Goal: Task Accomplishment & Management: Use online tool/utility

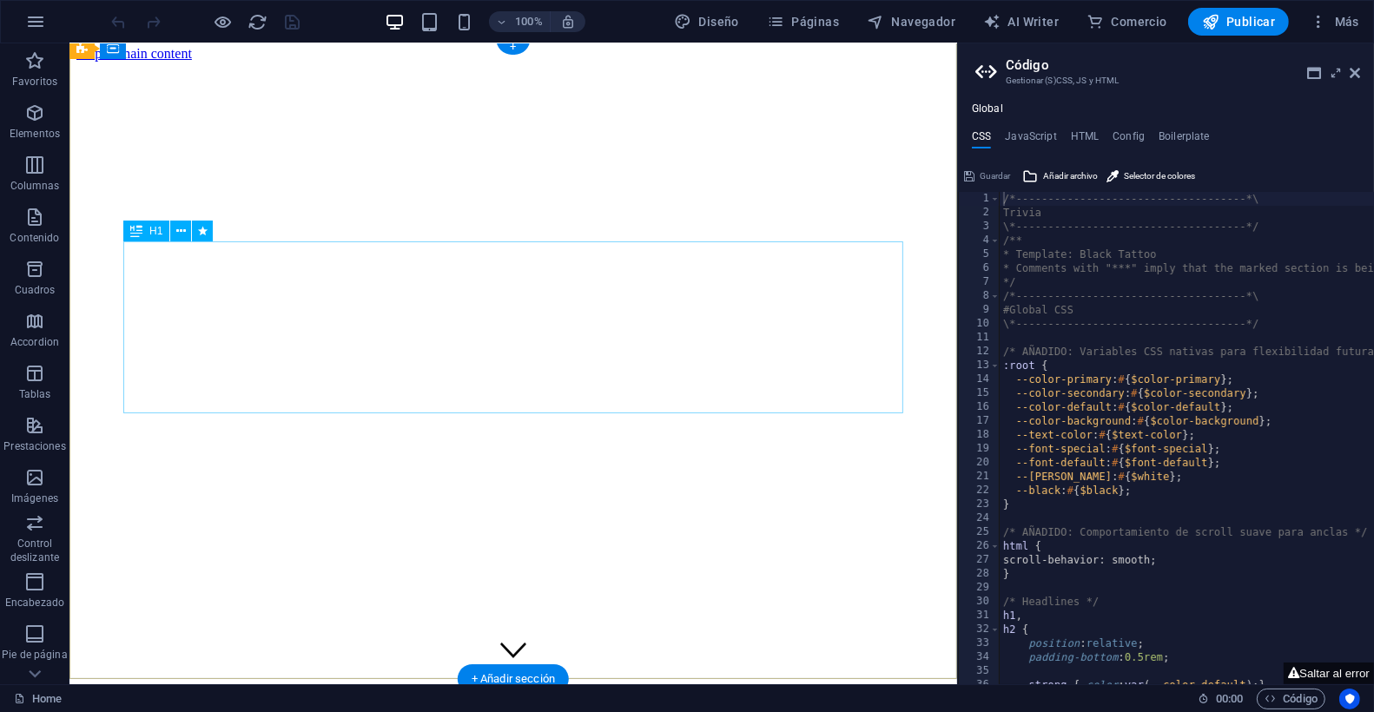
scroll to position [10, 0]
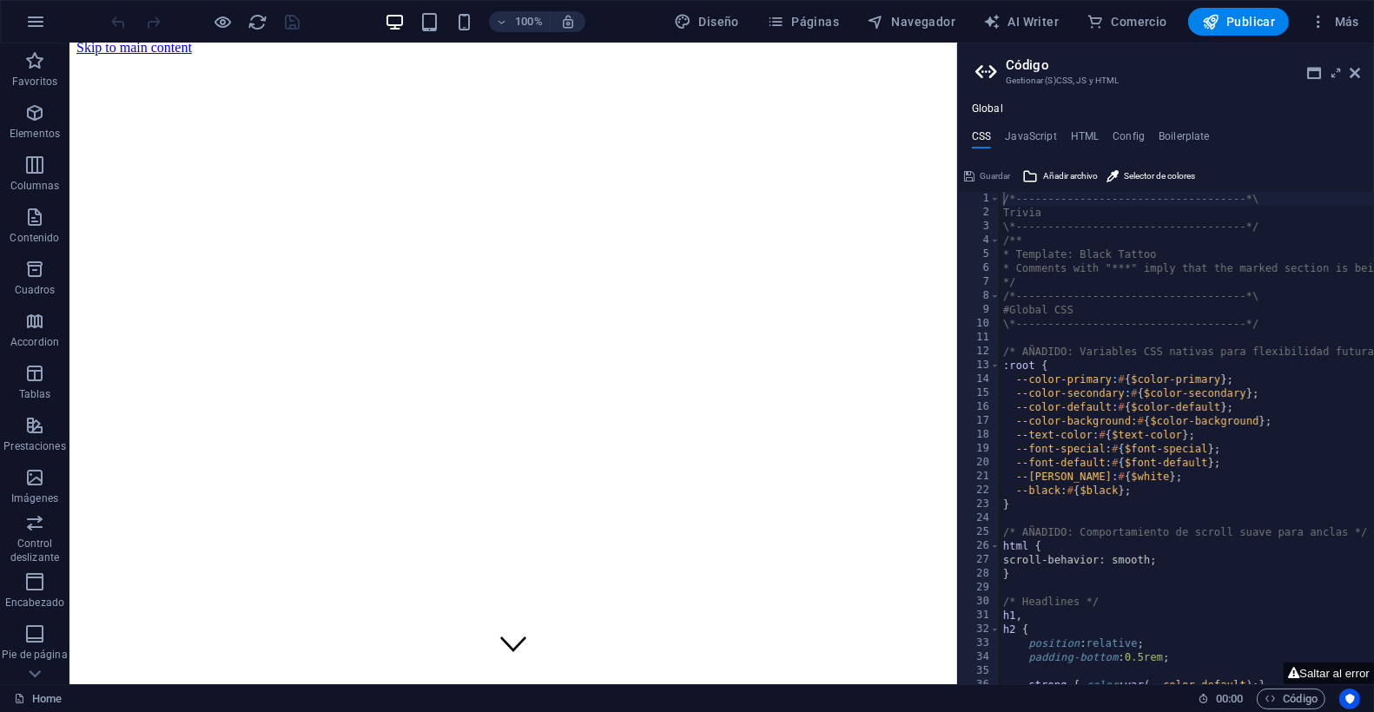
click at [1345, 71] on h2 "Código" at bounding box center [1183, 65] width 354 height 16
click at [1358, 69] on icon at bounding box center [1355, 73] width 10 height 14
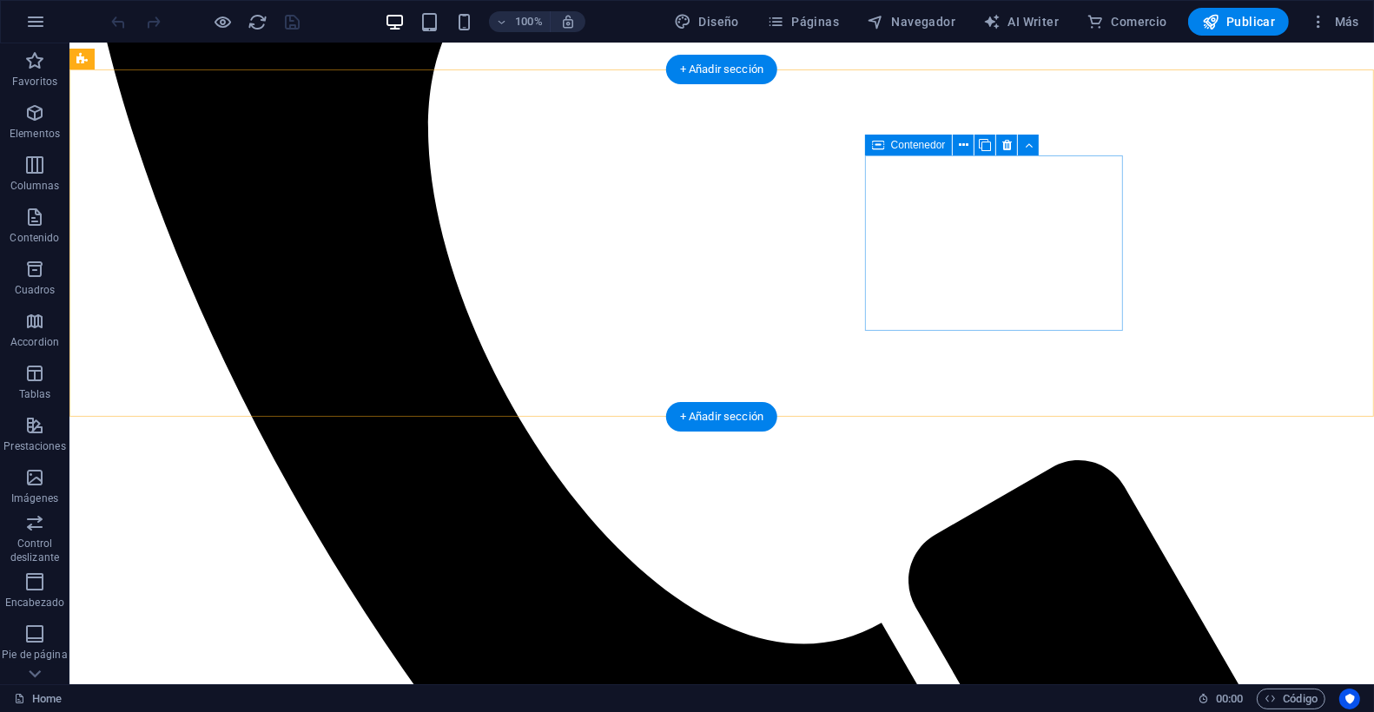
scroll to position [1883, 0]
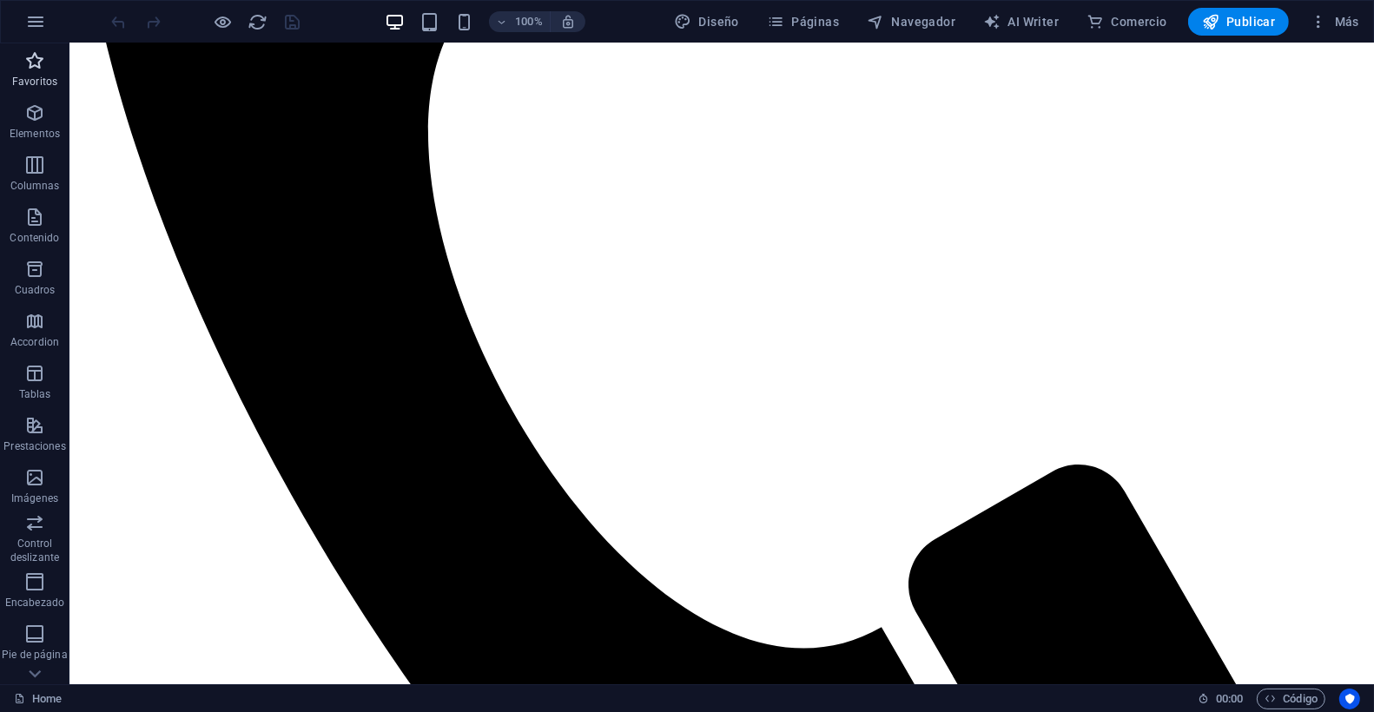
click at [42, 65] on icon "button" at bounding box center [34, 60] width 21 height 21
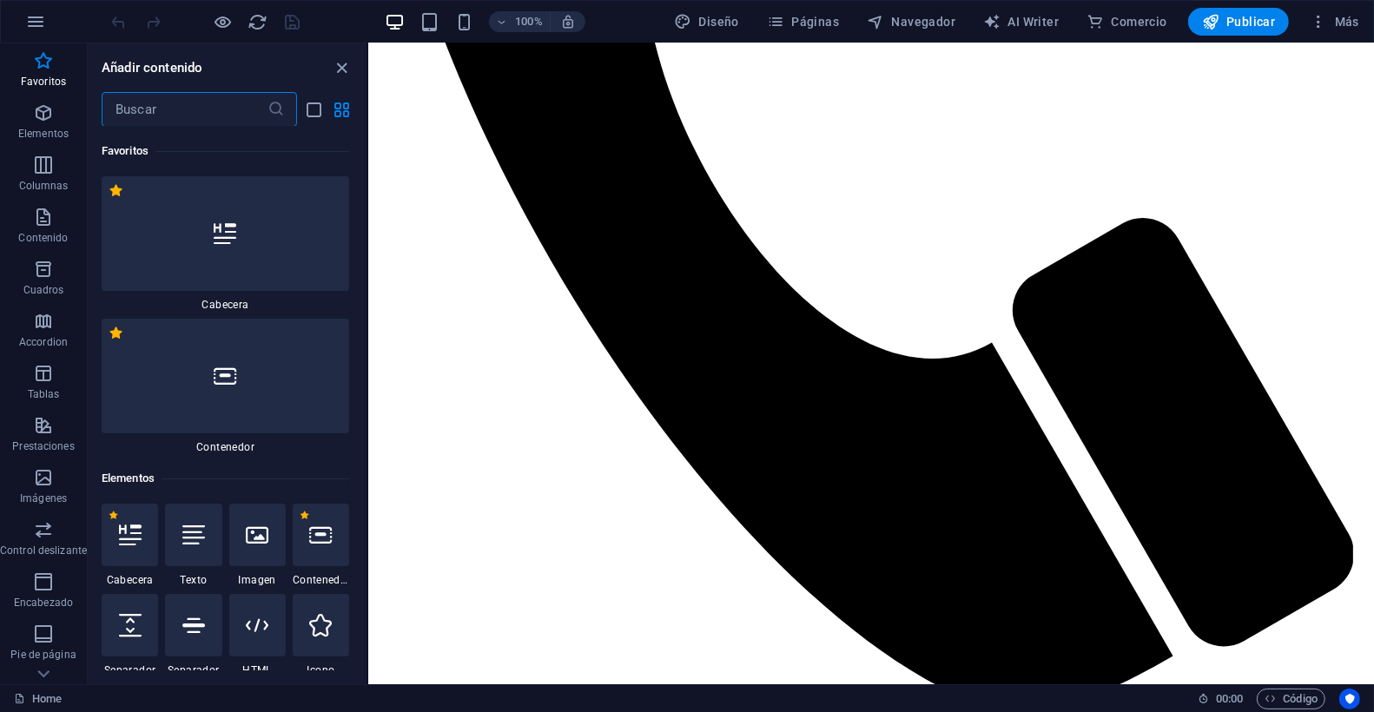
click at [162, 105] on input "text" at bounding box center [185, 109] width 166 height 35
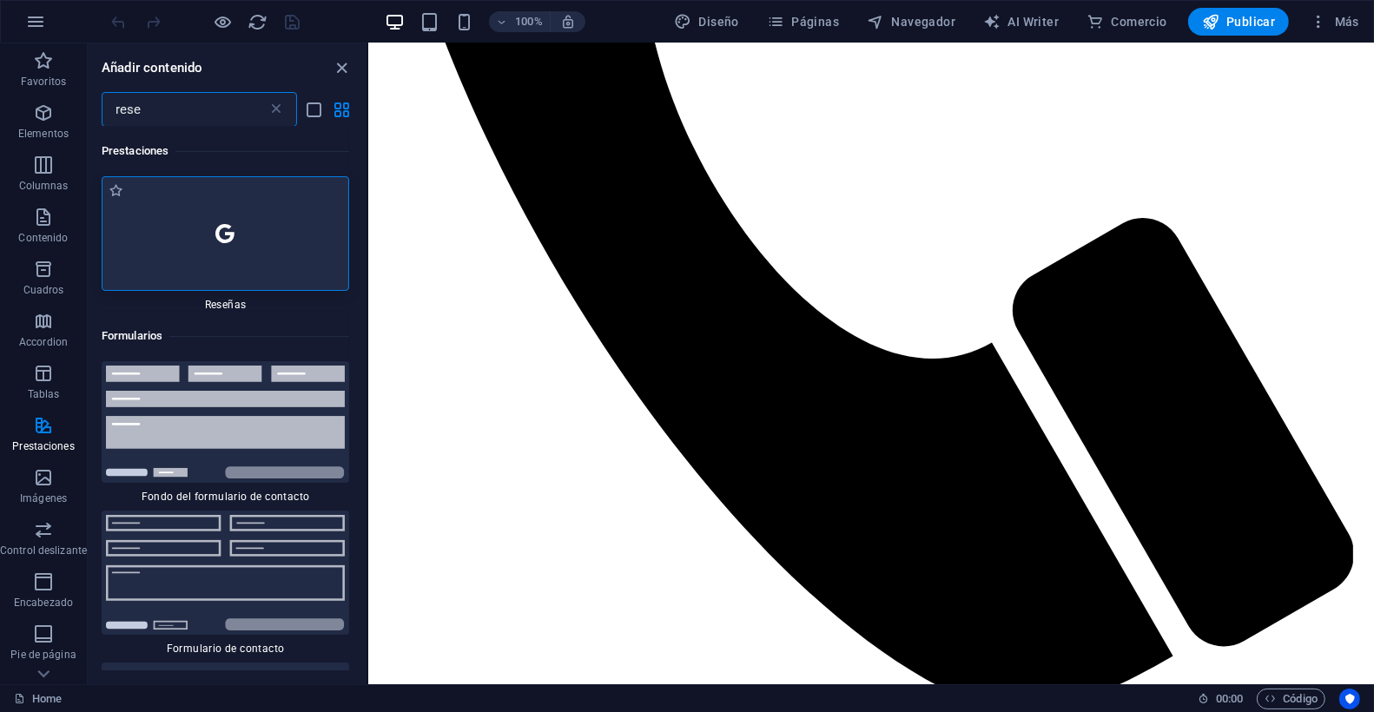
type input "rese"
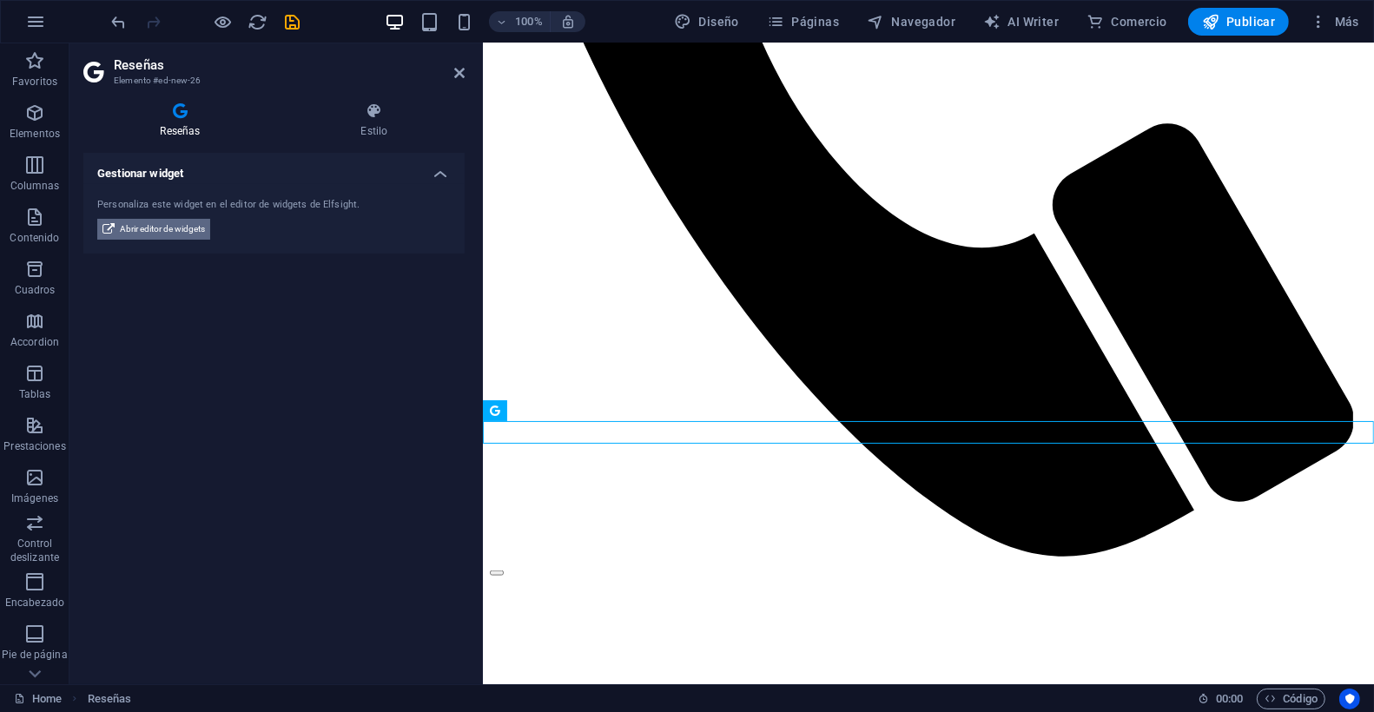
click at [130, 232] on span "Abrir editor de widgets" at bounding box center [162, 229] width 85 height 21
click at [458, 64] on h2 "Reseñas" at bounding box center [289, 65] width 351 height 16
click at [458, 68] on icon at bounding box center [459, 73] width 10 height 14
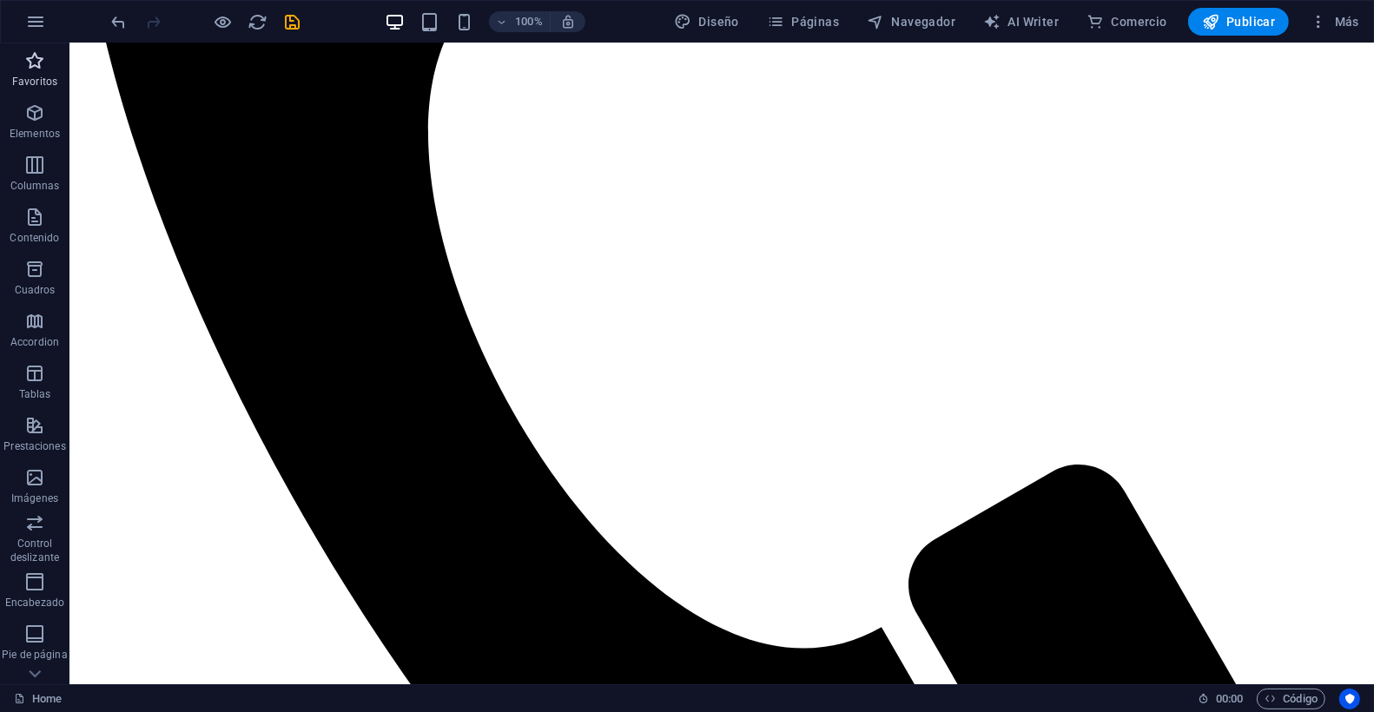
click at [28, 75] on p "Favoritos" at bounding box center [34, 82] width 45 height 14
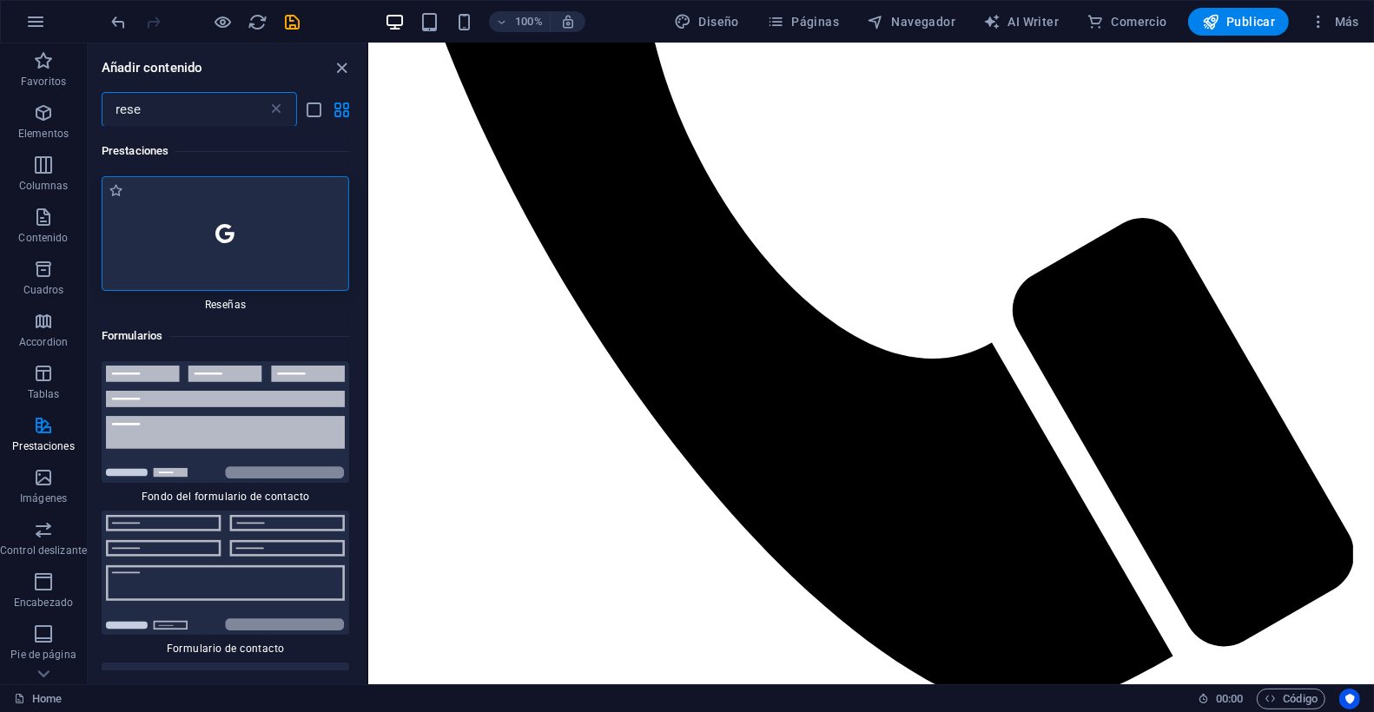
type input "rese"
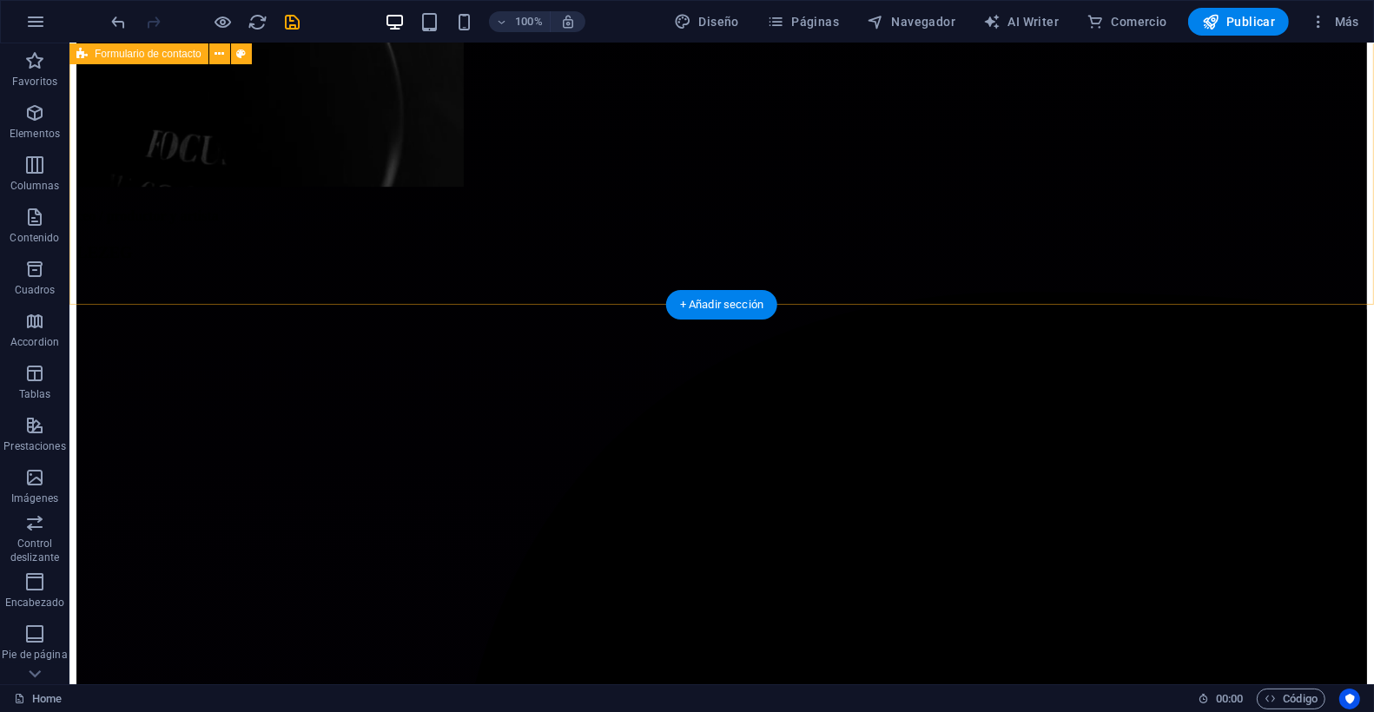
scroll to position [4848, 0]
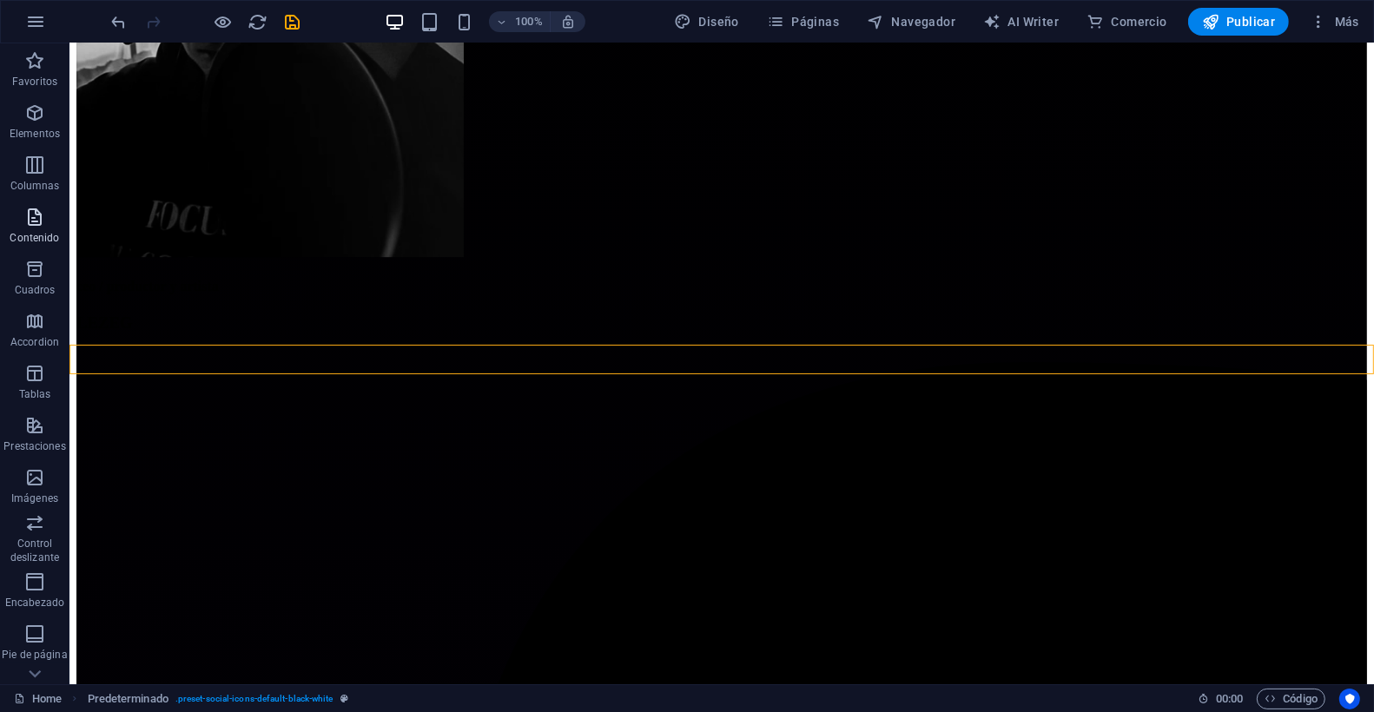
click at [30, 214] on icon "button" at bounding box center [34, 217] width 21 height 21
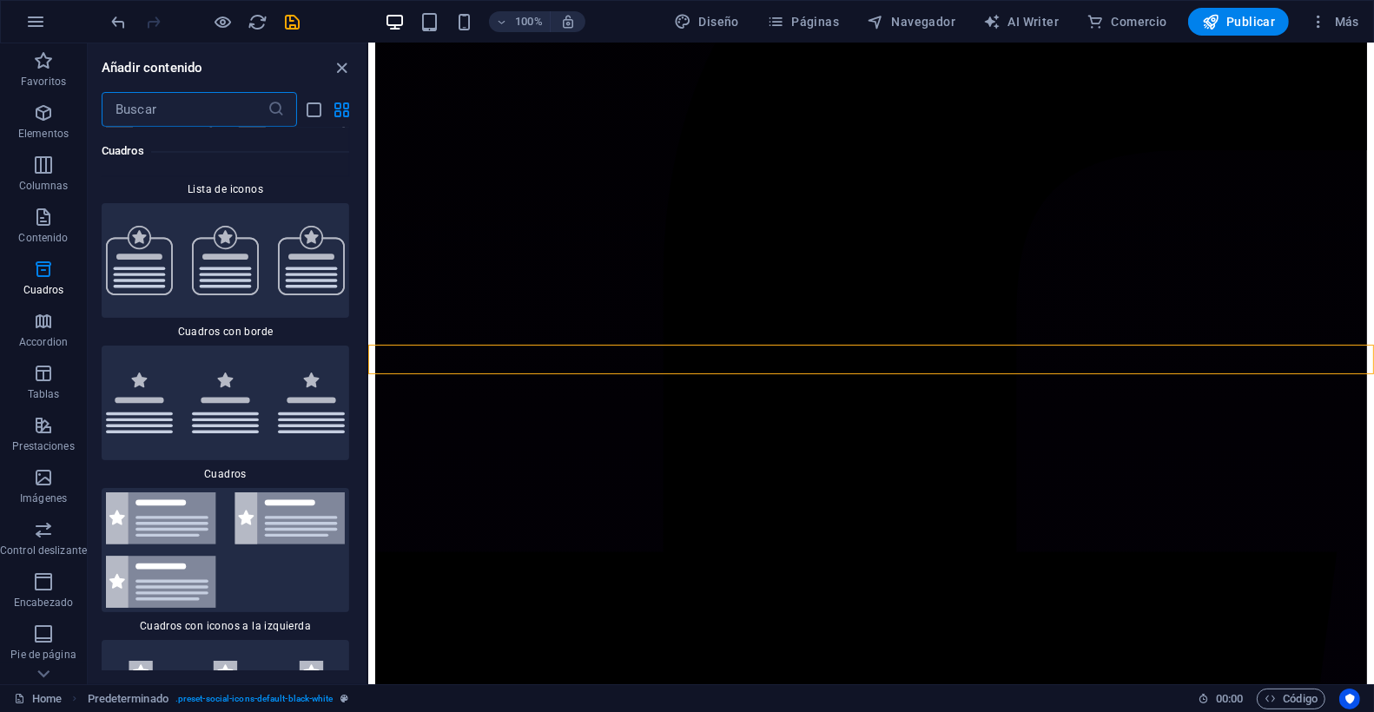
scroll to position [9509, 0]
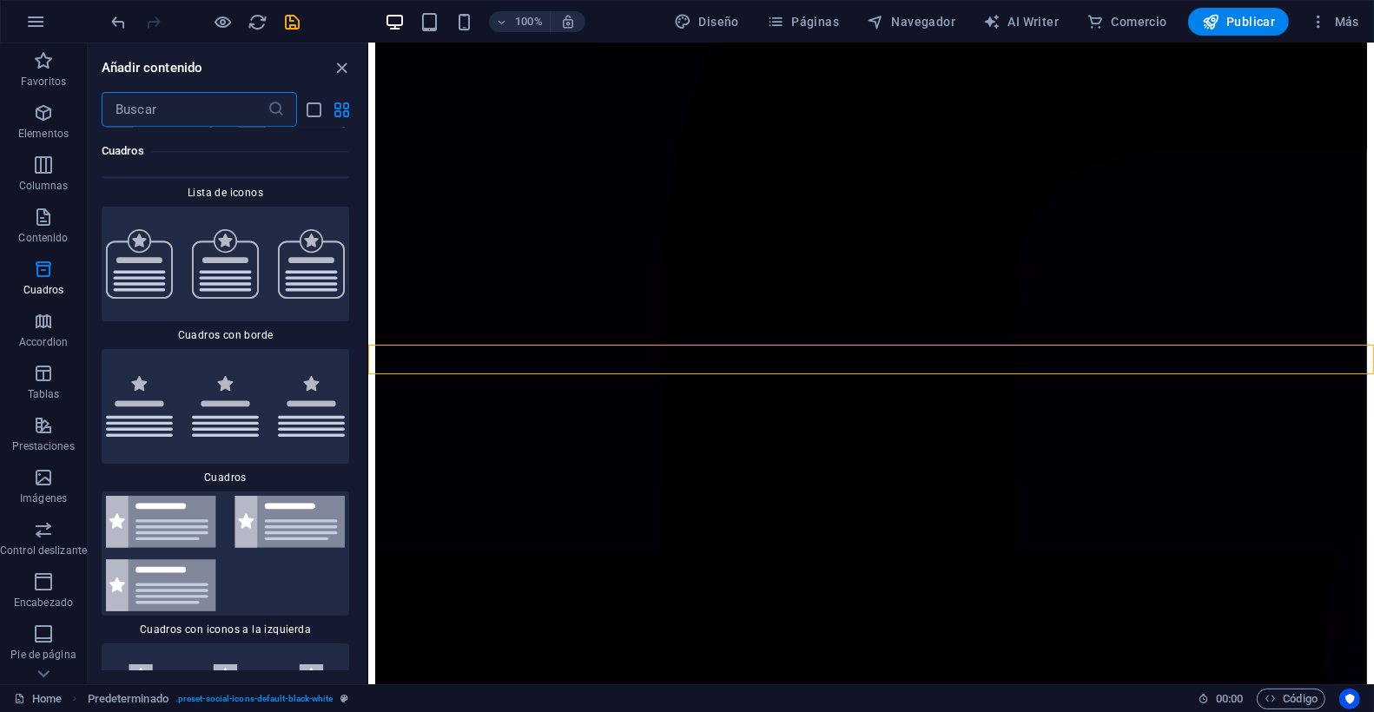
click at [186, 105] on input "text" at bounding box center [185, 109] width 166 height 35
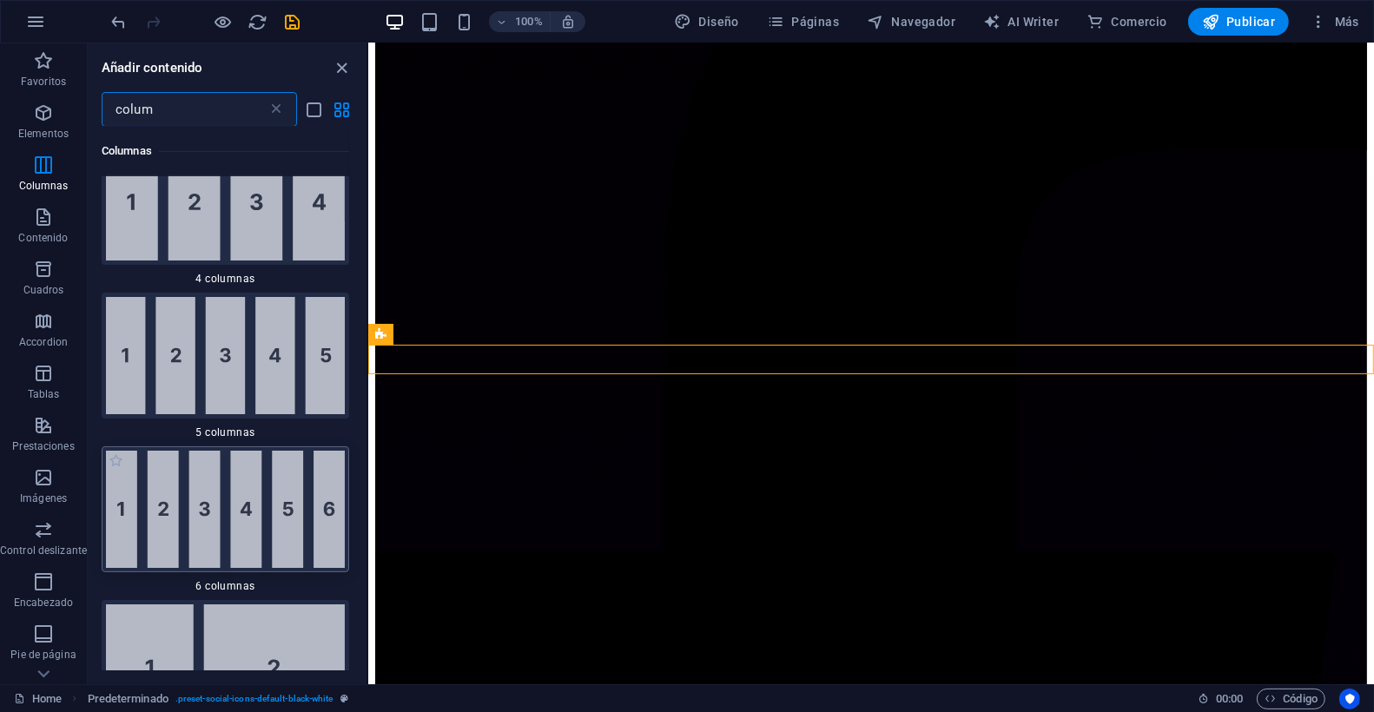
scroll to position [347, 0]
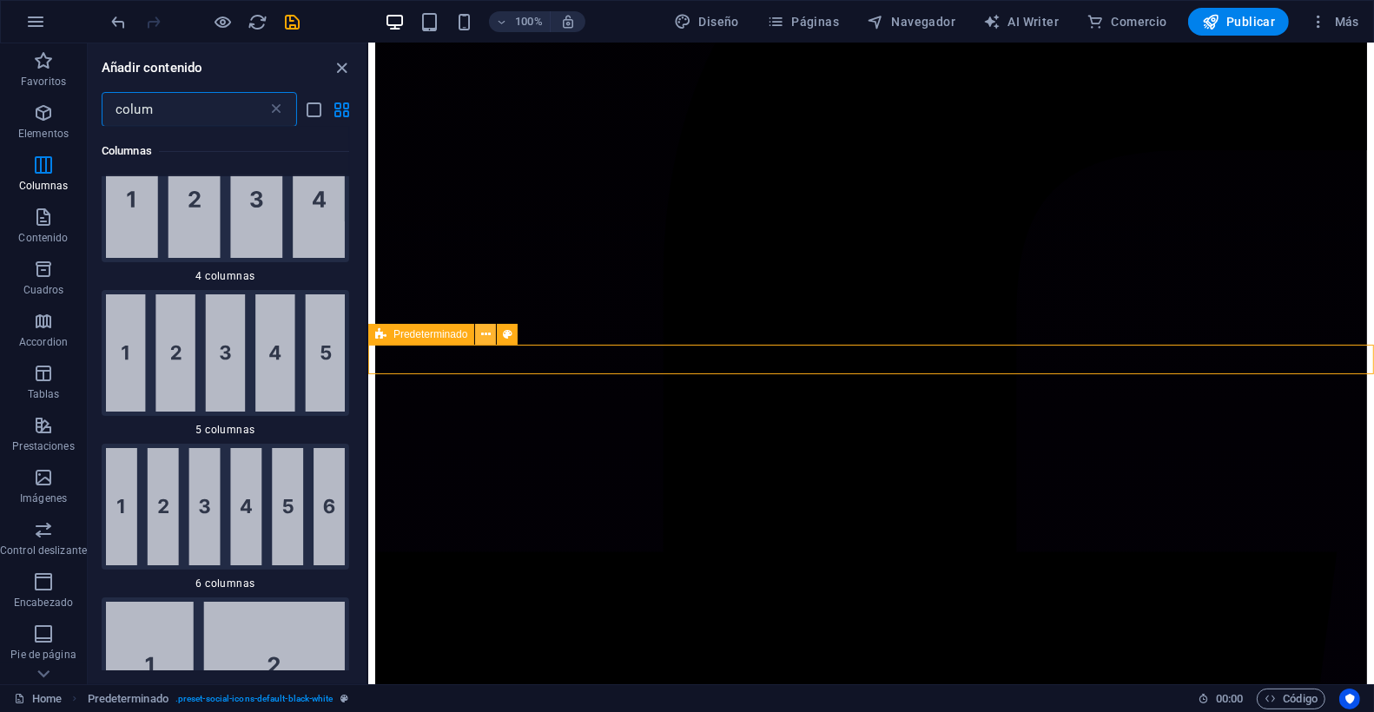
type input "colum"
click at [481, 336] on icon at bounding box center [486, 335] width 10 height 18
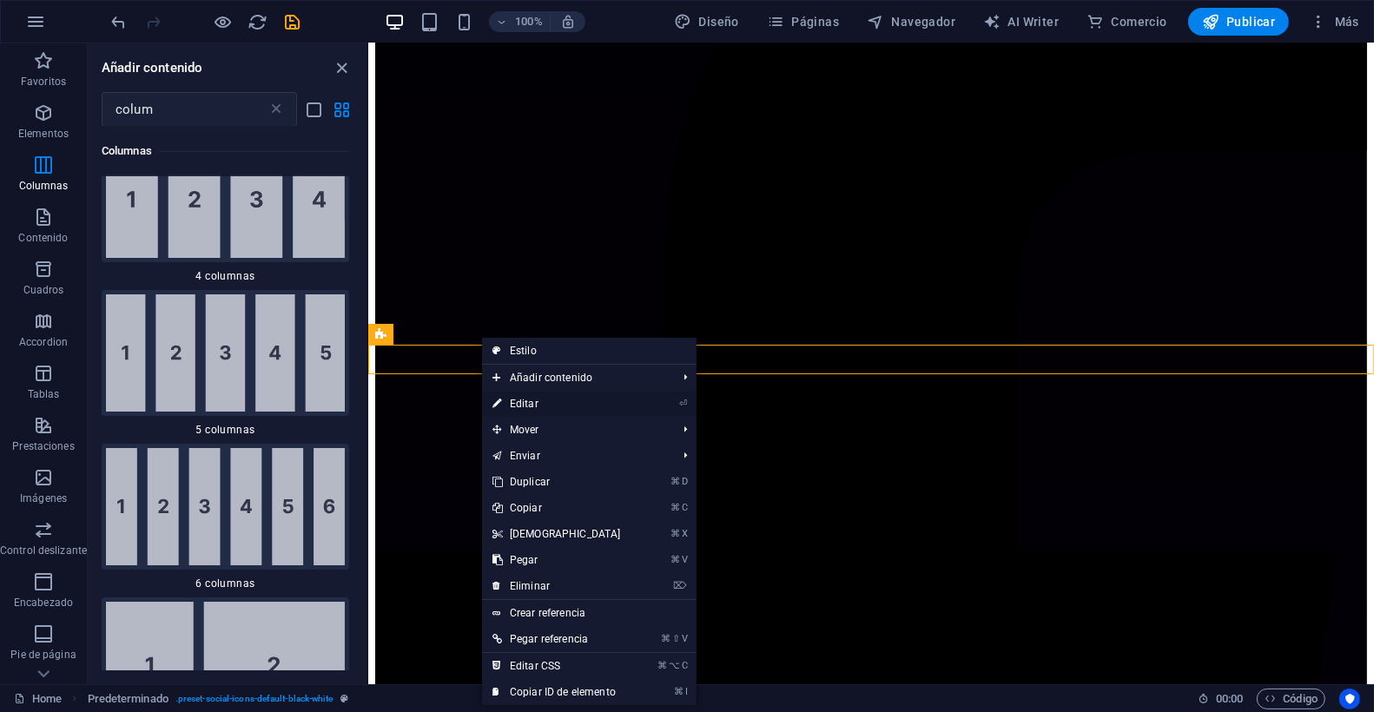
click at [522, 404] on link "⏎ Editar" at bounding box center [556, 404] width 149 height 26
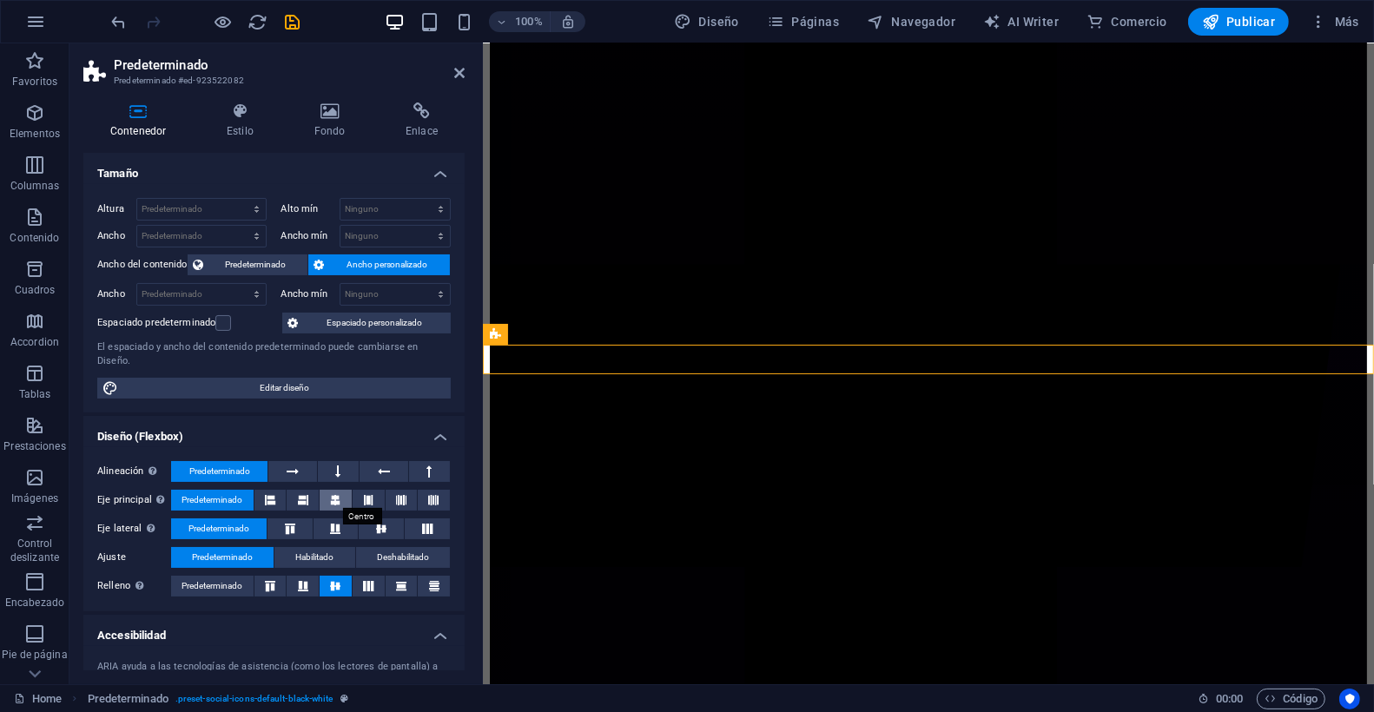
click at [330, 499] on icon at bounding box center [335, 500] width 10 height 21
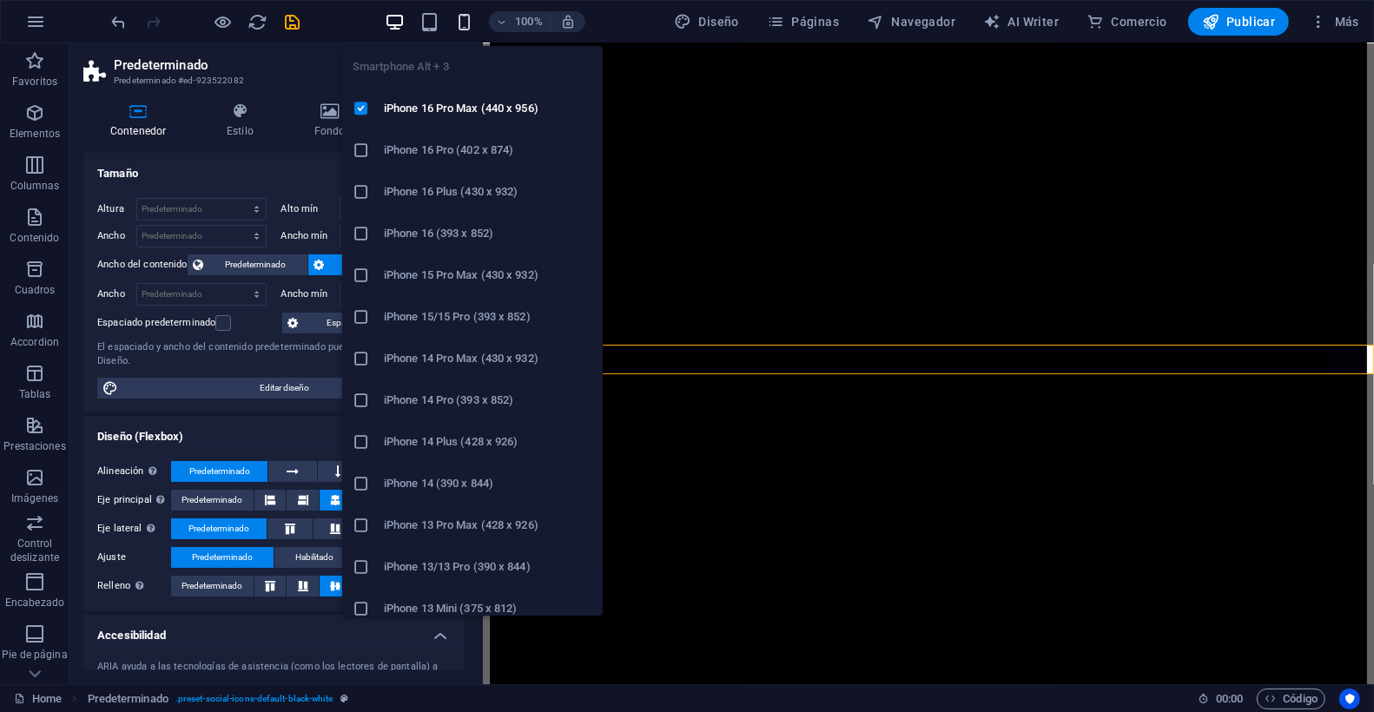
click at [472, 23] on icon "button" at bounding box center [465, 22] width 20 height 20
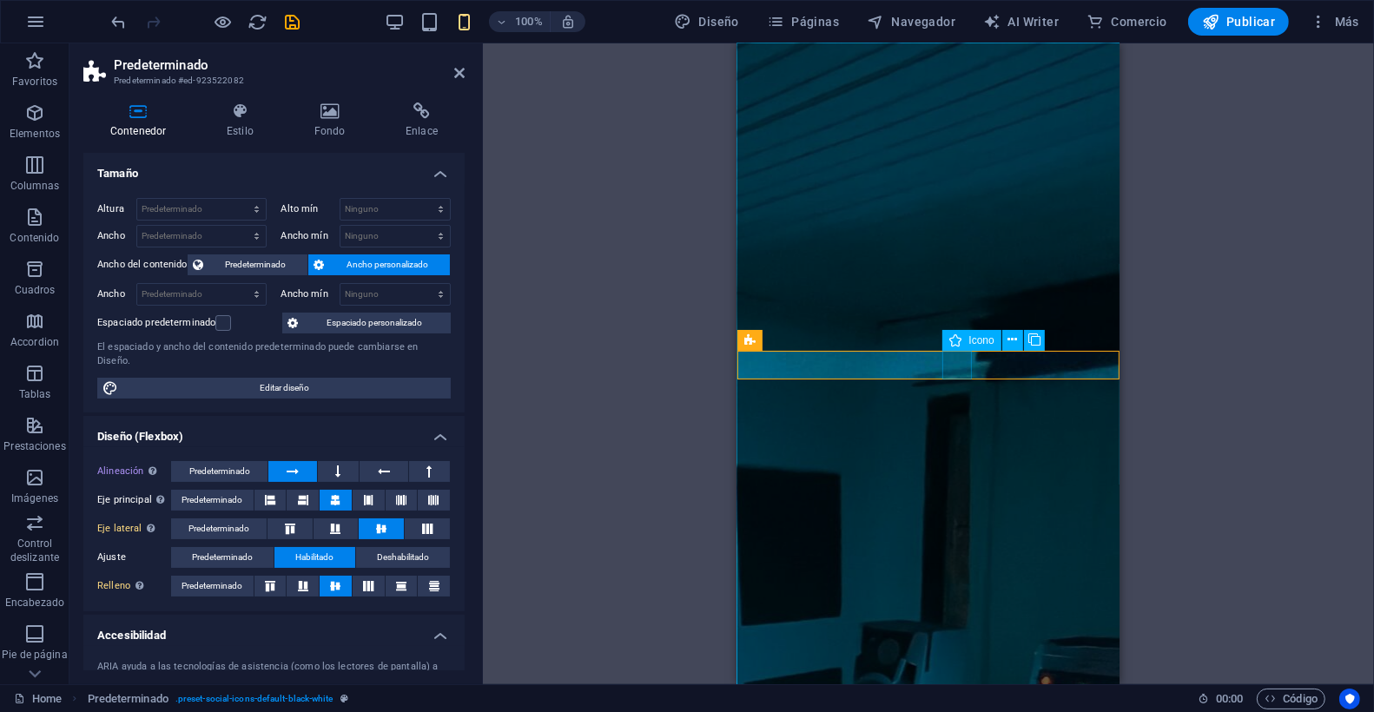
click at [1015, 341] on icon at bounding box center [1013, 340] width 10 height 18
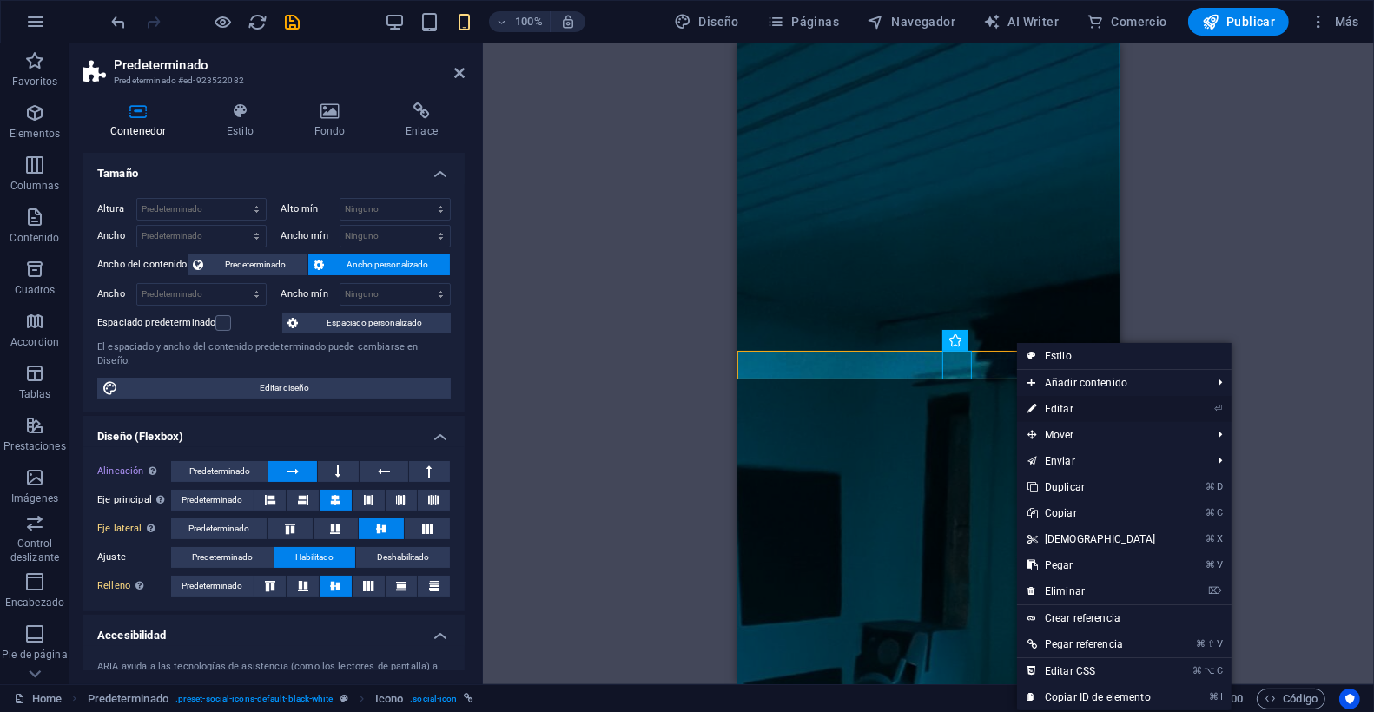
click at [1083, 410] on link "⏎ Editar" at bounding box center [1091, 409] width 149 height 26
select select "xMidYMid"
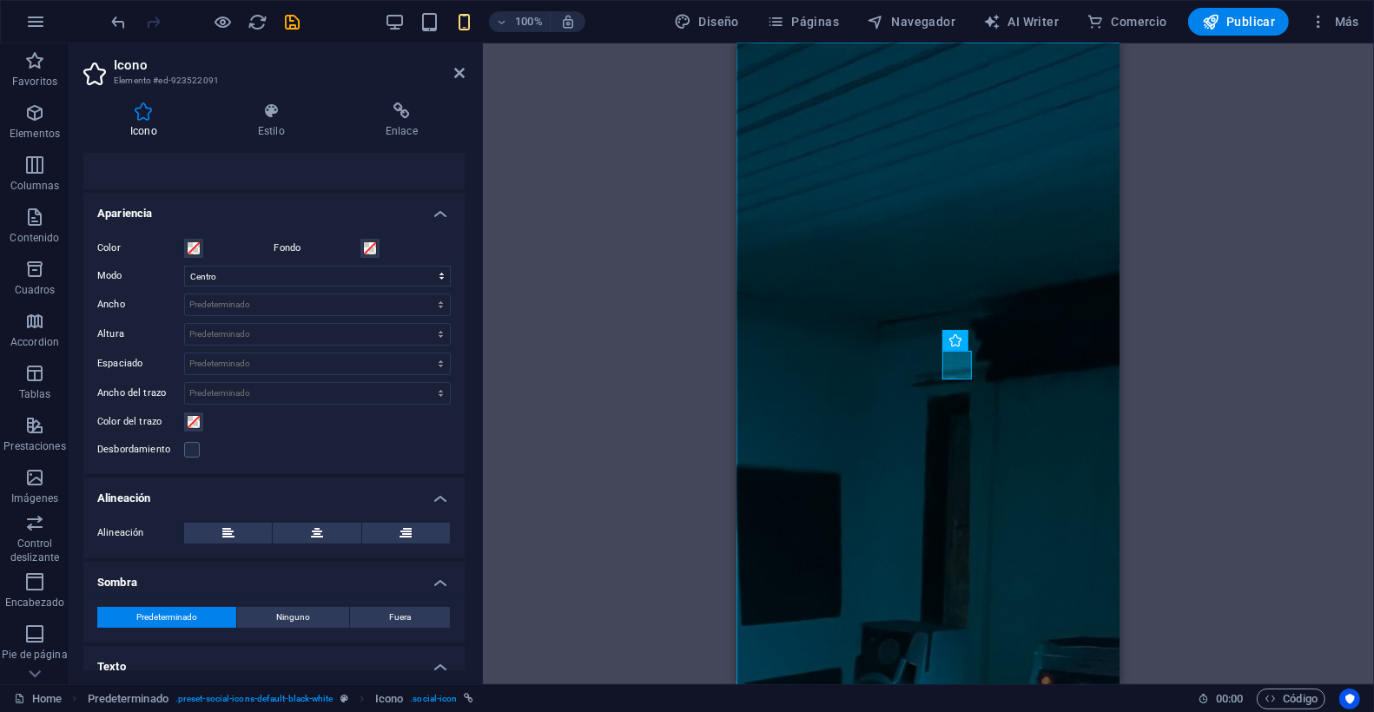
scroll to position [340, 0]
click at [267, 360] on select "Predeterminado px rem % em vh vw" at bounding box center [317, 363] width 265 height 21
select select "px"
click at [422, 353] on select "Predeterminado px rem % em vh vw" at bounding box center [317, 363] width 265 height 21
type input "20"
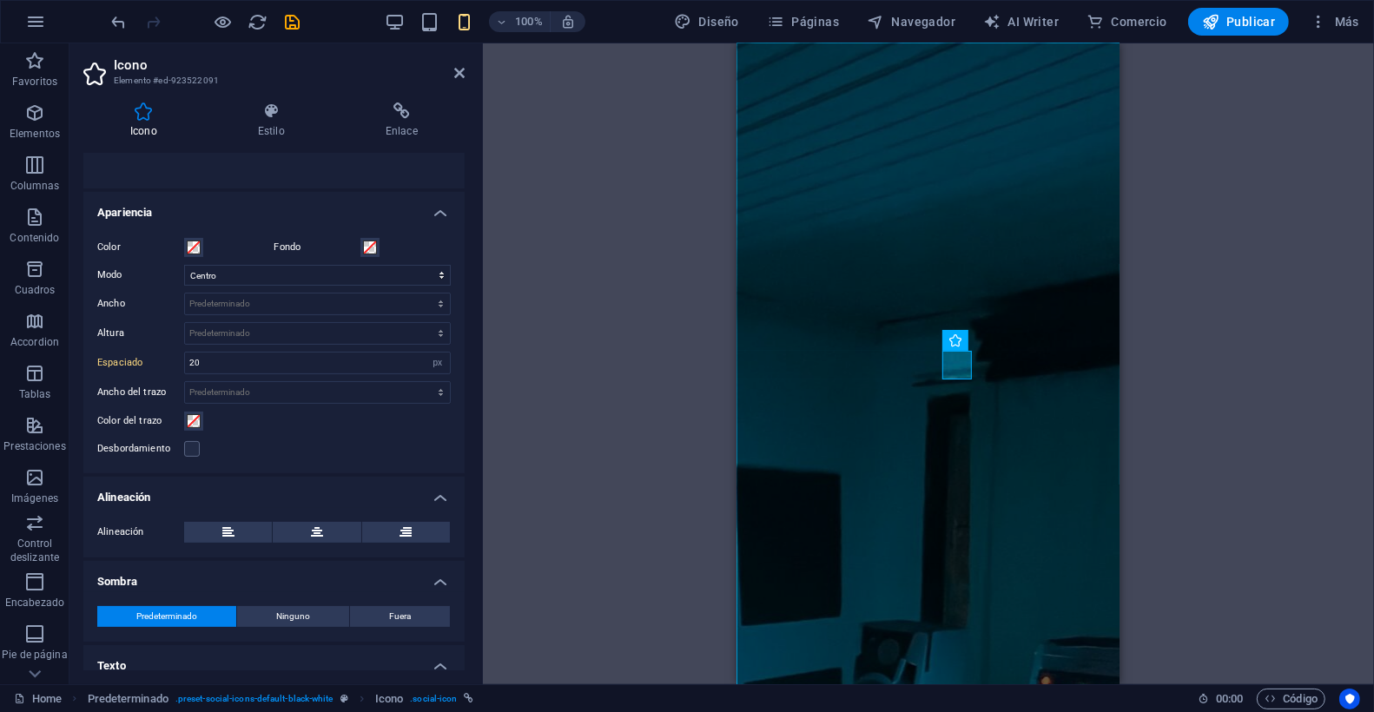
click at [240, 444] on div "Desbordamiento" at bounding box center [274, 449] width 354 height 21
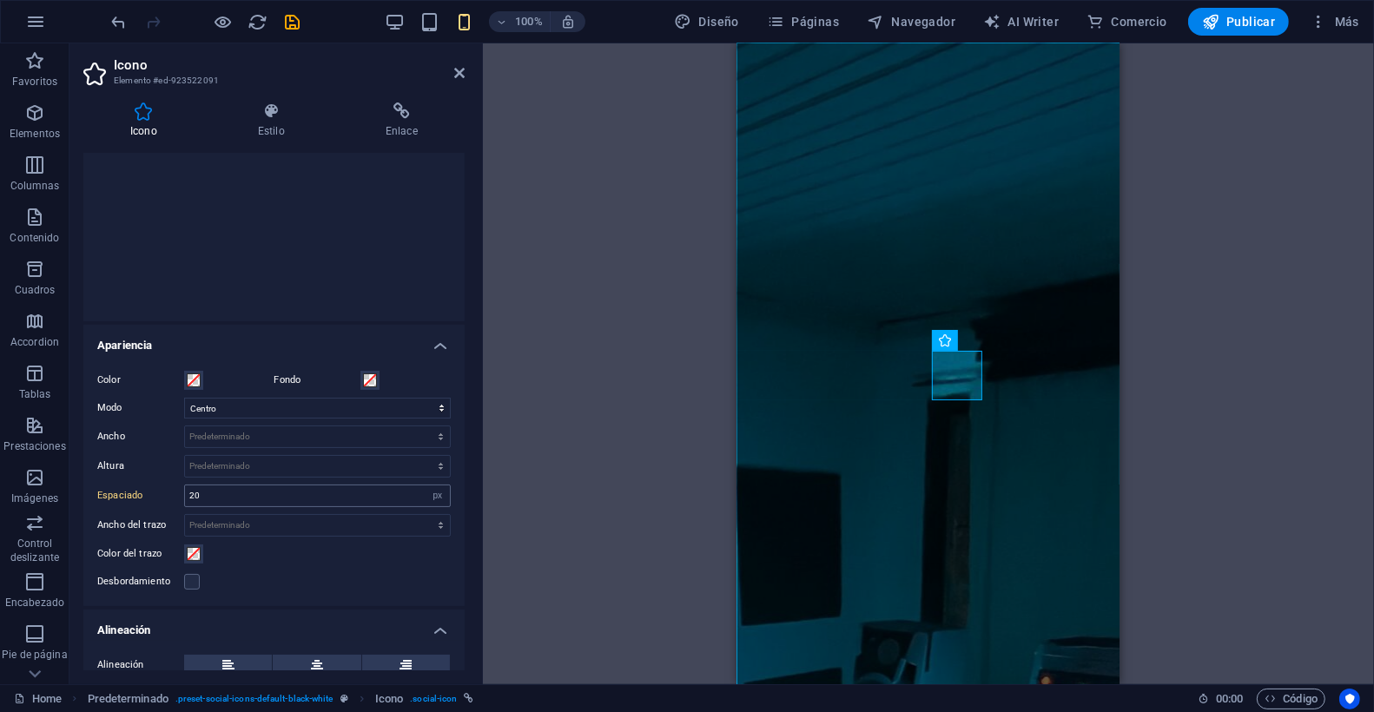
scroll to position [205, 0]
click at [397, 496] on input "20" at bounding box center [317, 497] width 265 height 21
click at [428, 494] on select "Predeterminado px rem % em vh vw" at bounding box center [438, 497] width 24 height 21
select select "default"
click at [426, 487] on select "Predeterminado px rem % em vh vw" at bounding box center [438, 497] width 24 height 21
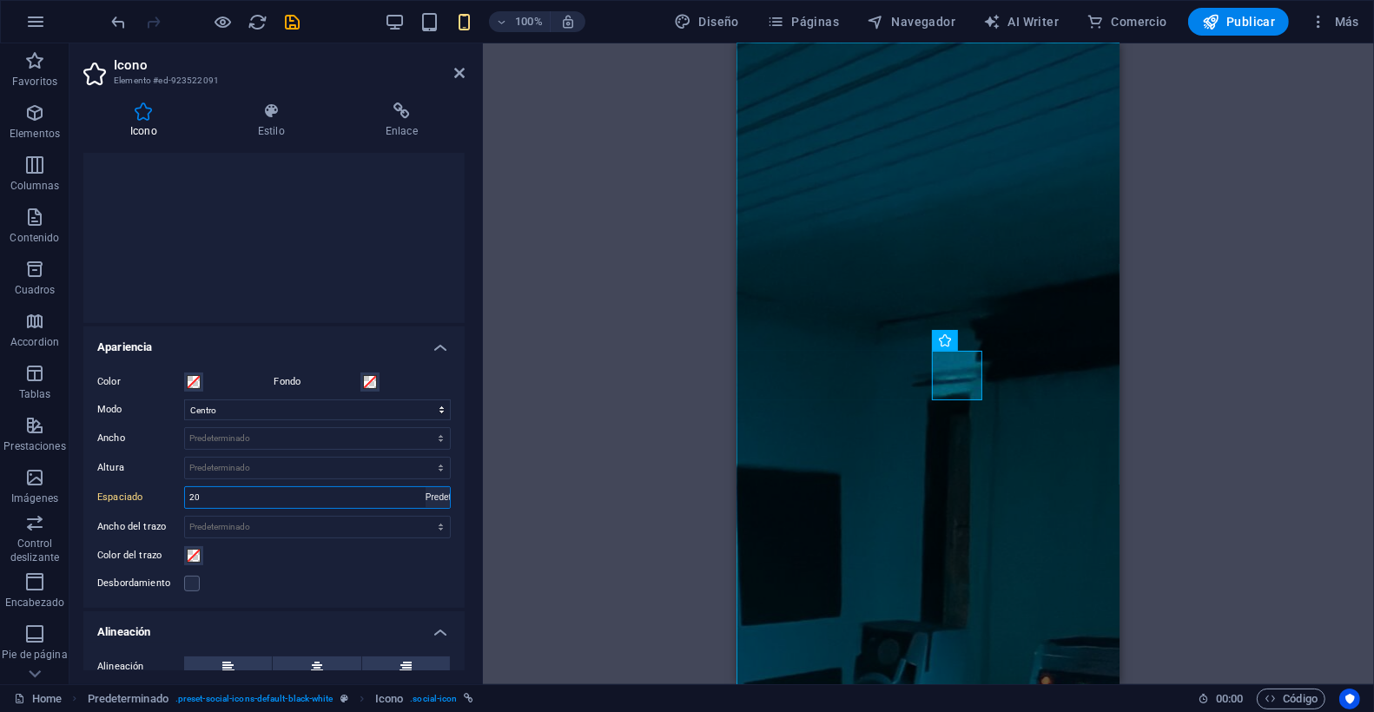
type input "20"
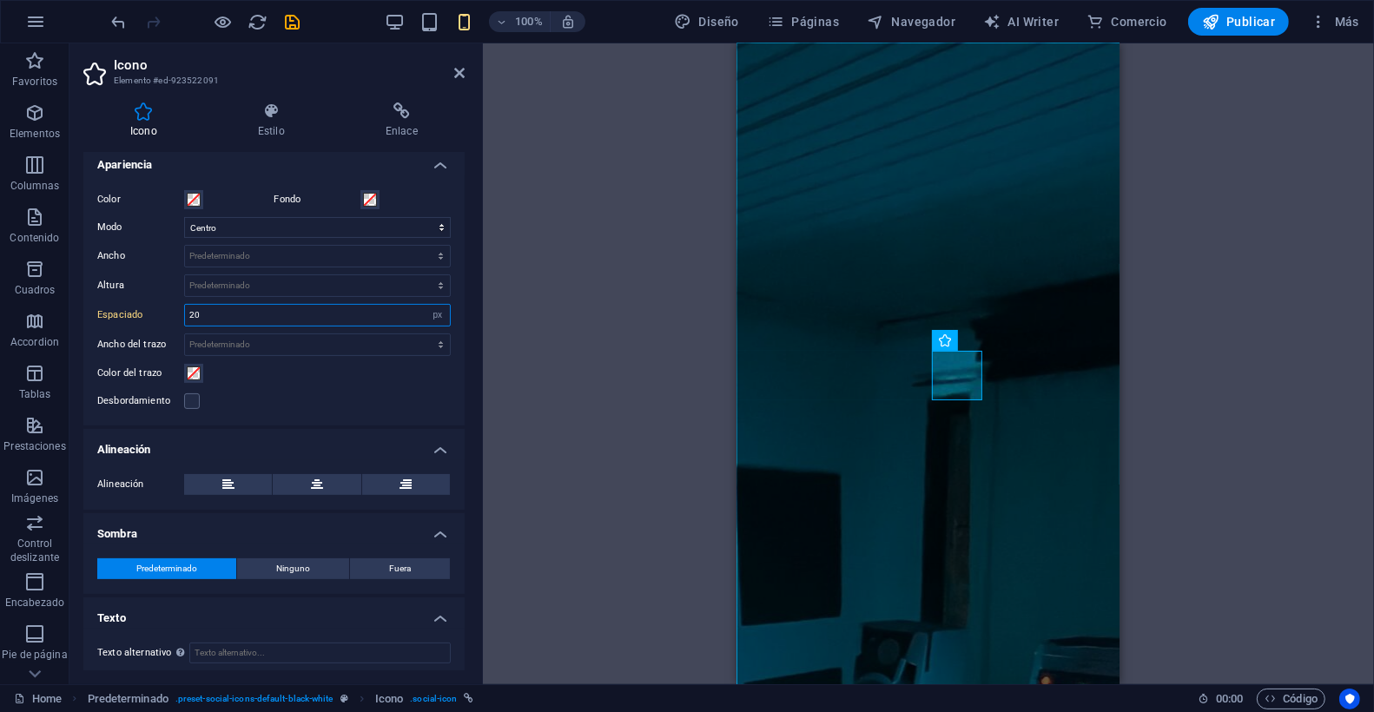
scroll to position [390, 0]
click at [429, 305] on select "Predeterminado px rem % em vh vw" at bounding box center [438, 312] width 24 height 21
select select "default"
click at [426, 302] on select "Predeterminado px rem % em vh vw" at bounding box center [438, 312] width 24 height 21
type input "20"
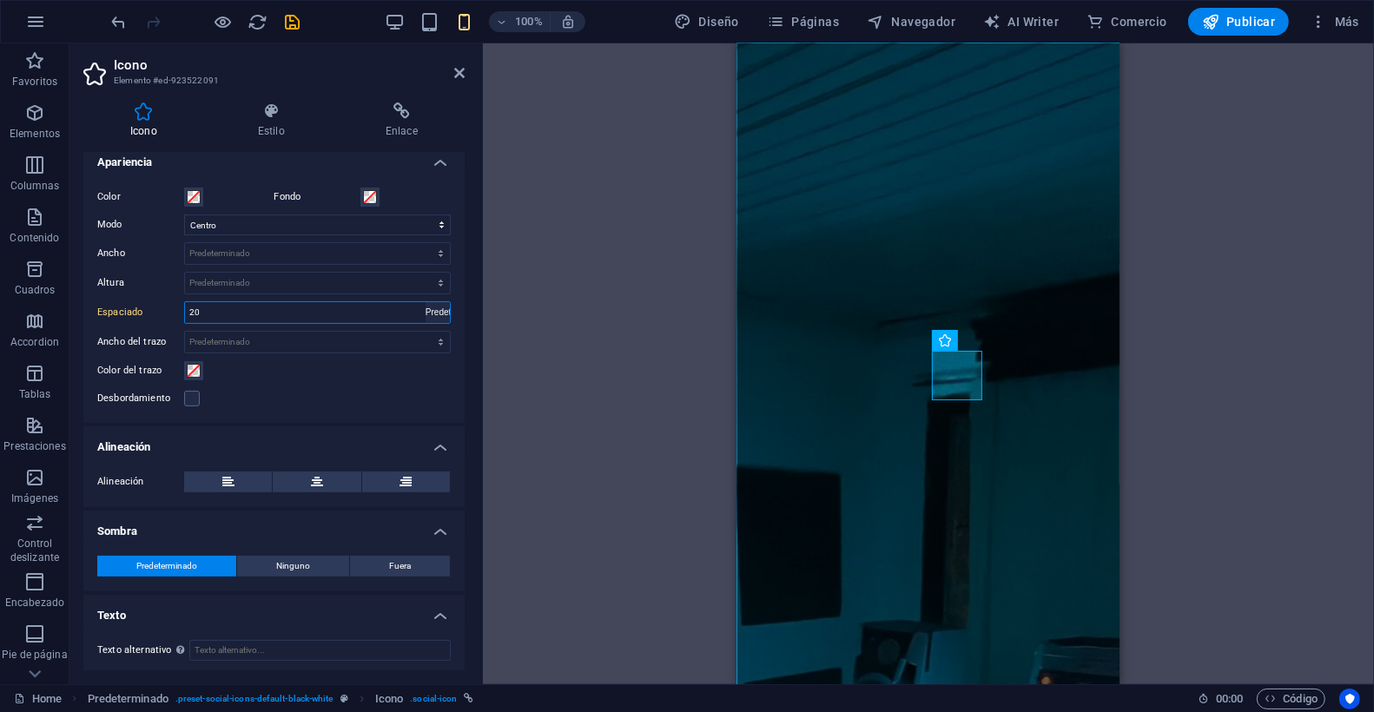
select select "px"
click at [322, 388] on div "Desbordamiento" at bounding box center [274, 398] width 354 height 21
click at [288, 279] on select "Predeterminado automático px rem em vh vw" at bounding box center [317, 283] width 265 height 21
click at [185, 273] on select "Predeterminado automático px rem em vh vw" at bounding box center [317, 283] width 265 height 21
select select "DISABLED_OPTION_VALUE"
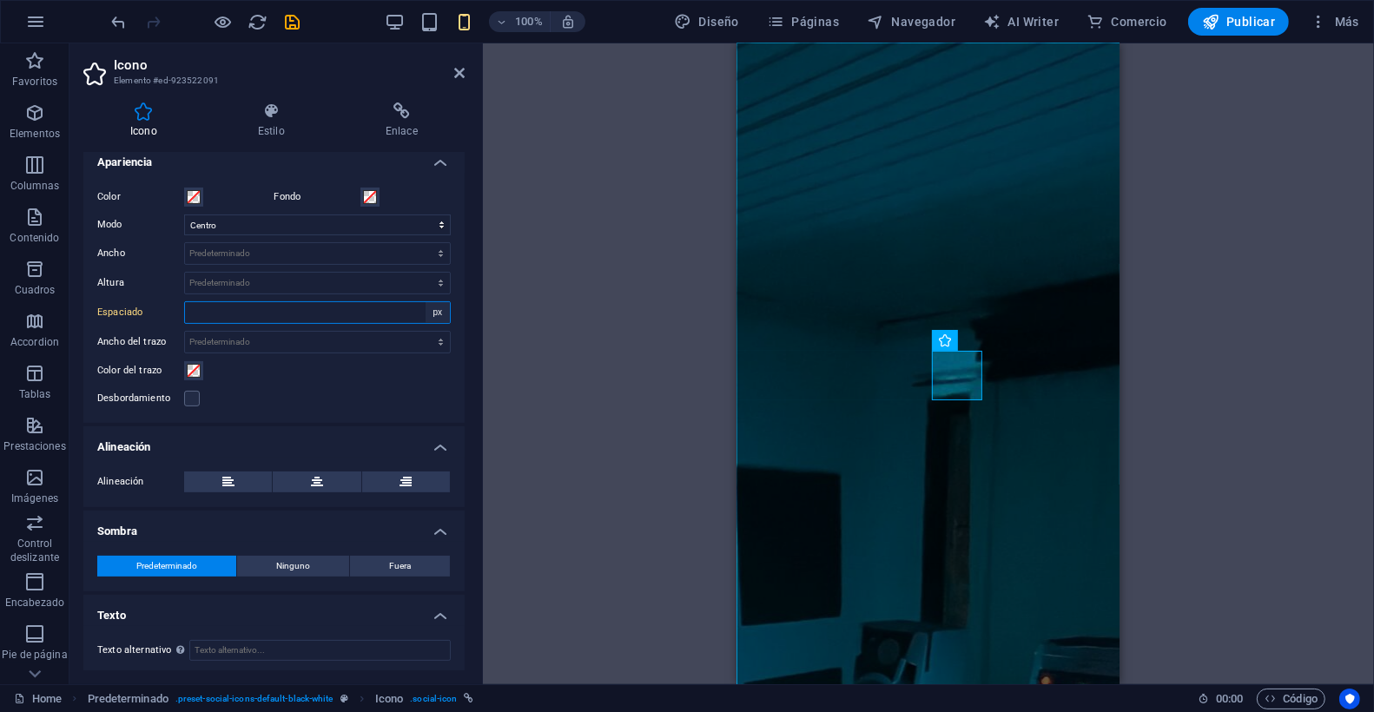
click at [439, 308] on select "Predeterminado px rem % em vh vw" at bounding box center [438, 312] width 24 height 21
select select "default"
click at [426, 302] on select "Predeterminado px rem % em vh vw" at bounding box center [438, 312] width 24 height 21
type input "20"
select select "px"
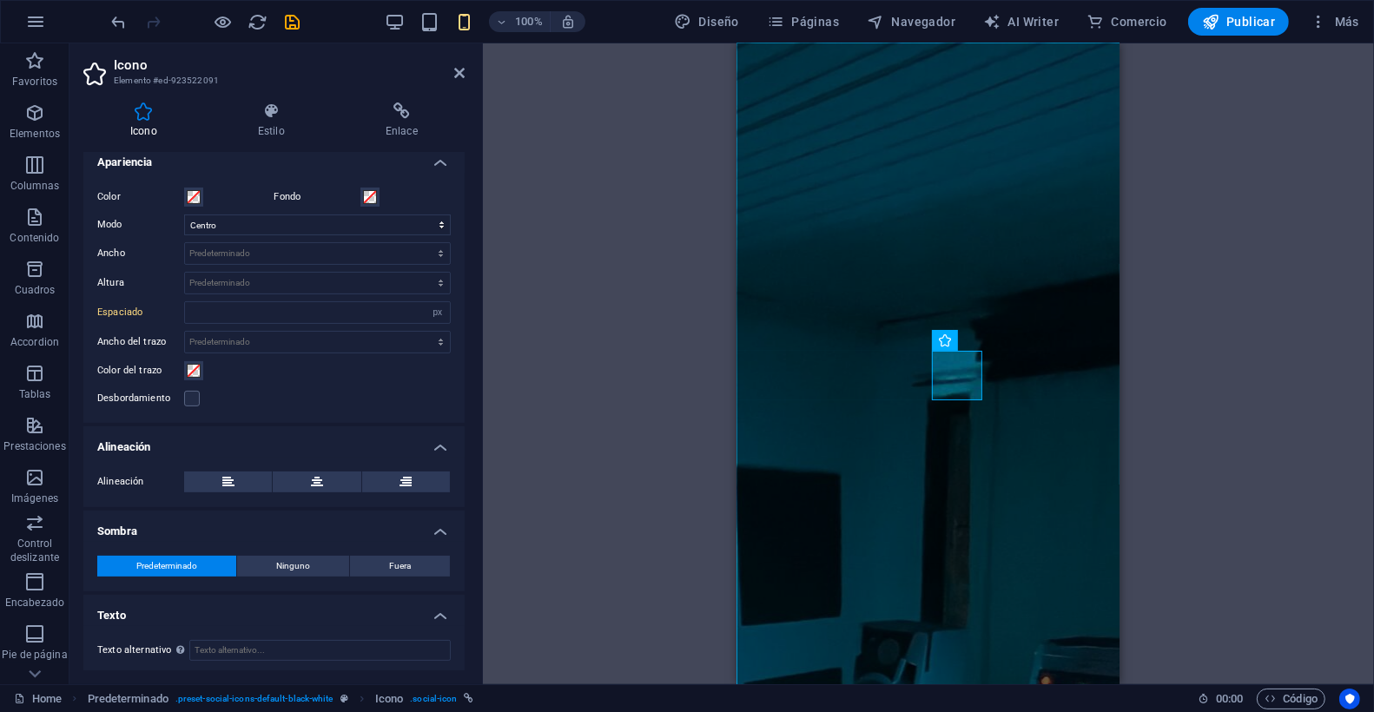
drag, startPoint x: 367, startPoint y: 405, endPoint x: 366, endPoint y: 396, distance: 8.9
click at [366, 396] on div "Desbordamiento" at bounding box center [274, 398] width 354 height 21
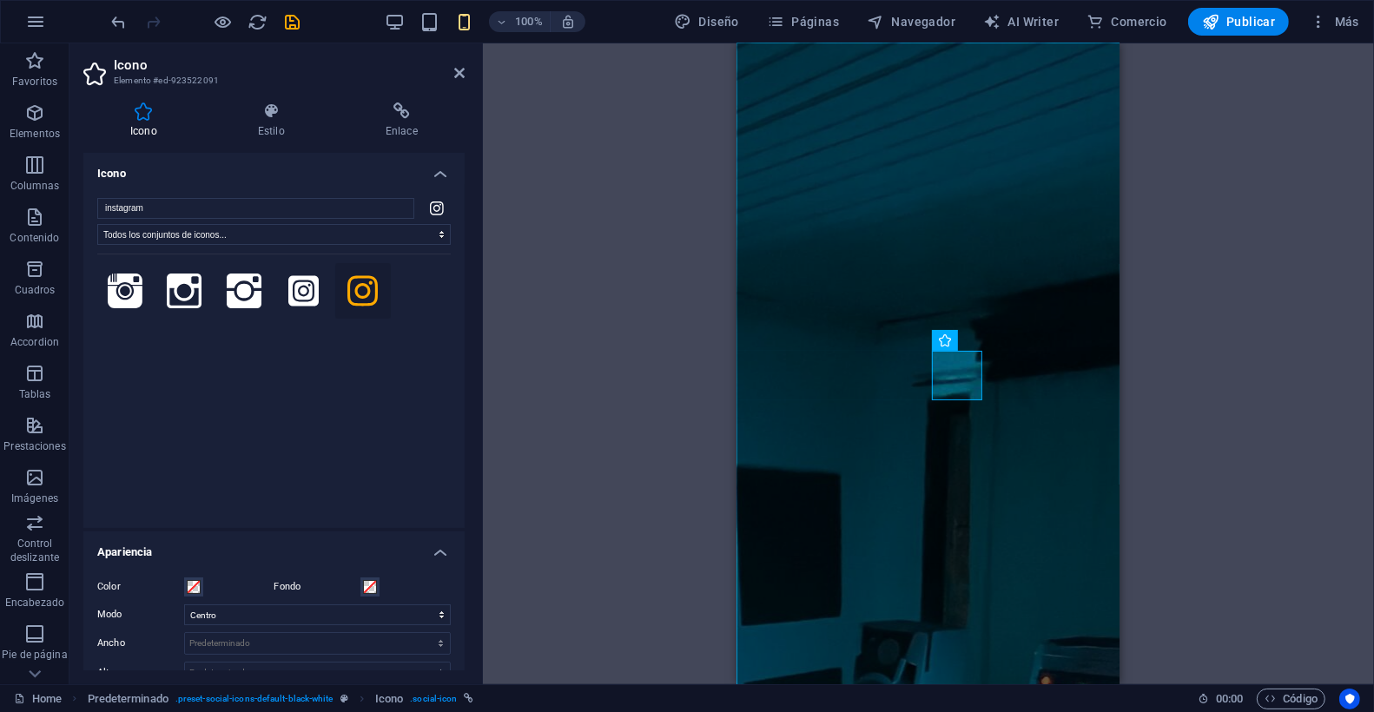
drag, startPoint x: 195, startPoint y: 536, endPoint x: 201, endPoint y: 526, distance: 10.9
click at [196, 529] on ul "Icono instagram Todos los conjuntos de iconos... IcoFont Ionicons FontAwesome B…" at bounding box center [273, 609] width 381 height 912
click at [671, 454] on div "H1 Banner Banner Contenedor Indicador de desplazamiento HTML Menú Barra de menú…" at bounding box center [928, 363] width 891 height 641
select select "DISABLED_OPTION_VALUE"
click at [257, 120] on h4 "Estilo" at bounding box center [275, 120] width 128 height 36
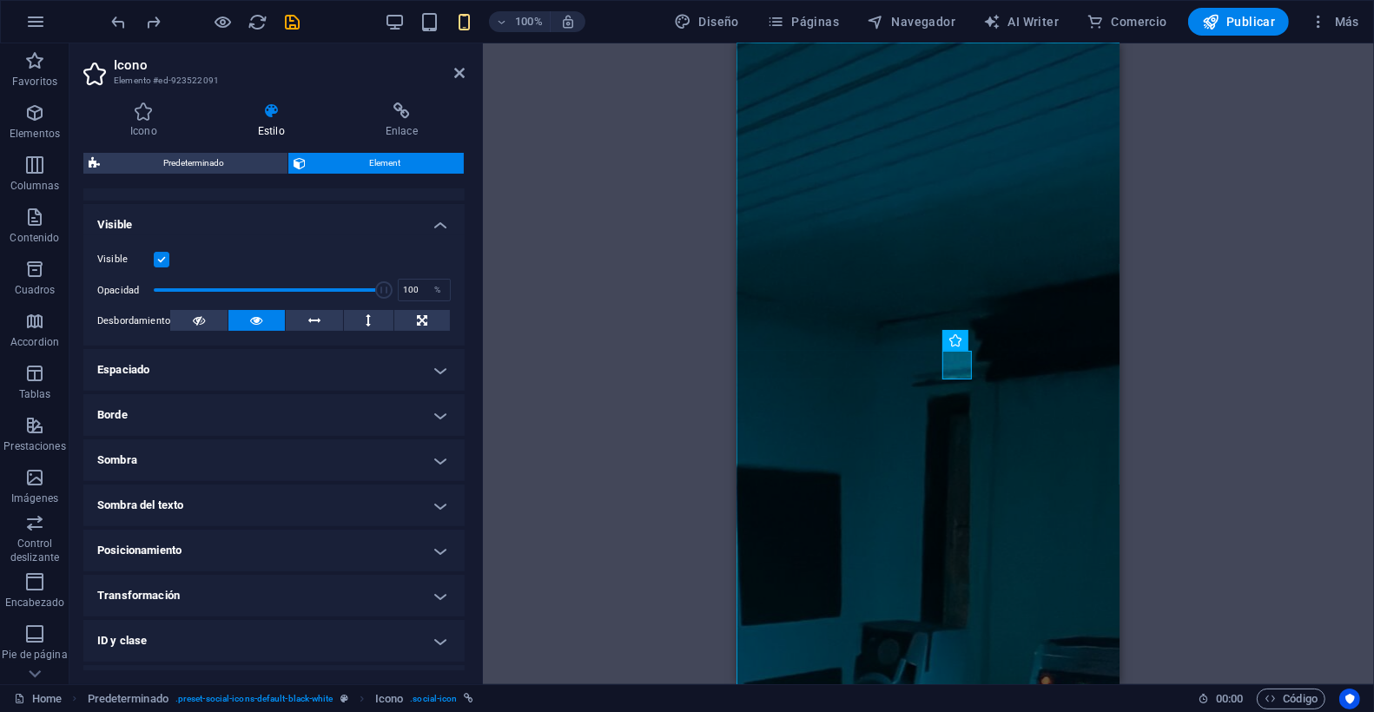
scroll to position [171, 0]
click at [182, 363] on h4 "Espaciado" at bounding box center [273, 369] width 381 height 42
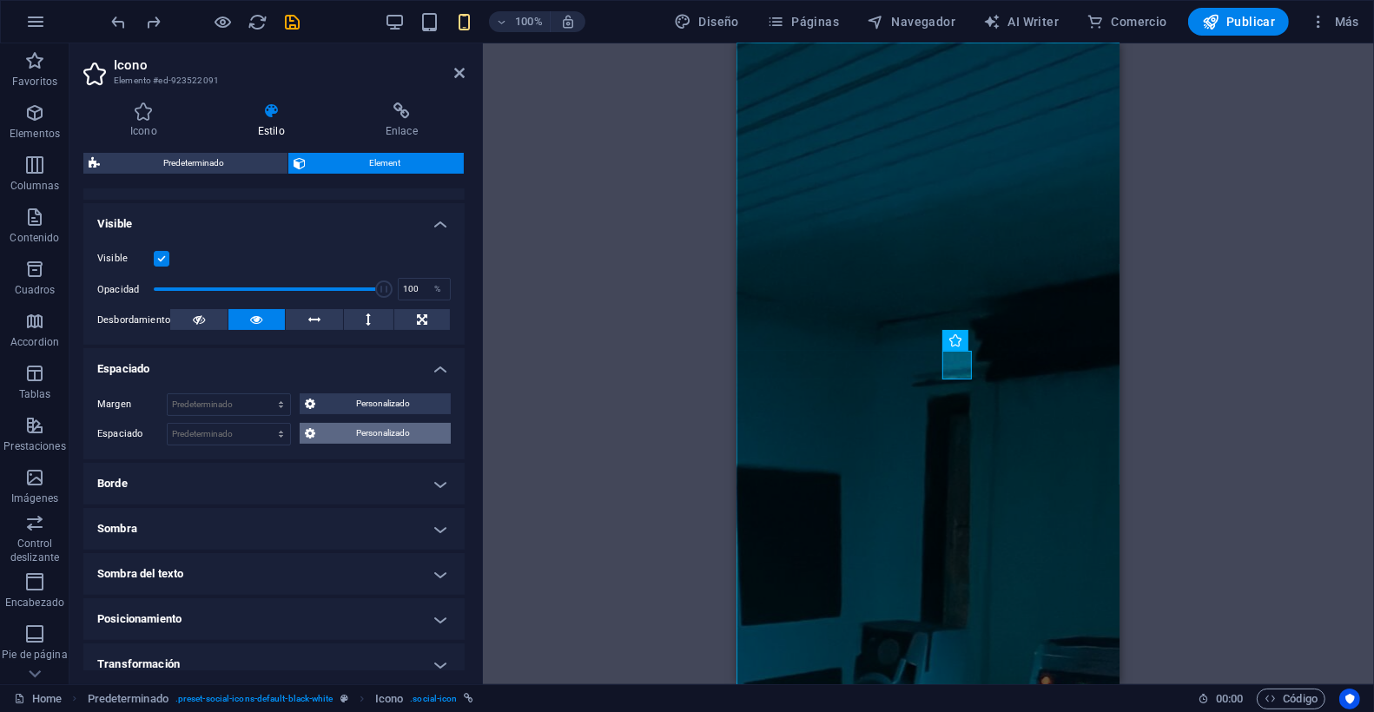
click at [358, 434] on span "Personalizado" at bounding box center [383, 433] width 125 height 21
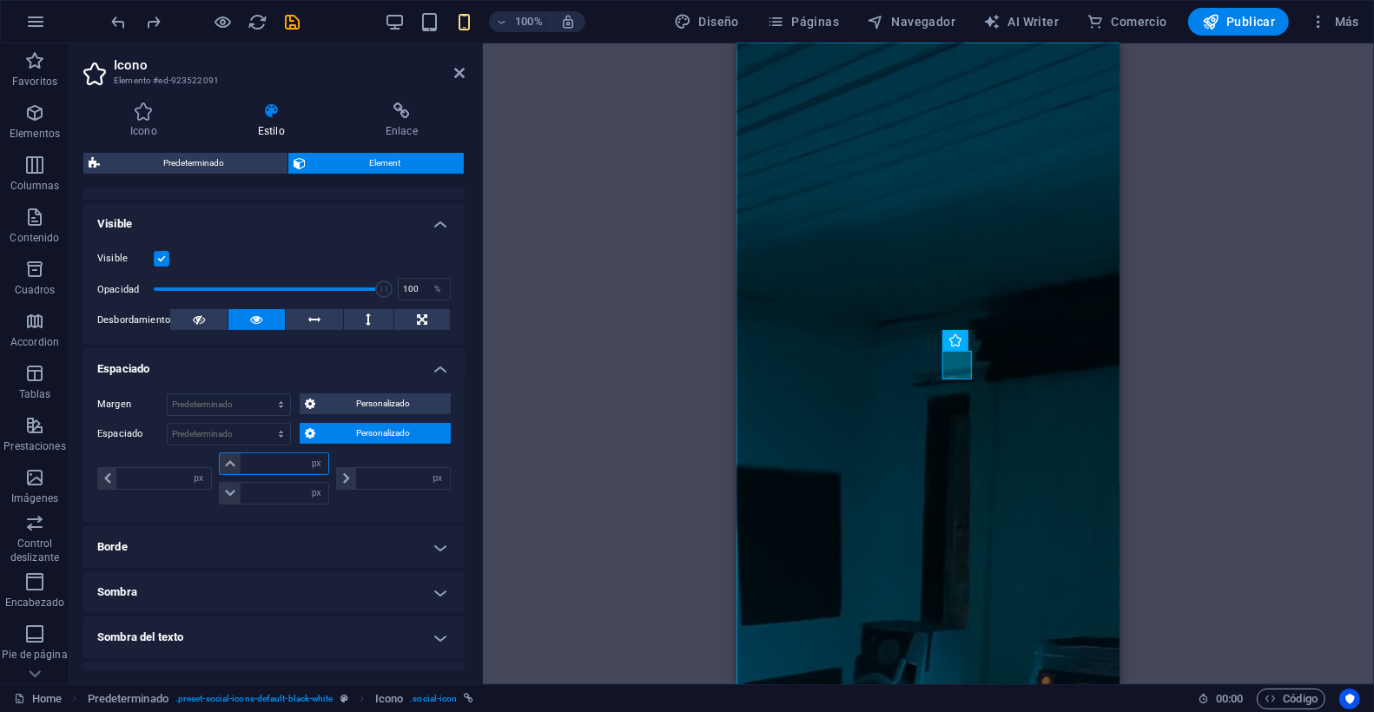
click at [248, 463] on input "number" at bounding box center [285, 463] width 89 height 21
type input "10"
type input "0"
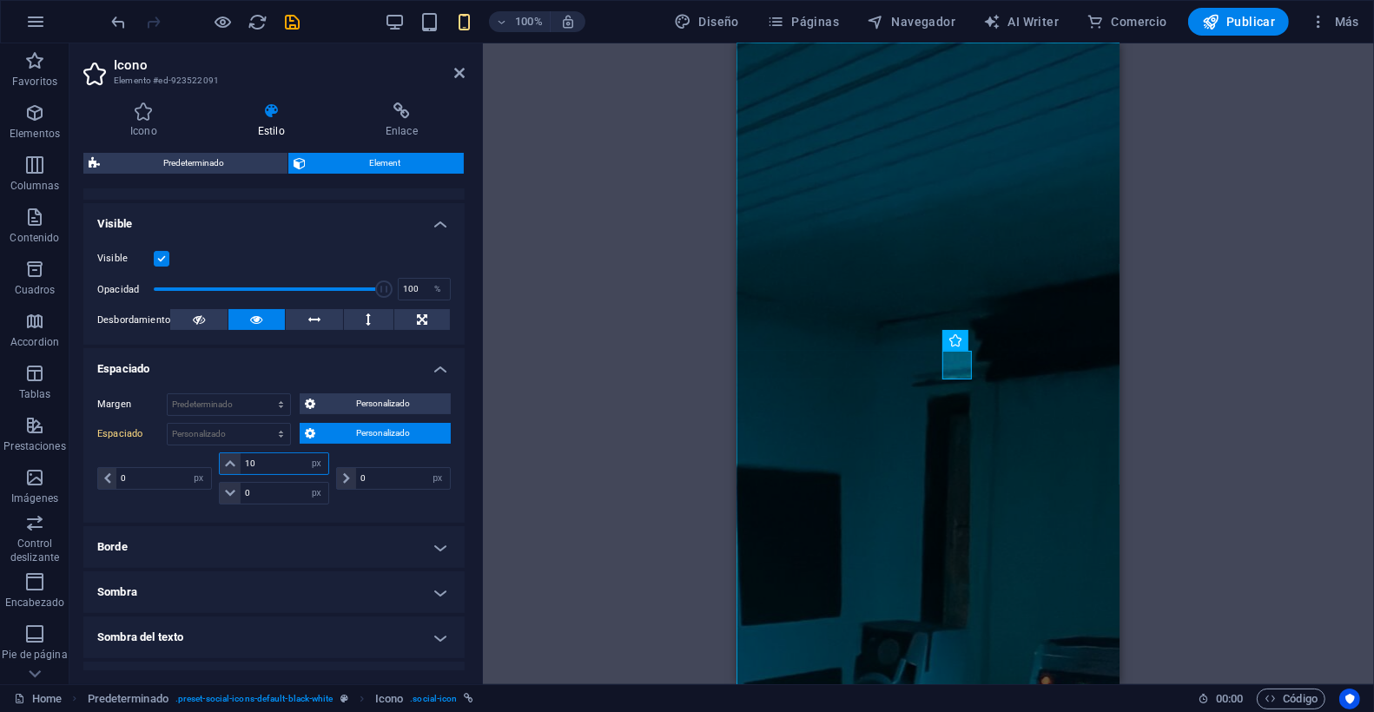
type input "10"
click at [346, 512] on div "Margen Predeterminado automático px % rem vw vh Personalizado Personalizado aut…" at bounding box center [273, 451] width 381 height 143
drag, startPoint x: 268, startPoint y: 461, endPoint x: 215, endPoint y: 453, distance: 54.5
click at [215, 453] on div "10 px rem % vh vw 0 px rem % vh vw" at bounding box center [274, 479] width 118 height 52
click at [263, 403] on select "Predeterminado automático px % rem vw vh Personalizado" at bounding box center [229, 404] width 122 height 21
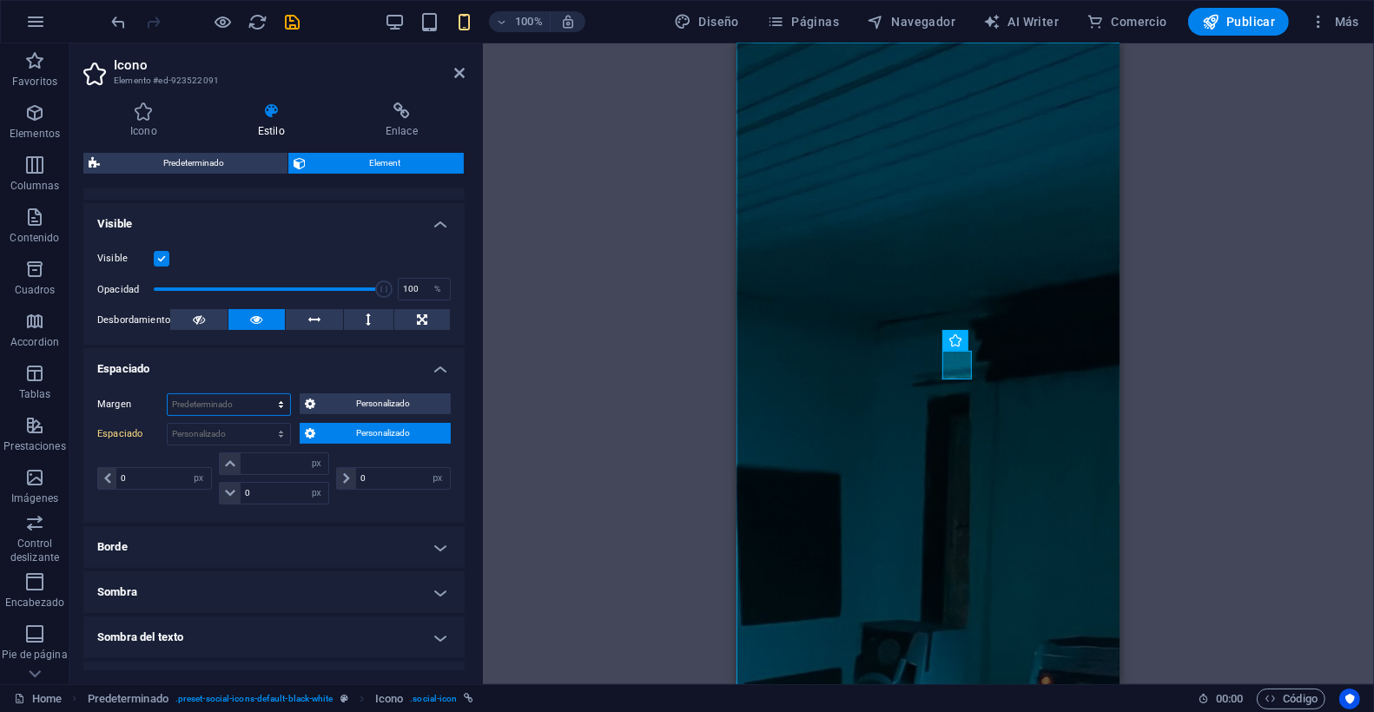
select select "px"
click at [263, 394] on select "Predeterminado automático px % rem vw vh Personalizado" at bounding box center [229, 404] width 122 height 21
type input "0"
select select "px"
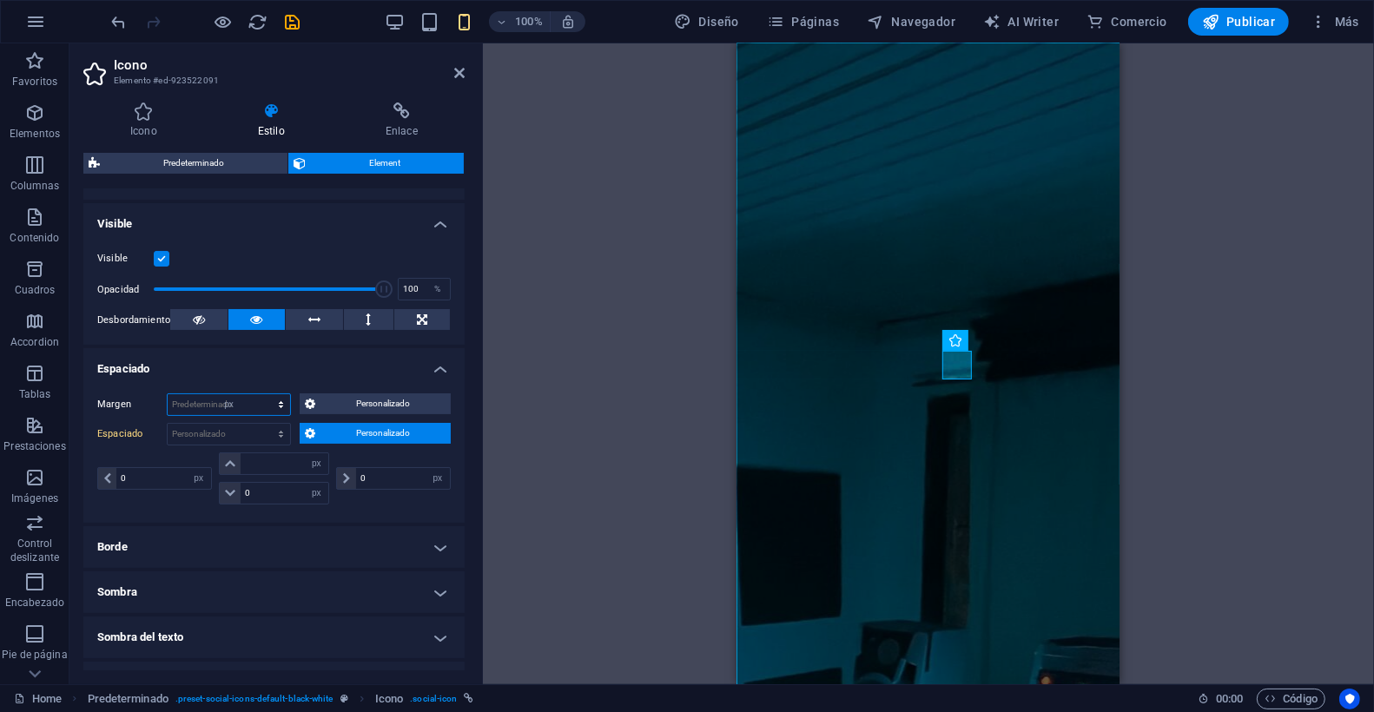
type input "0"
select select "px"
type input "0"
select select "px"
type input "0"
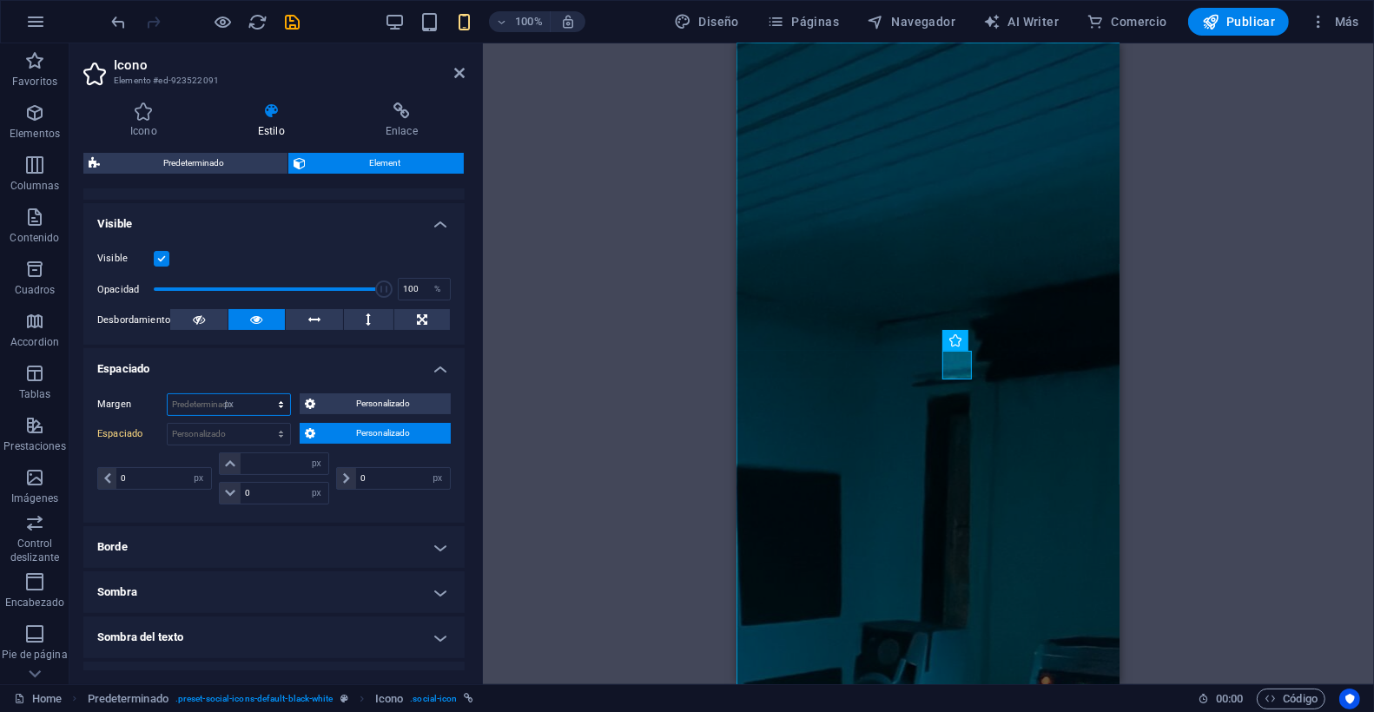
select select "px"
click at [344, 402] on span "Personalizado" at bounding box center [383, 403] width 125 height 21
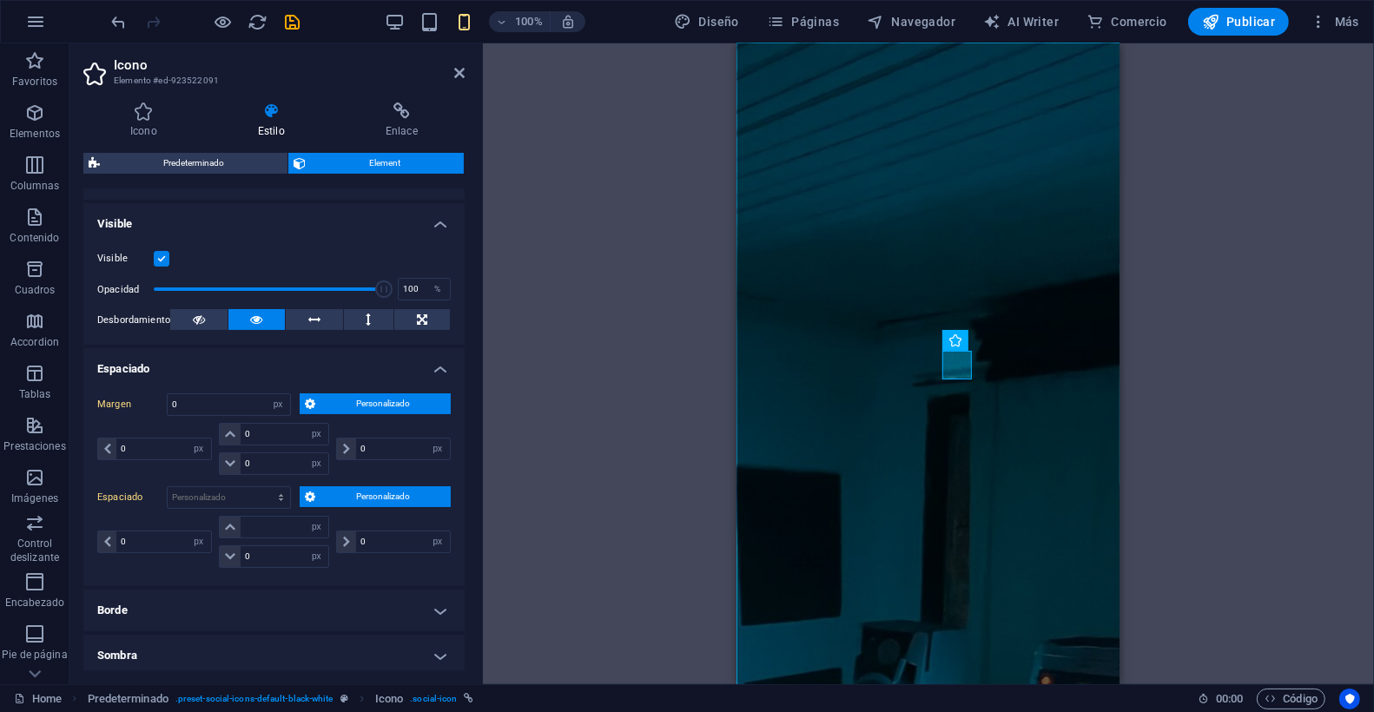
click at [644, 497] on div "H1 Banner Banner Contenedor Indicador de desplazamiento HTML Menú Barra de menú…" at bounding box center [928, 363] width 891 height 641
select select "DISABLED_OPTION_VALUE"
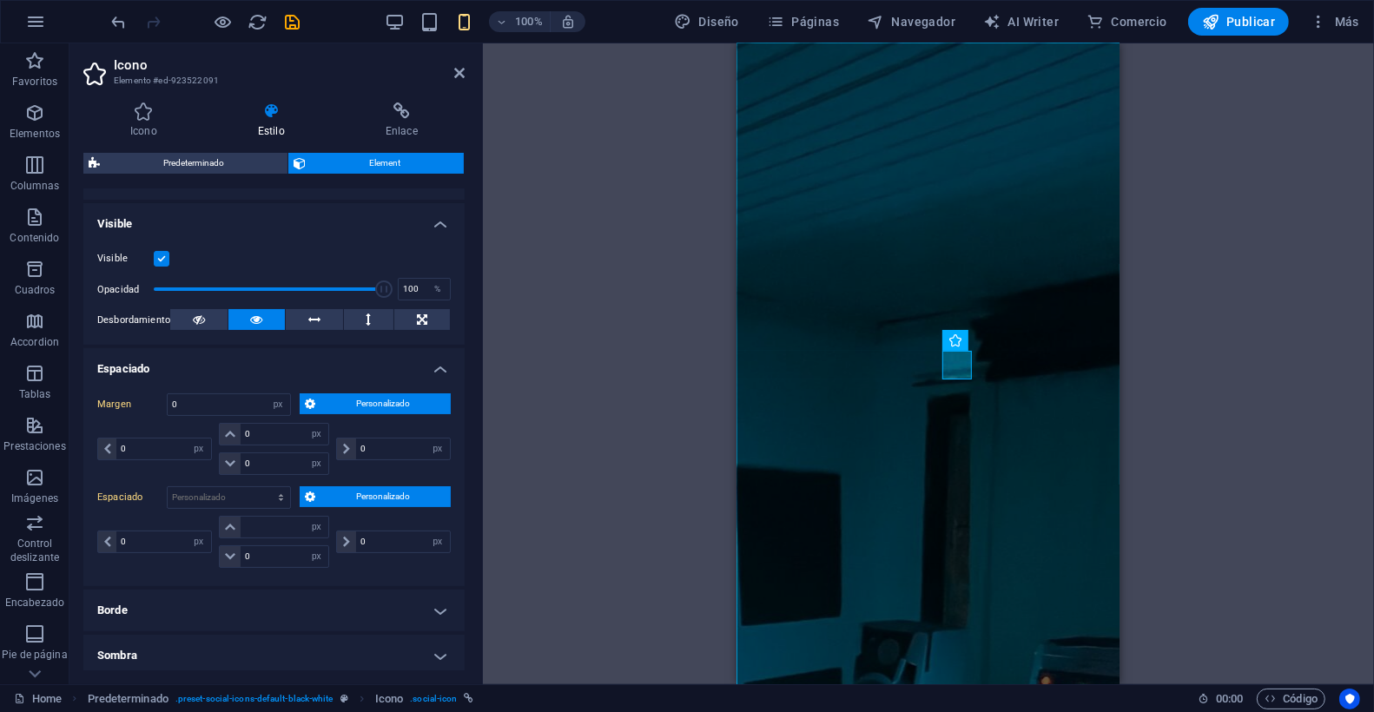
select select "DISABLED_OPTION_VALUE"
click at [684, 491] on div "H1 Banner Banner Contenedor Indicador de desplazamiento HTML Menú Barra de menú…" at bounding box center [928, 363] width 891 height 641
click at [281, 433] on select "automático px % rem vw vh" at bounding box center [274, 434] width 109 height 21
select select "px"
click at [302, 424] on select "automático px % rem vw vh" at bounding box center [274, 434] width 109 height 21
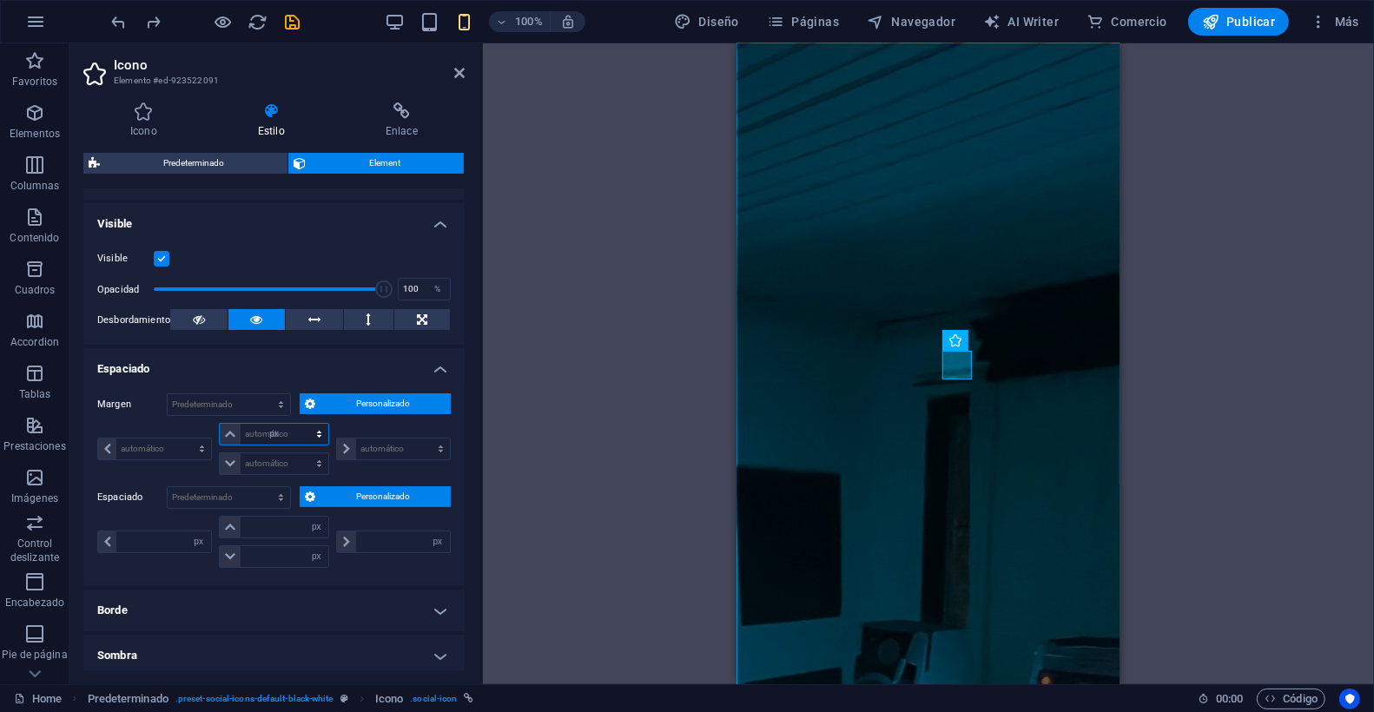
type input "0"
select select "px"
type input "0"
select select "px"
type input "0"
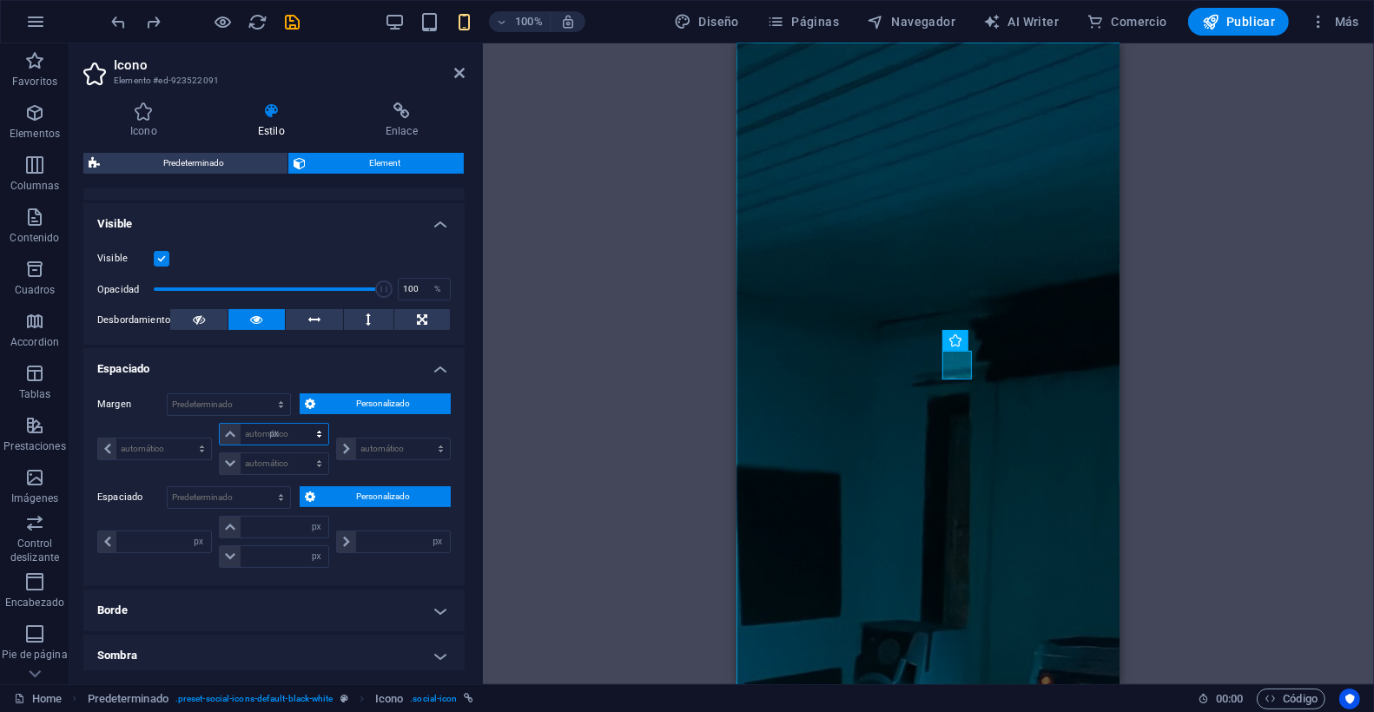
type input "0"
select select "px"
type input "0"
select select "px"
type input "10"
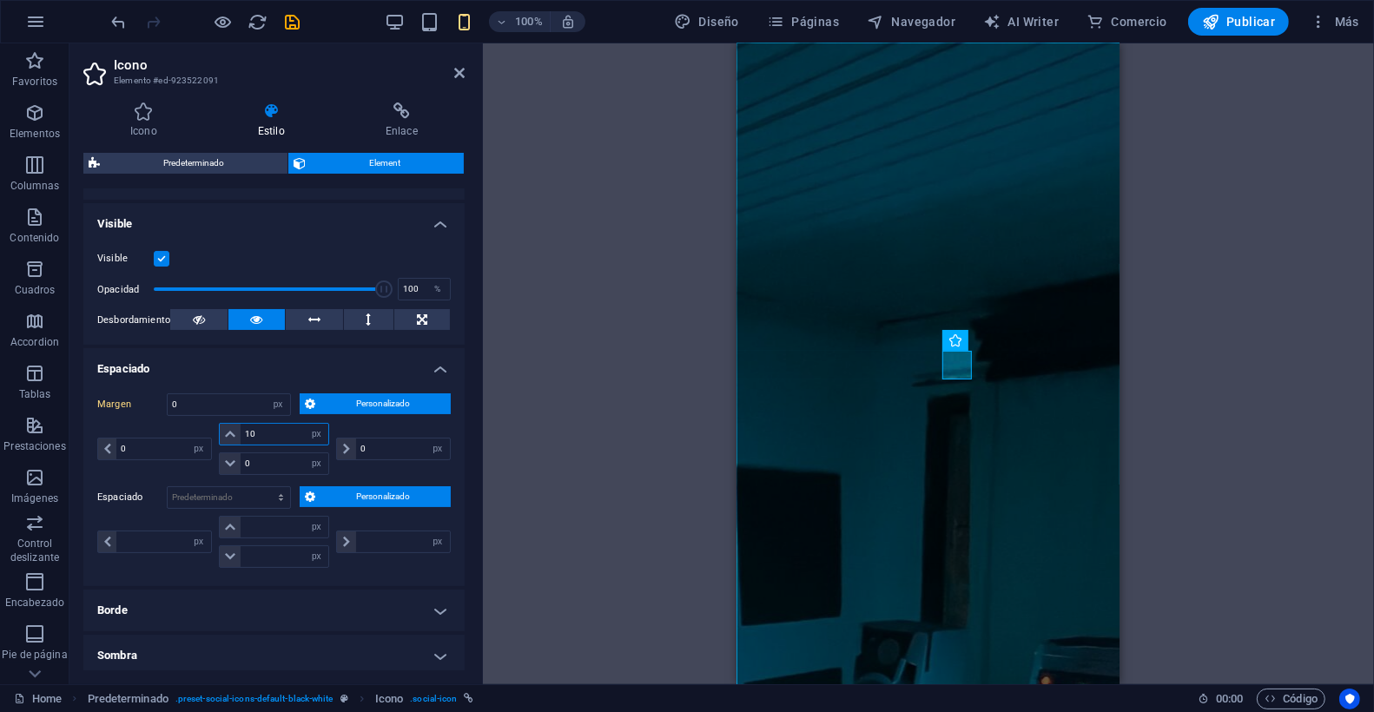
select select "DISABLED_OPTION_VALUE"
type input "10"
drag, startPoint x: 159, startPoint y: 450, endPoint x: 91, endPoint y: 433, distance: 69.7
click at [90, 437] on div "Margen Predeterminado automático px % rem vw vh Personalizado Personalizado 0 a…" at bounding box center [273, 483] width 381 height 207
type input "10"
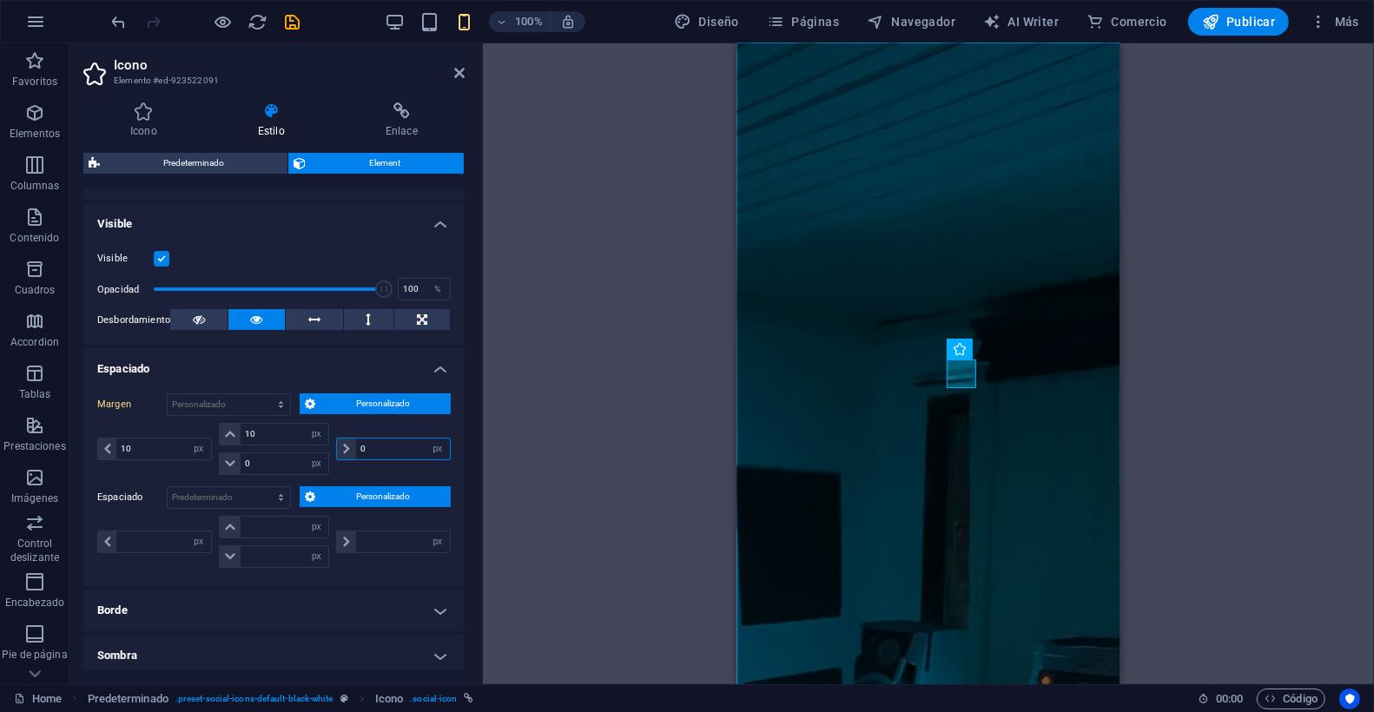
drag, startPoint x: 393, startPoint y: 448, endPoint x: 385, endPoint y: 442, distance: 10.6
click at [391, 448] on input "0" at bounding box center [403, 449] width 94 height 21
drag, startPoint x: 335, startPoint y: 444, endPoint x: 303, endPoint y: 438, distance: 32.7
click at [302, 439] on div "10 automático px % rem vw vh 10 automático px % rem vw vh 0 automático px % rem…" at bounding box center [274, 449] width 354 height 52
type input "10"
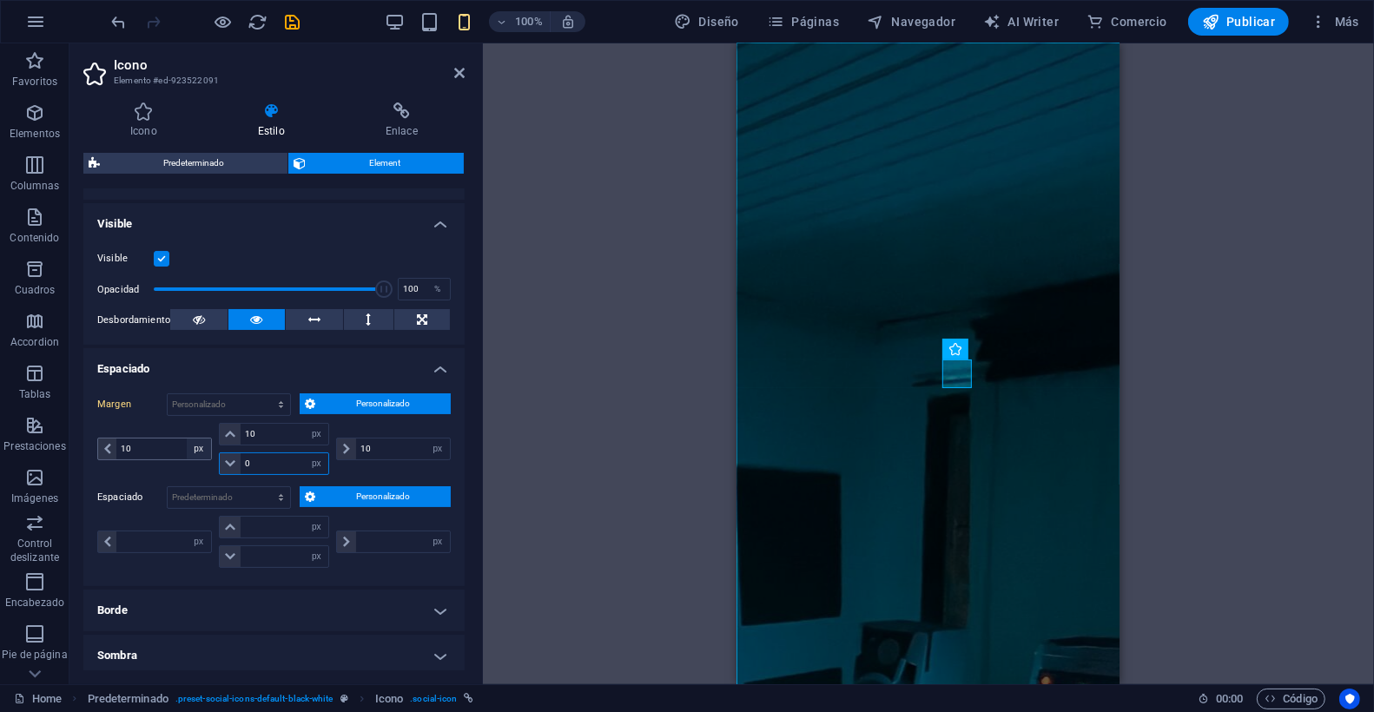
drag, startPoint x: 222, startPoint y: 460, endPoint x: 186, endPoint y: 453, distance: 37.1
click at [186, 453] on div "10 automático px % rem vw vh 10 automático px % rem vw vh 0 automático px % rem…" at bounding box center [274, 449] width 354 height 52
type input "10"
select select "px"
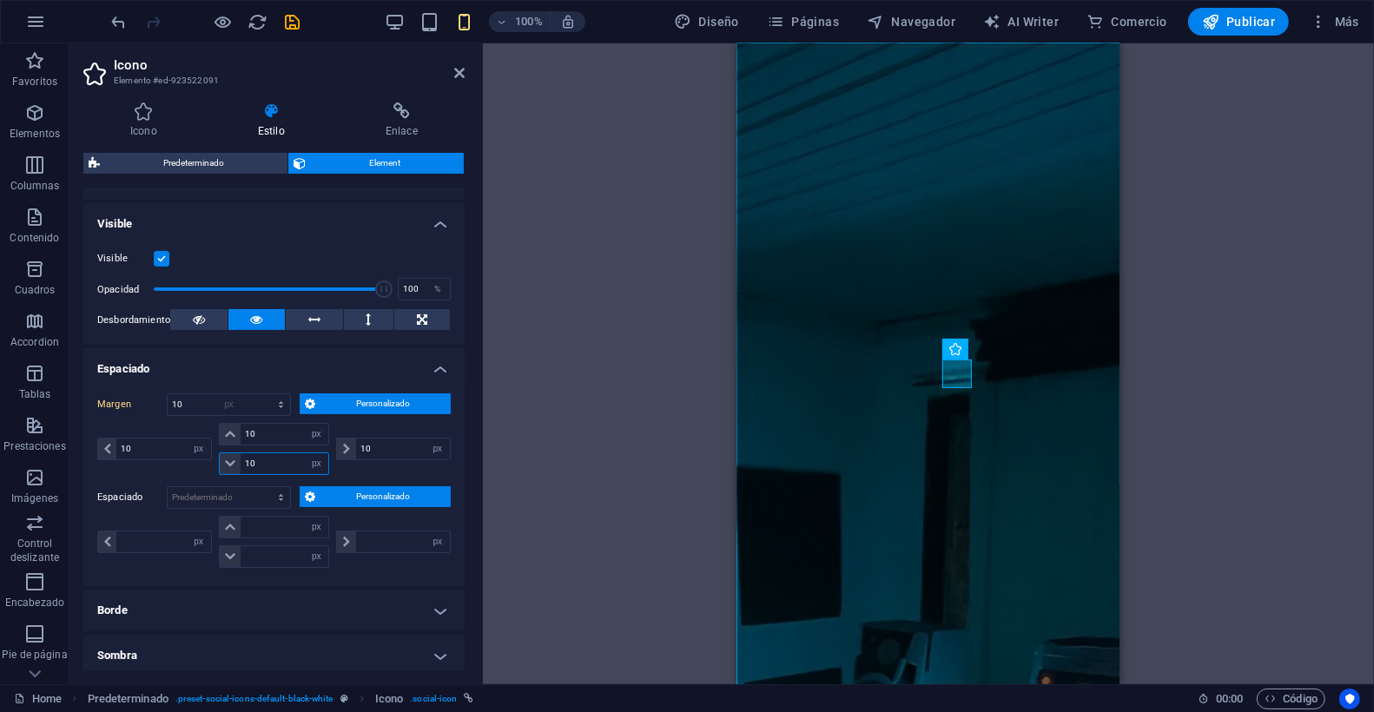
type input "10"
click at [390, 476] on div "Margen 10 Predeterminado automático px % rem vw vh Personalizado Personalizado …" at bounding box center [273, 483] width 381 height 207
click at [1193, 383] on div "H1 Banner Banner Contenedor Indicador de desplazamiento HTML Menú Barra de menú…" at bounding box center [928, 363] width 891 height 641
drag, startPoint x: 363, startPoint y: 446, endPoint x: 333, endPoint y: 439, distance: 31.4
click at [336, 442] on div "10 automático px % rem vw vh" at bounding box center [393, 449] width 115 height 23
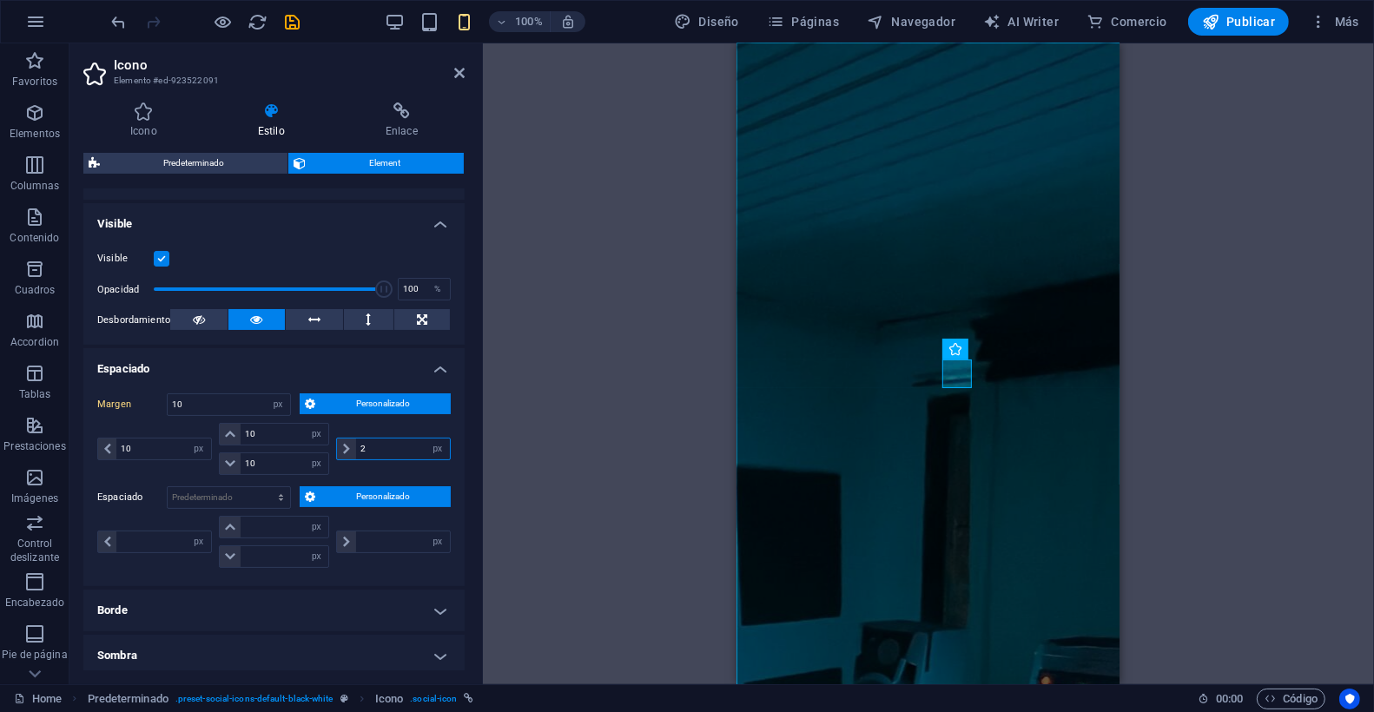
type input "20"
select select "DISABLED_OPTION_VALUE"
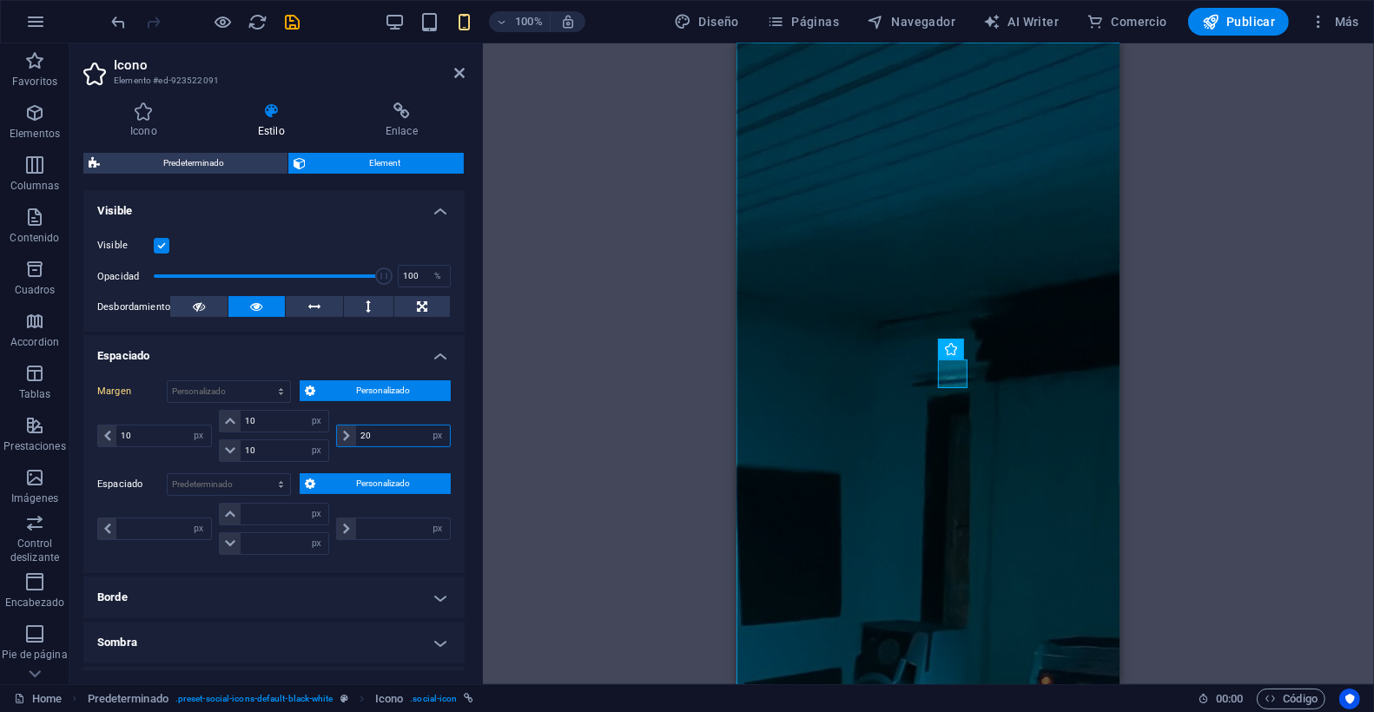
type input "20"
drag, startPoint x: 84, startPoint y: 422, endPoint x: 63, endPoint y: 414, distance: 23.1
click at [63, 416] on section "Favoritos Elementos Columnas Contenido Cuadros Accordion Tablas Prestaciones Im…" at bounding box center [687, 363] width 1374 height 641
type input "20"
drag, startPoint x: 591, startPoint y: 422, endPoint x: 613, endPoint y: 415, distance: 23.6
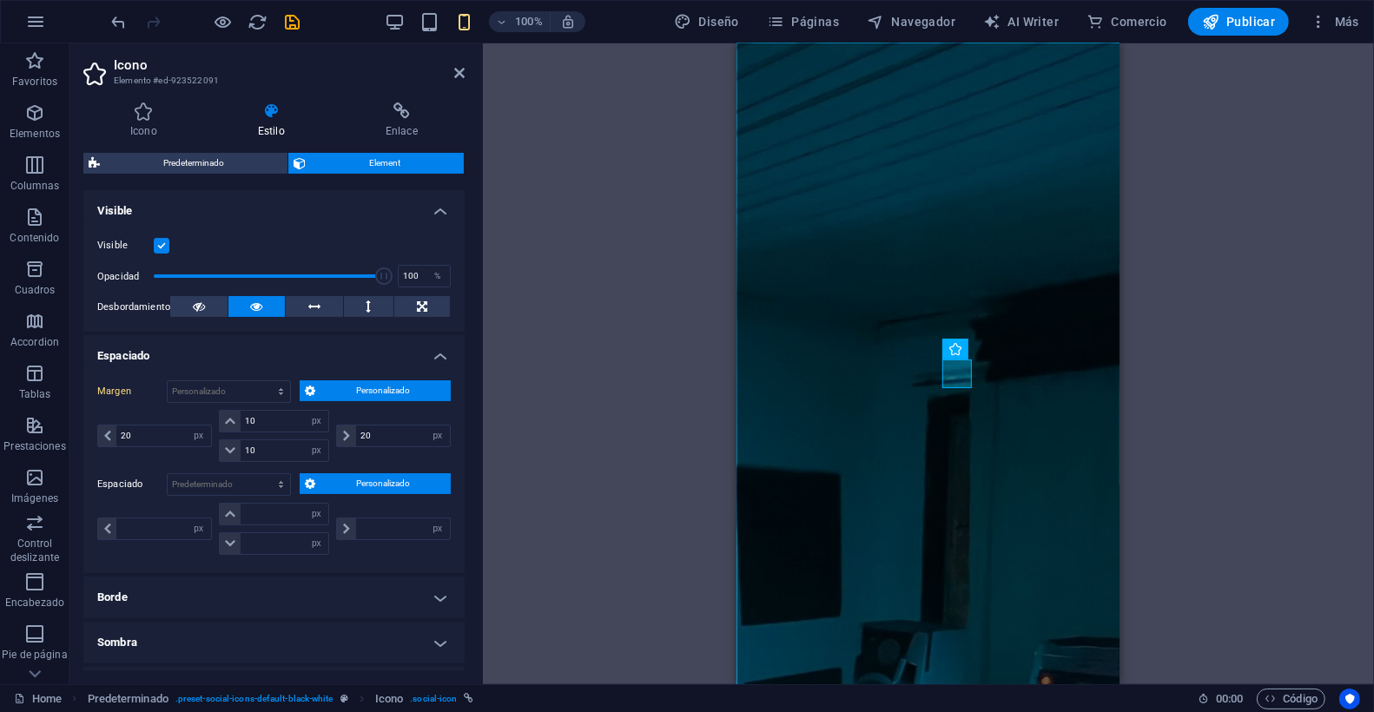
click at [591, 422] on div "H1 Banner Banner Contenedor Indicador de desplazamiento HTML Menú Barra de menú…" at bounding box center [928, 363] width 891 height 641
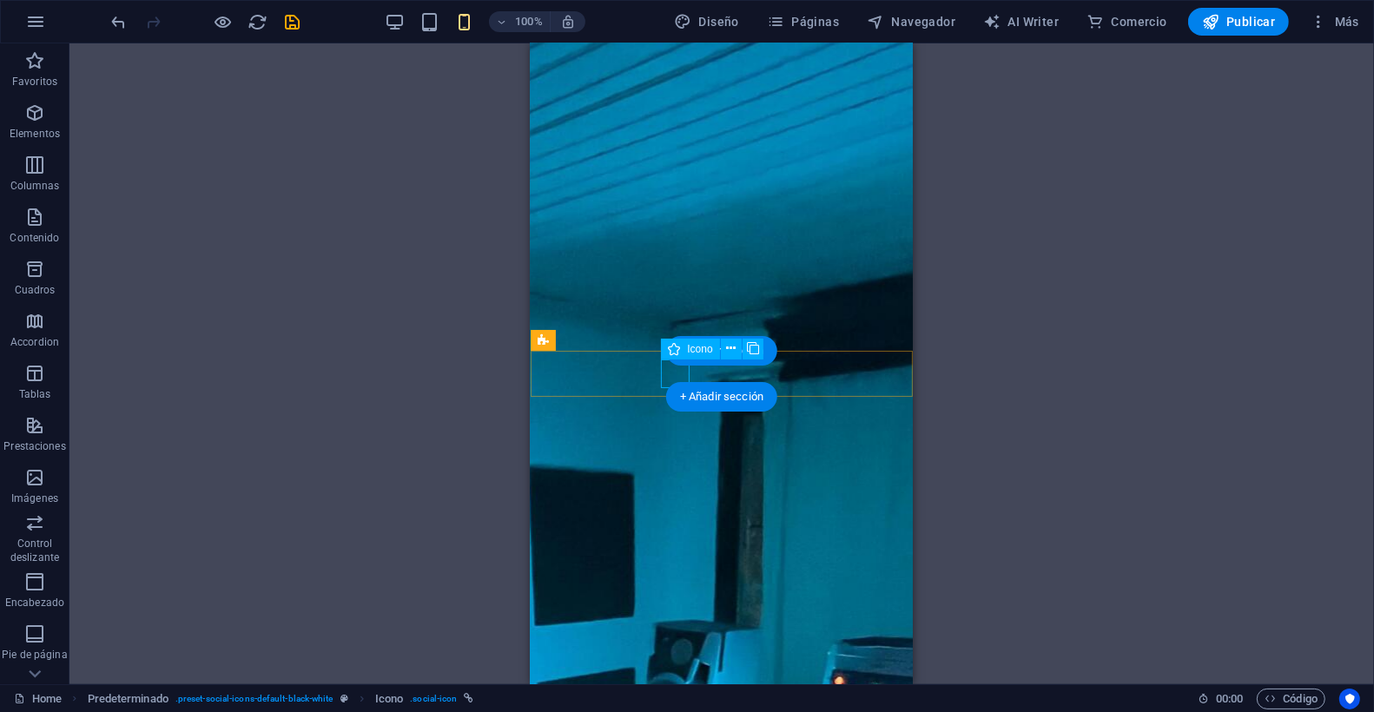
click at [738, 350] on button at bounding box center [731, 349] width 21 height 21
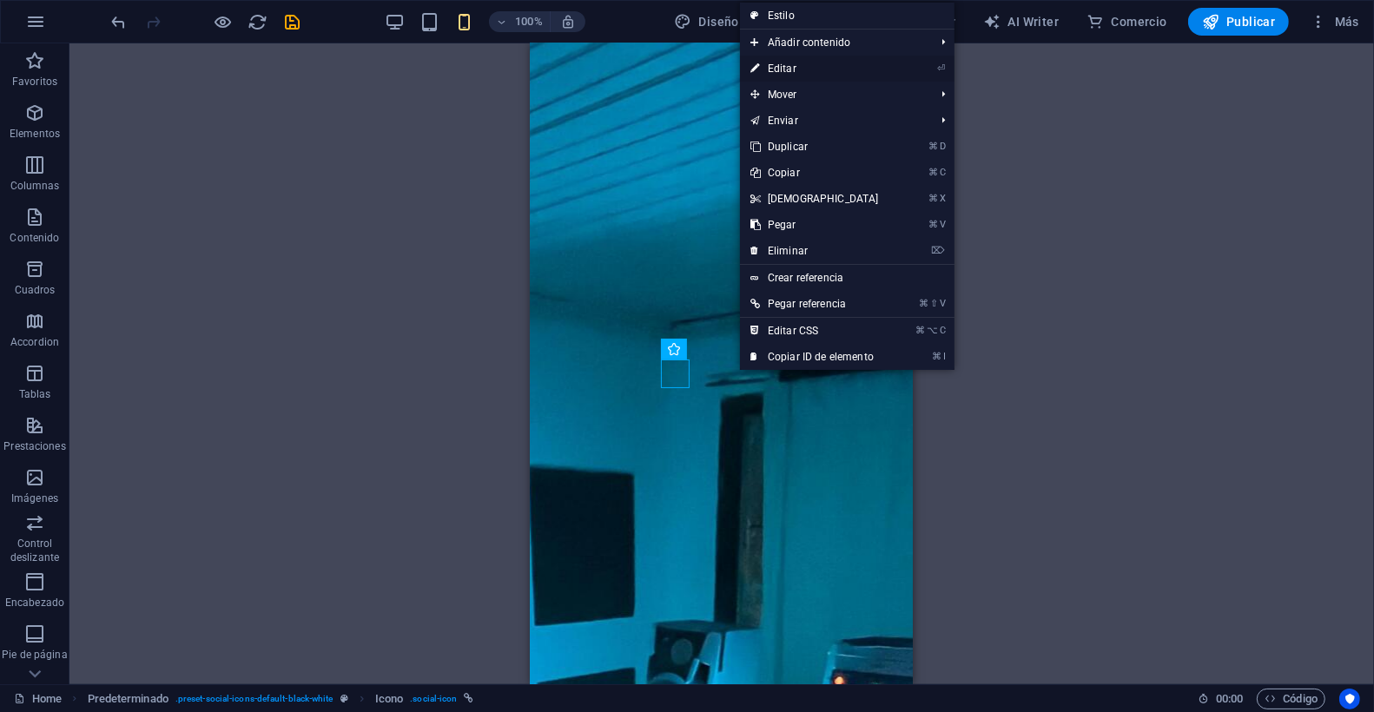
click at [822, 72] on link "⏎ Editar" at bounding box center [814, 69] width 149 height 26
select select "xMidYMid"
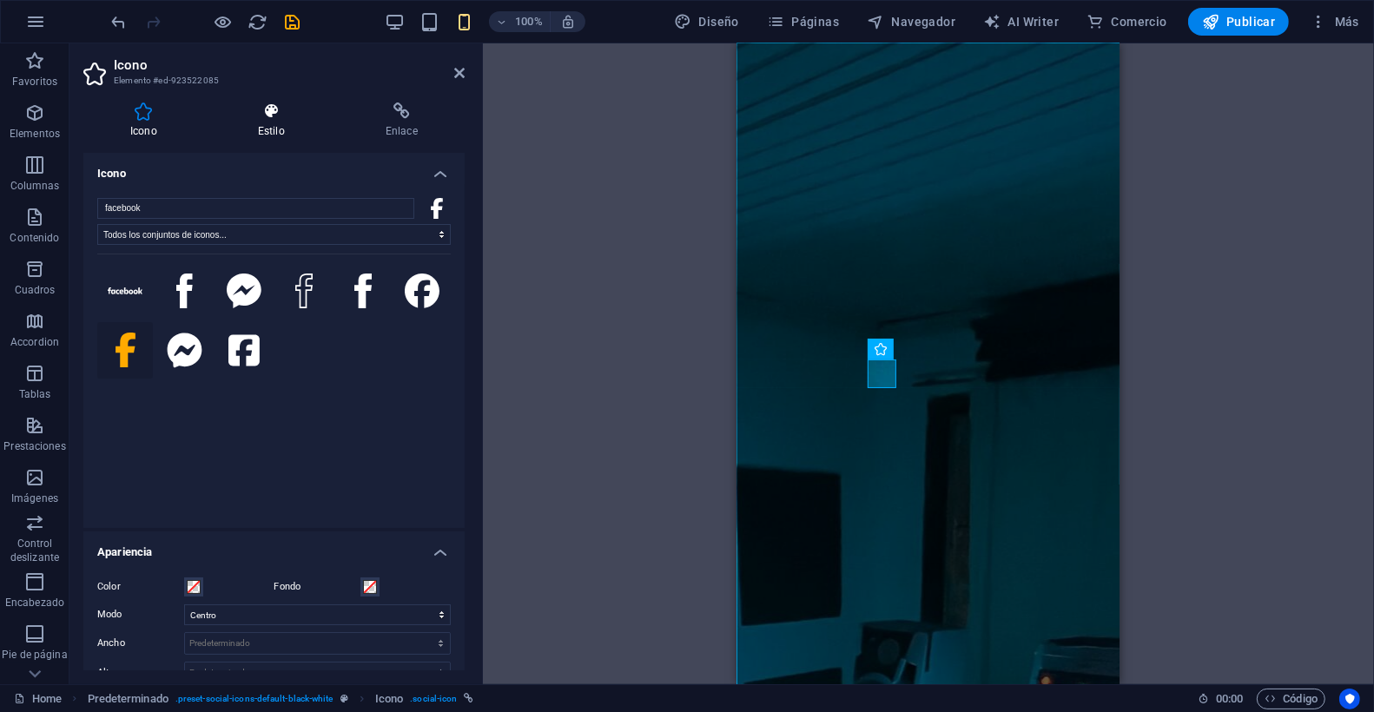
click at [279, 114] on icon at bounding box center [271, 110] width 121 height 17
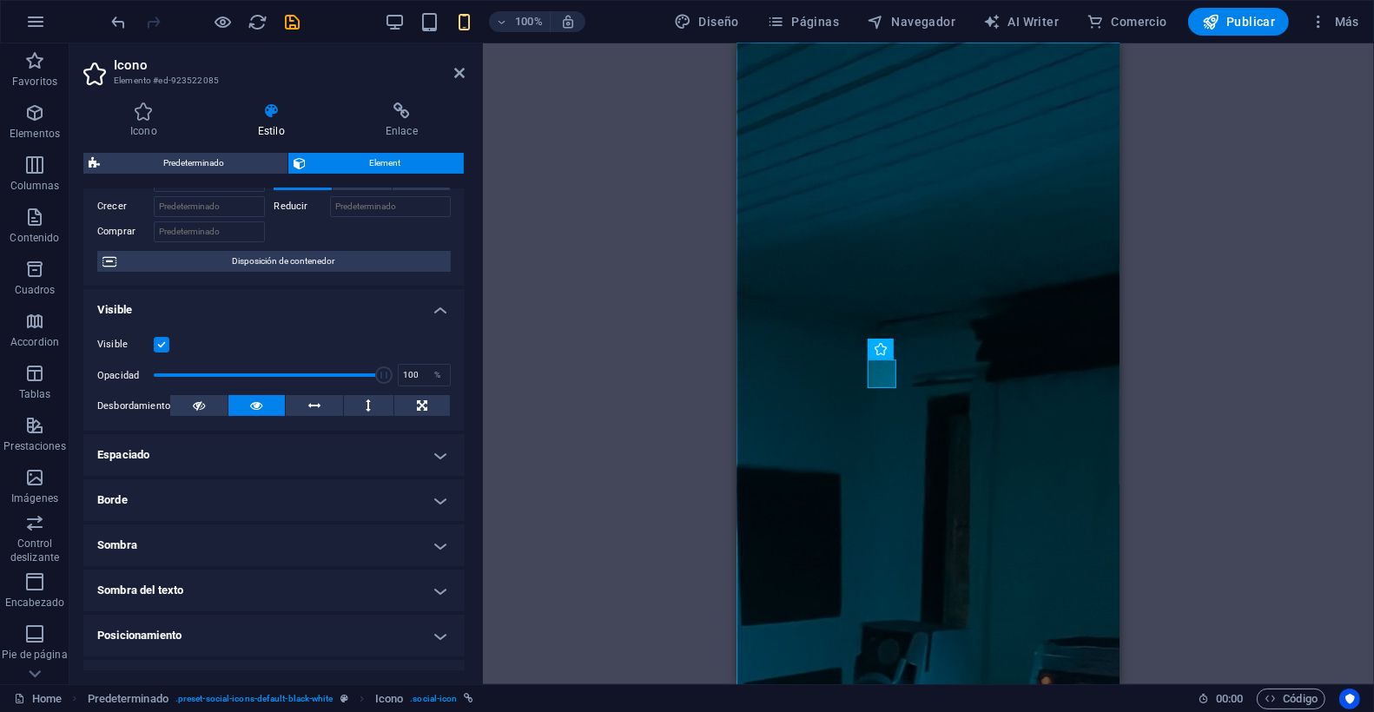
scroll to position [108, 0]
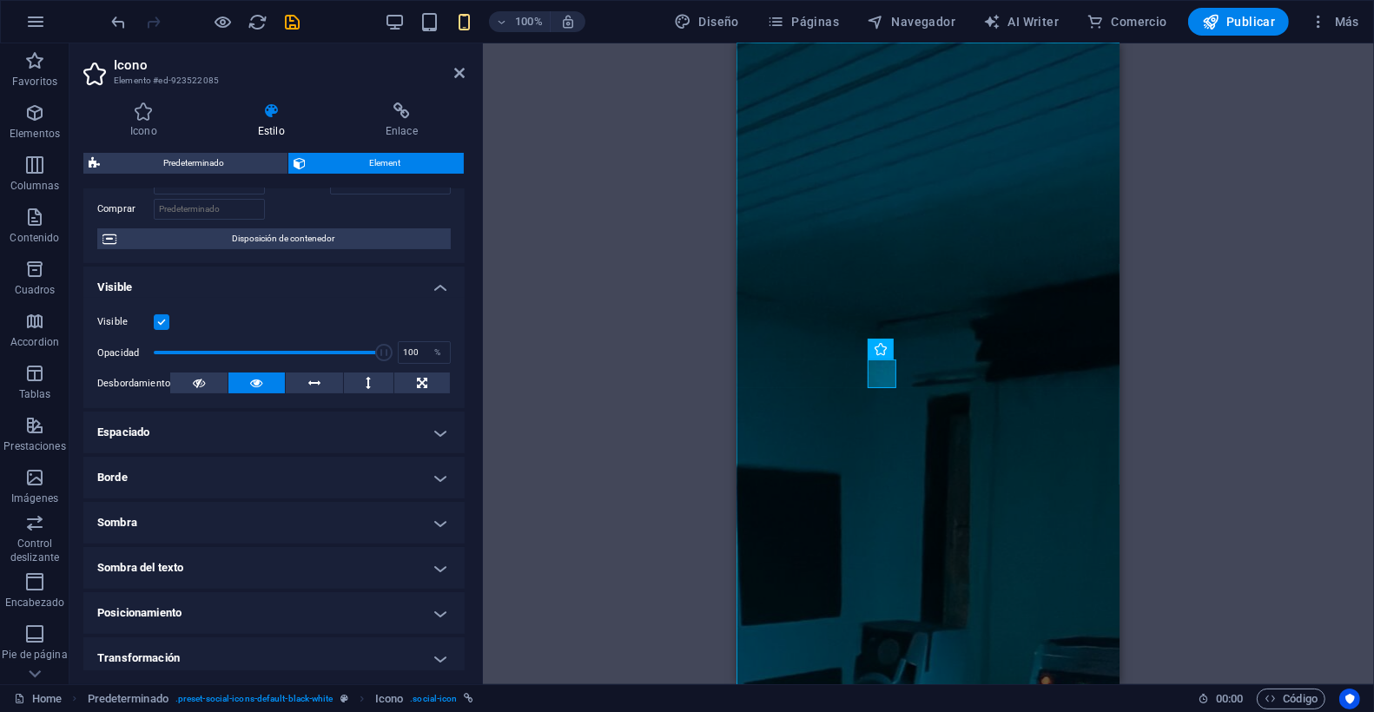
click at [184, 432] on h4 "Espaciado" at bounding box center [273, 433] width 381 height 42
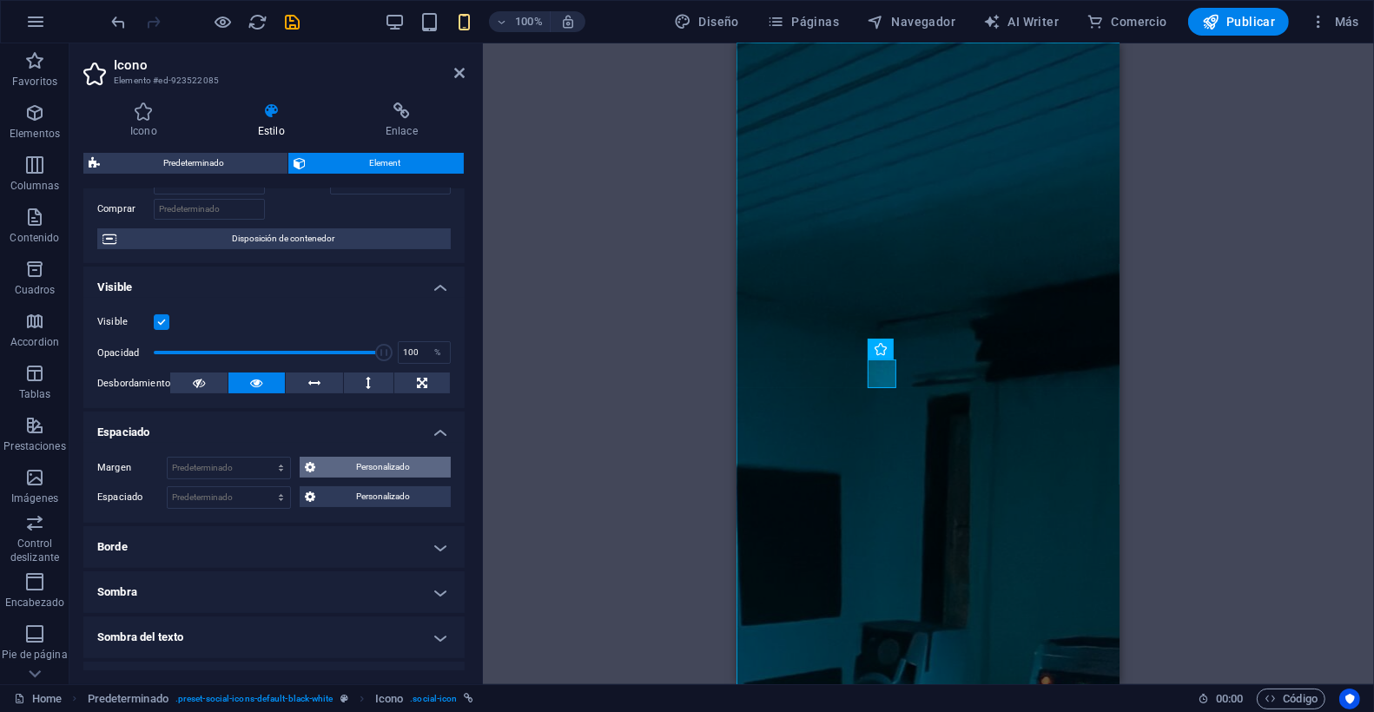
click at [354, 467] on span "Personalizado" at bounding box center [383, 467] width 125 height 21
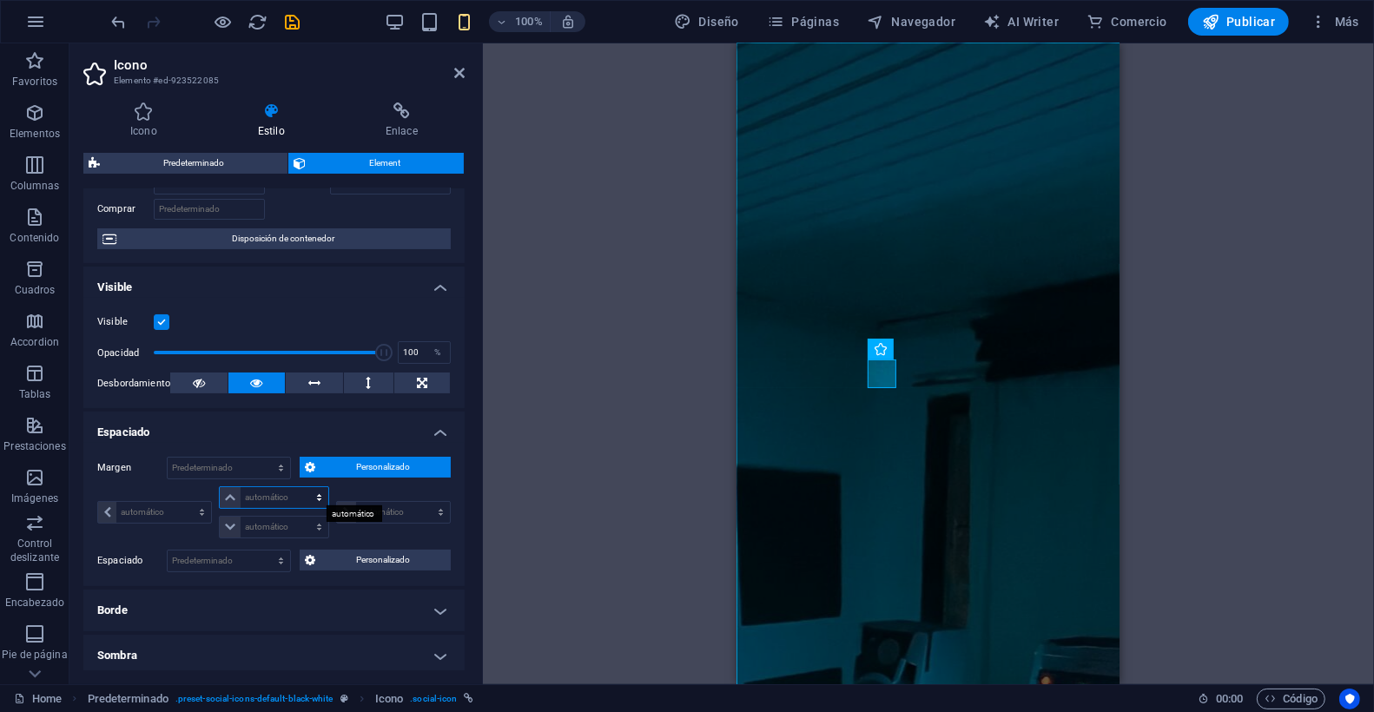
click at [257, 495] on select "automático px % rem vw vh" at bounding box center [274, 497] width 109 height 21
select select "px"
click at [302, 487] on select "automático px % rem vw vh" at bounding box center [274, 497] width 109 height 21
type input "0"
select select "px"
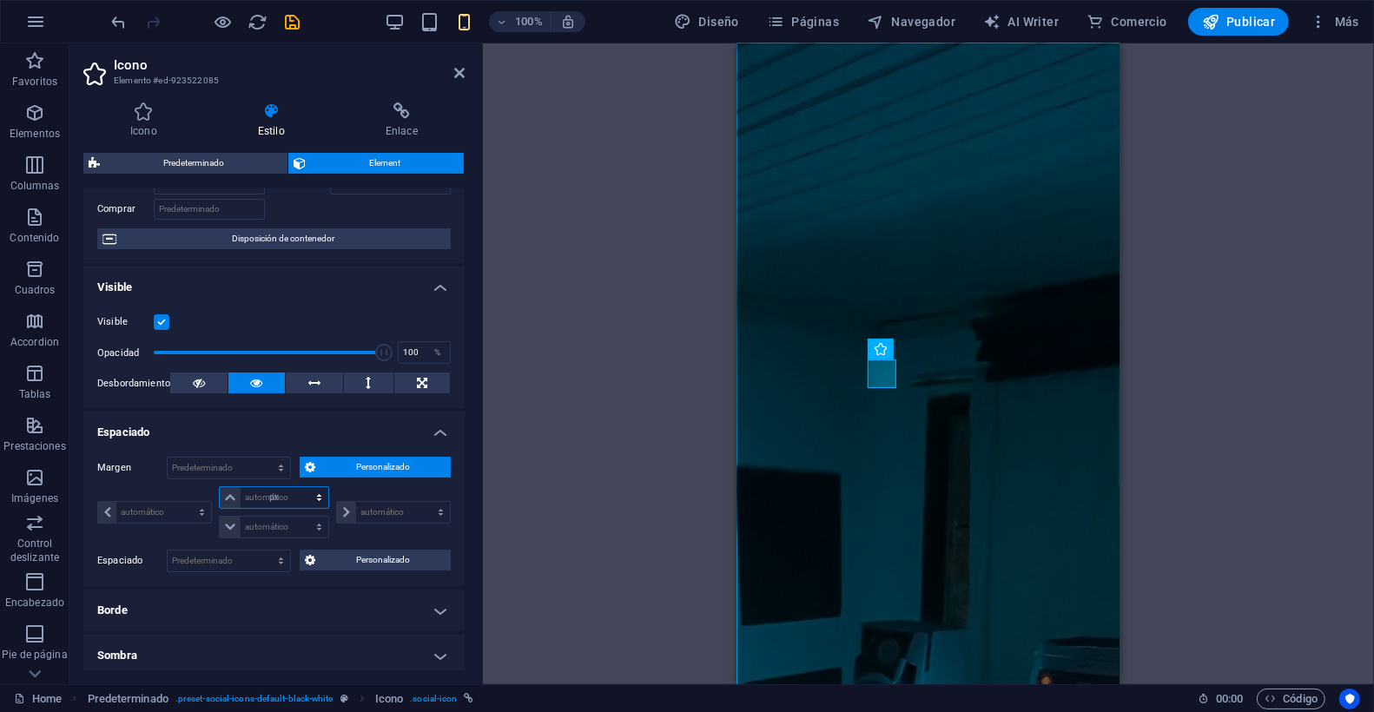
type input "0"
select select "px"
type input "0"
select select "px"
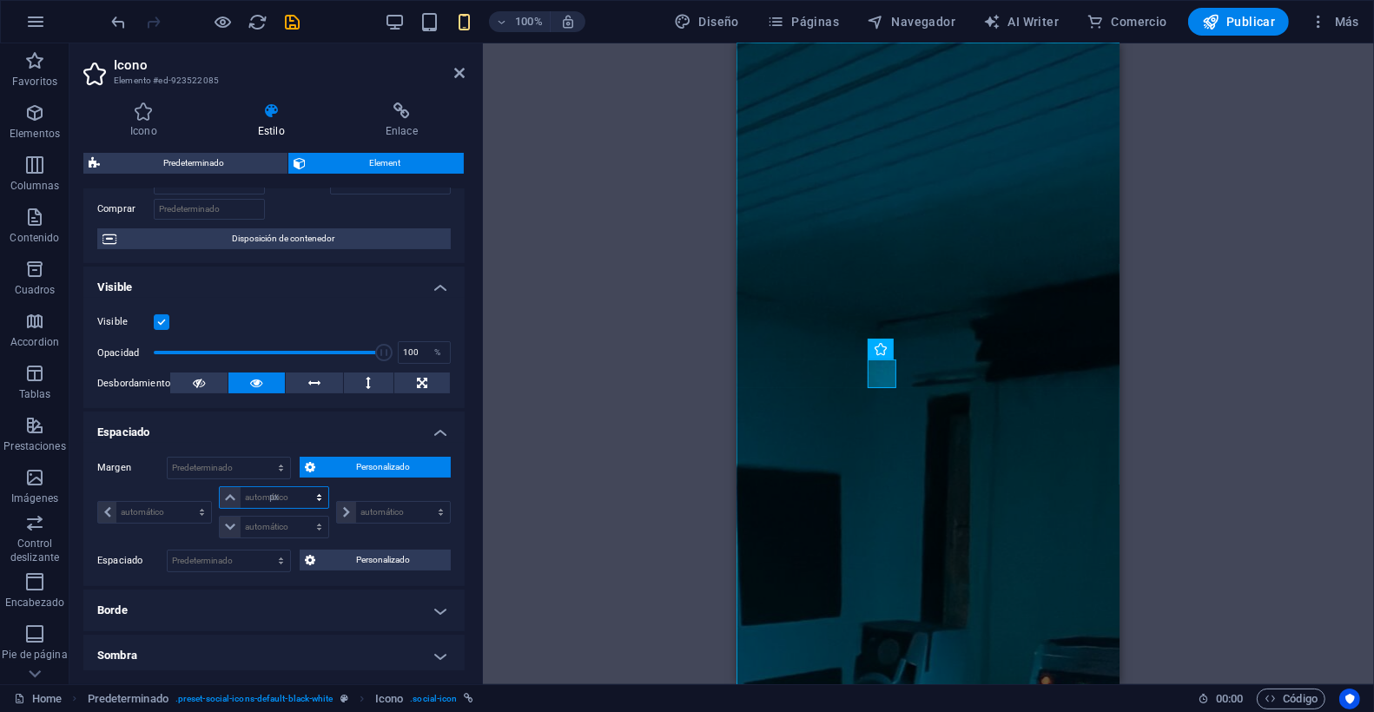
type input "0"
select select "px"
drag, startPoint x: 221, startPoint y: 472, endPoint x: 136, endPoint y: 466, distance: 84.4
click at [136, 466] on div "Margen 0 Predeterminado automático px % rem vw vh Personalizado Personalizado" at bounding box center [274, 468] width 354 height 23
type input "20"
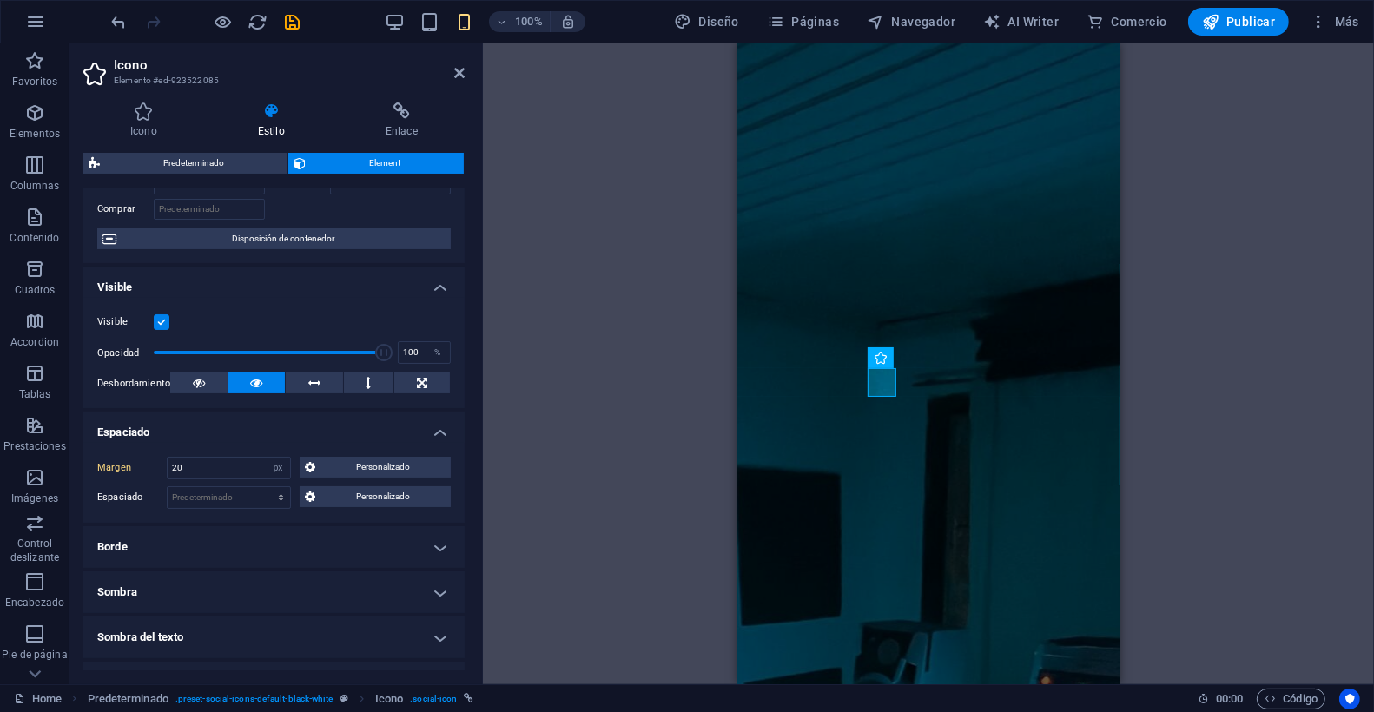
click at [263, 419] on h4 "Espaciado" at bounding box center [273, 427] width 381 height 31
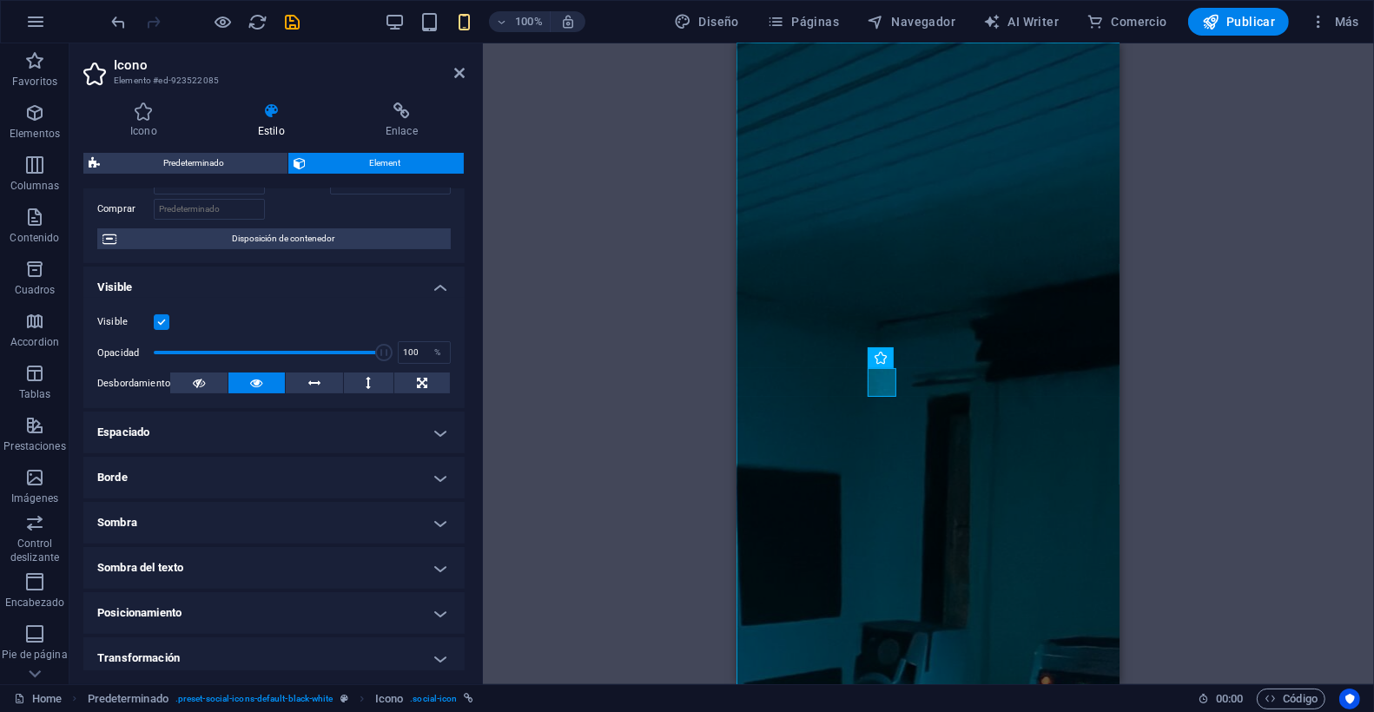
click at [558, 420] on div "H1 Banner Banner Contenedor Indicador de desplazamiento HTML Menú Barra de menú…" at bounding box center [928, 363] width 891 height 641
click at [1253, 383] on div "H1 Banner Banner Contenedor Indicador de desplazamiento HTML Menú Barra de menú…" at bounding box center [928, 363] width 891 height 641
click at [692, 316] on div "H1 Banner Banner Contenedor Indicador de desplazamiento HTML Menú Barra de menú…" at bounding box center [928, 363] width 891 height 641
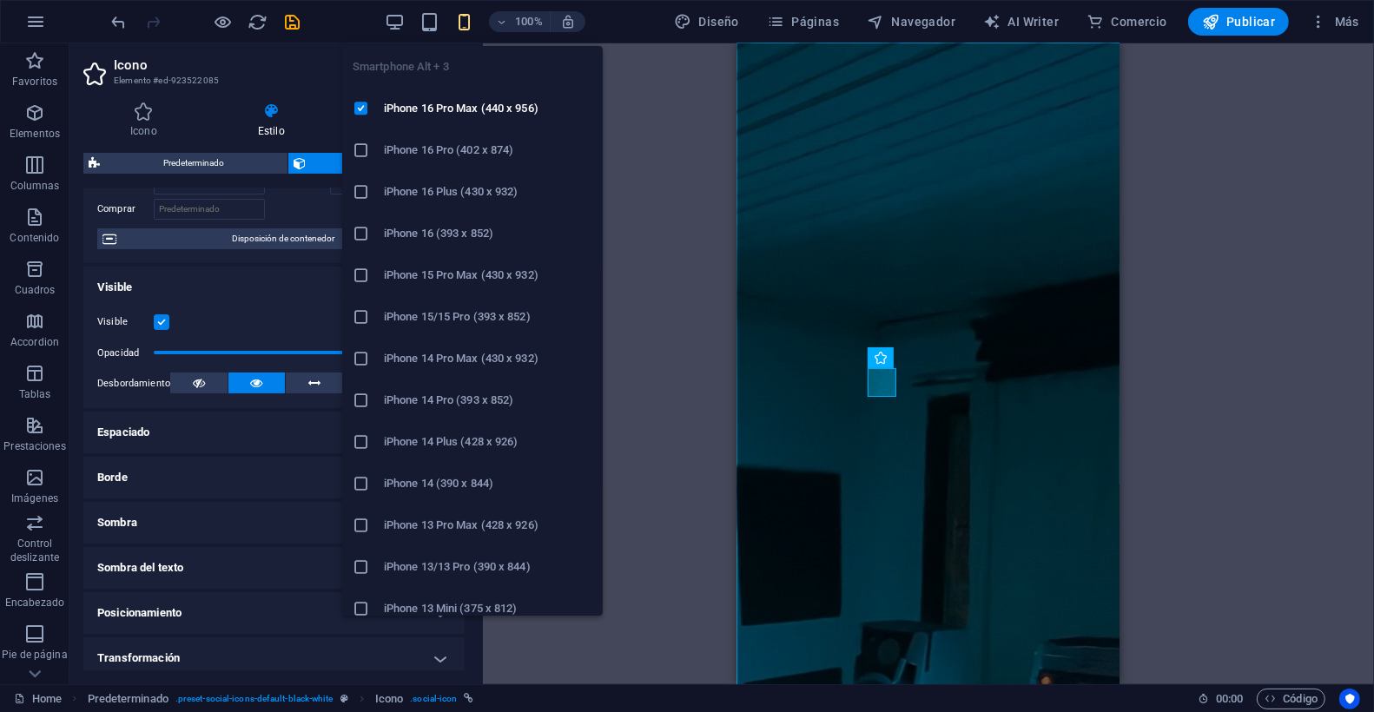
click at [462, 16] on icon "button" at bounding box center [465, 22] width 20 height 20
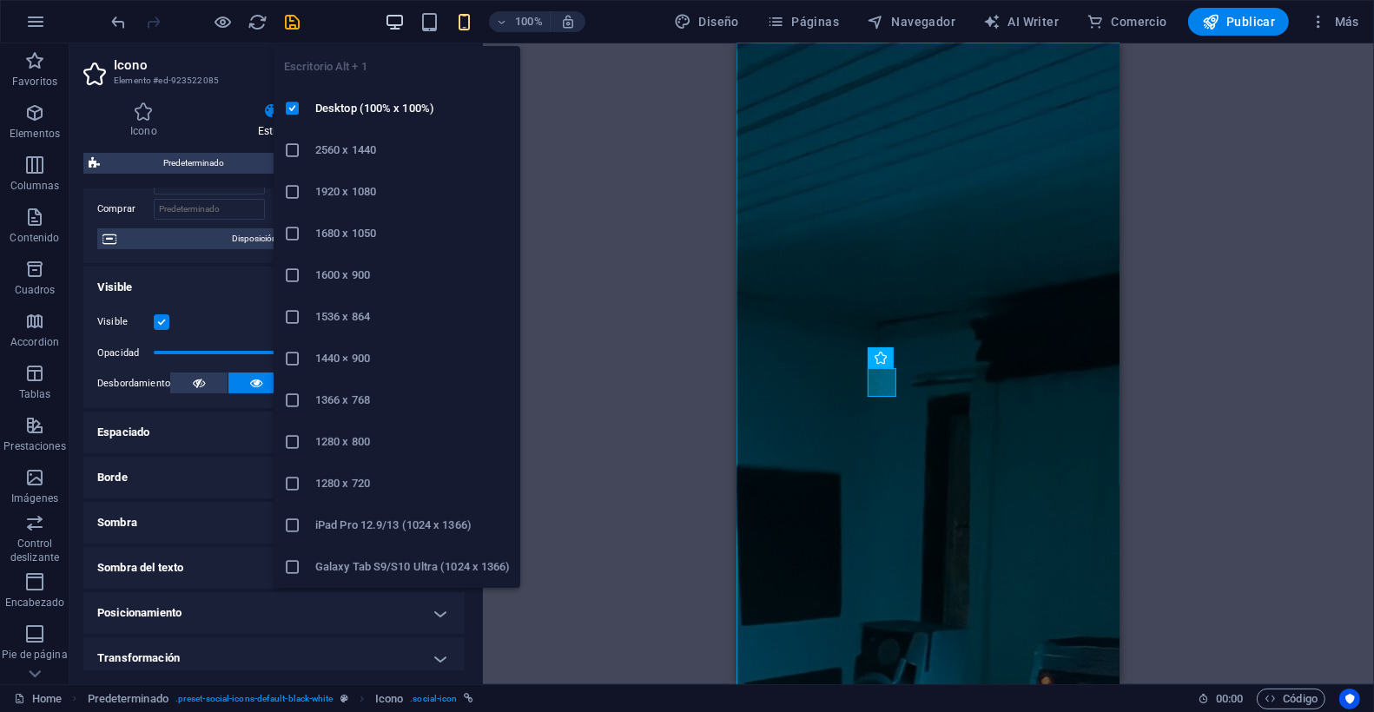
click at [393, 15] on icon "button" at bounding box center [396, 22] width 20 height 20
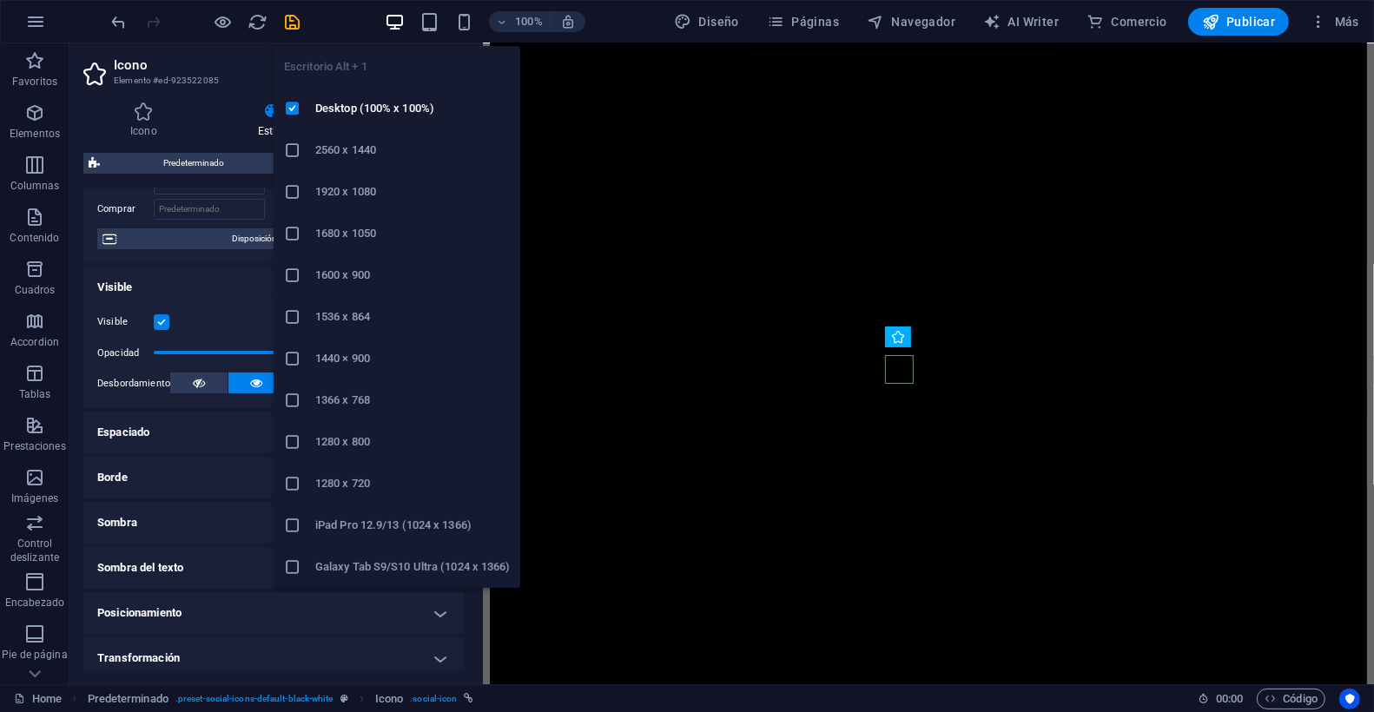
scroll to position [4851, 0]
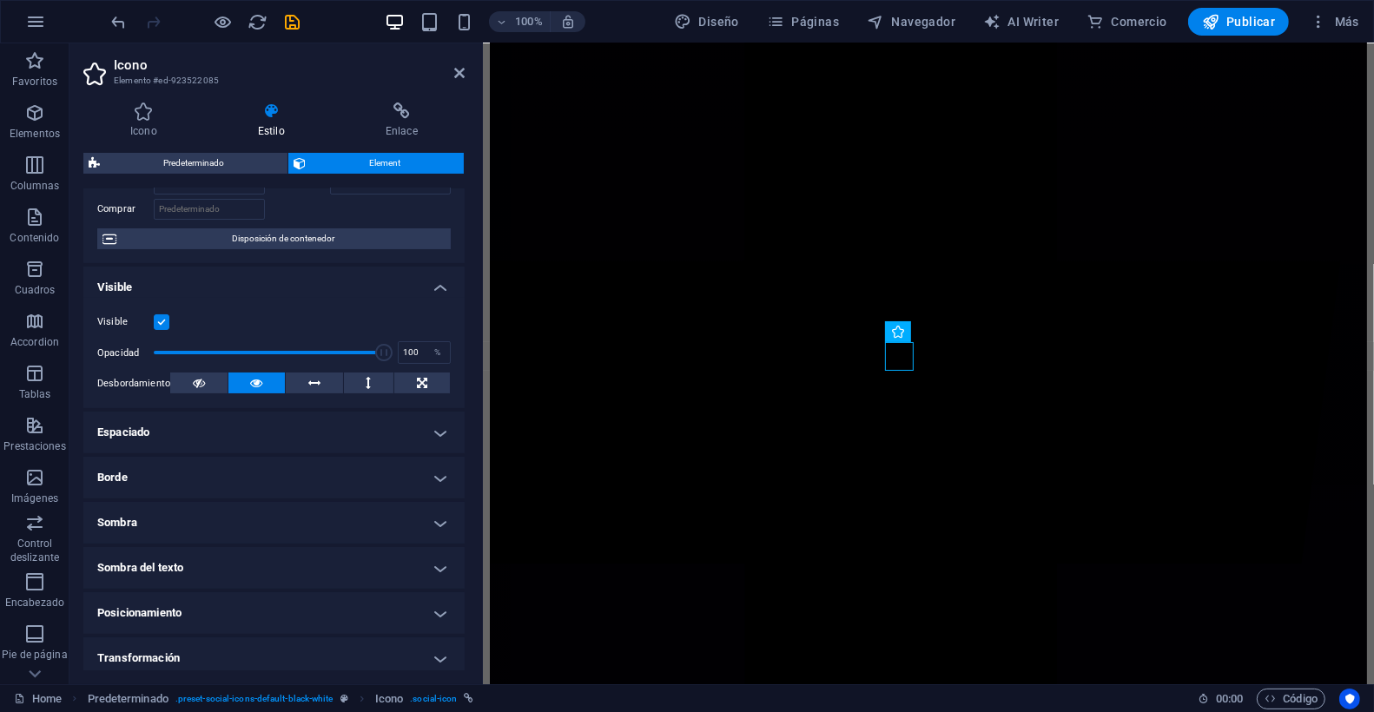
click at [482, 21] on div "100%" at bounding box center [485, 22] width 201 height 28
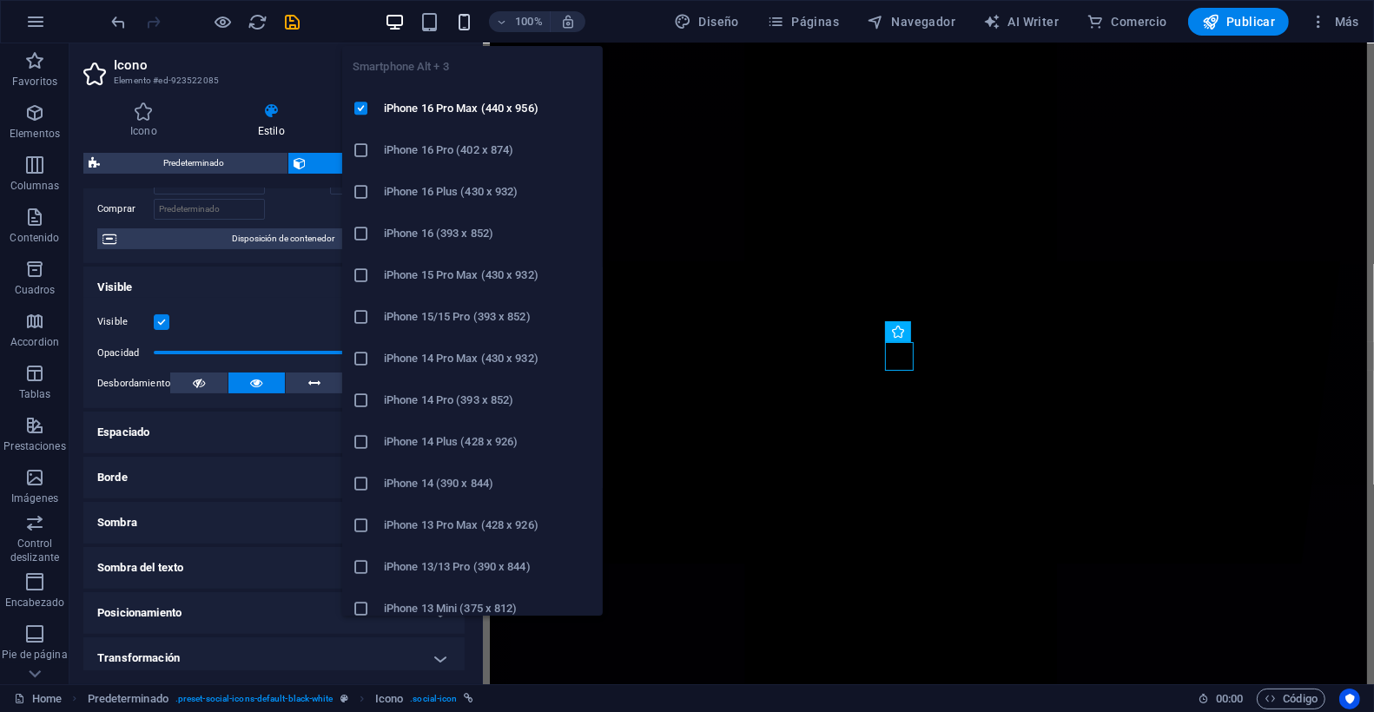
click at [475, 23] on icon "button" at bounding box center [465, 22] width 20 height 20
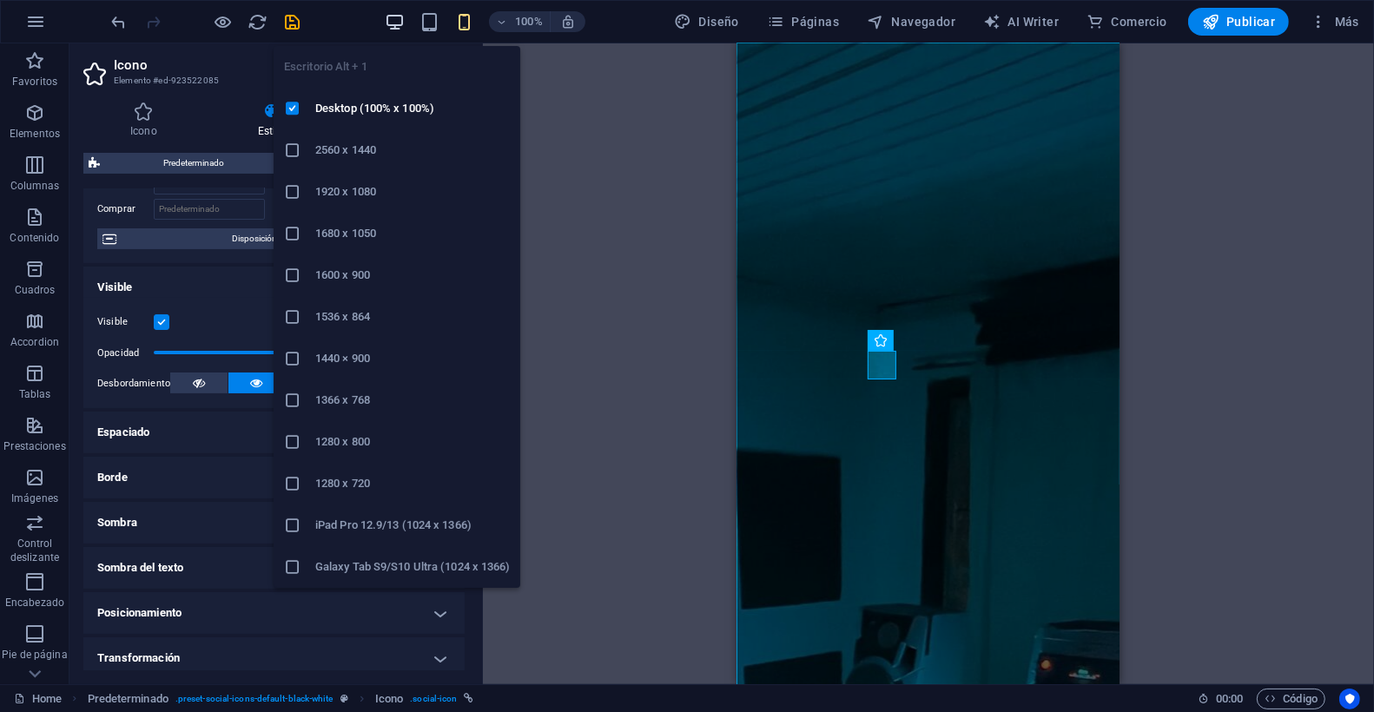
click at [397, 21] on icon "button" at bounding box center [396, 22] width 20 height 20
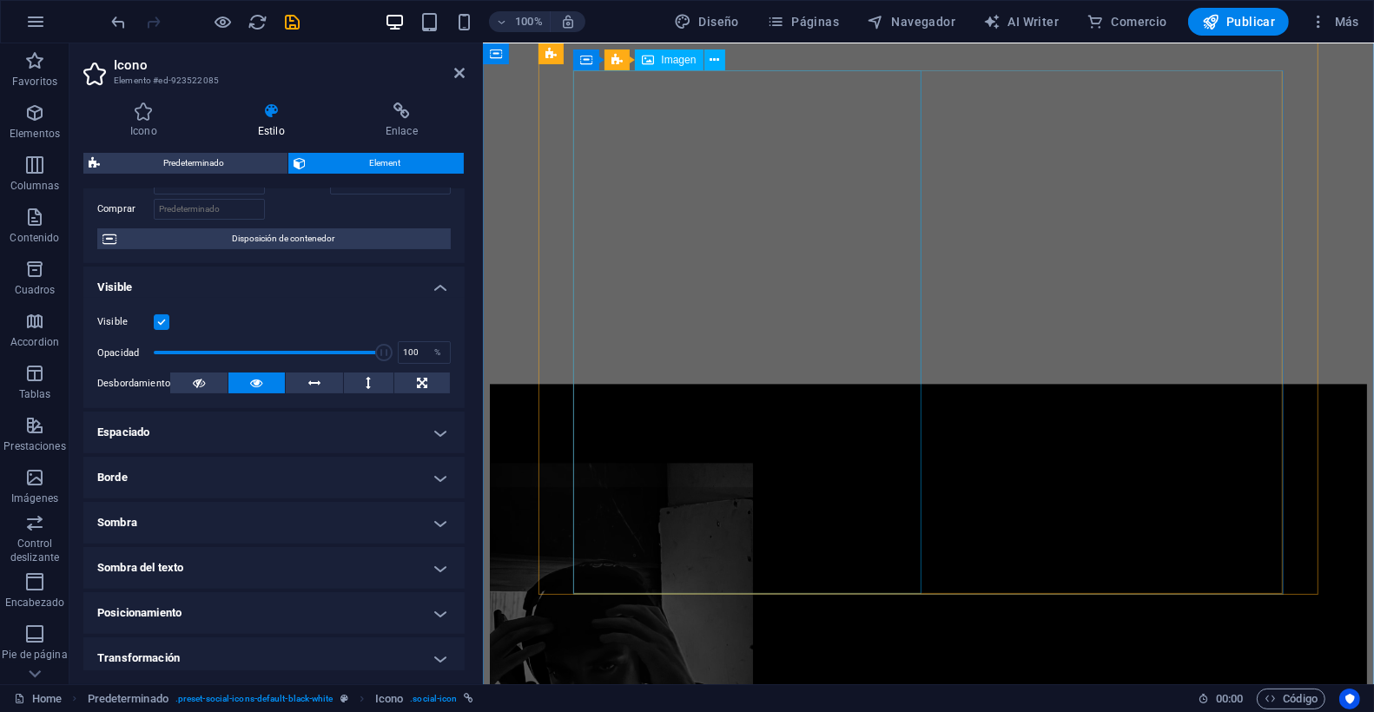
scroll to position [3487, 0]
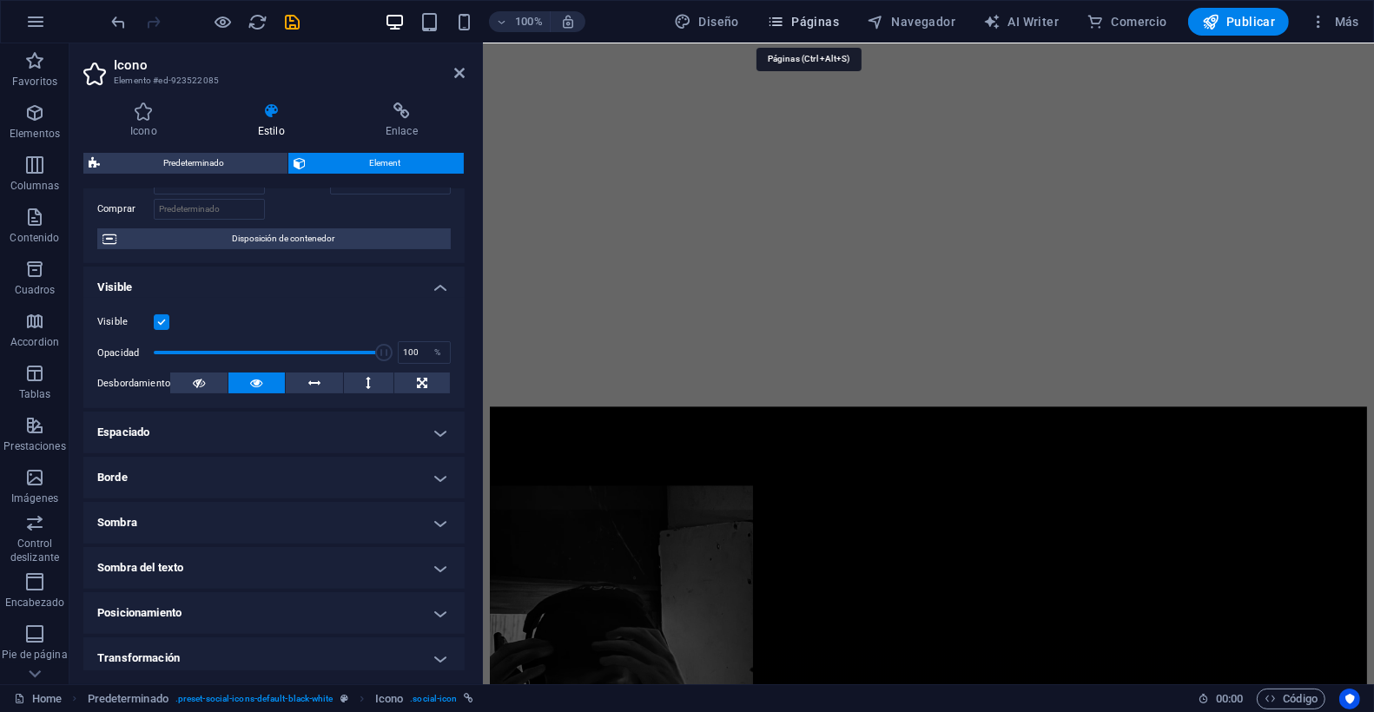
click at [823, 32] on button "Páginas" at bounding box center [803, 22] width 86 height 28
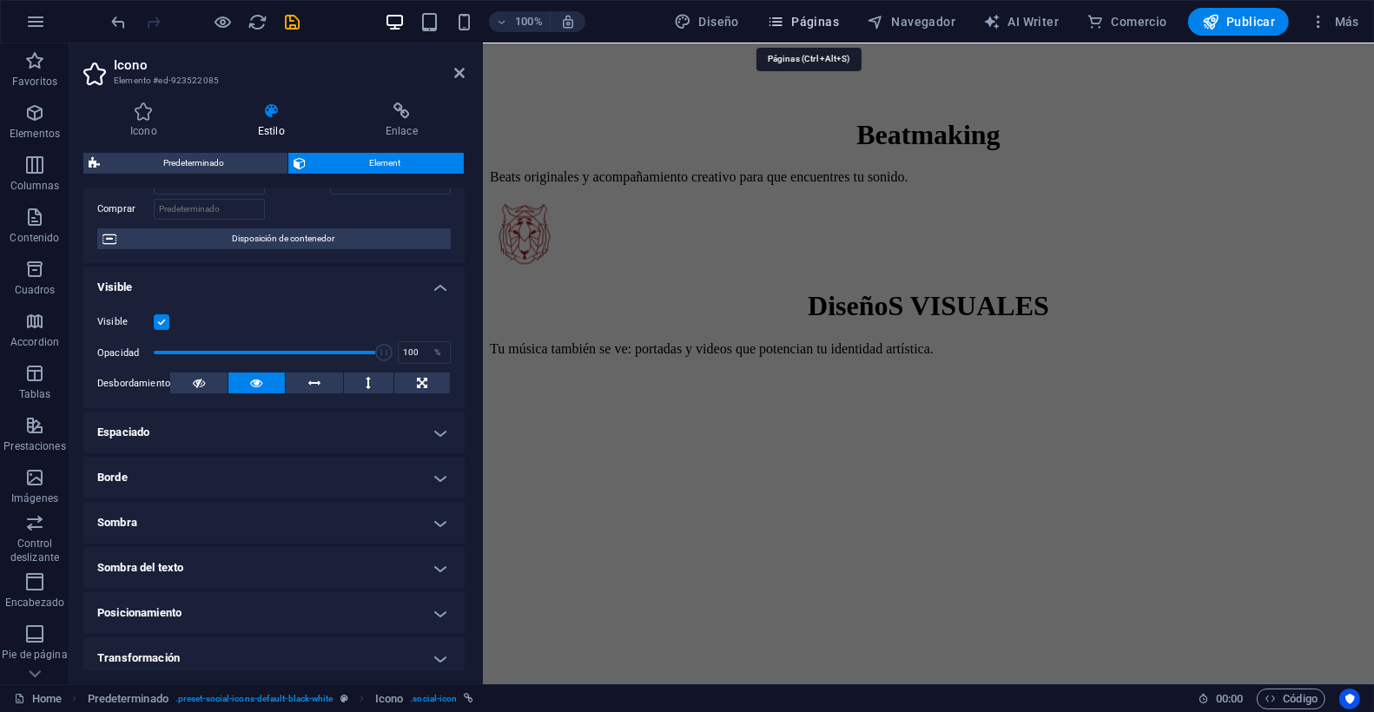
scroll to position [5057, 0]
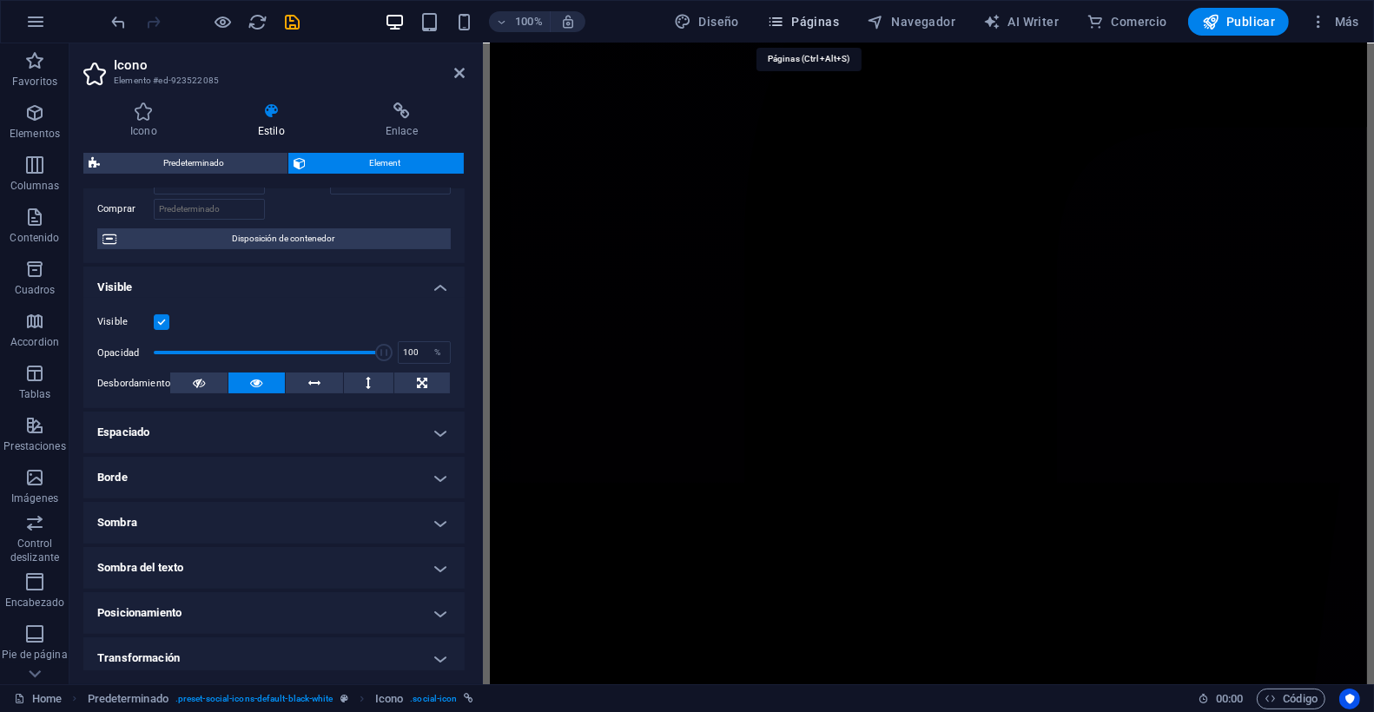
click at [822, 22] on span "Páginas" at bounding box center [803, 21] width 72 height 17
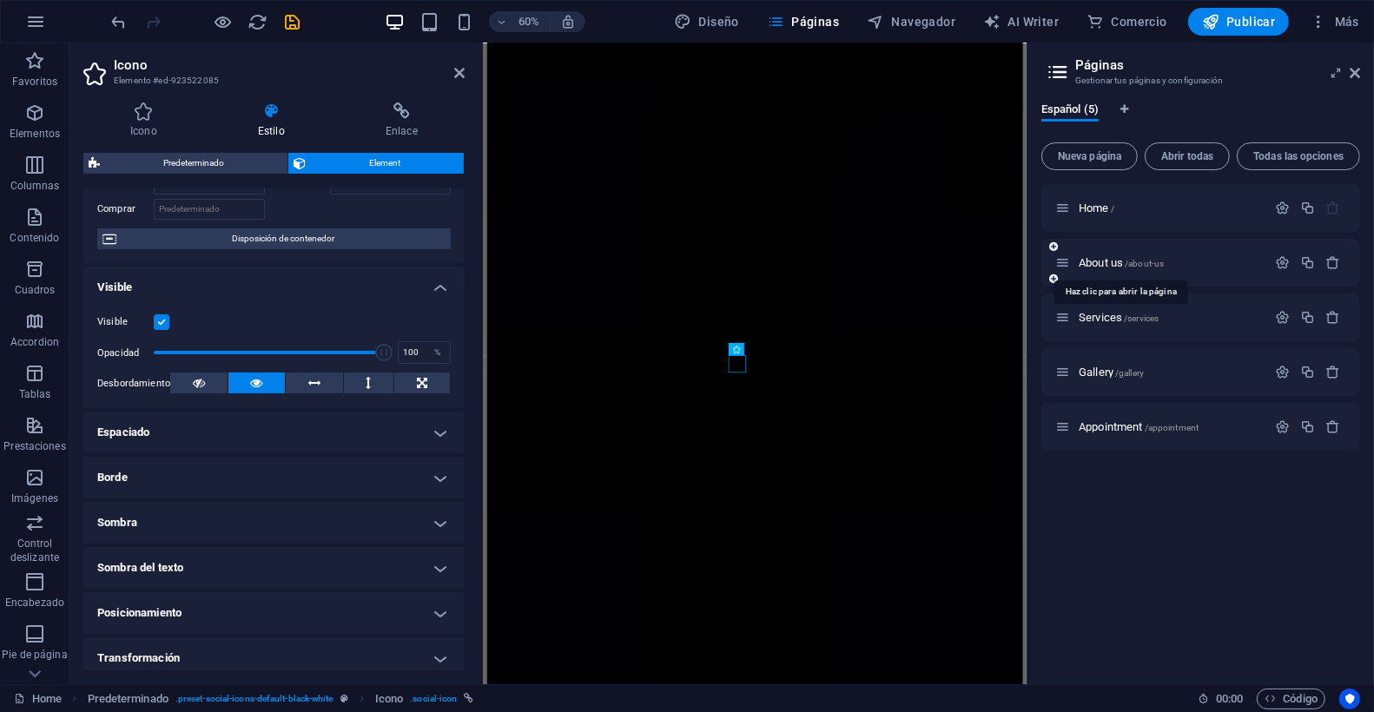
click at [1118, 263] on span "About us /about-us" at bounding box center [1121, 262] width 85 height 13
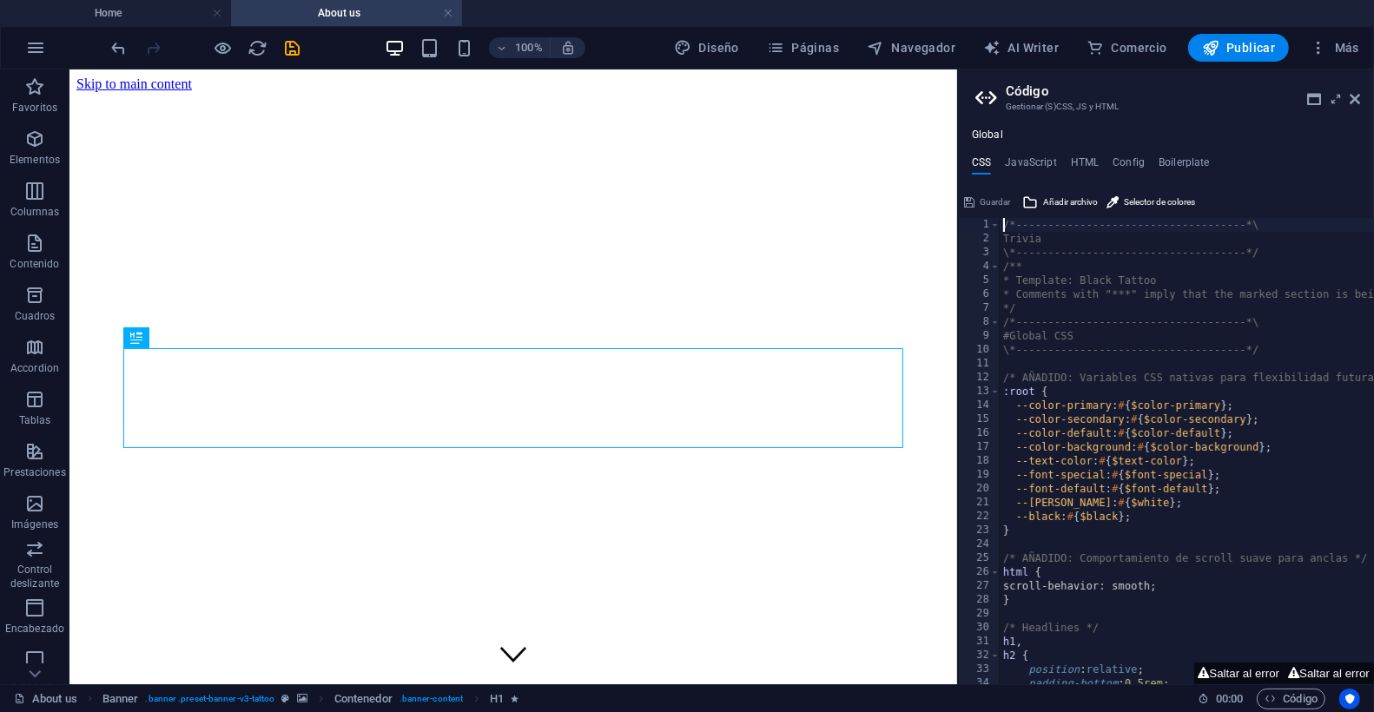
scroll to position [374, 0]
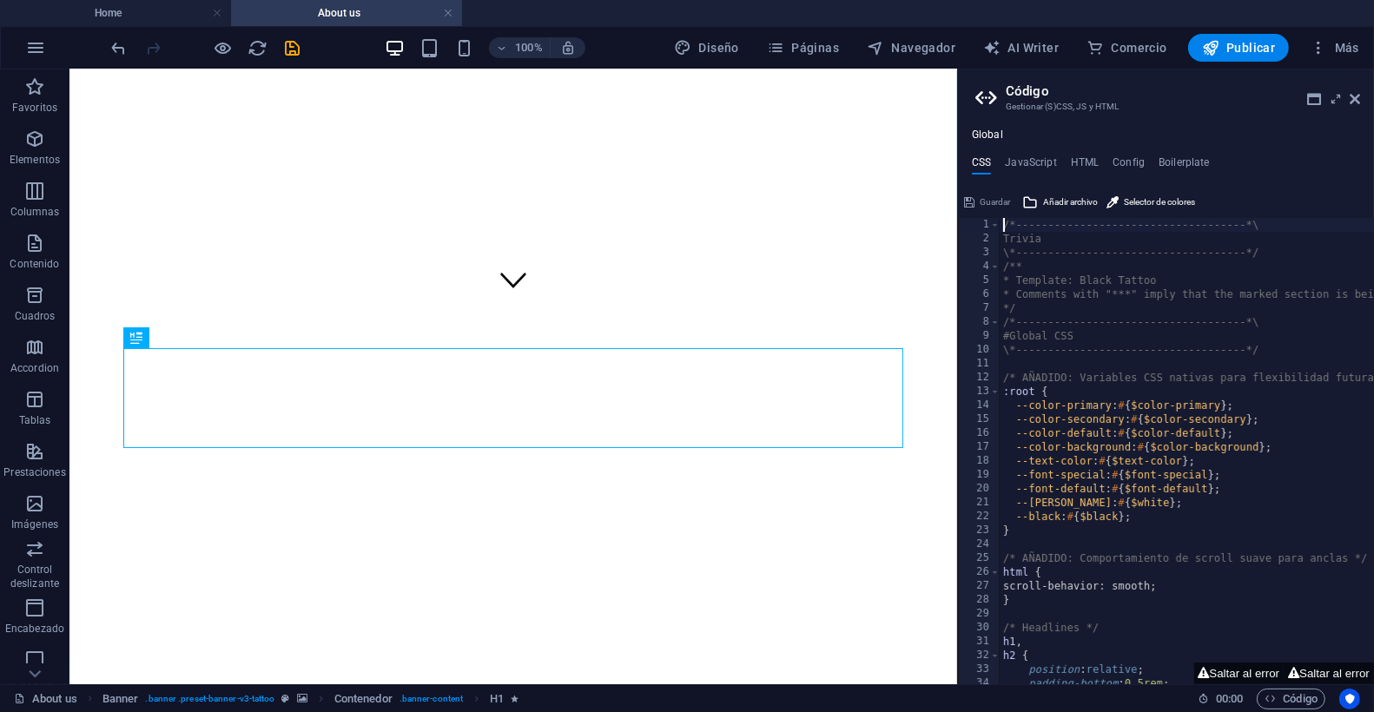
click at [1312, 179] on div "CSS JavaScript HTML Config Boilerplate /*------------------------------------*\…" at bounding box center [1166, 420] width 416 height 528
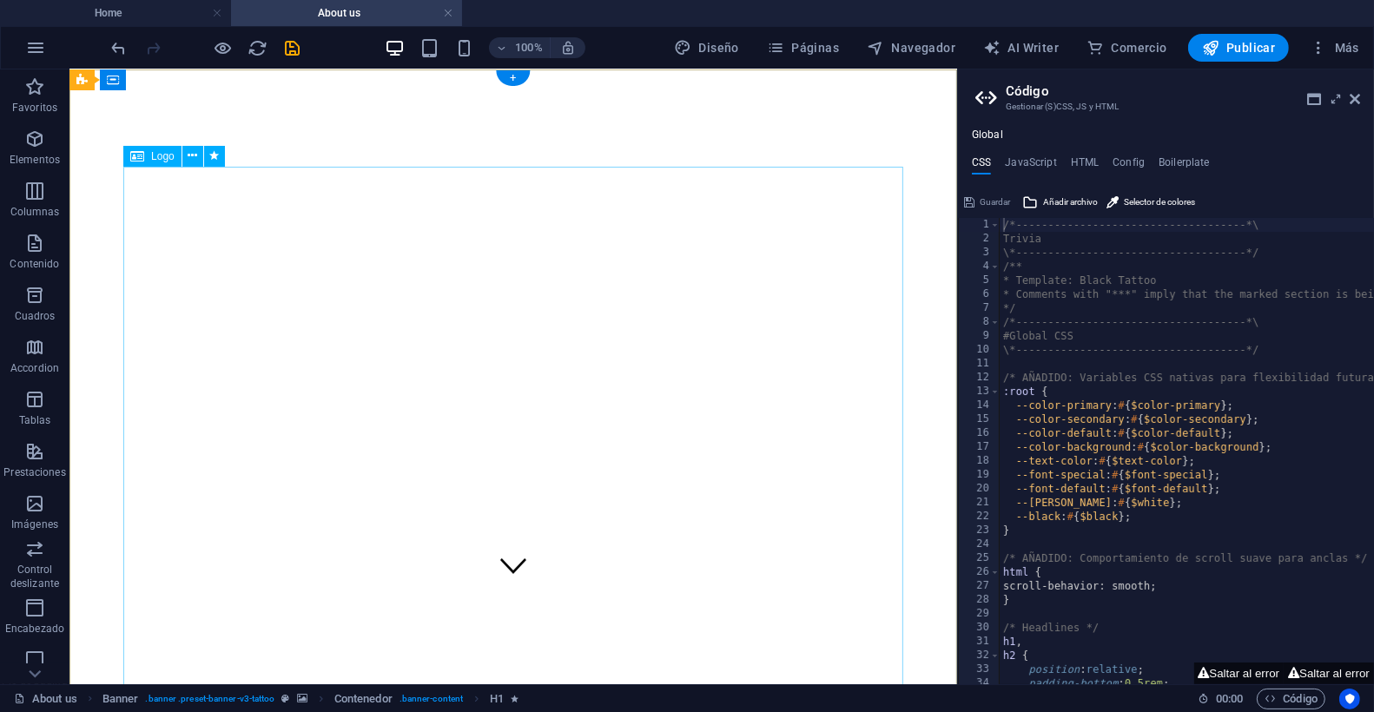
scroll to position [0, 0]
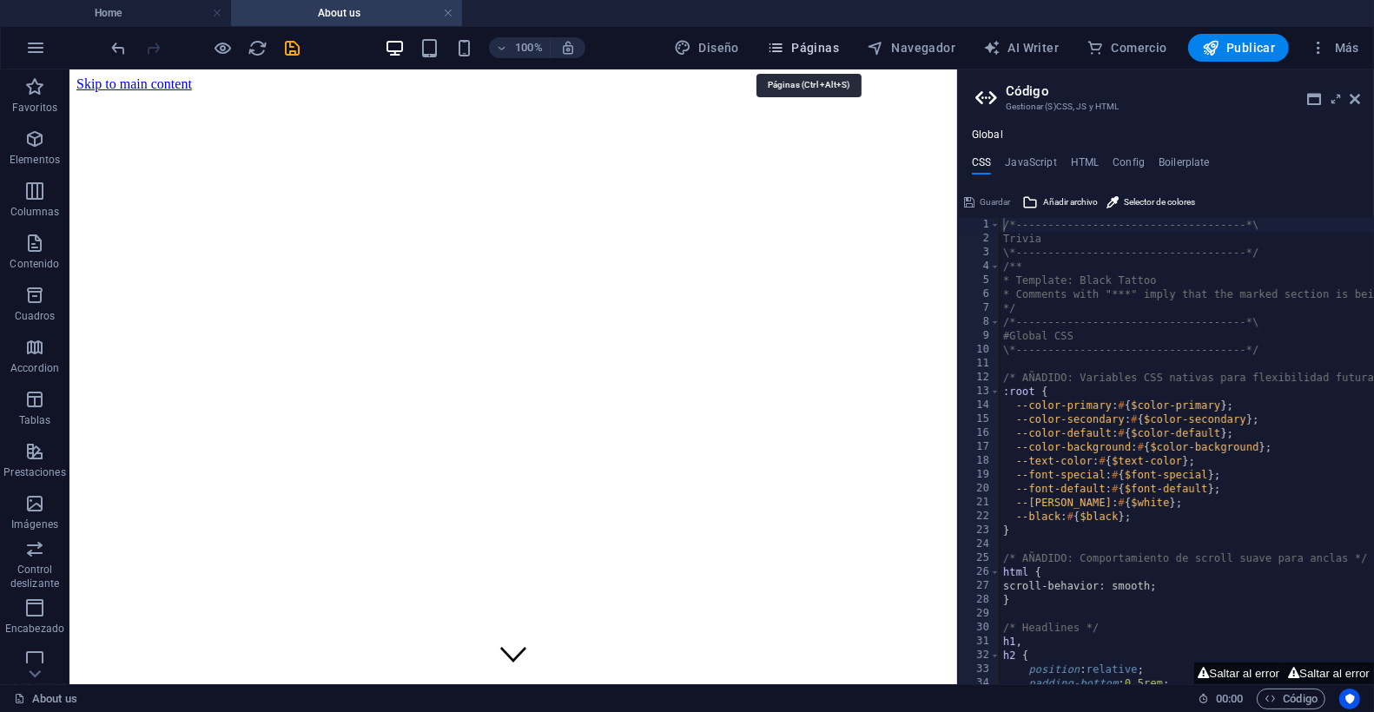
click at [807, 43] on span "Páginas" at bounding box center [803, 47] width 72 height 17
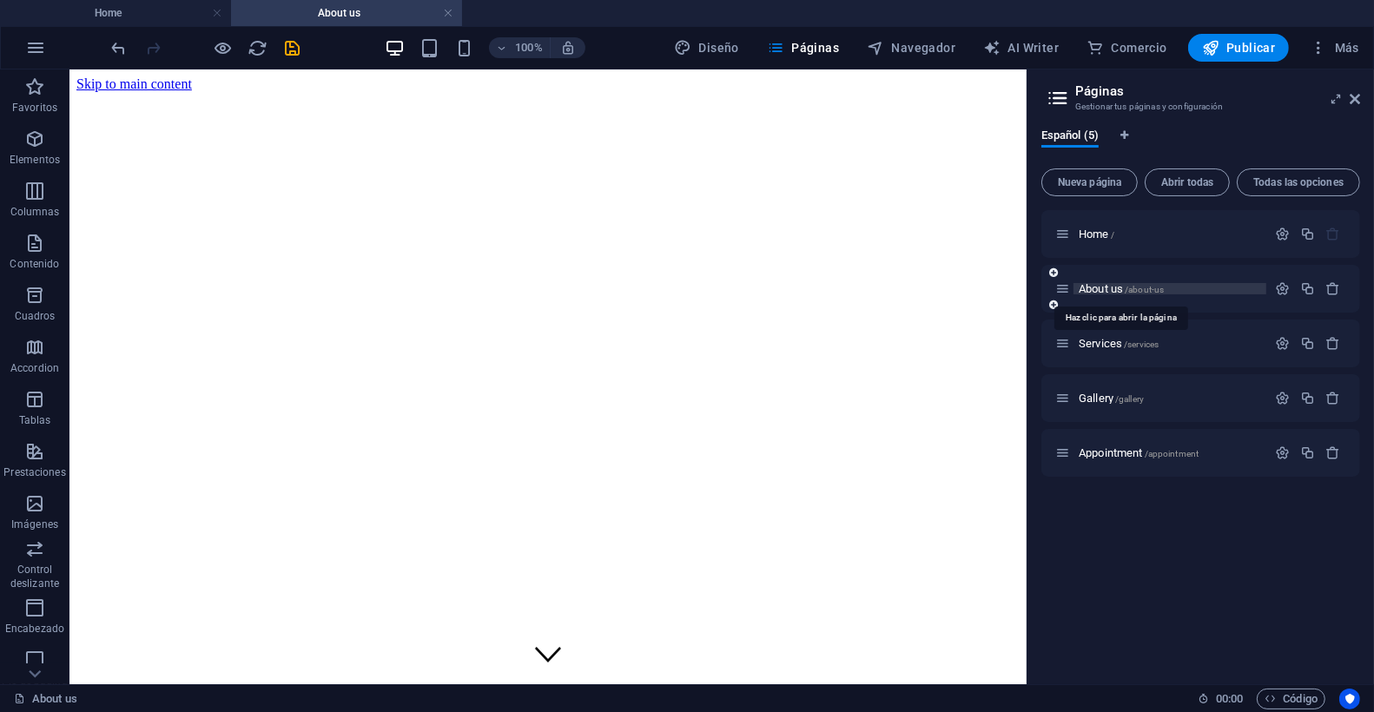
click at [1091, 288] on span "About us /about-us" at bounding box center [1121, 288] width 85 height 13
click at [1121, 289] on span "About us /about-us" at bounding box center [1121, 288] width 85 height 13
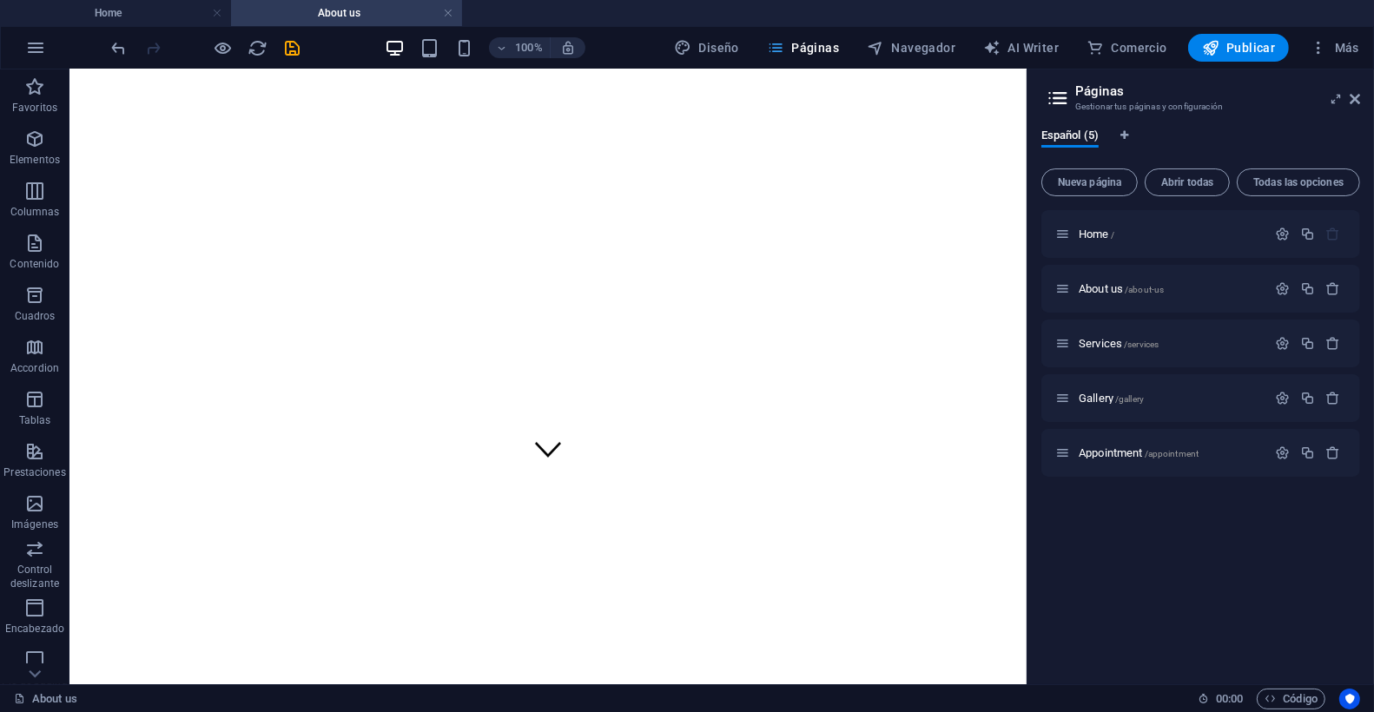
scroll to position [211, 0]
click at [1100, 233] on span "Home /" at bounding box center [1097, 234] width 36 height 13
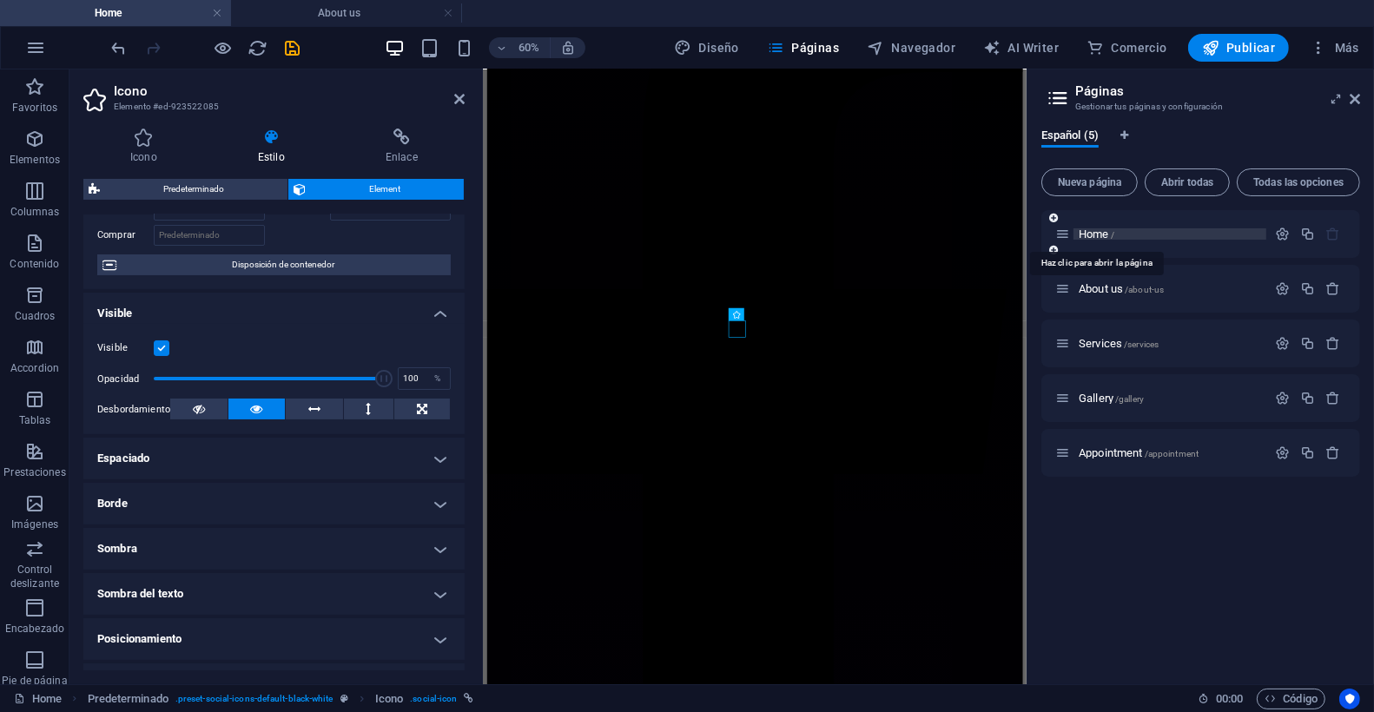
scroll to position [5122, 0]
click at [116, 17] on h4 "Home" at bounding box center [115, 12] width 231 height 19
drag, startPoint x: 638, startPoint y: 585, endPoint x: 988, endPoint y: 379, distance: 407.3
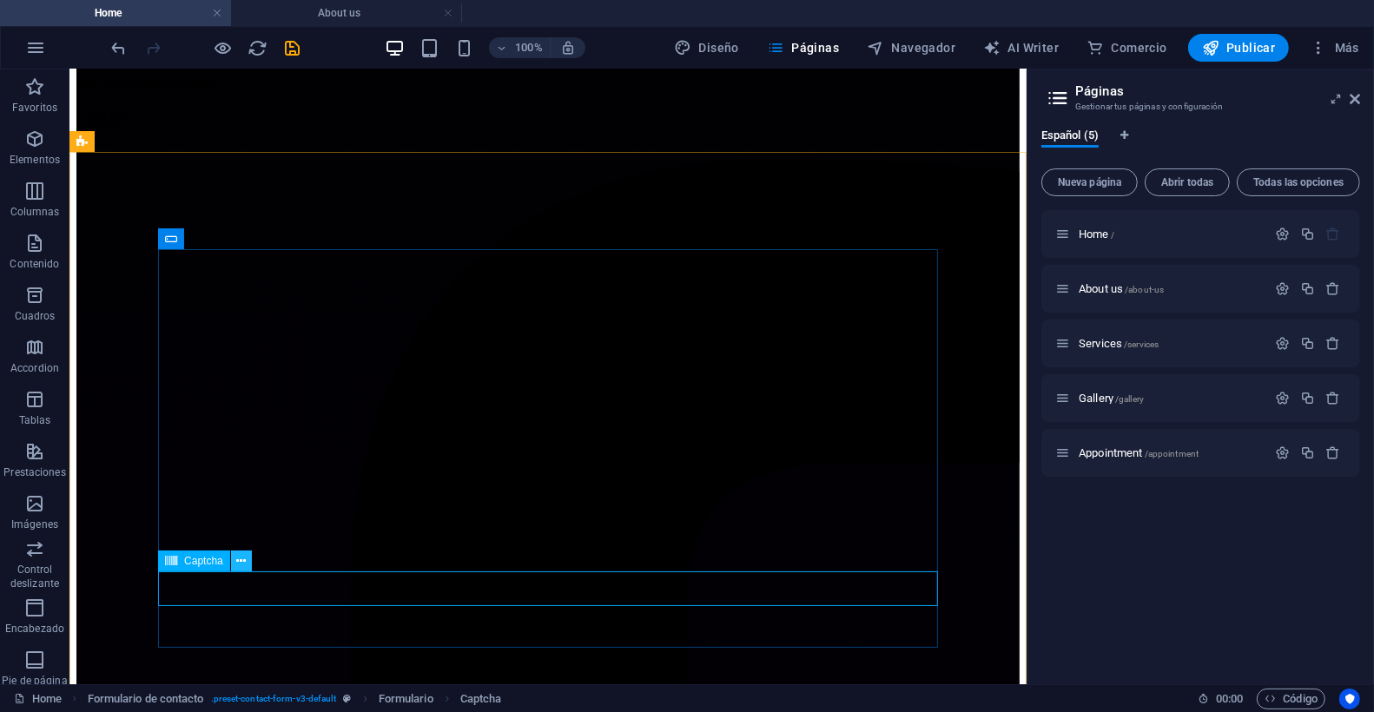
click at [236, 558] on icon at bounding box center [241, 561] width 10 height 18
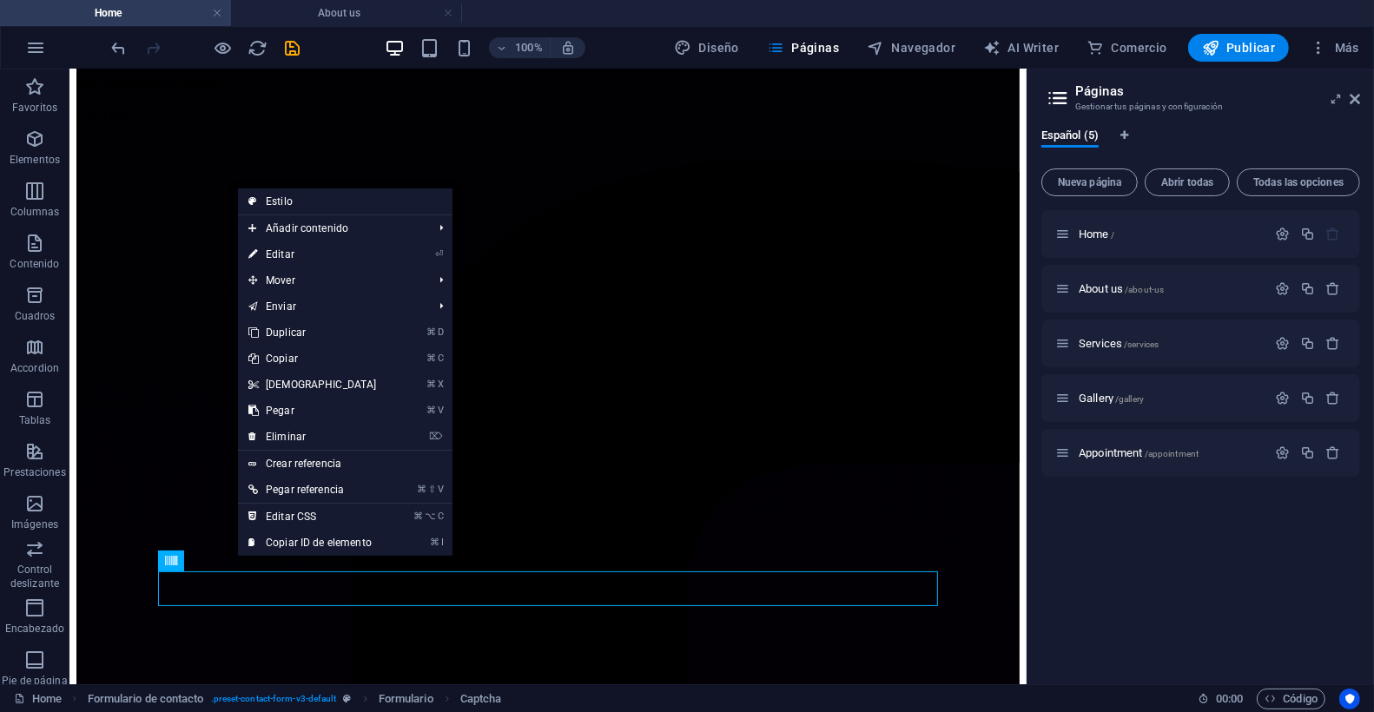
click at [298, 264] on link "⏎ Editar" at bounding box center [312, 254] width 149 height 26
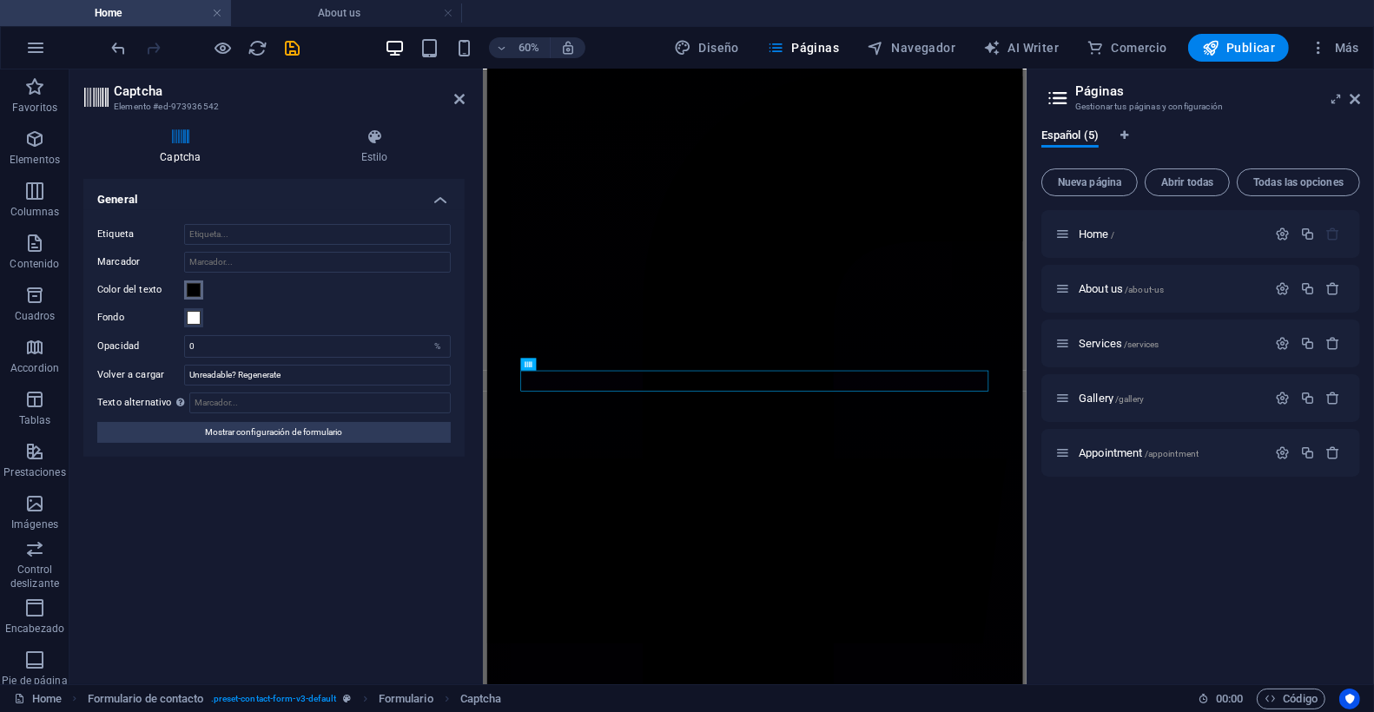
click at [195, 288] on span at bounding box center [194, 290] width 14 height 14
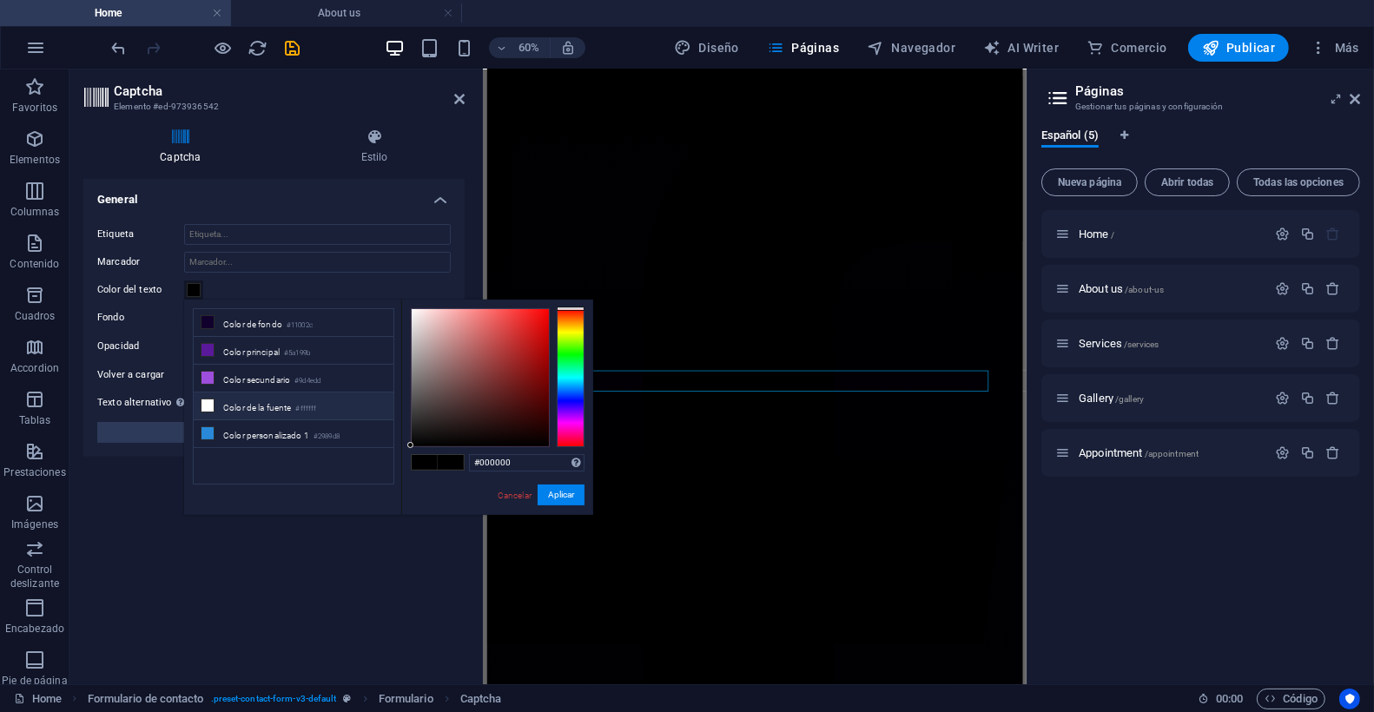
click at [204, 401] on icon at bounding box center [208, 406] width 12 height 12
type input "#ffffff"
click at [571, 493] on button "Aplicar" at bounding box center [561, 495] width 47 height 21
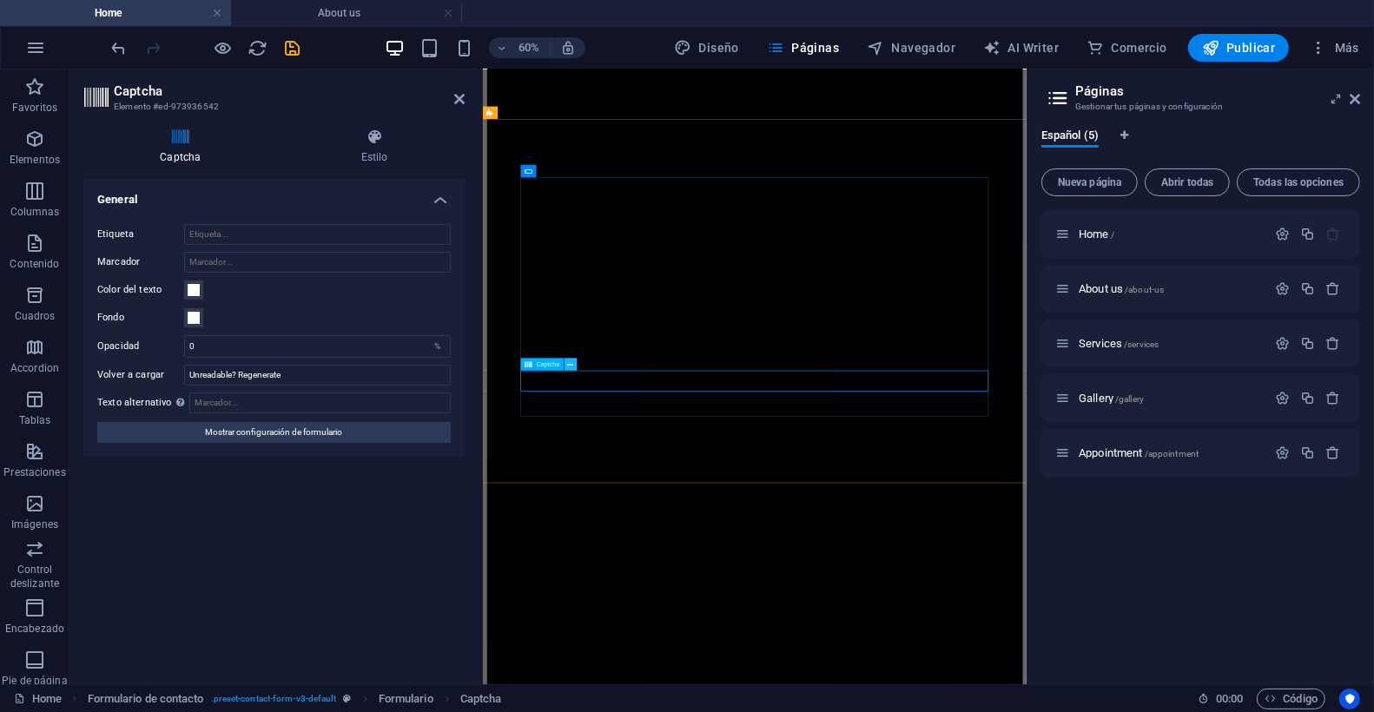
click at [570, 367] on icon at bounding box center [571, 364] width 6 height 11
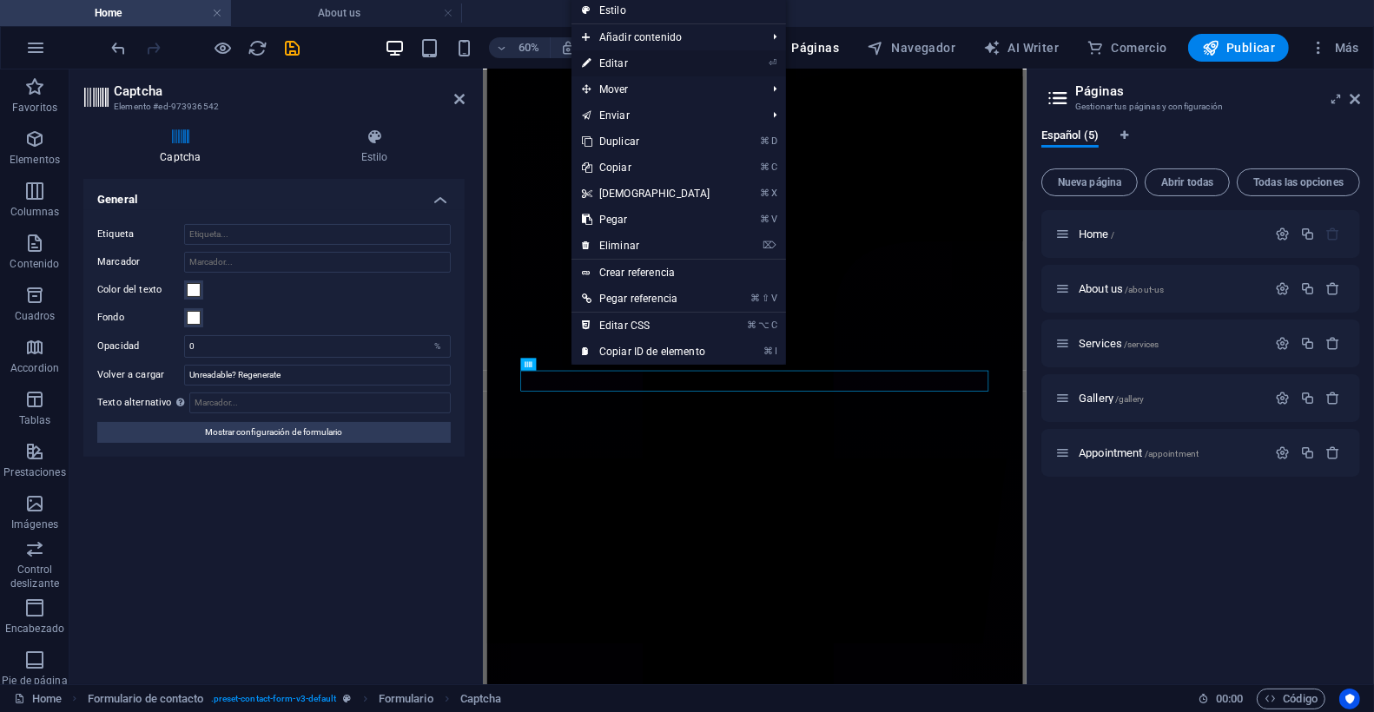
click at [611, 62] on link "⏎ Editar" at bounding box center [646, 63] width 149 height 26
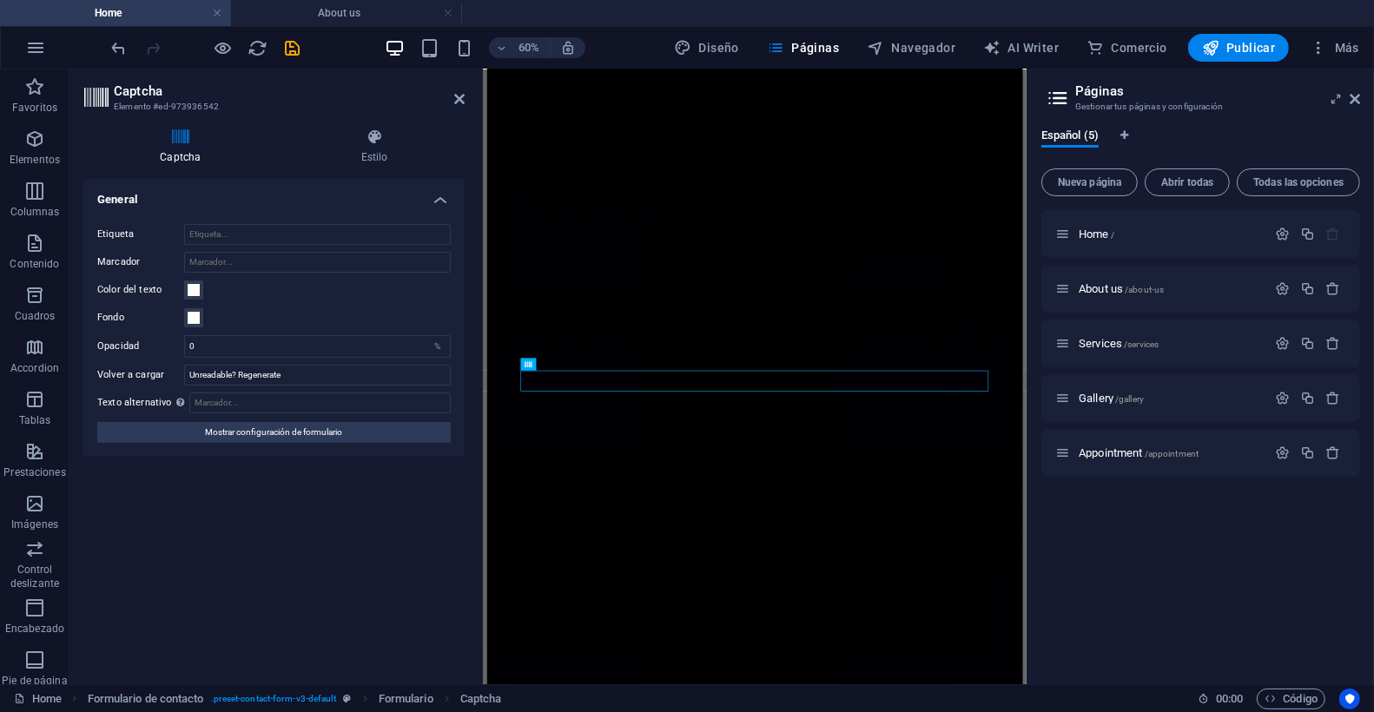
click at [323, 484] on div "Turnstile Turnstile de Cloudfare es una integración de terceros que ofrece capt…" at bounding box center [273, 425] width 381 height 492
click at [459, 97] on icon at bounding box center [459, 99] width 10 height 14
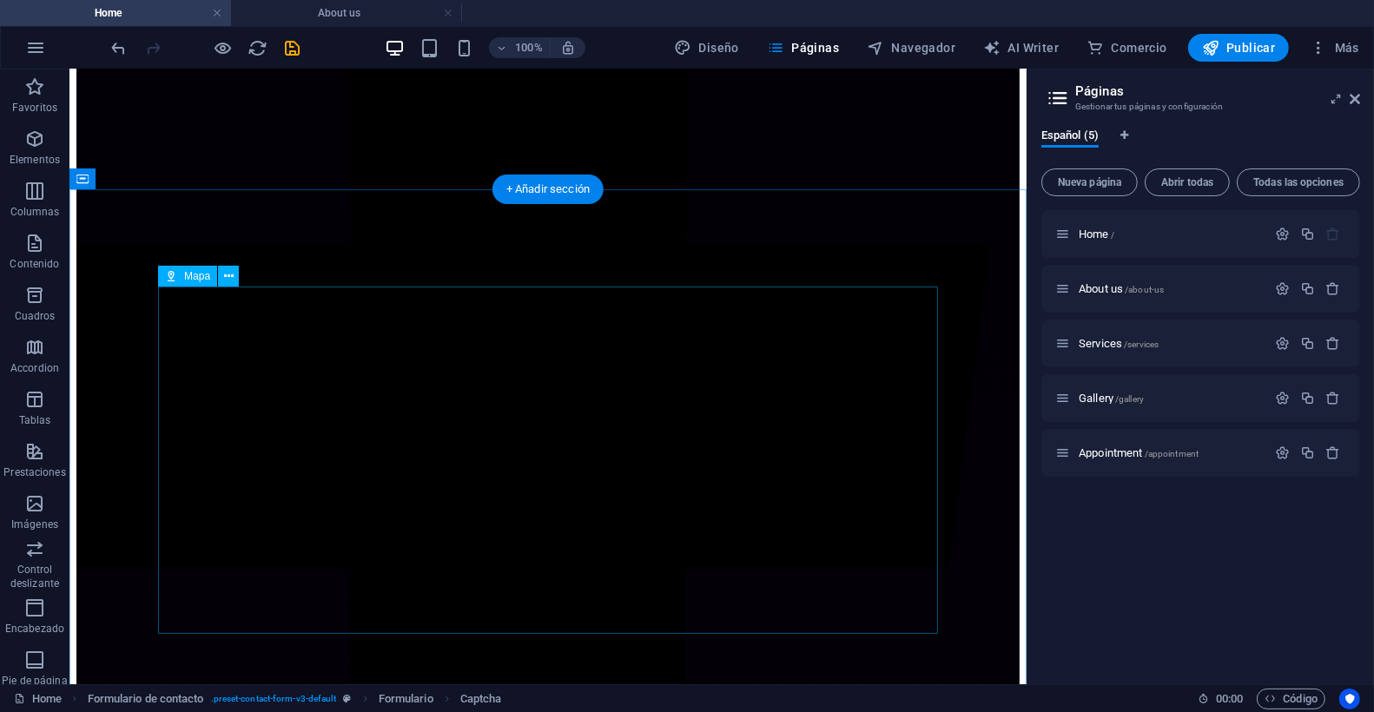
scroll to position [5038, 0]
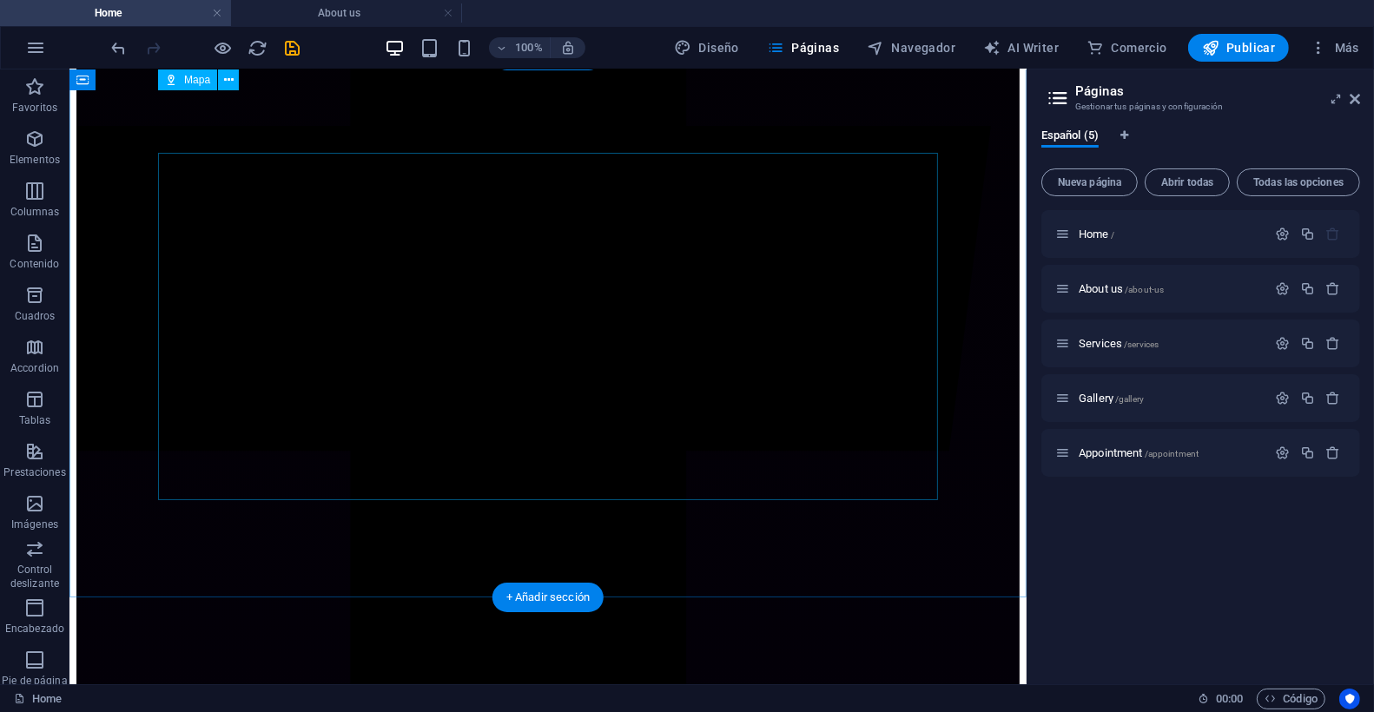
scroll to position [5149, 0]
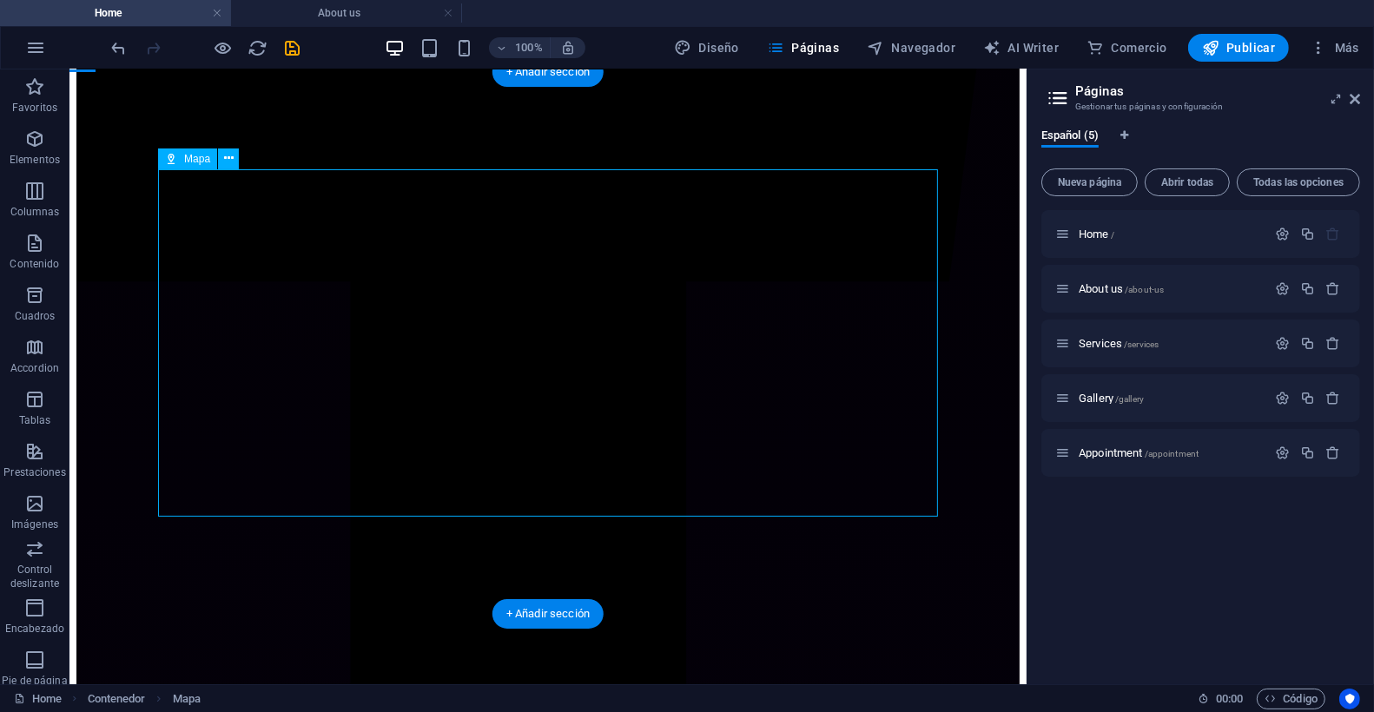
select select "2"
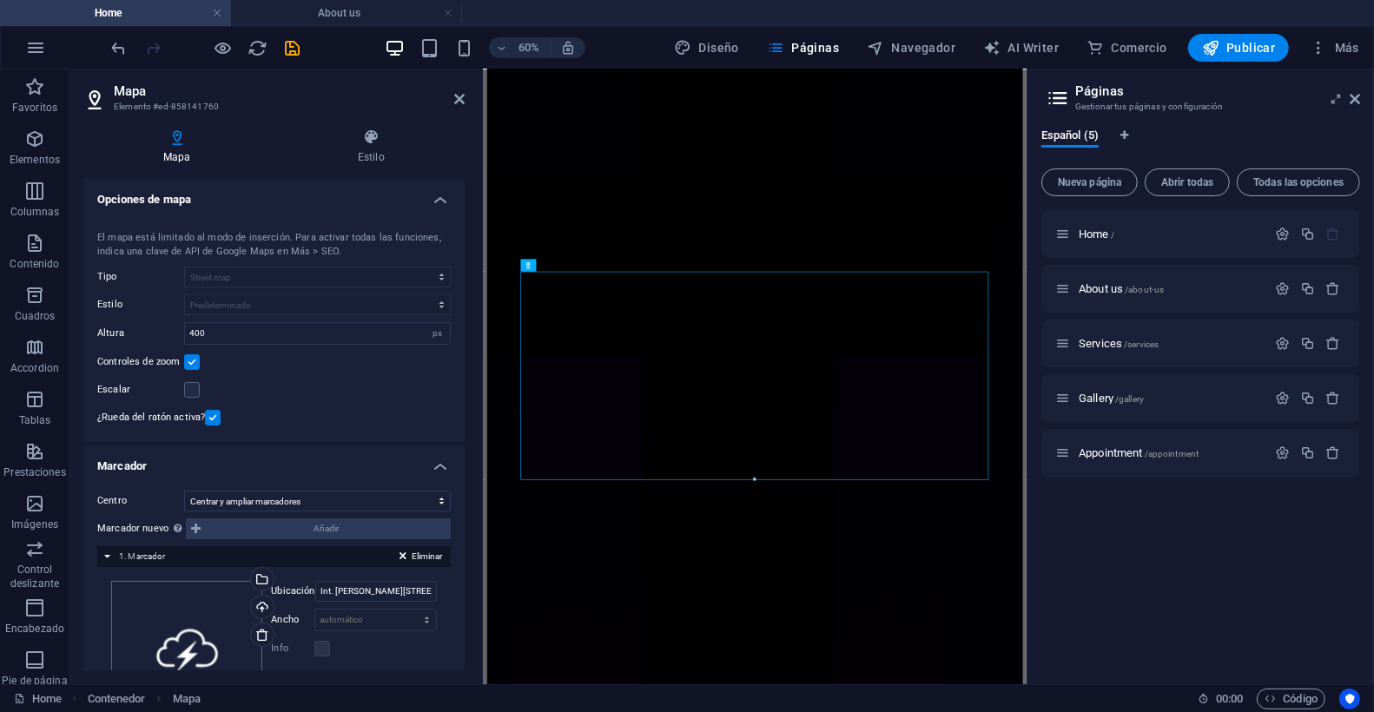
scroll to position [76, 0]
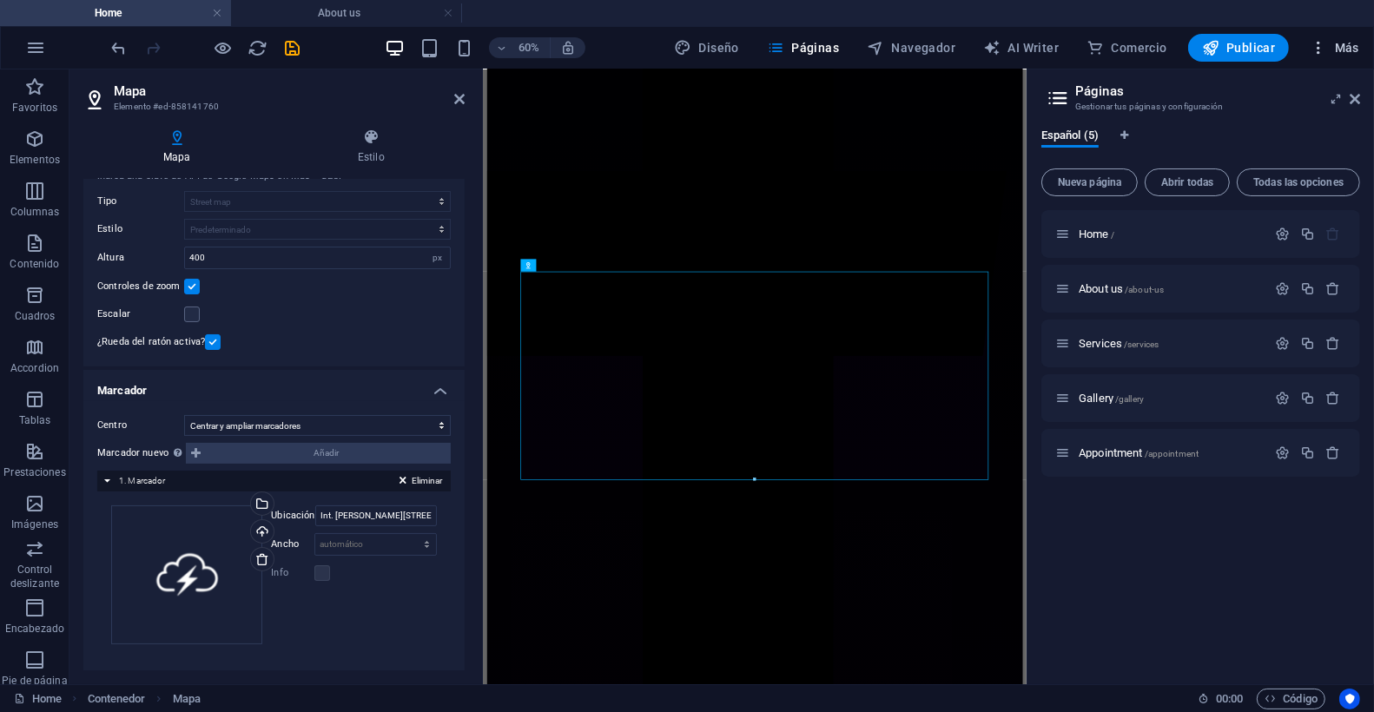
click at [1327, 48] on span "Más" at bounding box center [1335, 47] width 50 height 17
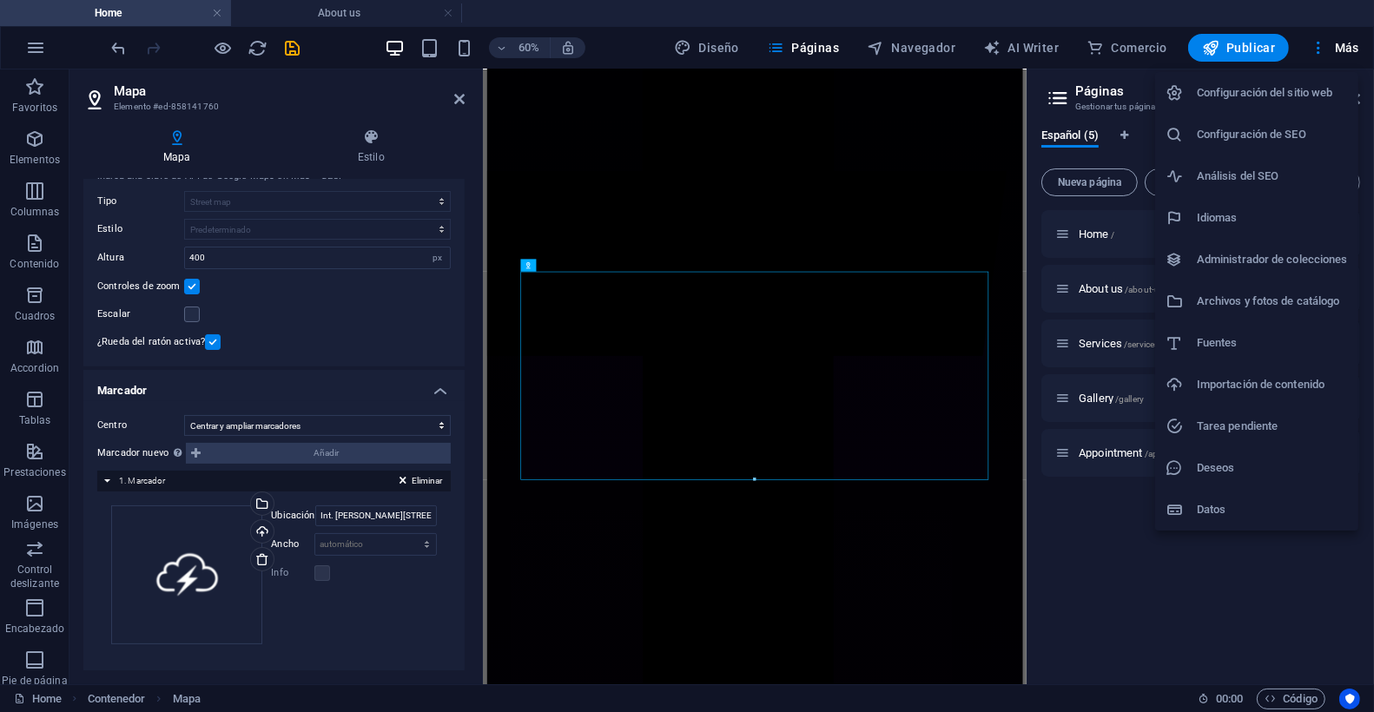
click at [1276, 134] on h6 "Configuración de SEO" at bounding box center [1272, 134] width 151 height 21
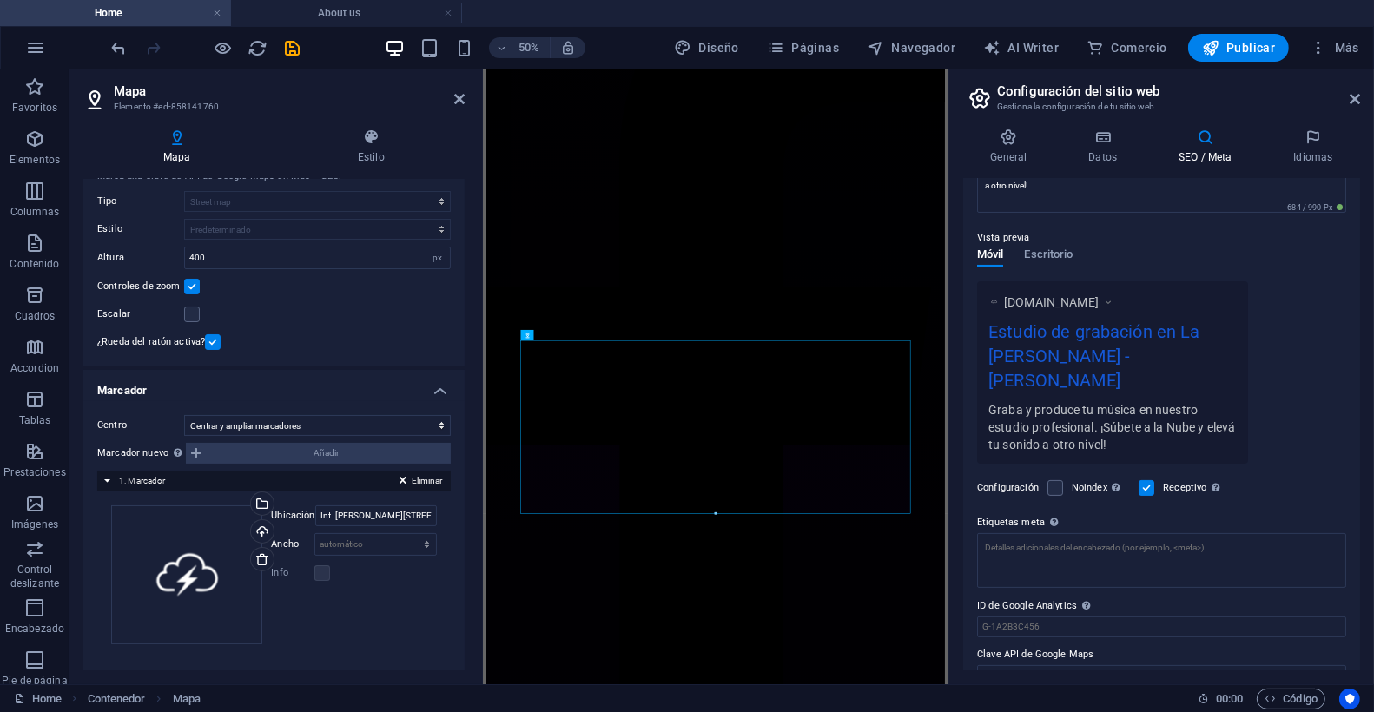
scroll to position [203, 0]
drag, startPoint x: 1053, startPoint y: 598, endPoint x: 968, endPoint y: 589, distance: 84.8
click at [972, 590] on div "Título SEO El título de tu sitio web. Elige algo que destaque en los resultados…" at bounding box center [1161, 425] width 397 height 492
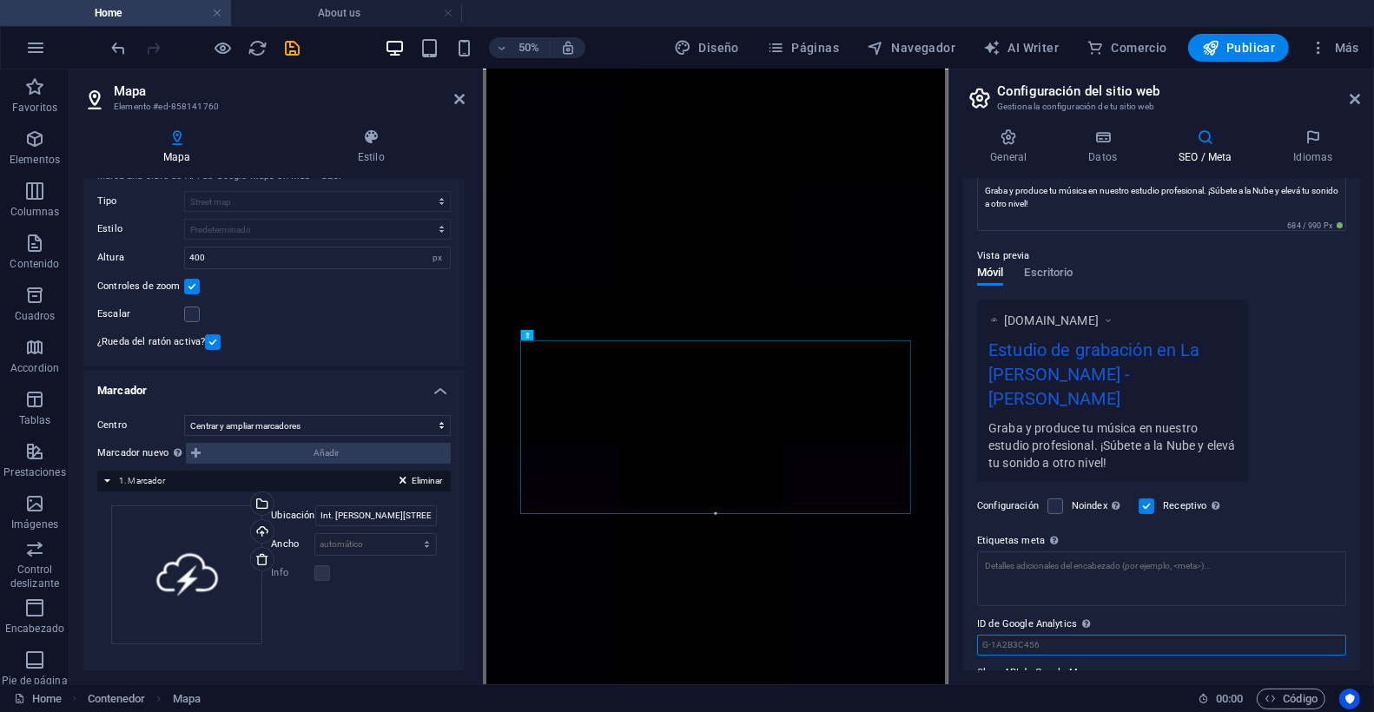
scroll to position [0, 0]
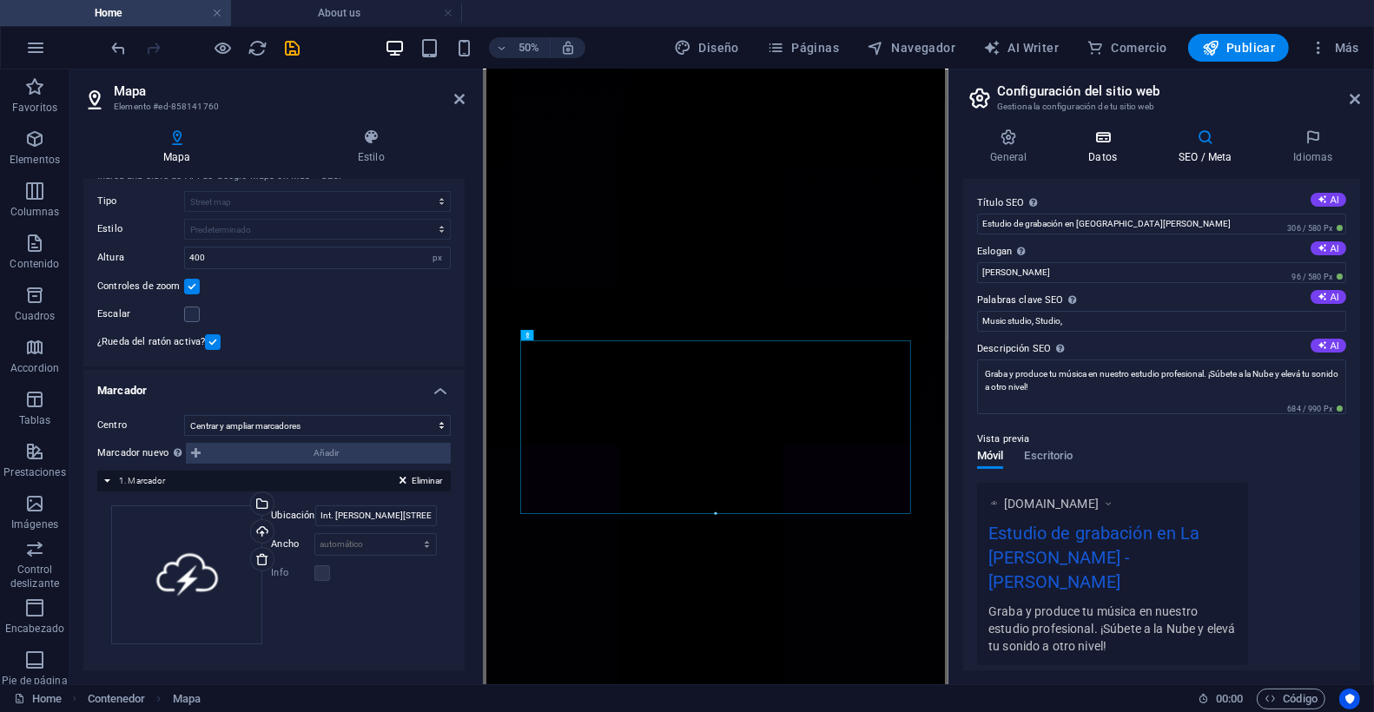
click at [1104, 139] on icon at bounding box center [1102, 137] width 83 height 17
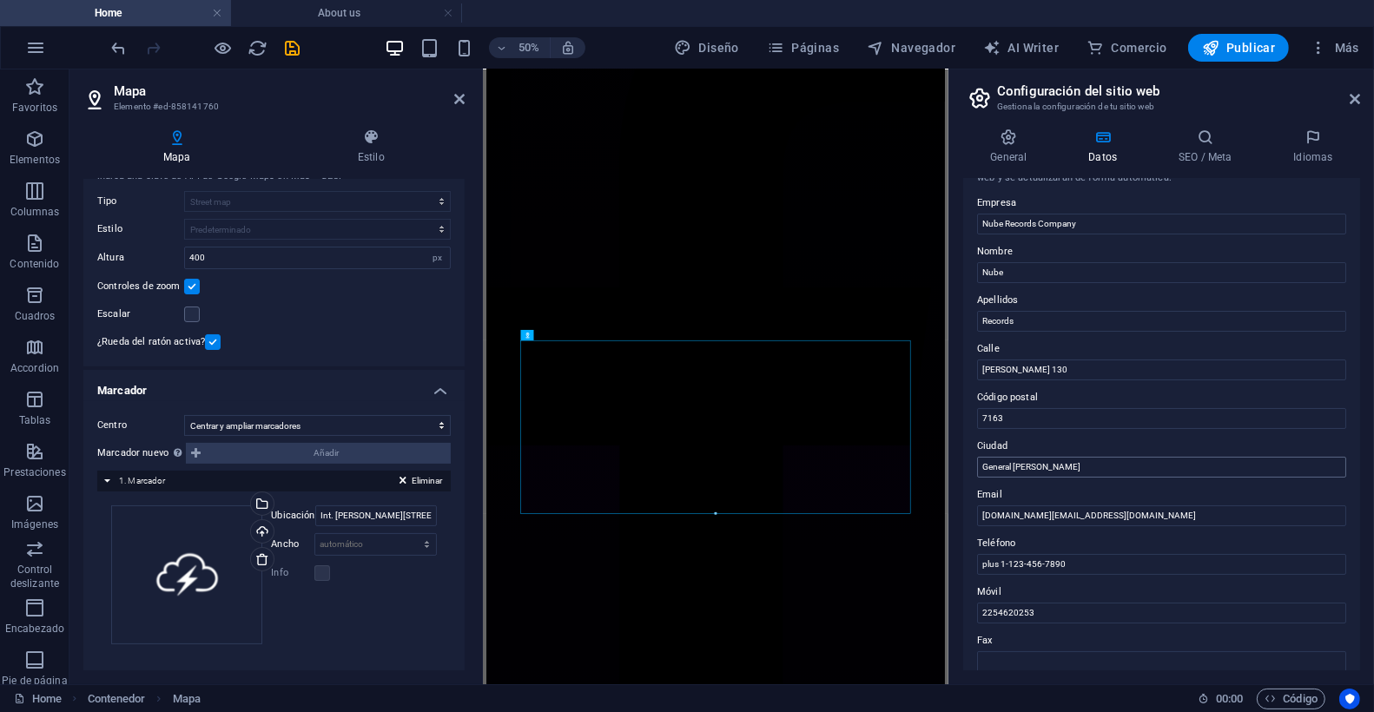
scroll to position [41, 0]
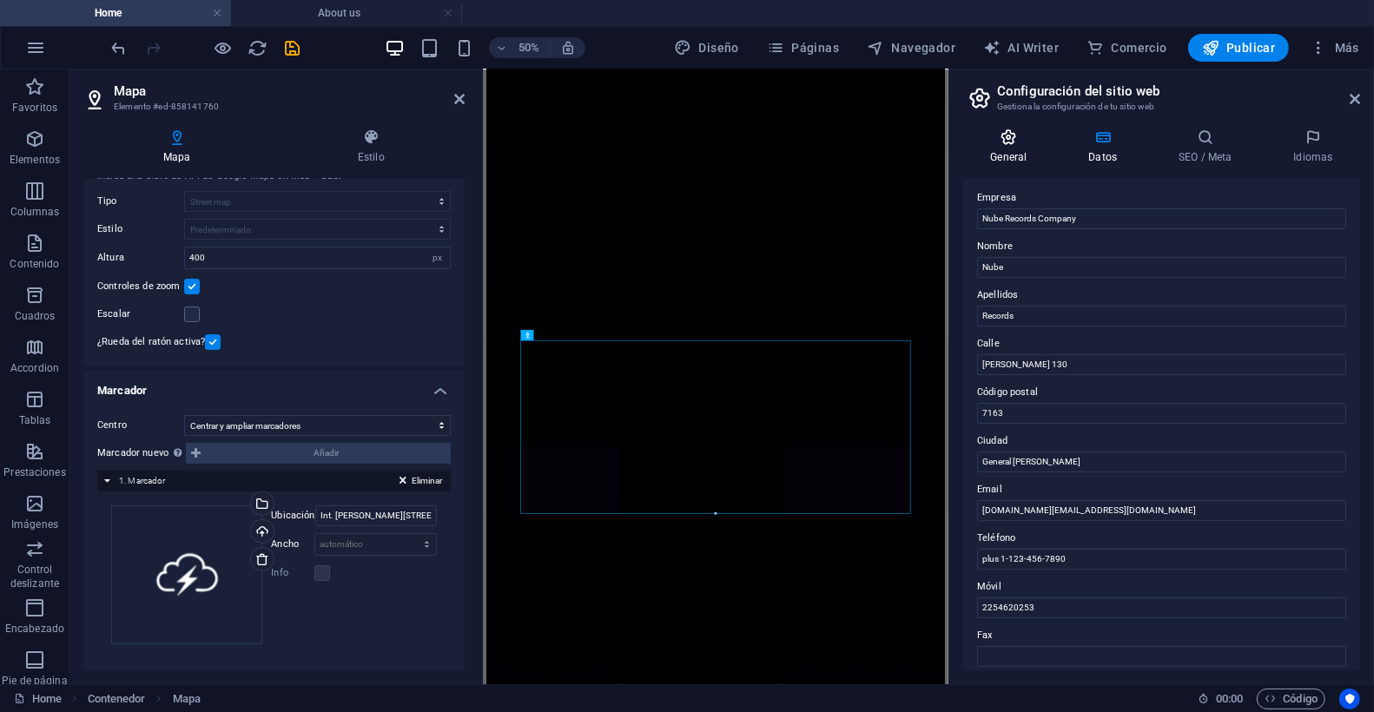
click at [1004, 129] on icon at bounding box center [1008, 137] width 91 height 17
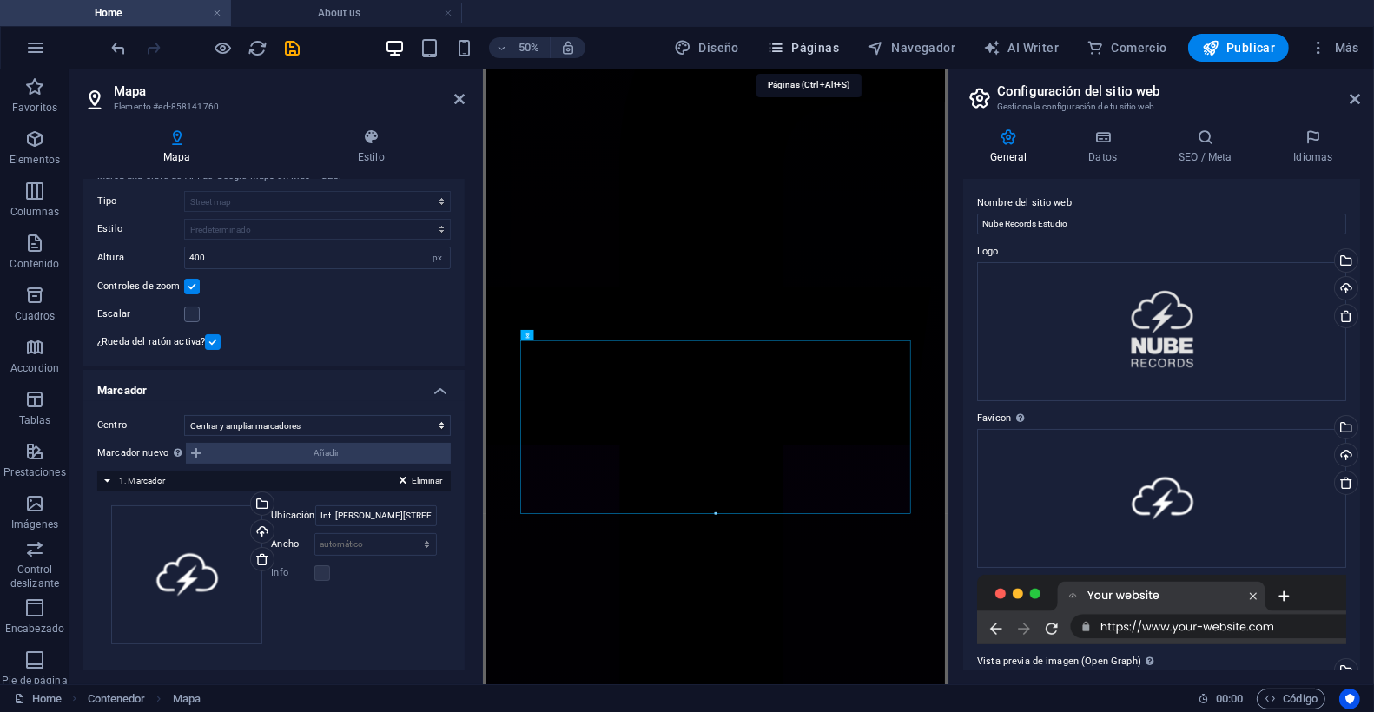
click at [794, 46] on span "Páginas" at bounding box center [803, 47] width 72 height 17
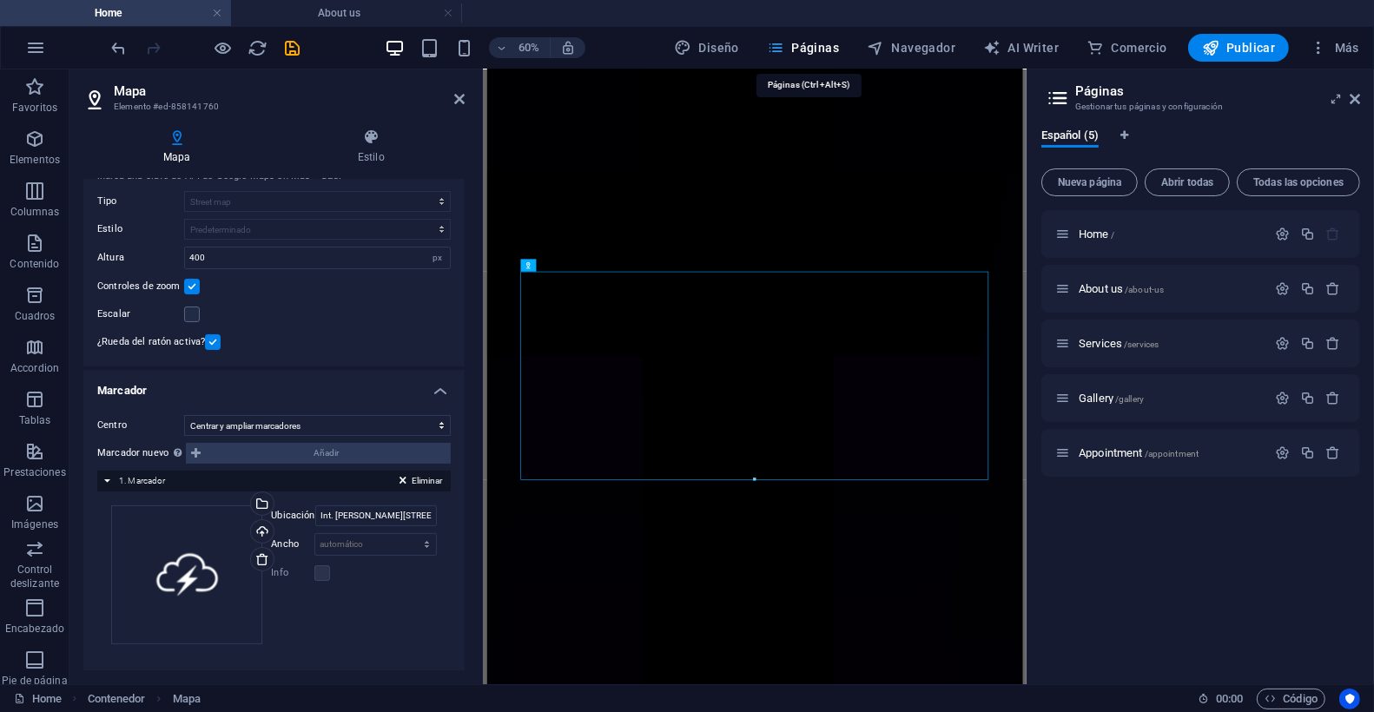
click at [797, 49] on span "Páginas" at bounding box center [803, 47] width 72 height 17
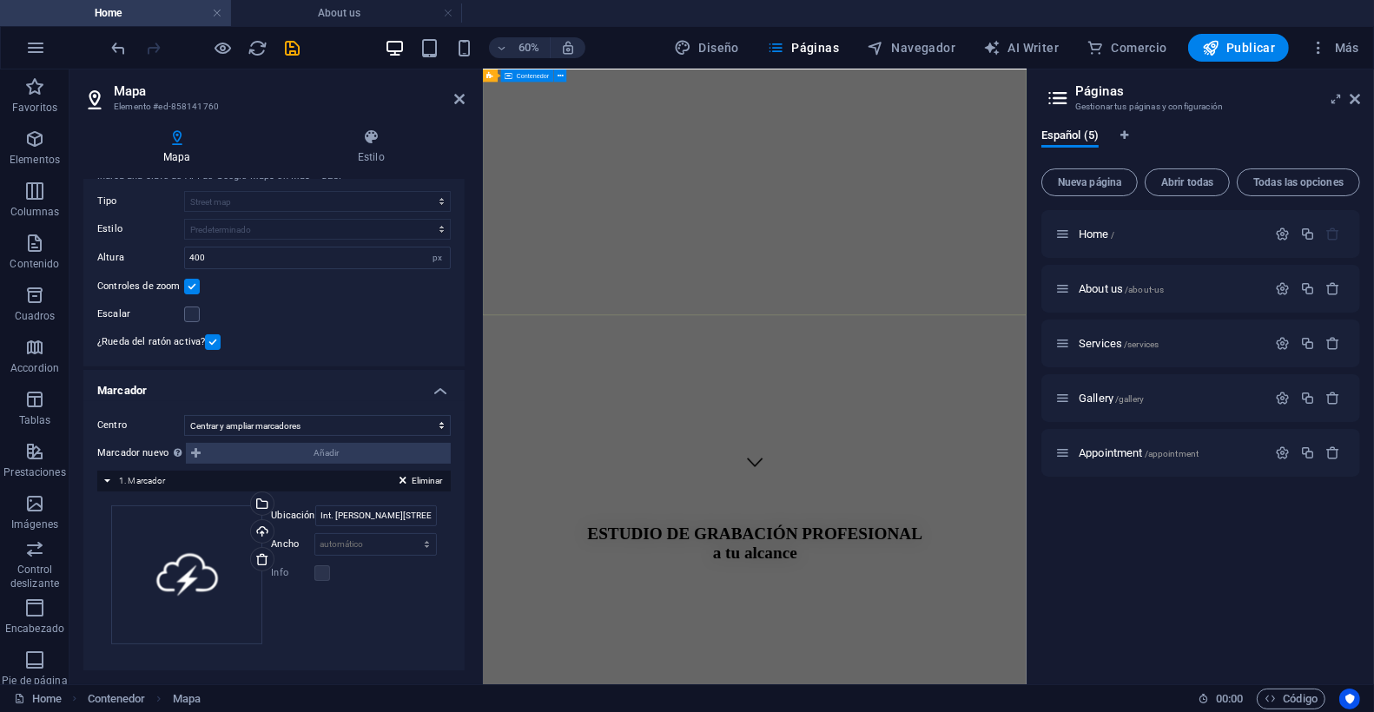
scroll to position [0, 0]
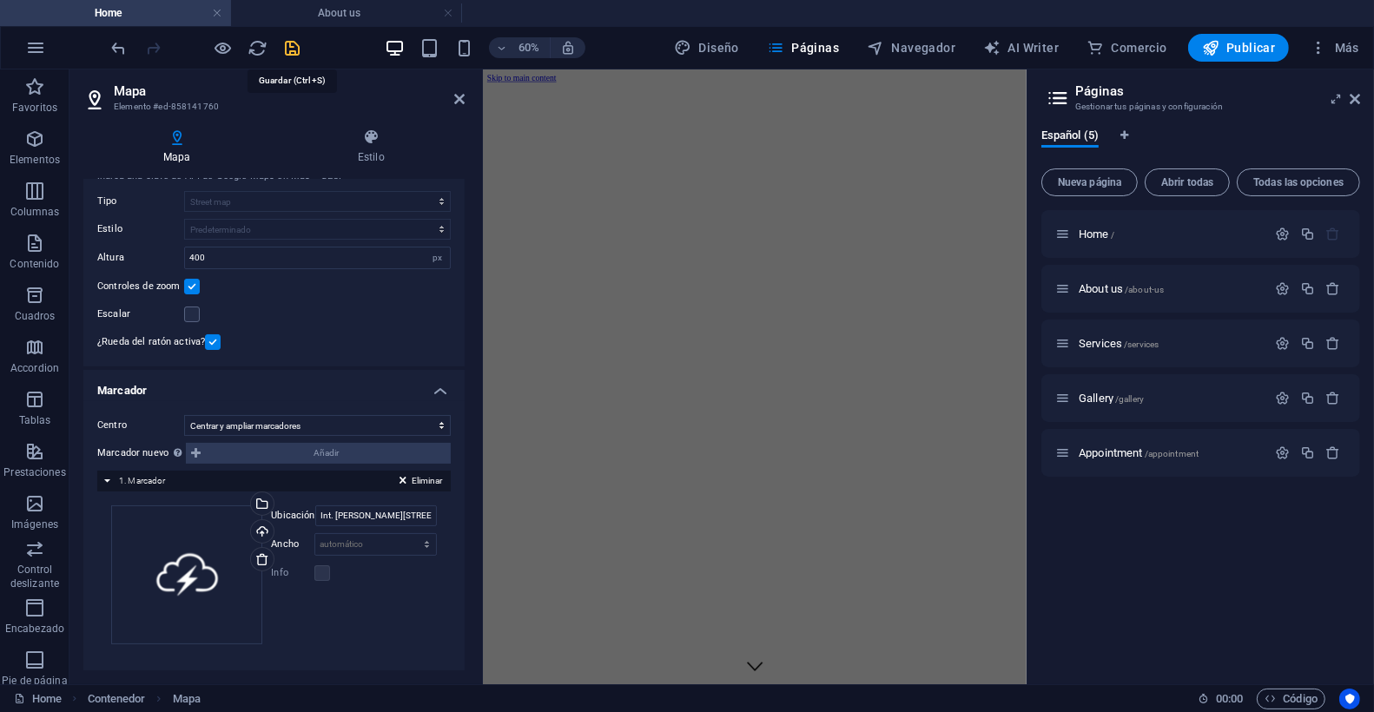
click at [295, 45] on icon "save" at bounding box center [293, 48] width 20 height 20
checkbox input "false"
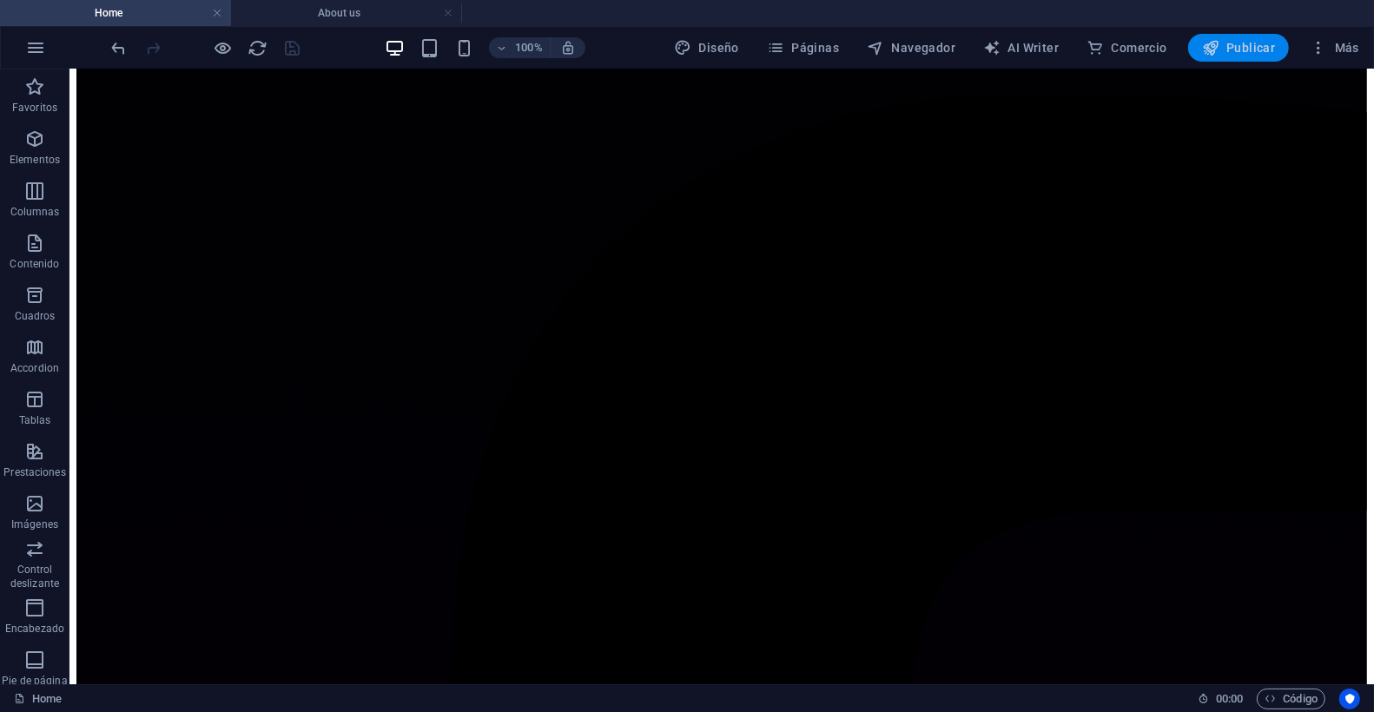
click at [1256, 43] on span "Publicar" at bounding box center [1239, 47] width 74 height 17
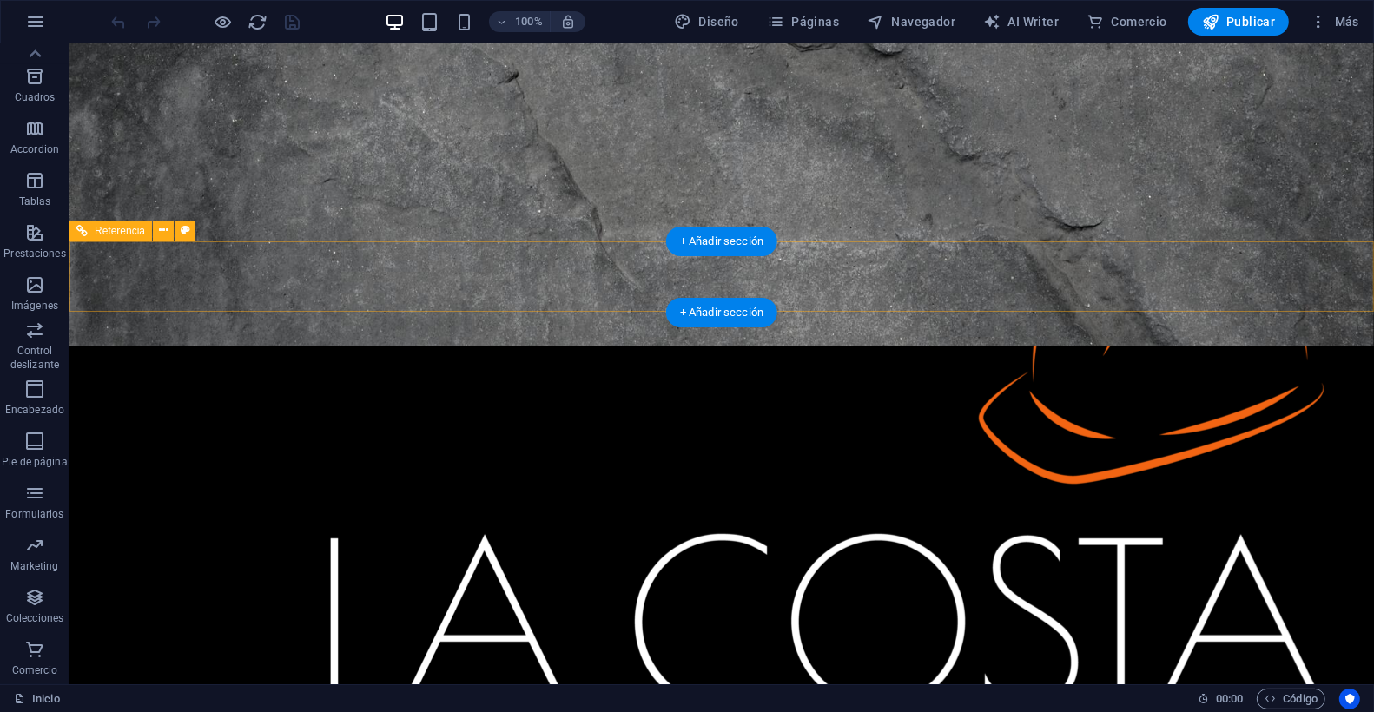
scroll to position [597, 0]
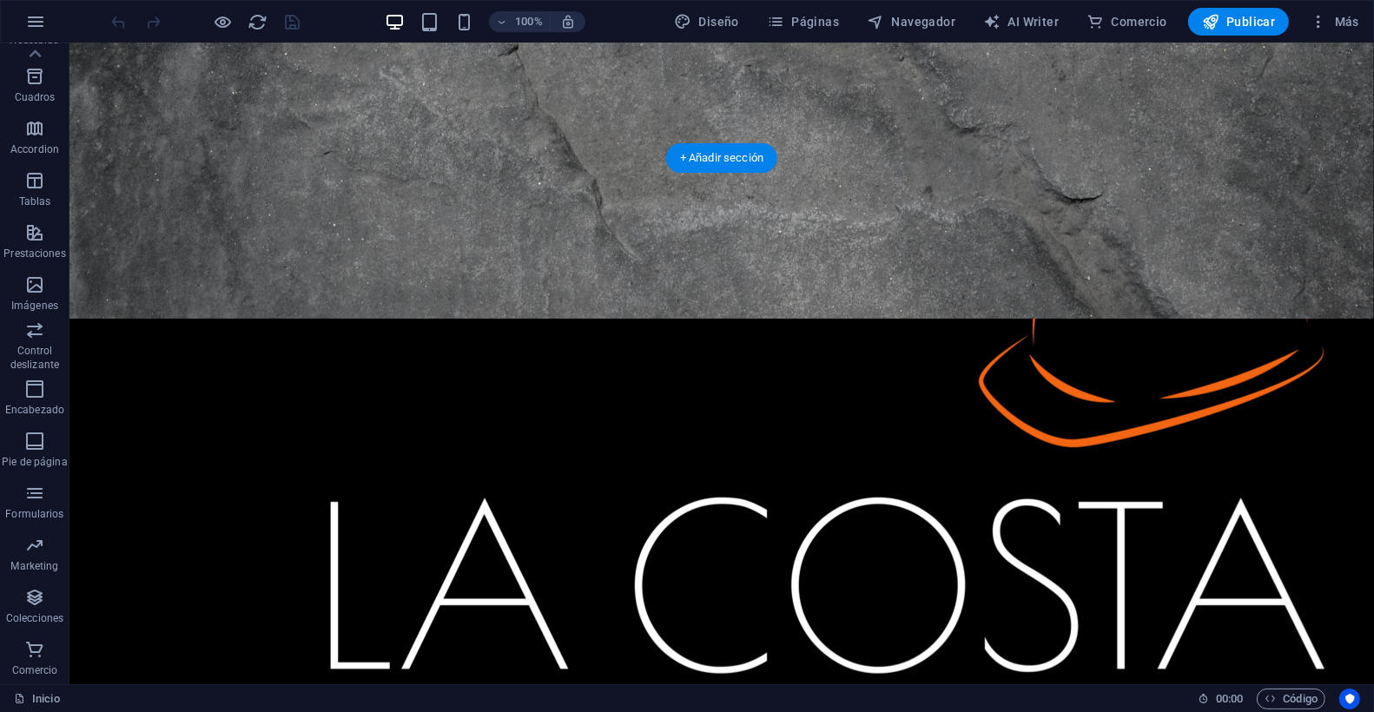
select select "px"
select select "vh"
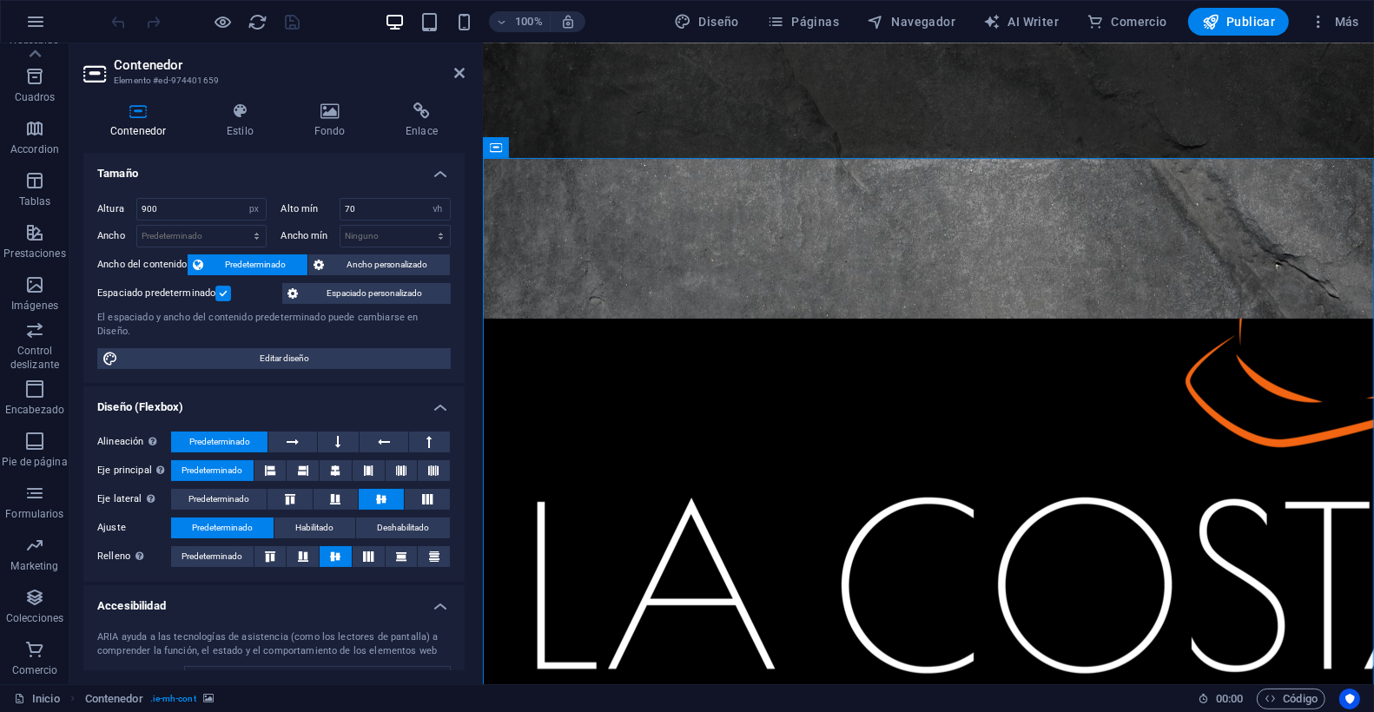
click at [347, 103] on icon at bounding box center [330, 110] width 84 height 17
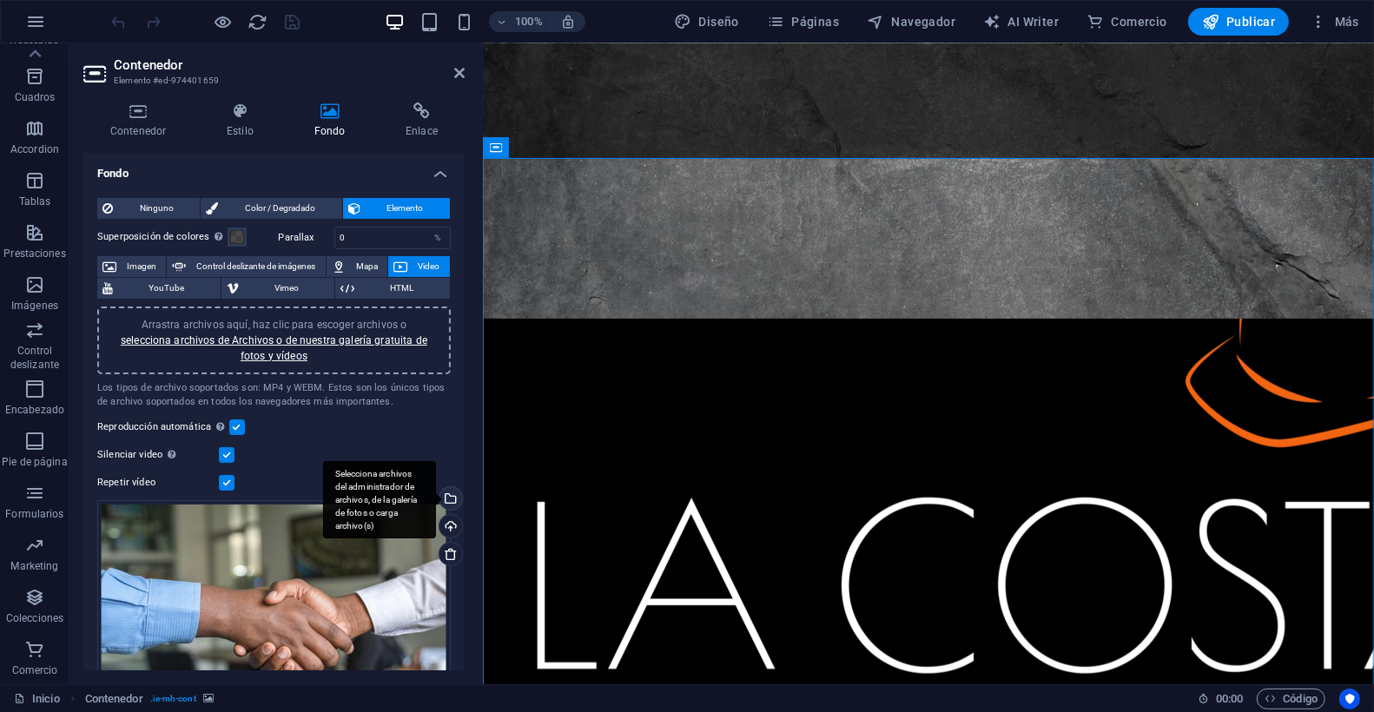
click at [436, 492] on div "Selecciona archivos del administrador de archivos, de la galería de fotos o car…" at bounding box center [379, 500] width 113 height 78
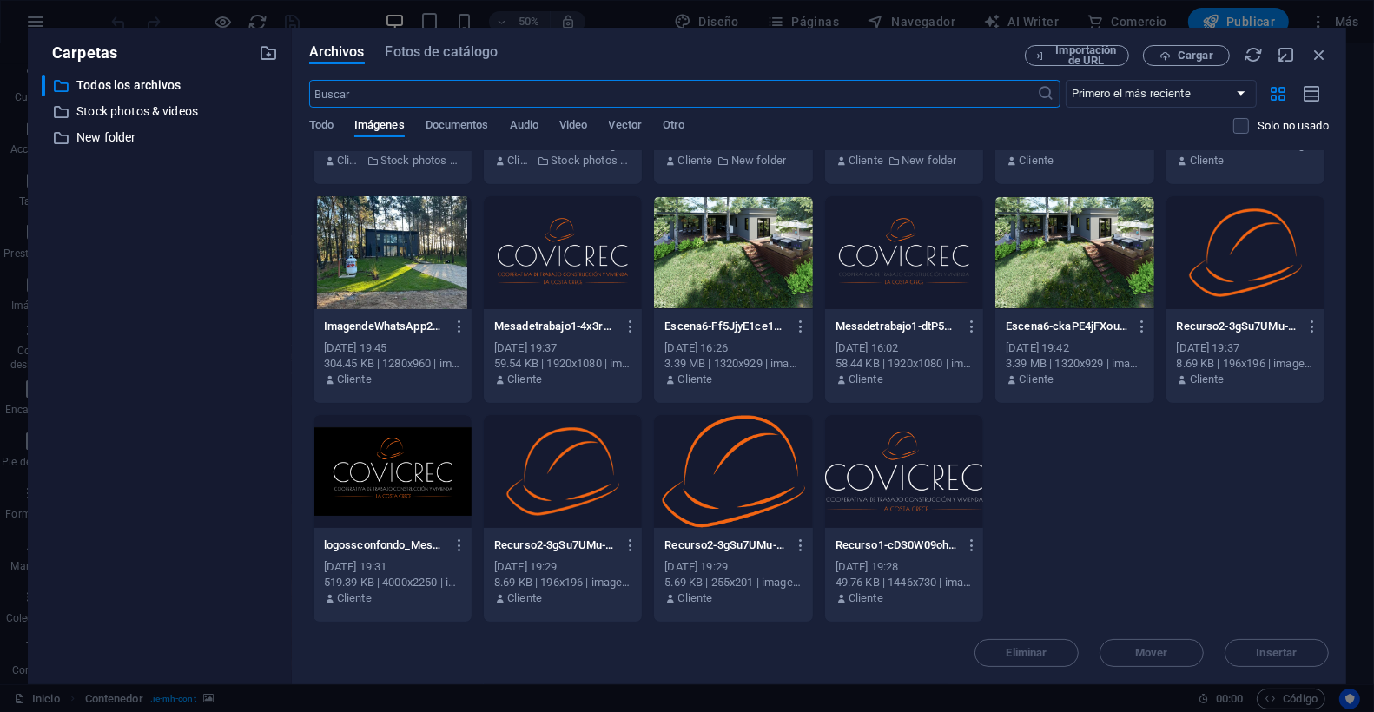
scroll to position [0, 0]
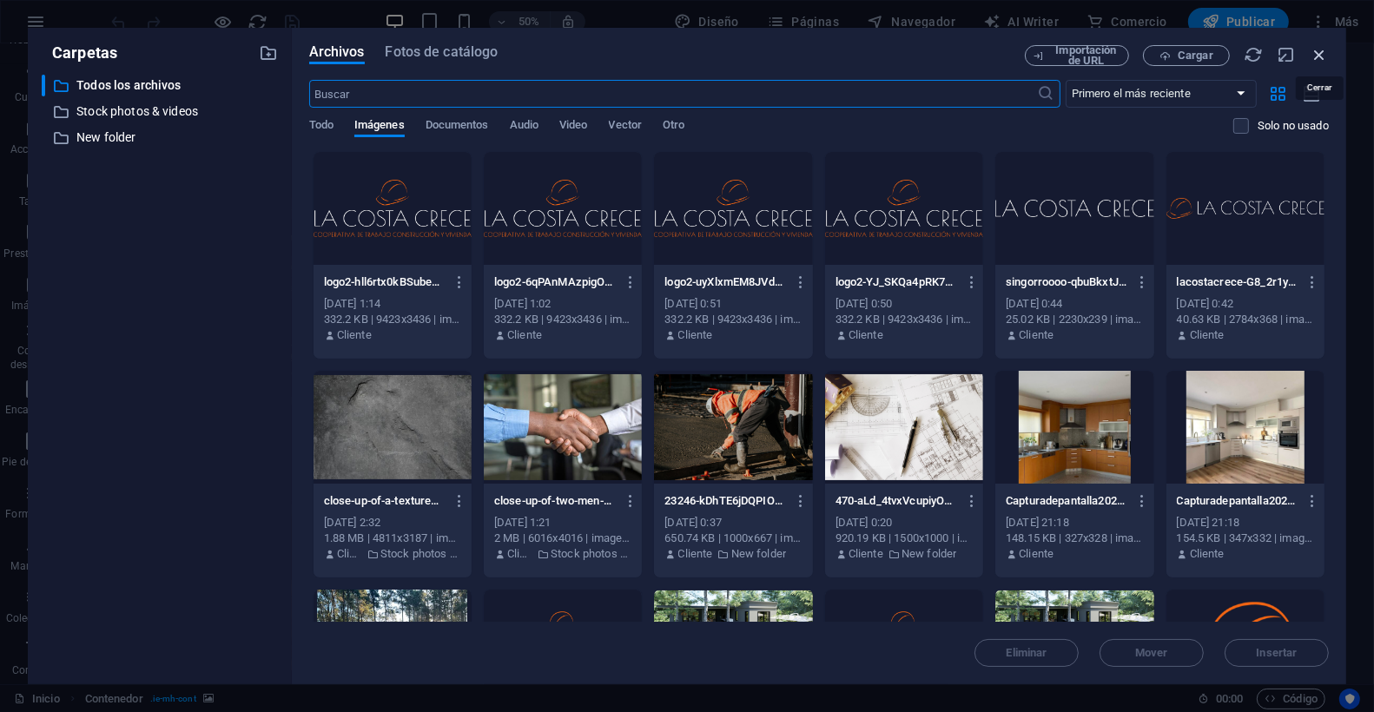
click at [1319, 54] on icon "button" at bounding box center [1319, 54] width 19 height 19
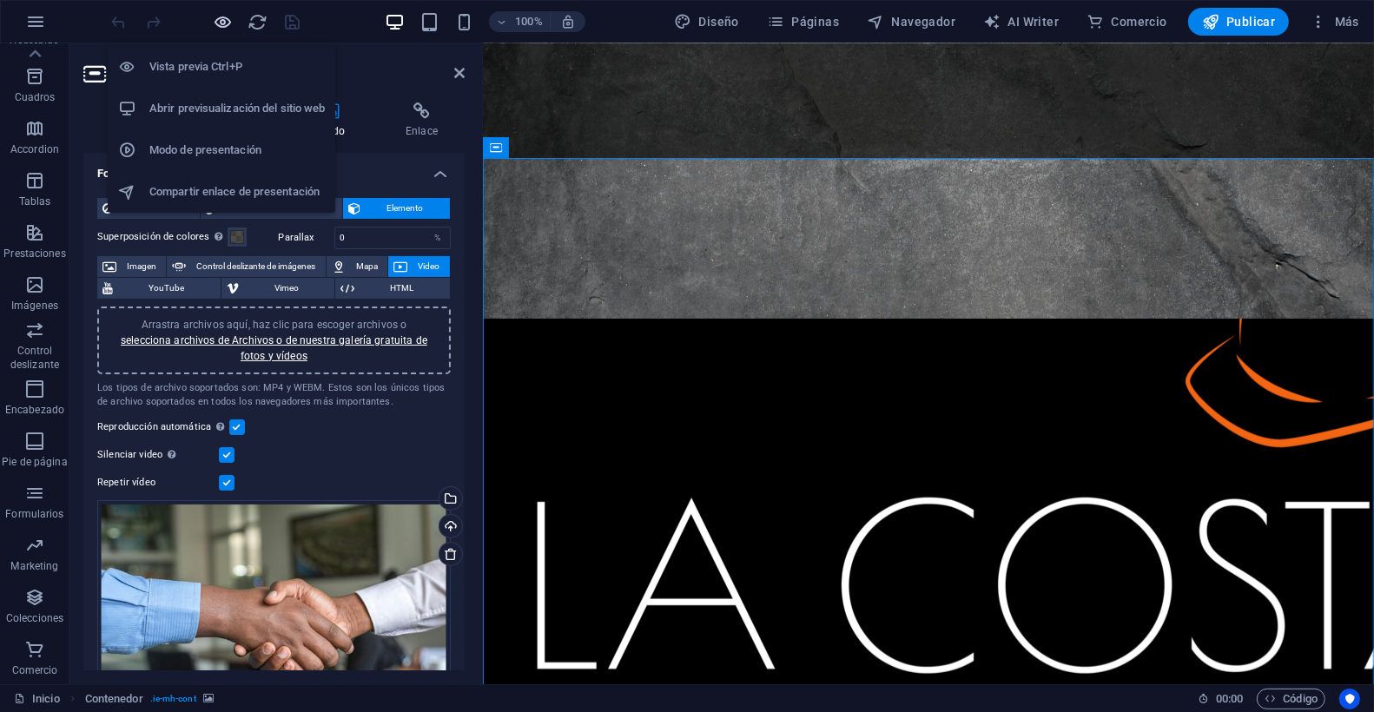
click at [221, 21] on icon "button" at bounding box center [224, 22] width 20 height 20
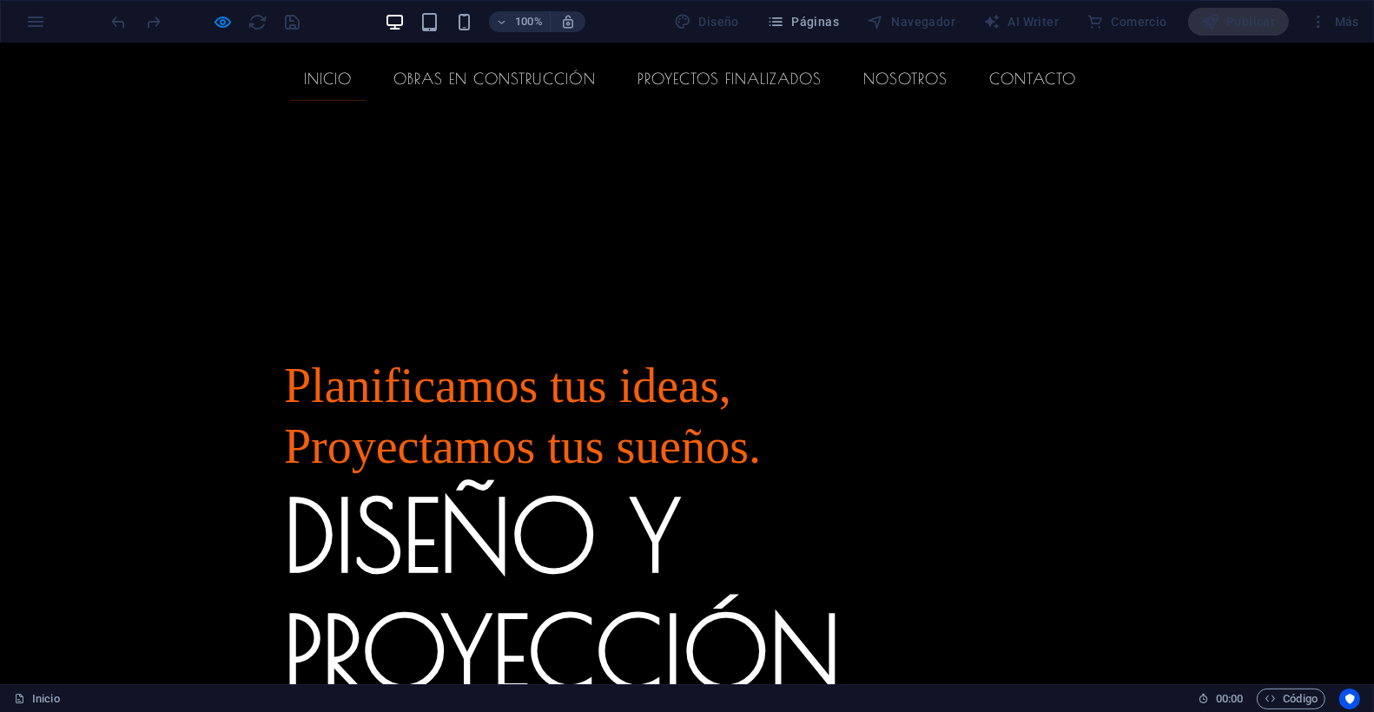
scroll to position [3705, 0]
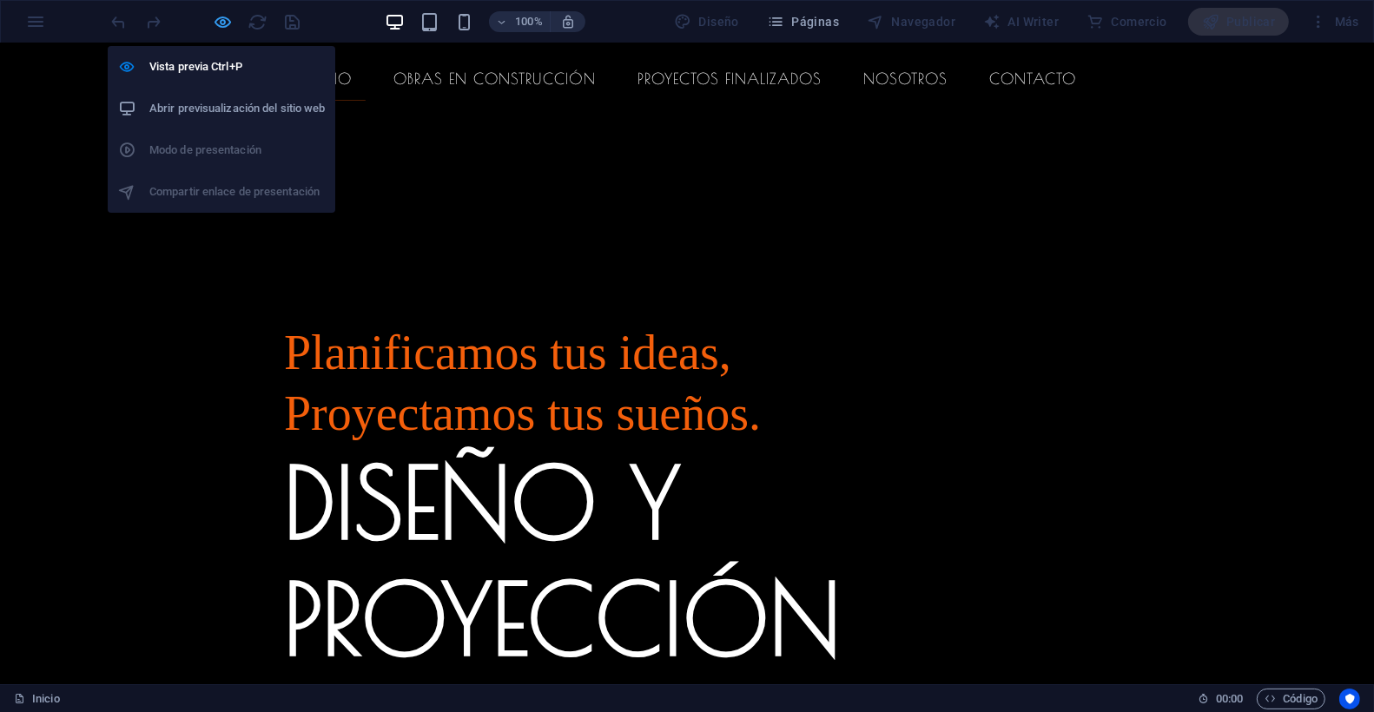
click at [217, 19] on icon "button" at bounding box center [224, 22] width 20 height 20
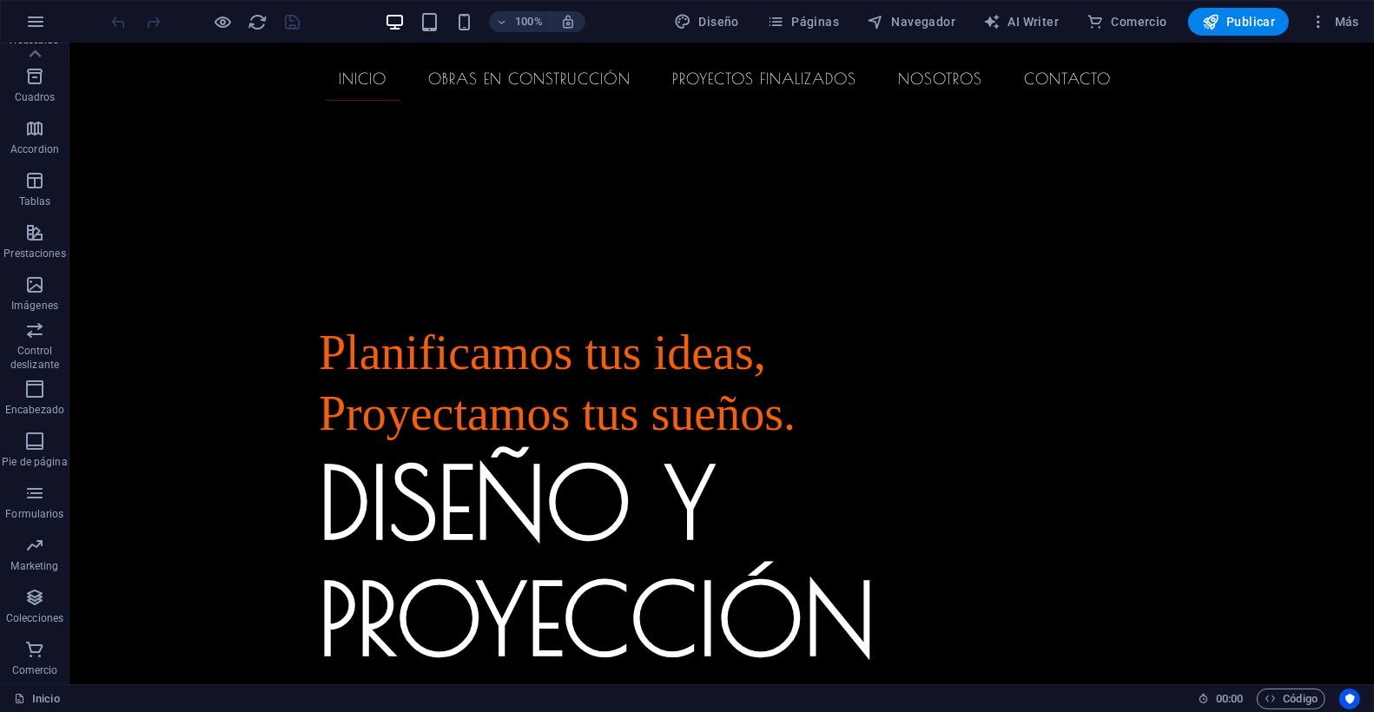
scroll to position [0, 0]
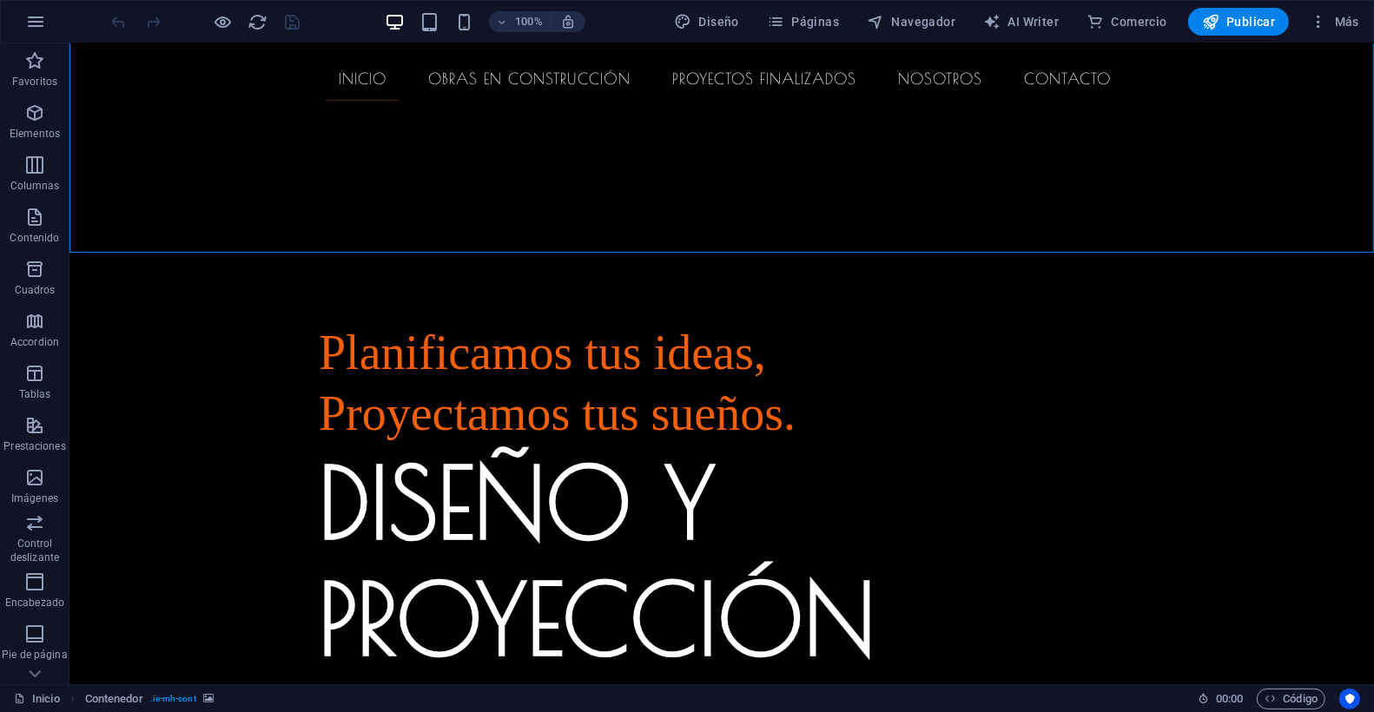
select select "px"
select select "vh"
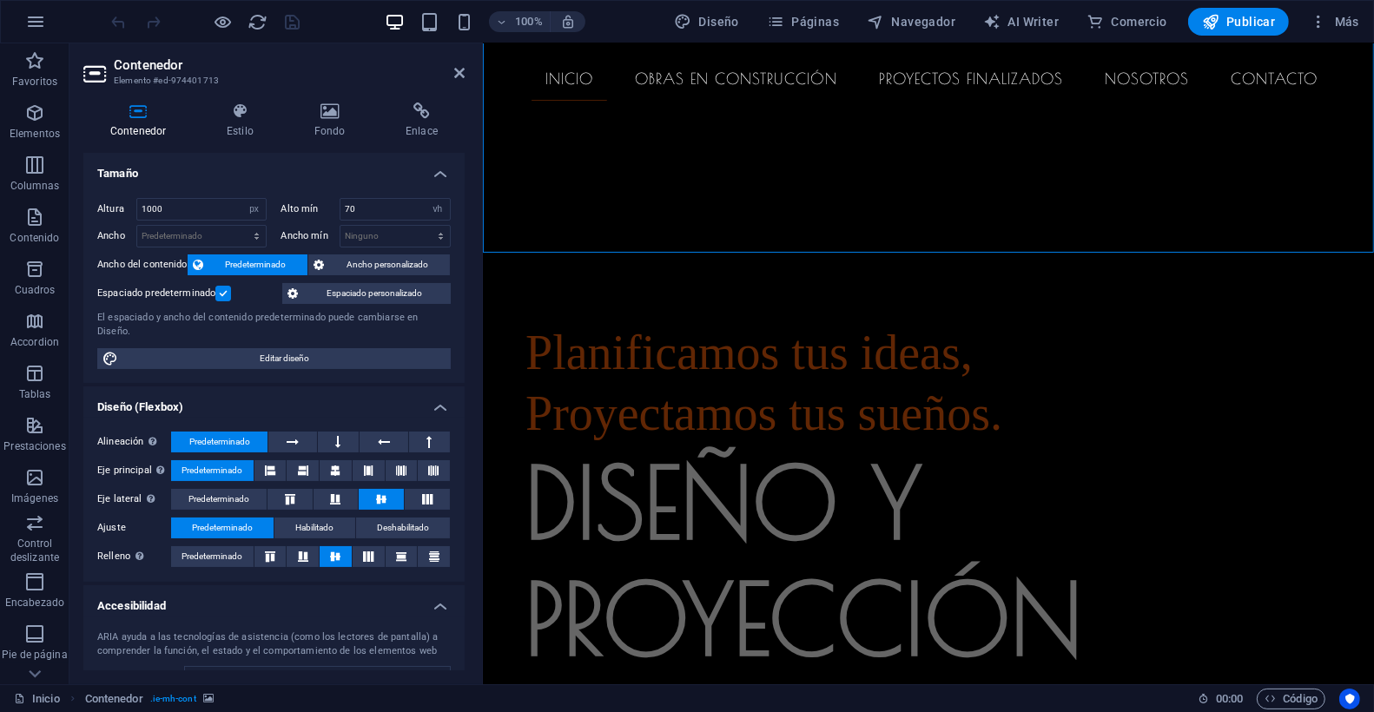
drag, startPoint x: 326, startPoint y: 115, endPoint x: 333, endPoint y: 109, distance: 9.2
click at [327, 114] on icon at bounding box center [330, 110] width 84 height 17
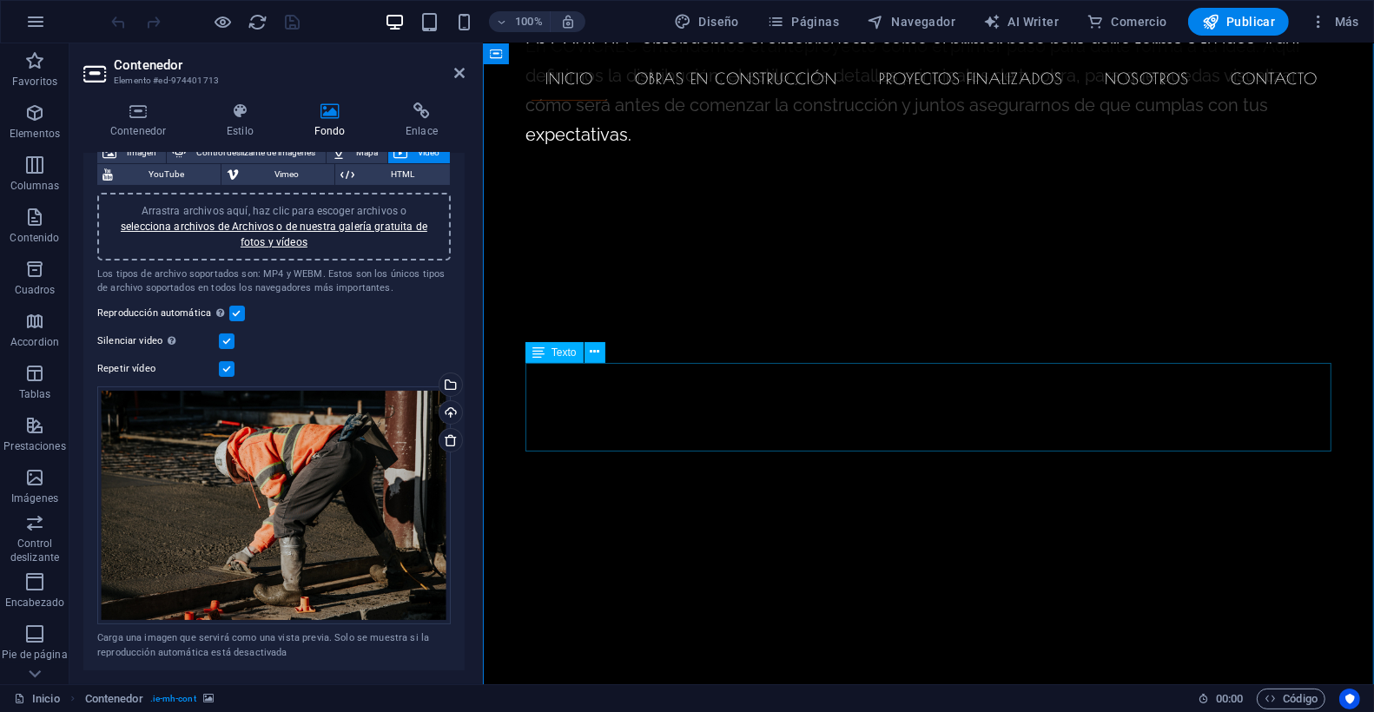
scroll to position [3155, 0]
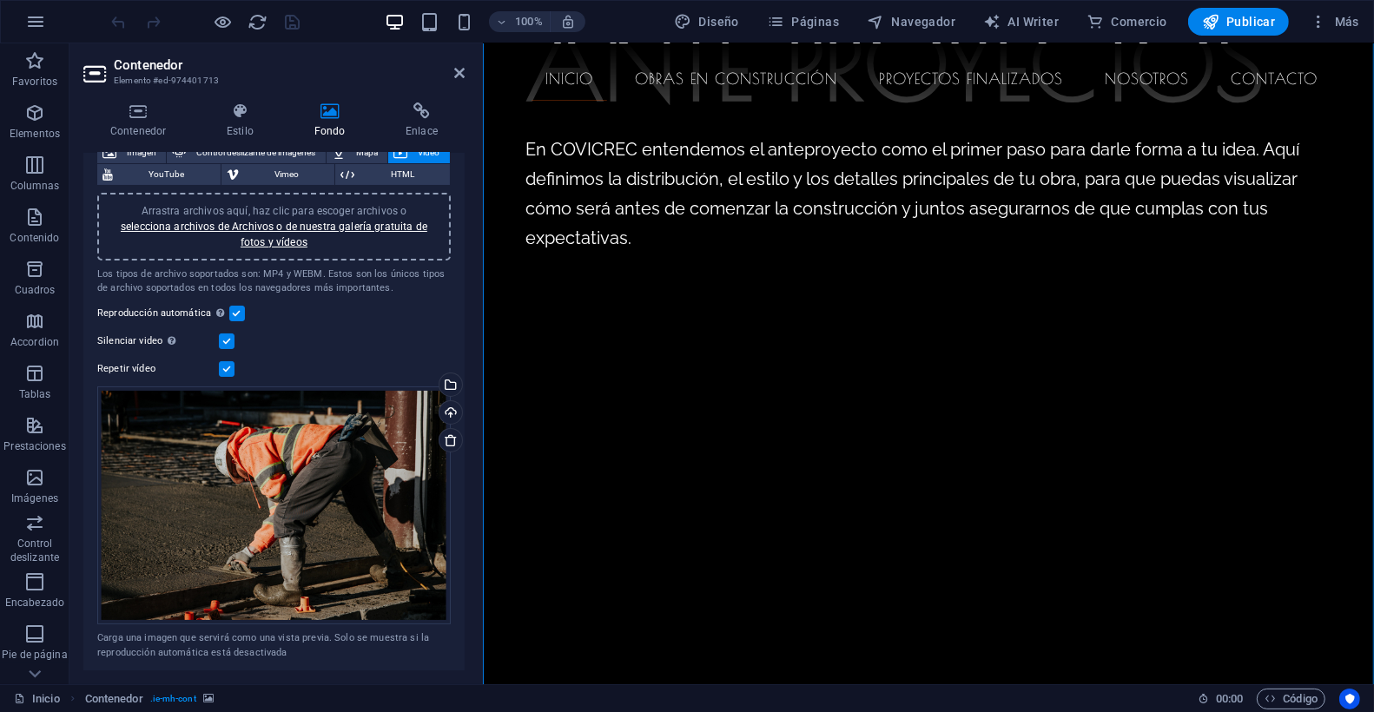
drag, startPoint x: 751, startPoint y: 122, endPoint x: 650, endPoint y: 127, distance: 101.7
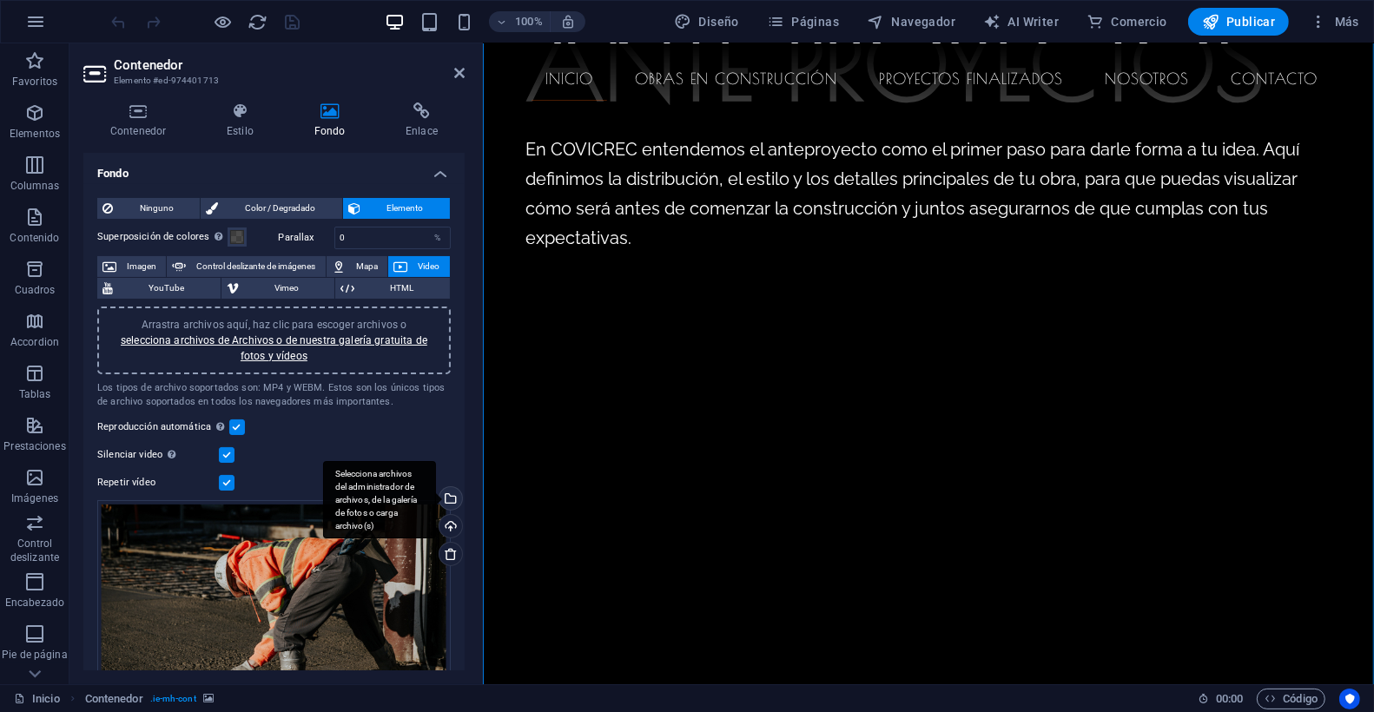
click at [451, 499] on div "Selecciona archivos del administrador de archivos, de la galería de fotos o car…" at bounding box center [449, 500] width 26 height 26
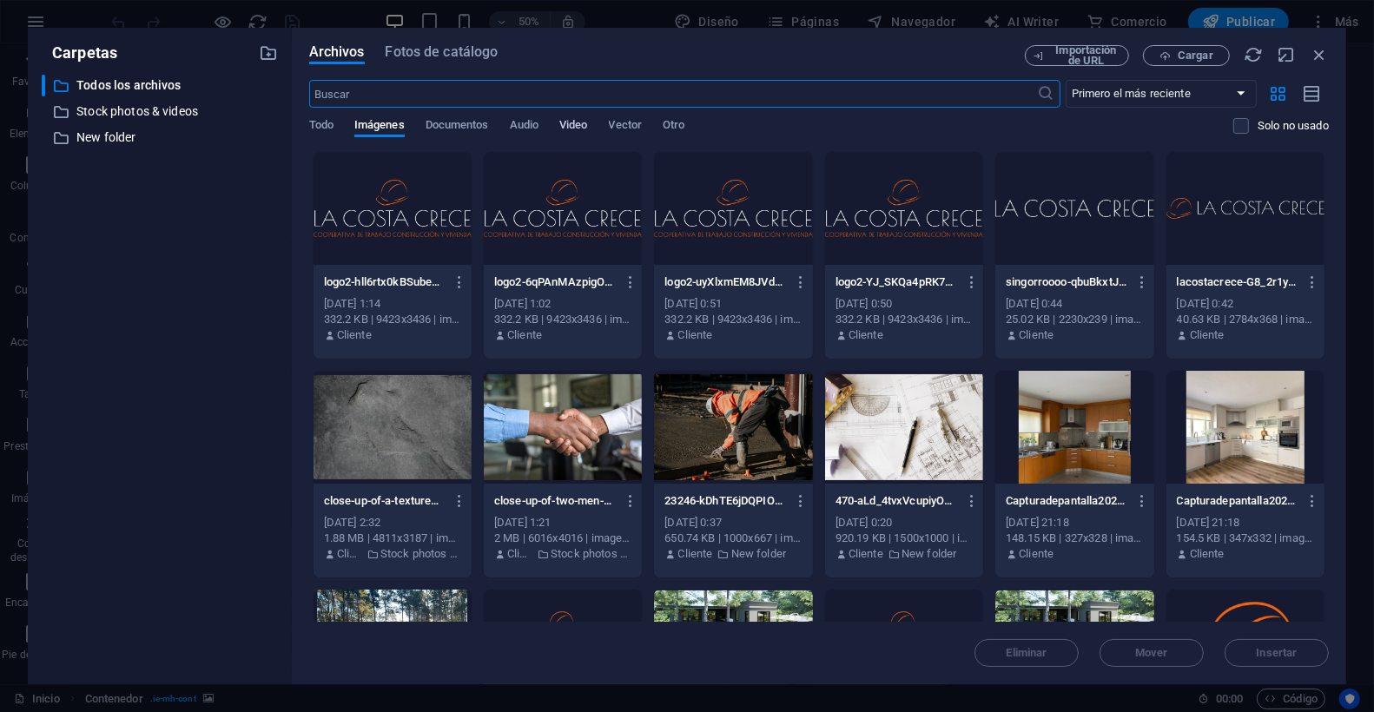
click at [584, 121] on span "Video" at bounding box center [573, 127] width 28 height 24
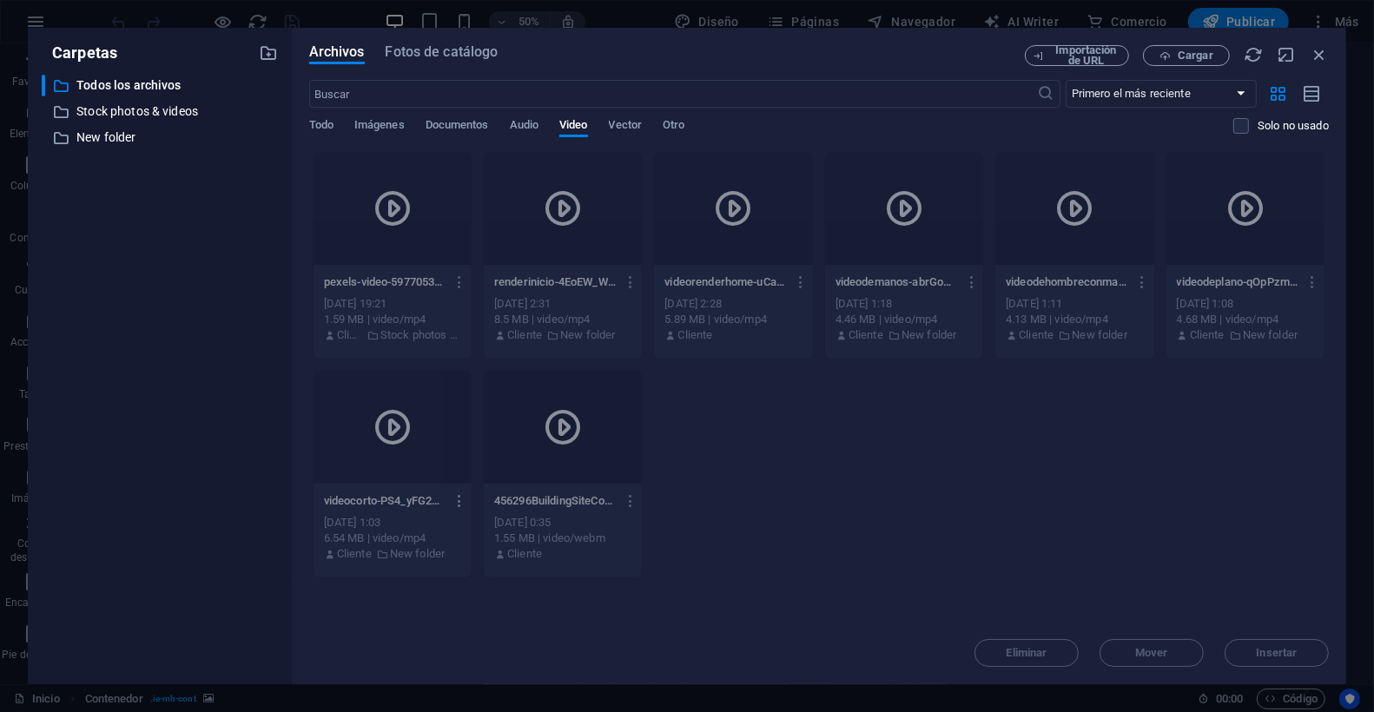
click at [457, 500] on icon "button" at bounding box center [460, 501] width 17 height 16
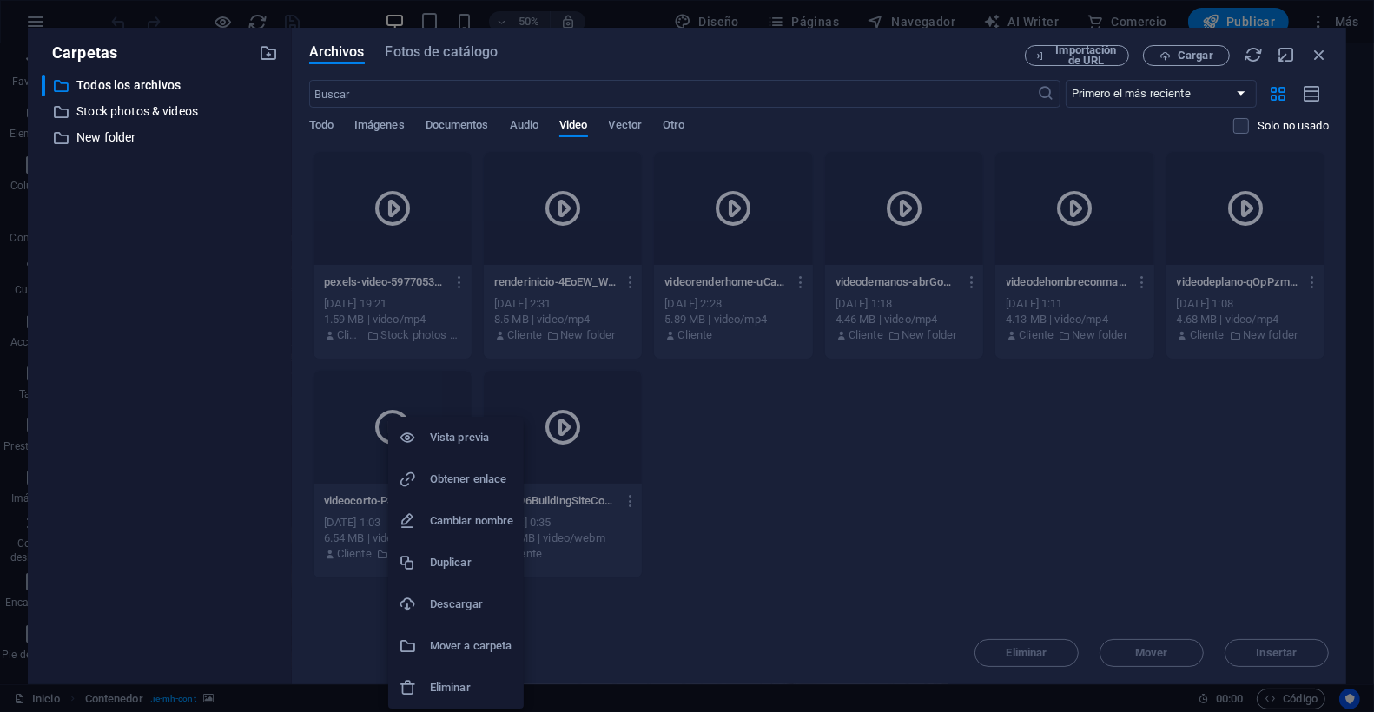
click at [863, 486] on div at bounding box center [687, 356] width 1374 height 712
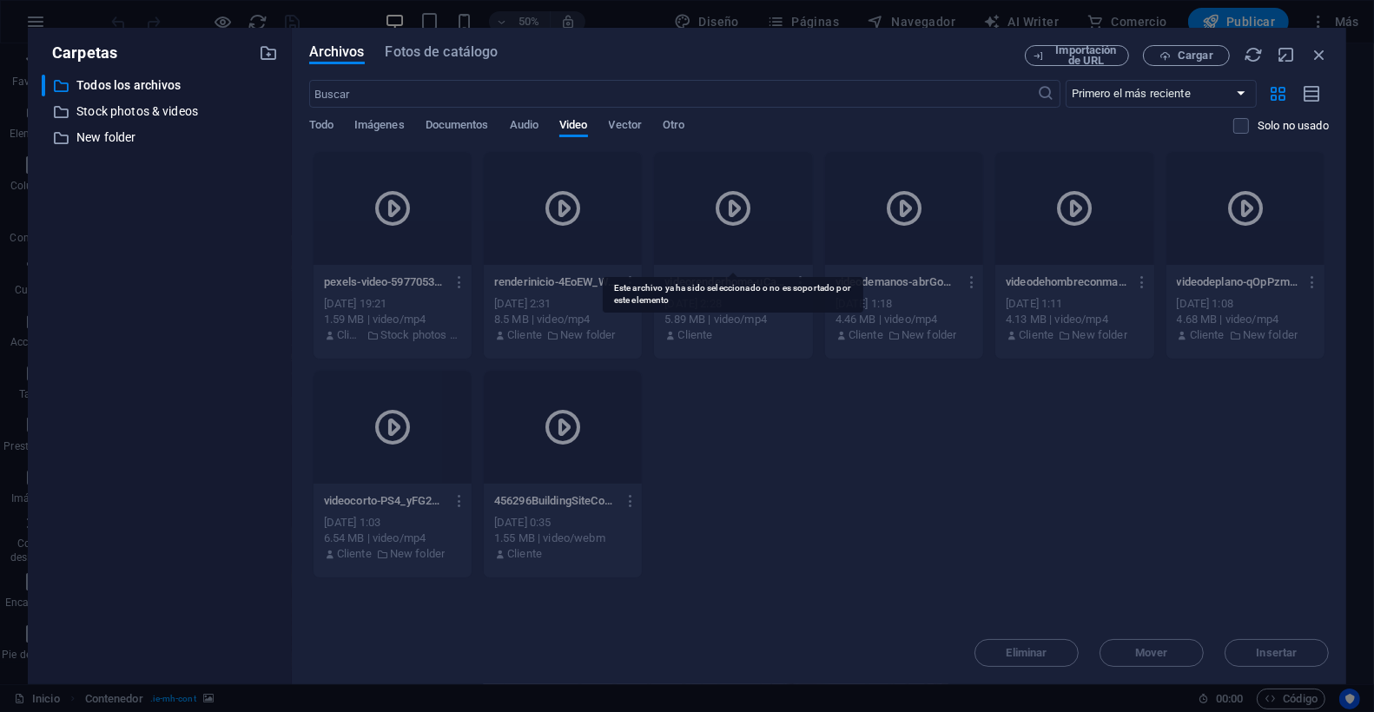
click at [736, 207] on icon at bounding box center [734, 209] width 42 height 42
click at [768, 236] on div at bounding box center [733, 208] width 158 height 113
click at [372, 126] on span "Imágenes" at bounding box center [379, 127] width 50 height 24
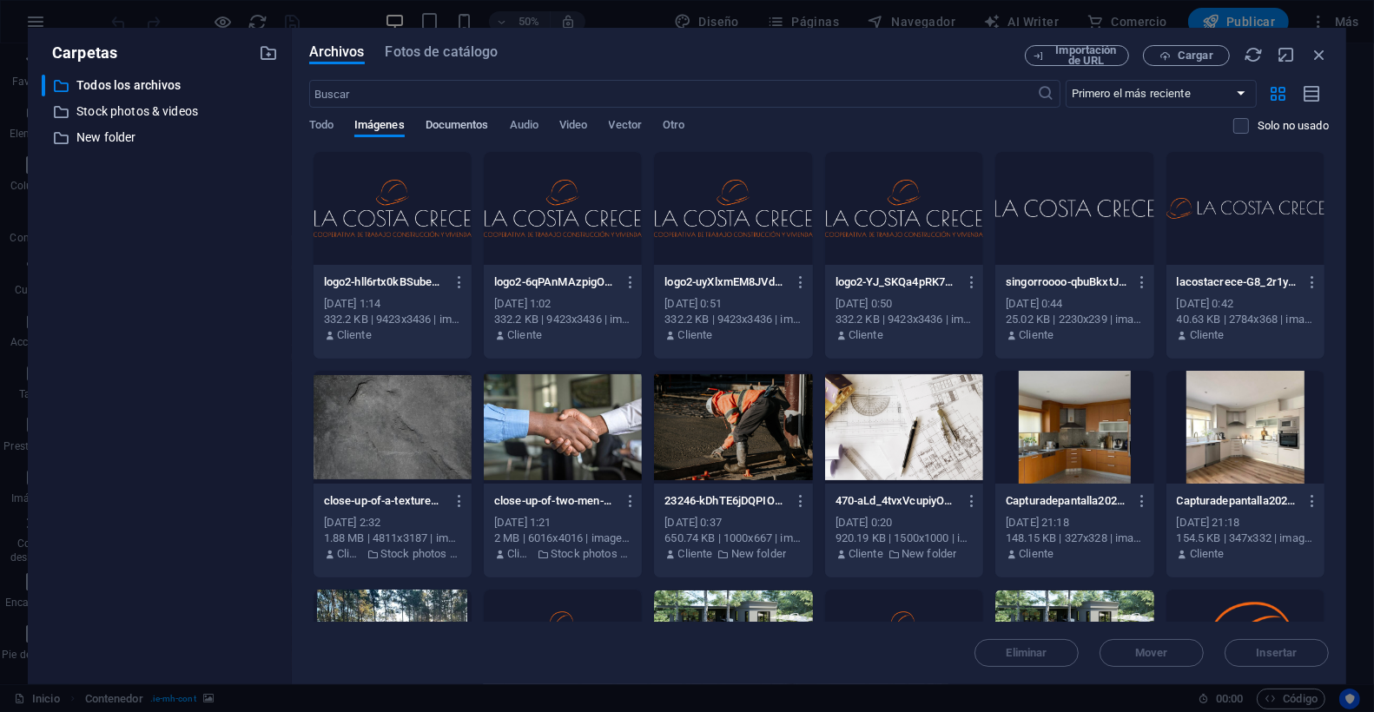
click at [453, 126] on span "Documentos" at bounding box center [457, 127] width 63 height 24
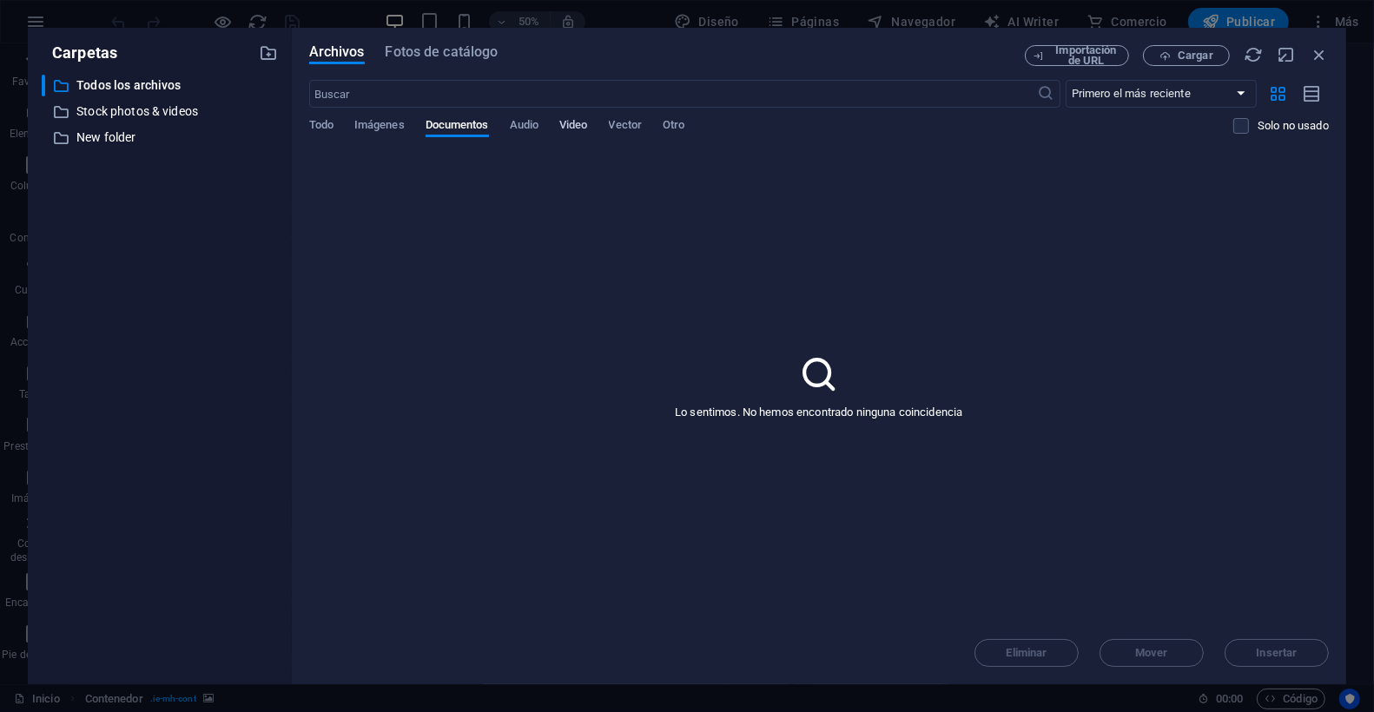
click at [584, 125] on span "Video" at bounding box center [573, 127] width 28 height 24
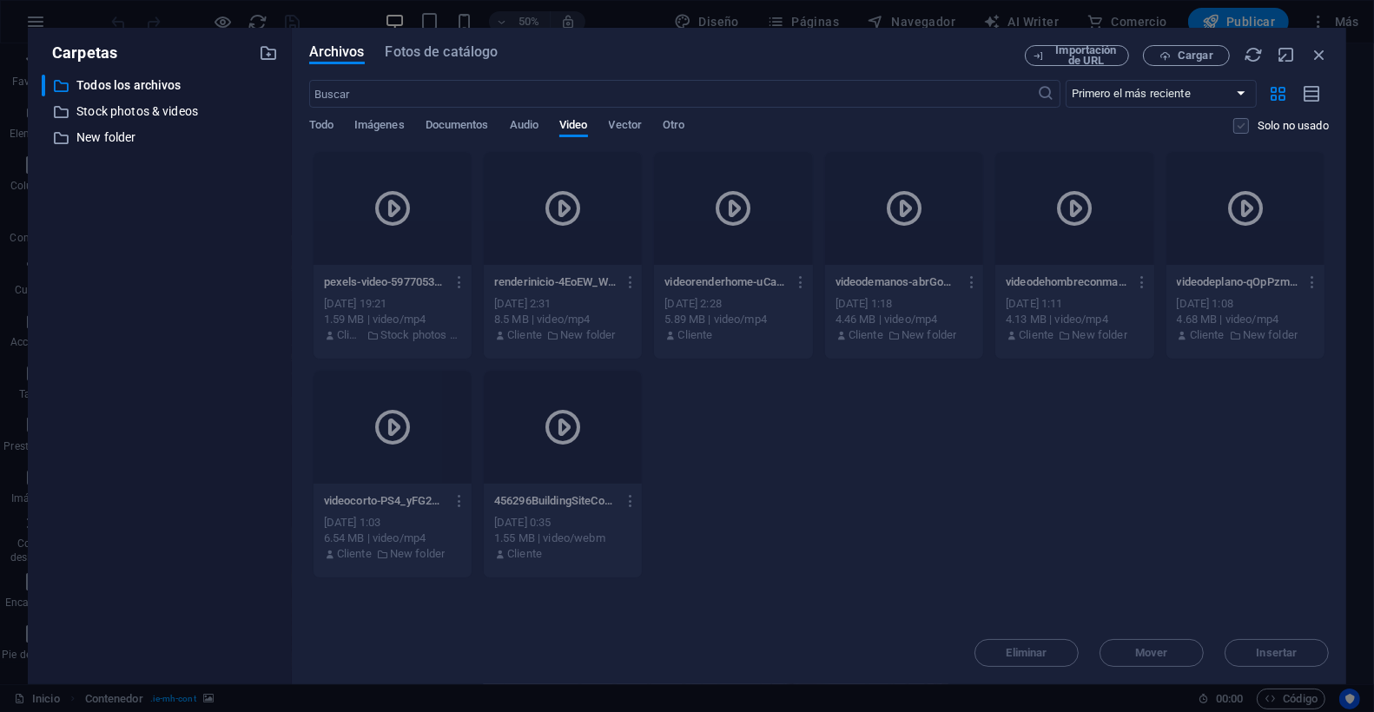
click at [1238, 127] on label at bounding box center [1241, 126] width 16 height 16
click at [0, 0] on input "checkbox" at bounding box center [0, 0] width 0 height 0
click at [1233, 128] on label at bounding box center [1241, 126] width 16 height 16
click at [0, 0] on input "checkbox" at bounding box center [0, 0] width 0 height 0
click at [639, 279] on div "renderinicio-4EoEW_WvzTM00KHzUMoIMA.mp4 renderinicio-4EoEW_WvzTM00KHzUMoIMA.mp4…" at bounding box center [563, 309] width 158 height 89
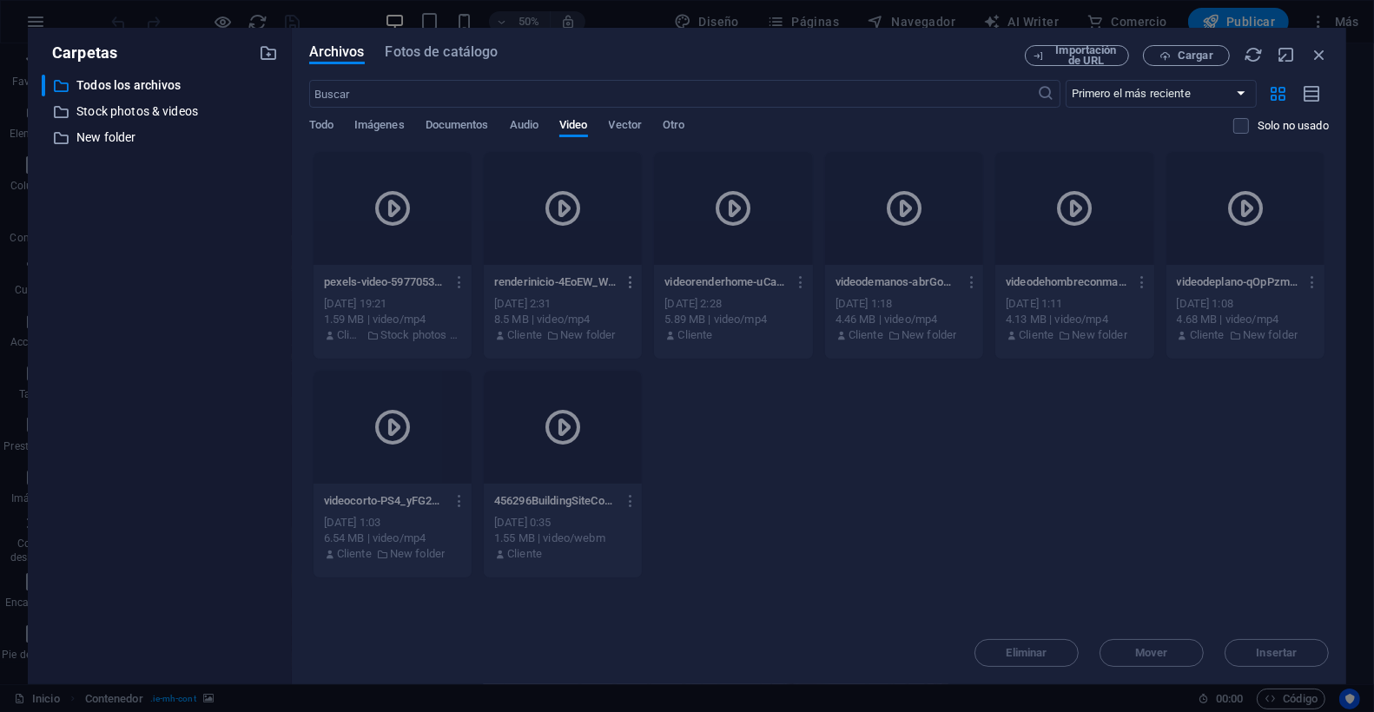
click at [635, 281] on icon "button" at bounding box center [631, 282] width 17 height 16
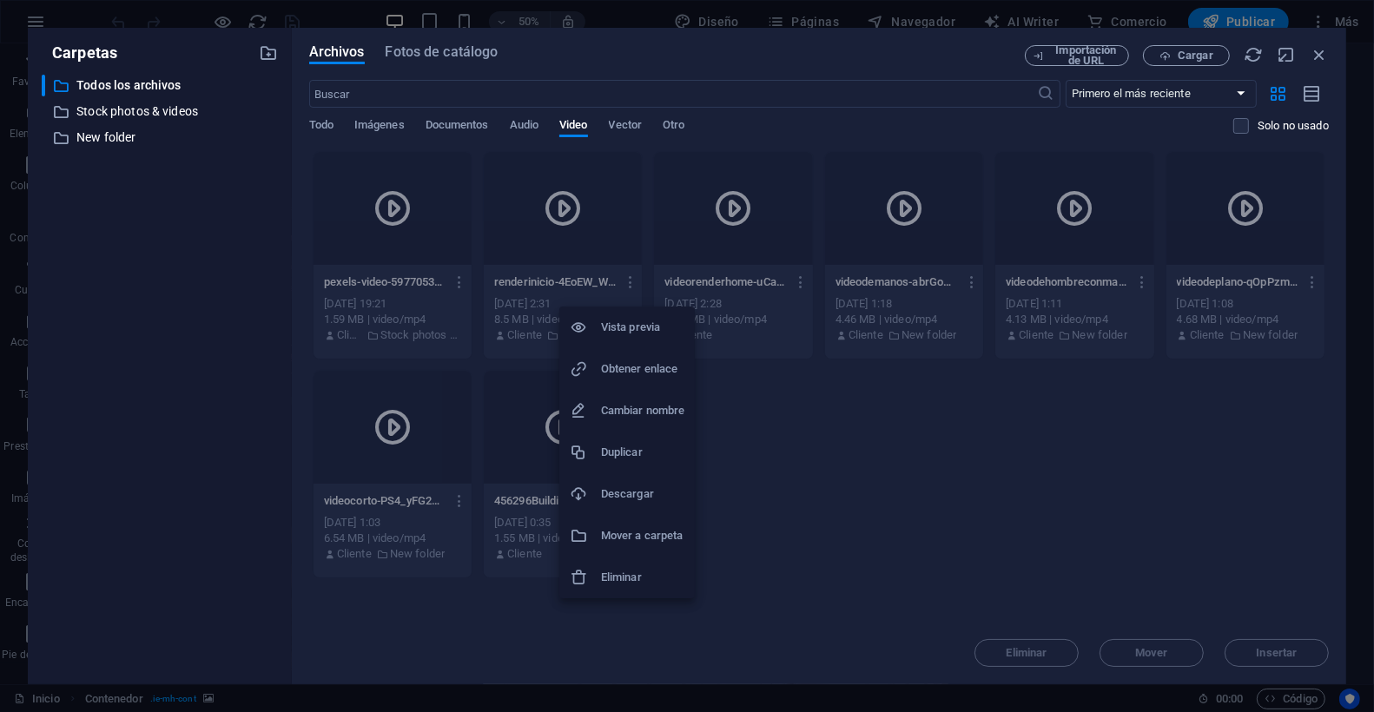
click at [651, 493] on h6 "Descargar" at bounding box center [642, 494] width 83 height 21
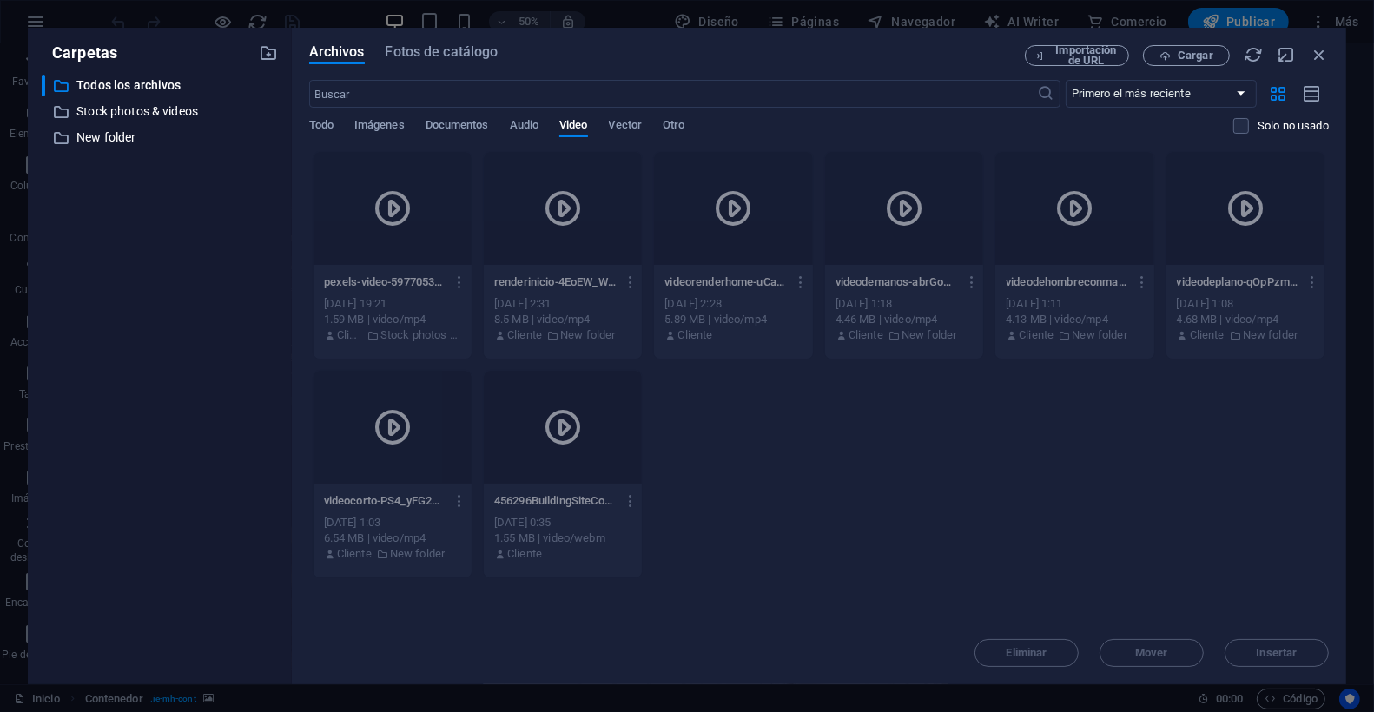
click at [1214, 593] on div "Arrastra archivos aquí para cargarlos de inmediato pexels-video-5977053-Dg9z30Z…" at bounding box center [819, 386] width 1020 height 471
click at [1142, 500] on div "pexels-video-5977053-Dg9z30ZWv2519bRt9ZIgfg.mp4 pexels-video-5977053-Dg9z30ZWv2…" at bounding box center [819, 364] width 1020 height 427
click at [1313, 55] on icon "button" at bounding box center [1319, 54] width 19 height 19
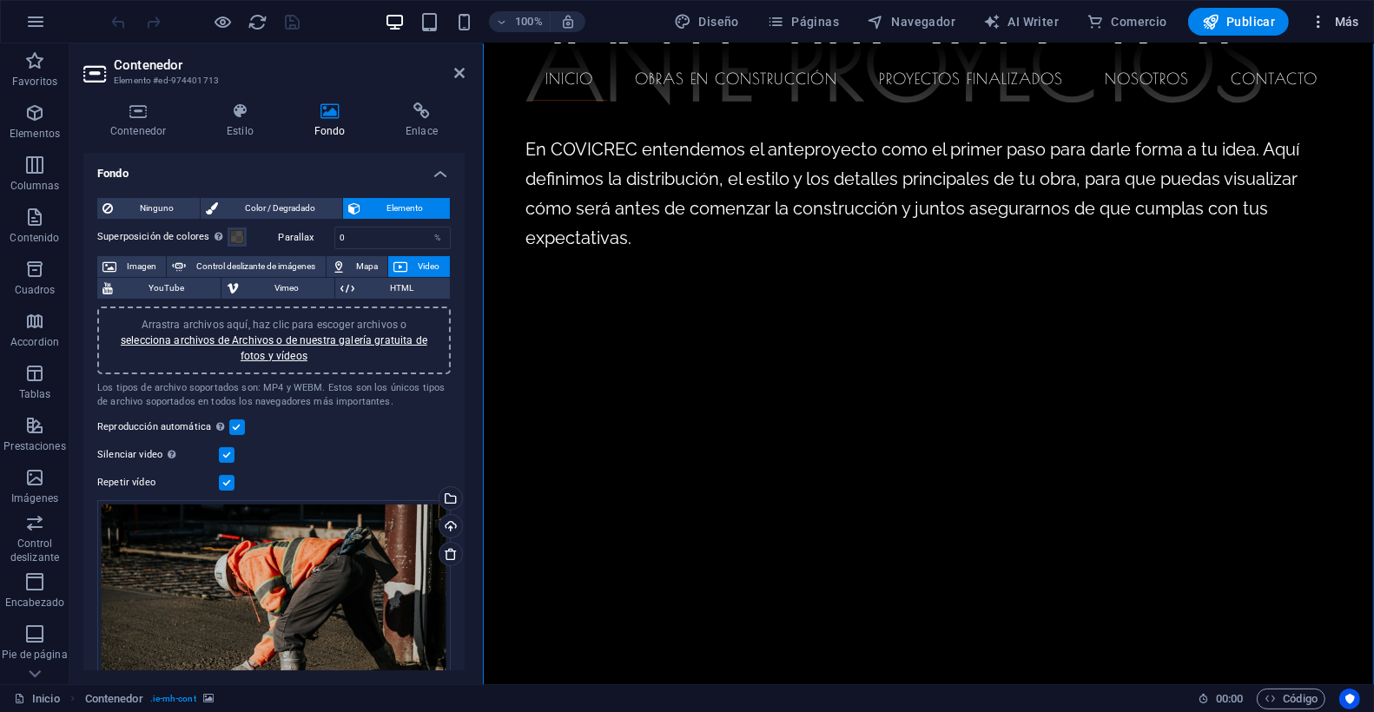
click at [1332, 17] on span "Más" at bounding box center [1335, 21] width 50 height 17
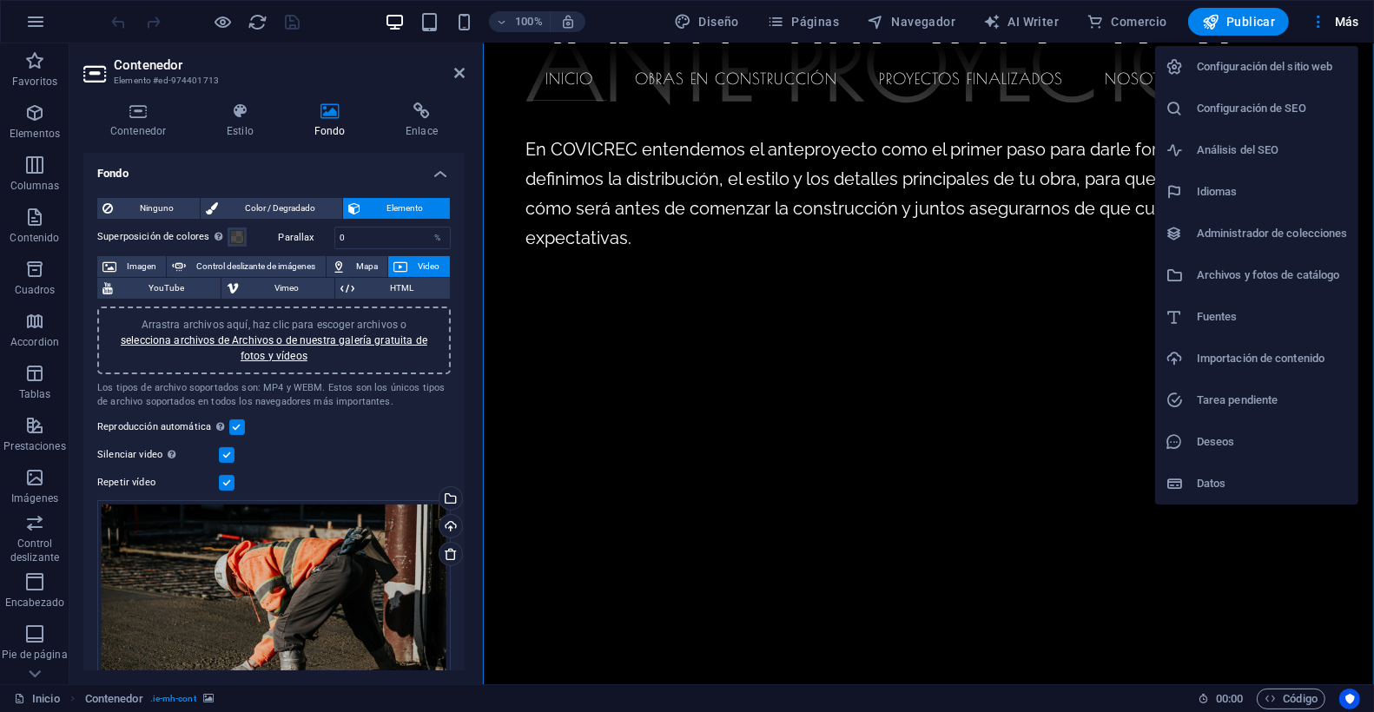
click at [1244, 149] on h6 "Análisis del SEO" at bounding box center [1272, 150] width 151 height 21
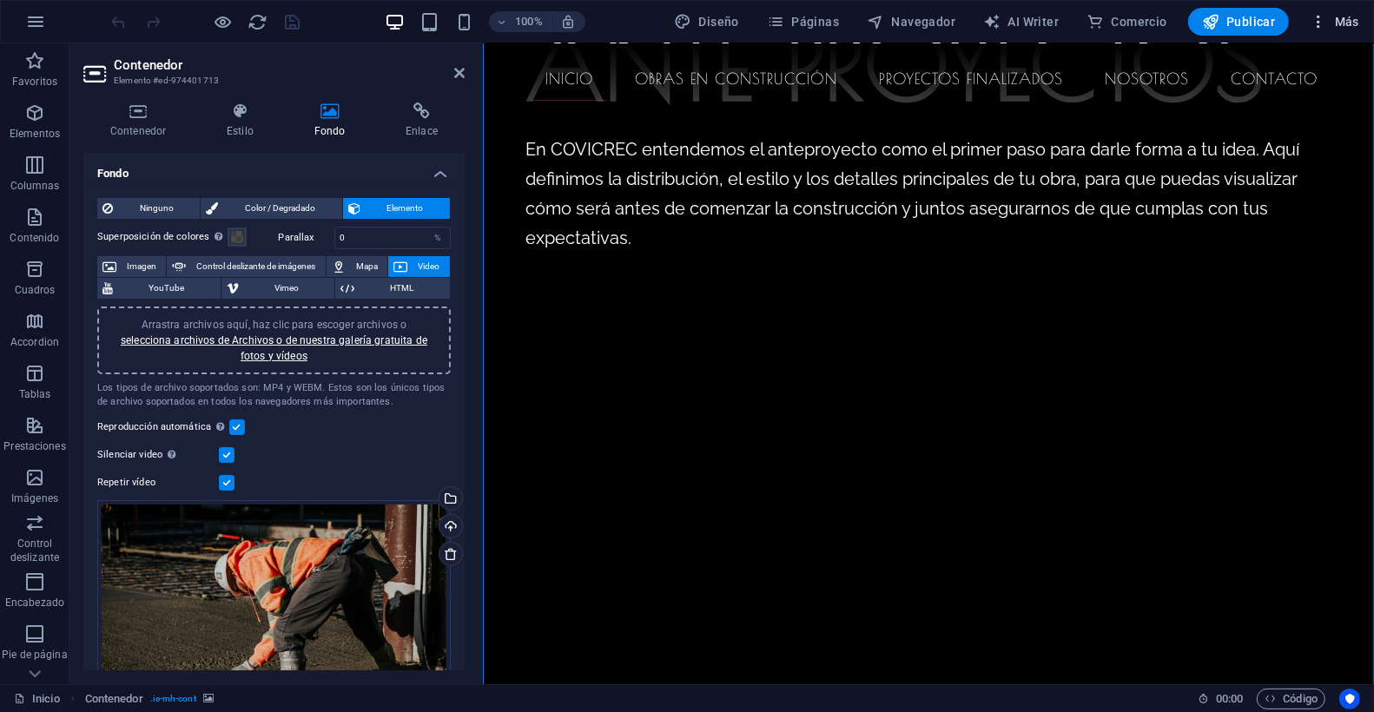
click at [1321, 20] on icon "button" at bounding box center [1318, 21] width 17 height 17
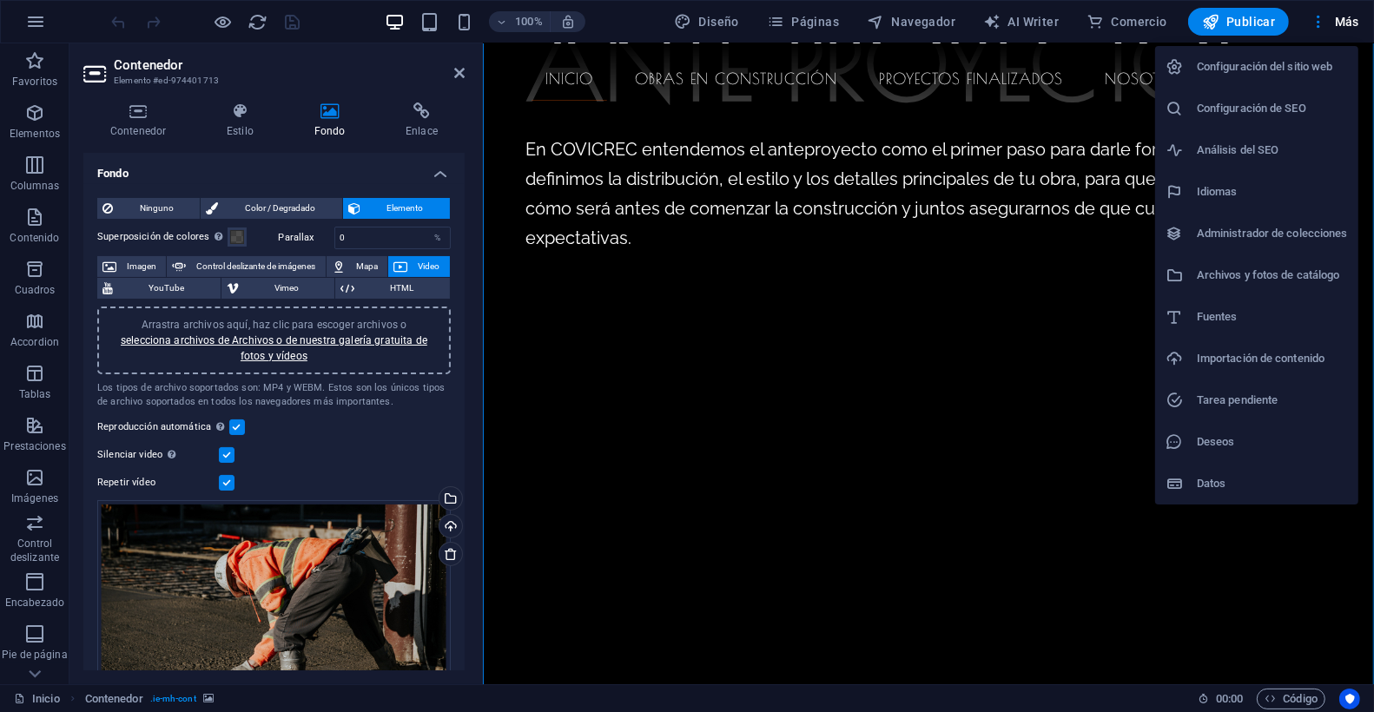
click at [1250, 161] on li "Análisis del SEO" at bounding box center [1256, 150] width 203 height 42
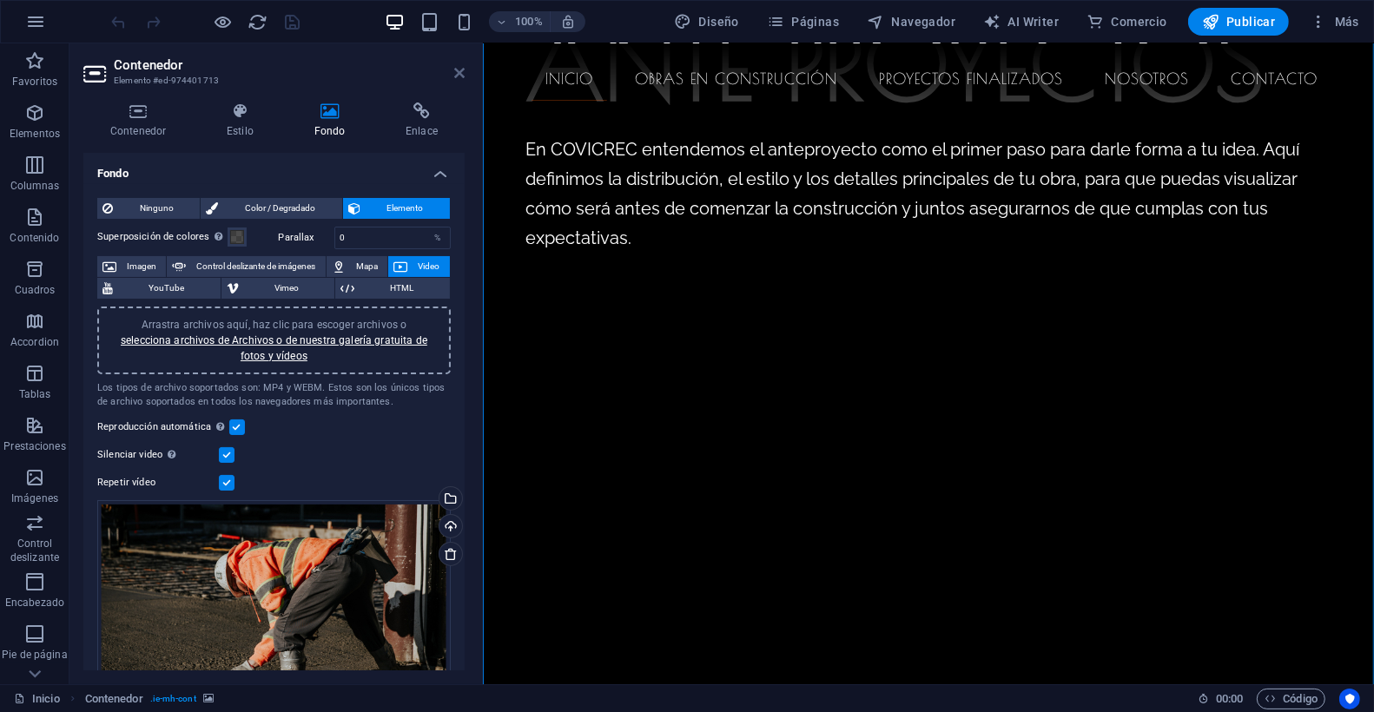
click at [458, 73] on icon at bounding box center [459, 73] width 10 height 14
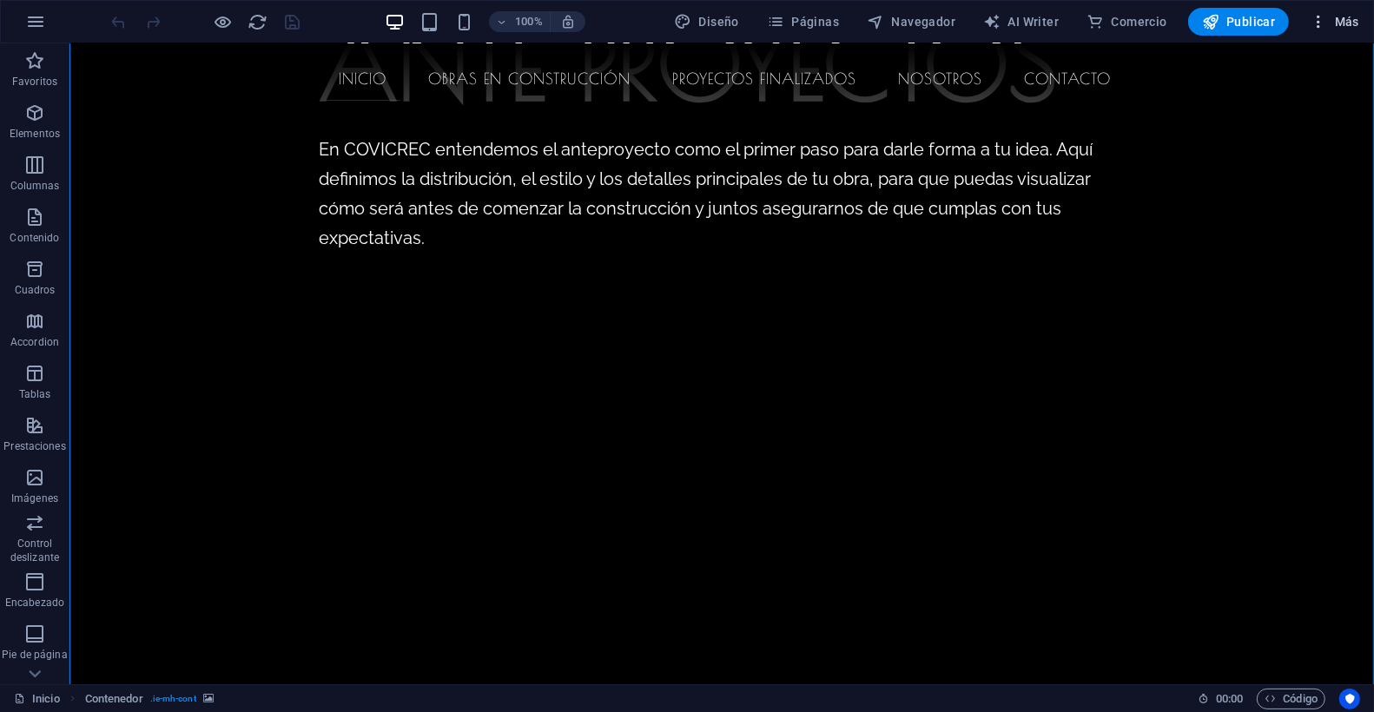
click at [1349, 13] on span "Más" at bounding box center [1335, 21] width 50 height 17
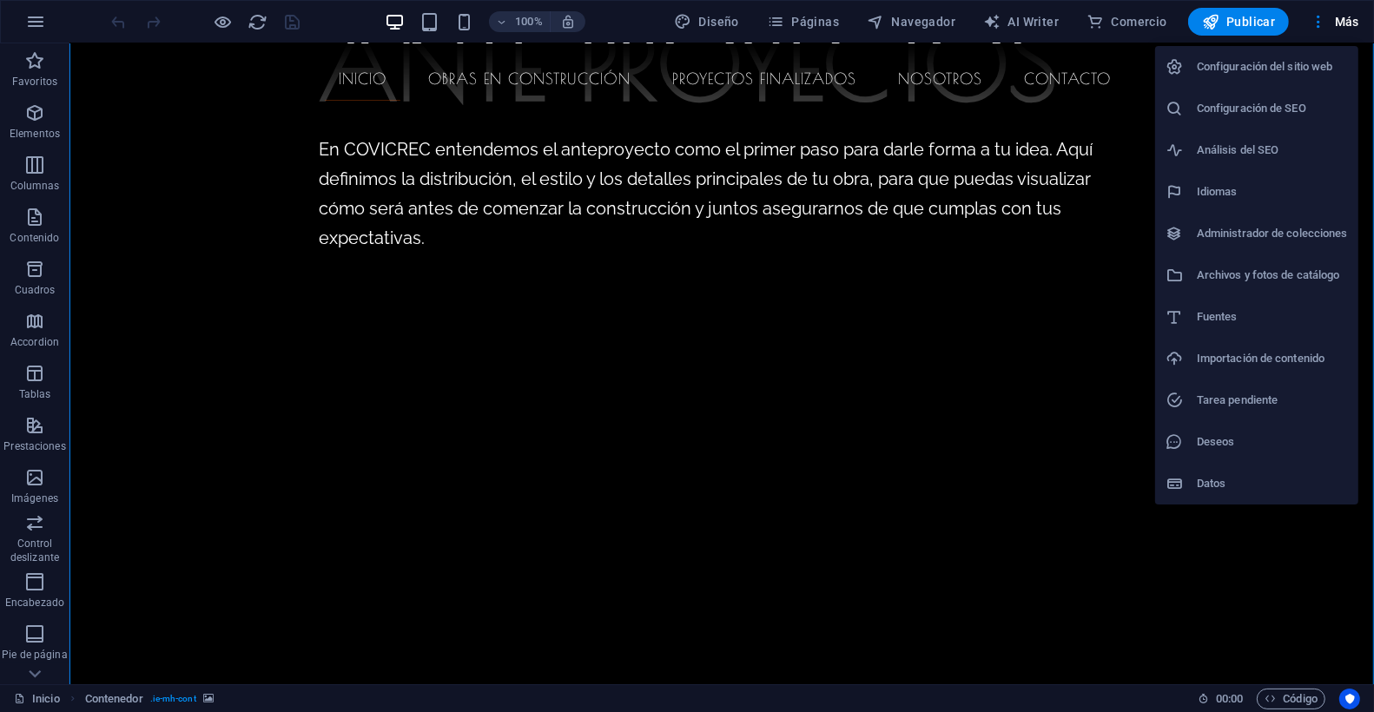
click at [1279, 101] on h6 "Configuración de SEO" at bounding box center [1272, 108] width 151 height 21
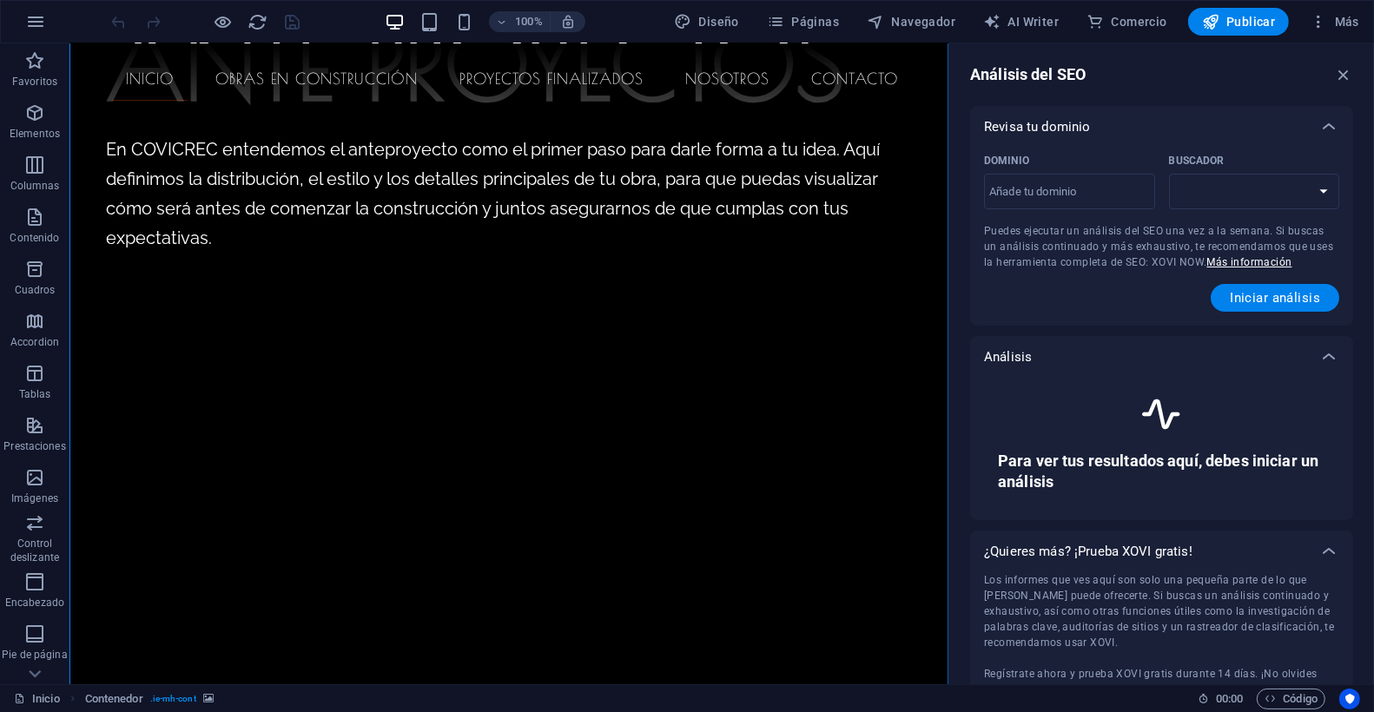
select select "google.com"
click at [1334, 69] on icon "button" at bounding box center [1343, 74] width 19 height 19
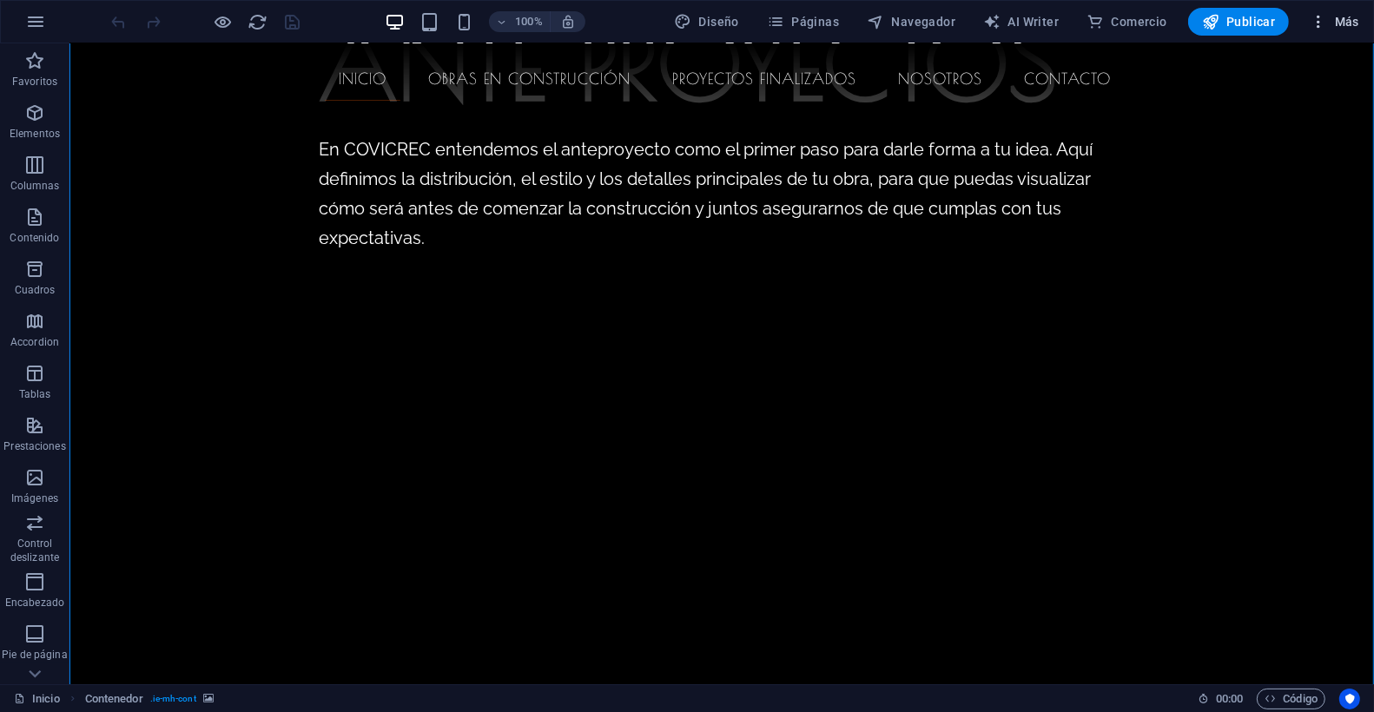
click at [1348, 17] on span "Más" at bounding box center [1335, 21] width 50 height 17
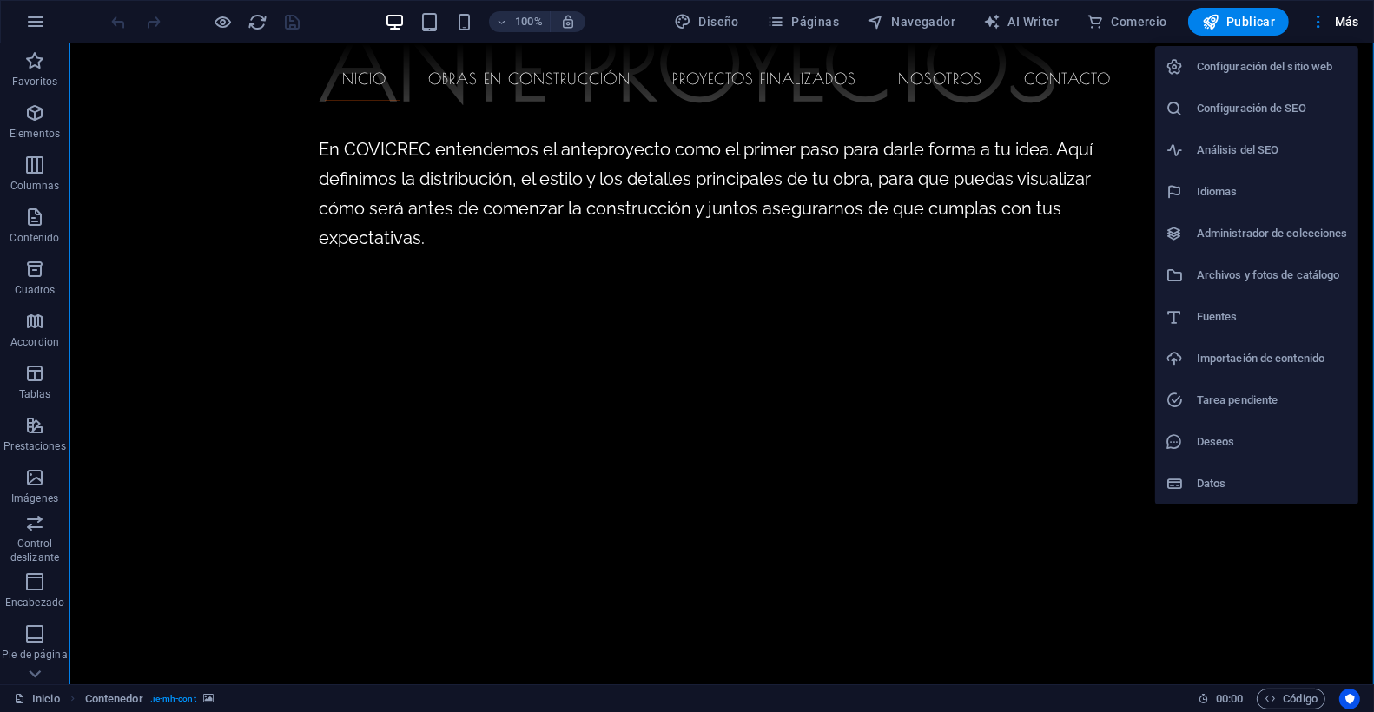
click at [1305, 111] on h6 "Configuración de SEO" at bounding box center [1272, 108] width 151 height 21
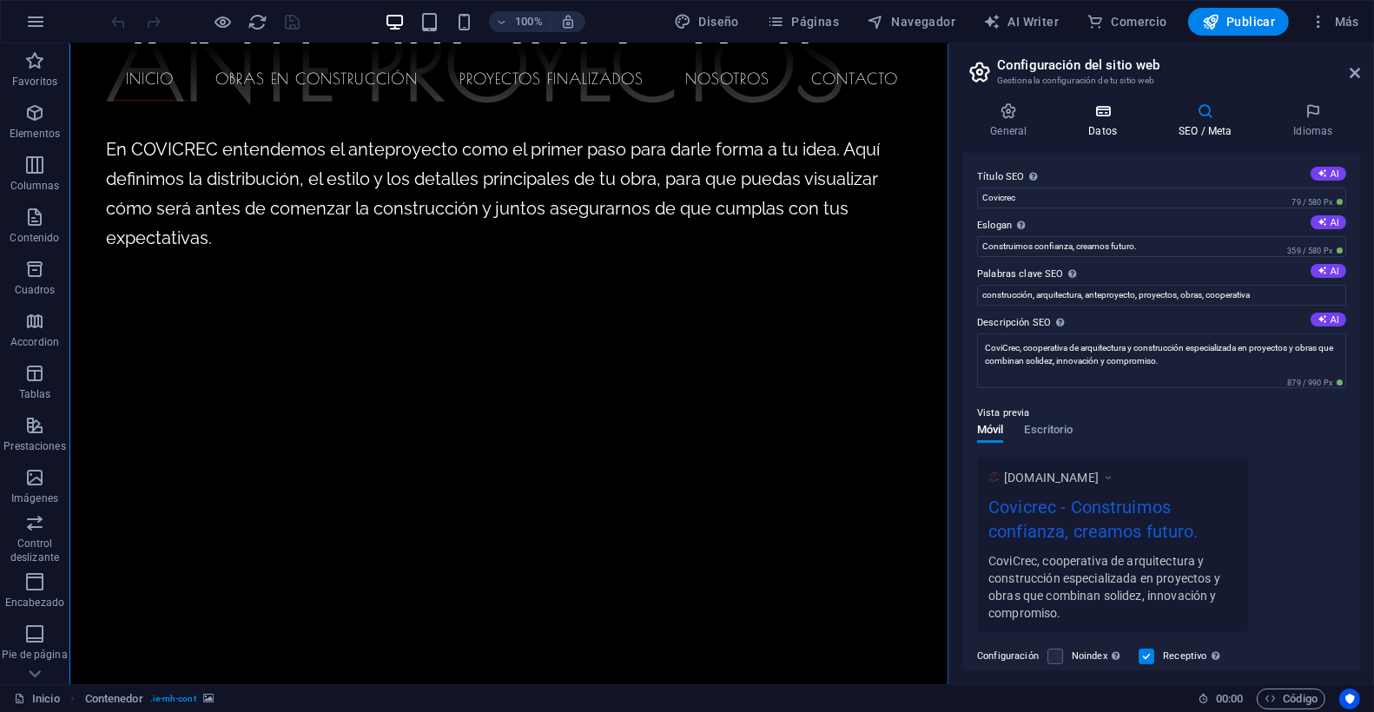
click at [1095, 130] on h4 "Datos" at bounding box center [1106, 120] width 90 height 36
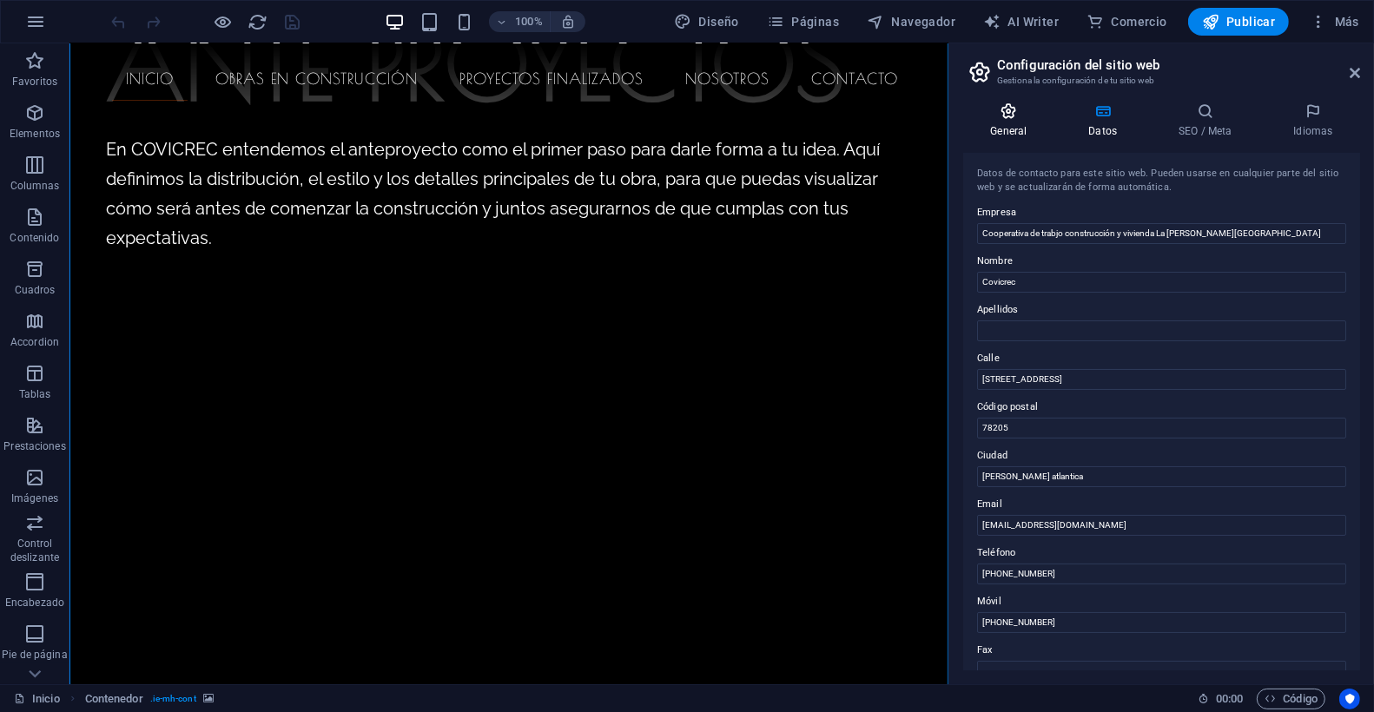
click at [1004, 115] on icon at bounding box center [1008, 110] width 91 height 17
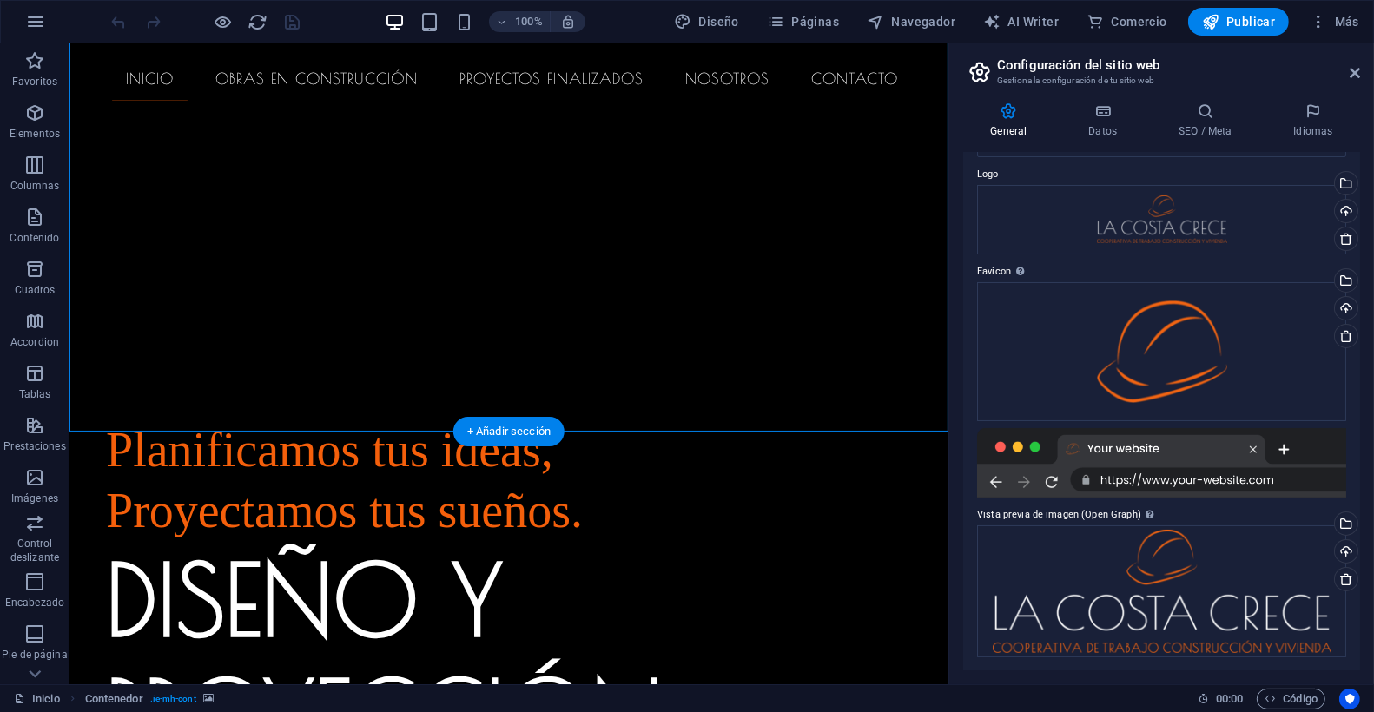
scroll to position [3705, 0]
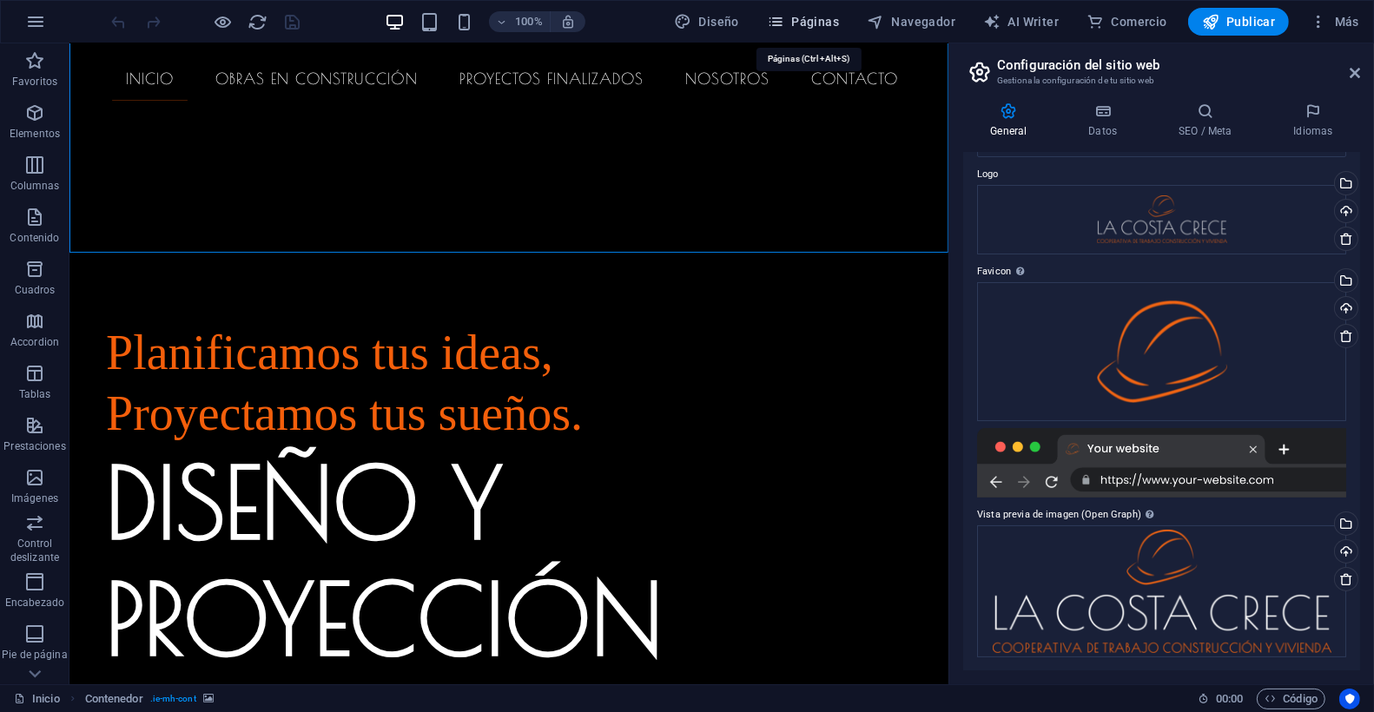
click at [810, 27] on span "Páginas" at bounding box center [803, 21] width 72 height 17
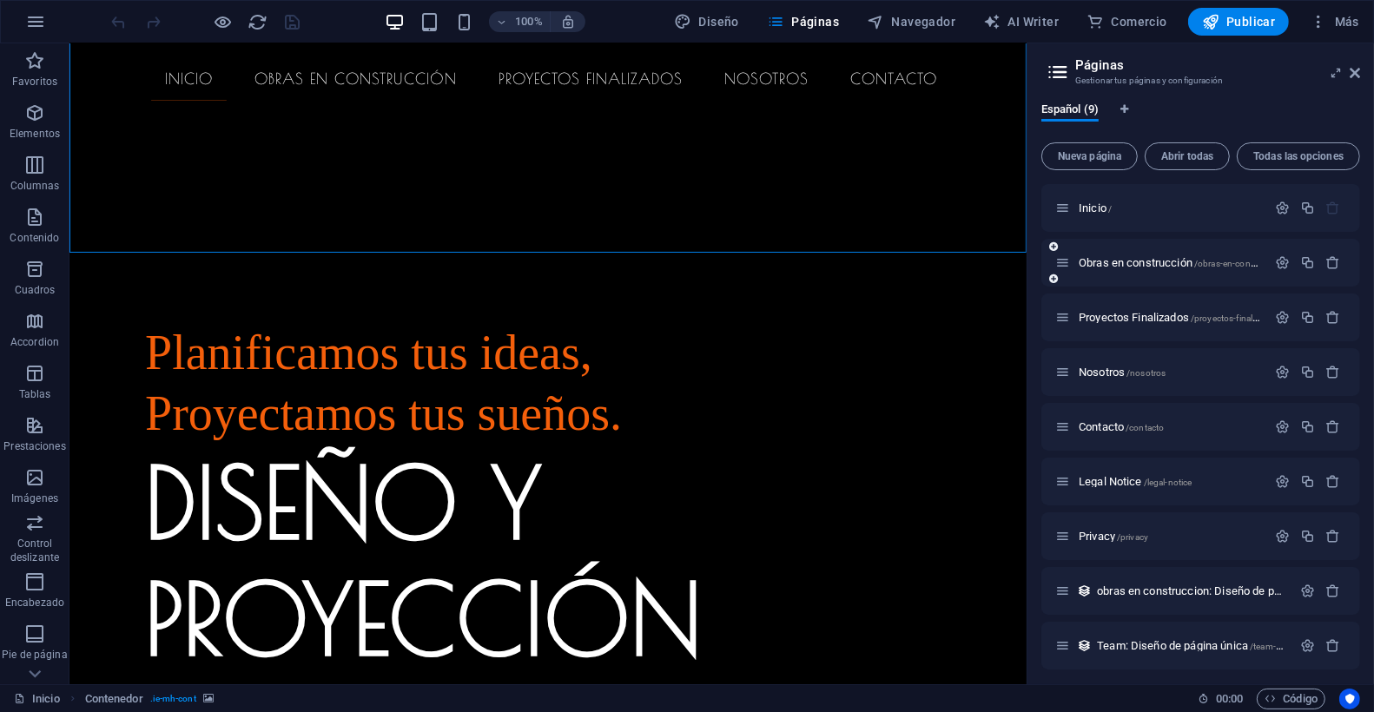
click at [1073, 270] on div "Obras en construcción /obras-en-construccion" at bounding box center [1160, 263] width 211 height 20
click at [1104, 265] on span "Obras en construcción /obras-en-construccion" at bounding box center [1183, 262] width 208 height 13
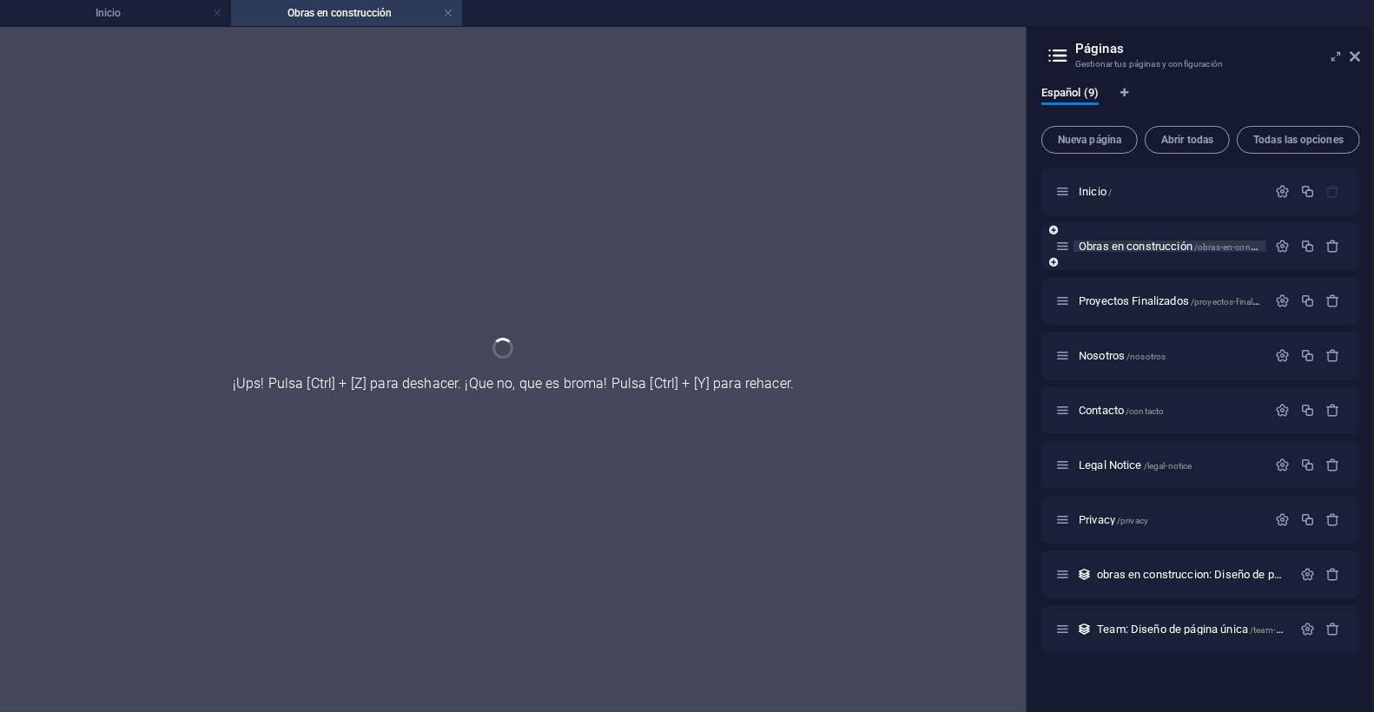
scroll to position [0, 0]
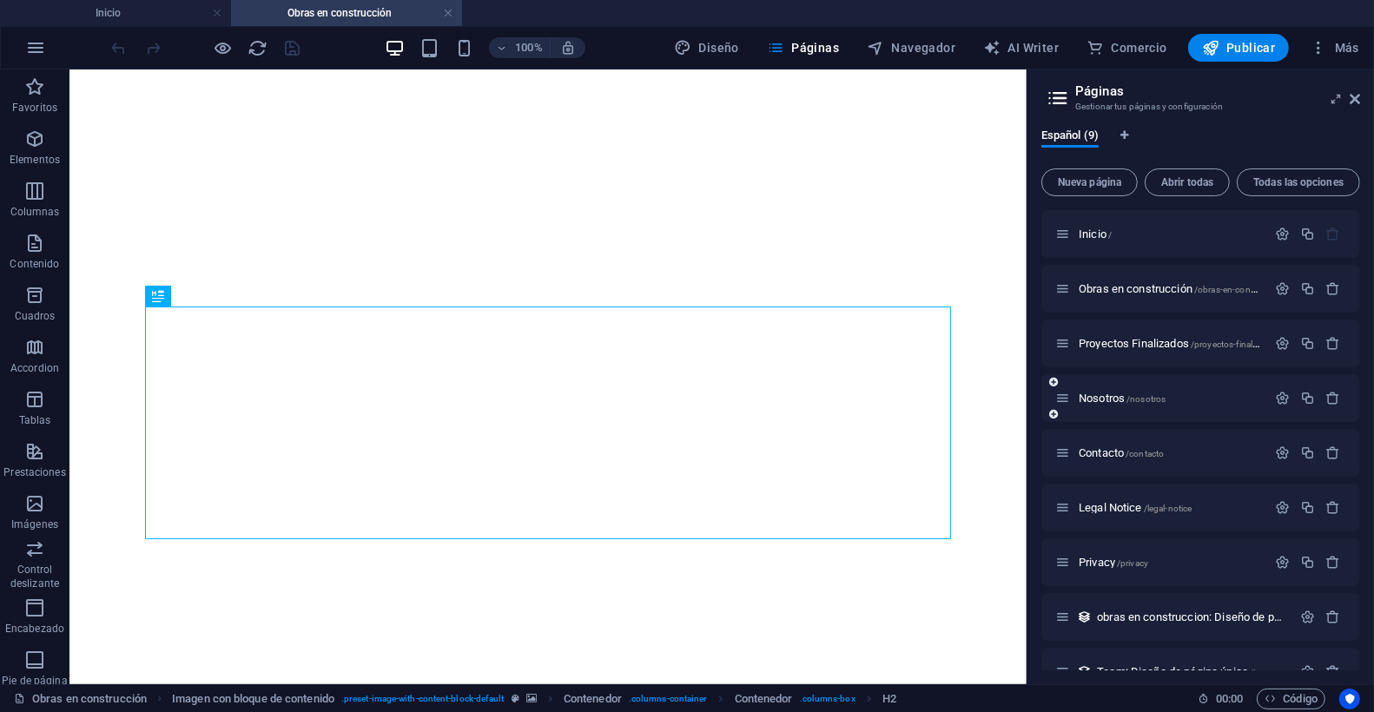
click at [1156, 342] on span "Proyectos Finalizados /proyectos-finalizados" at bounding box center [1179, 343] width 200 height 13
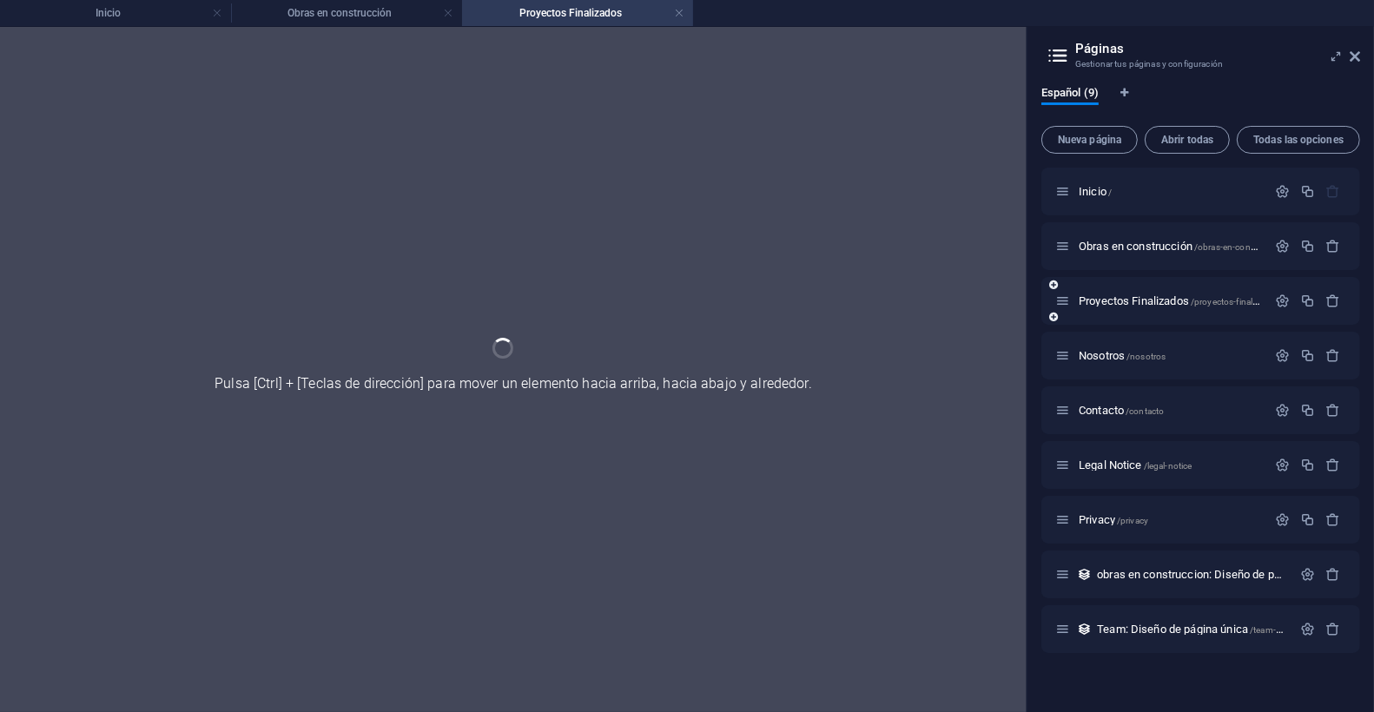
click at [1155, 309] on div "Proyectos Finalizados /proyectos-finalizados" at bounding box center [1160, 301] width 211 height 20
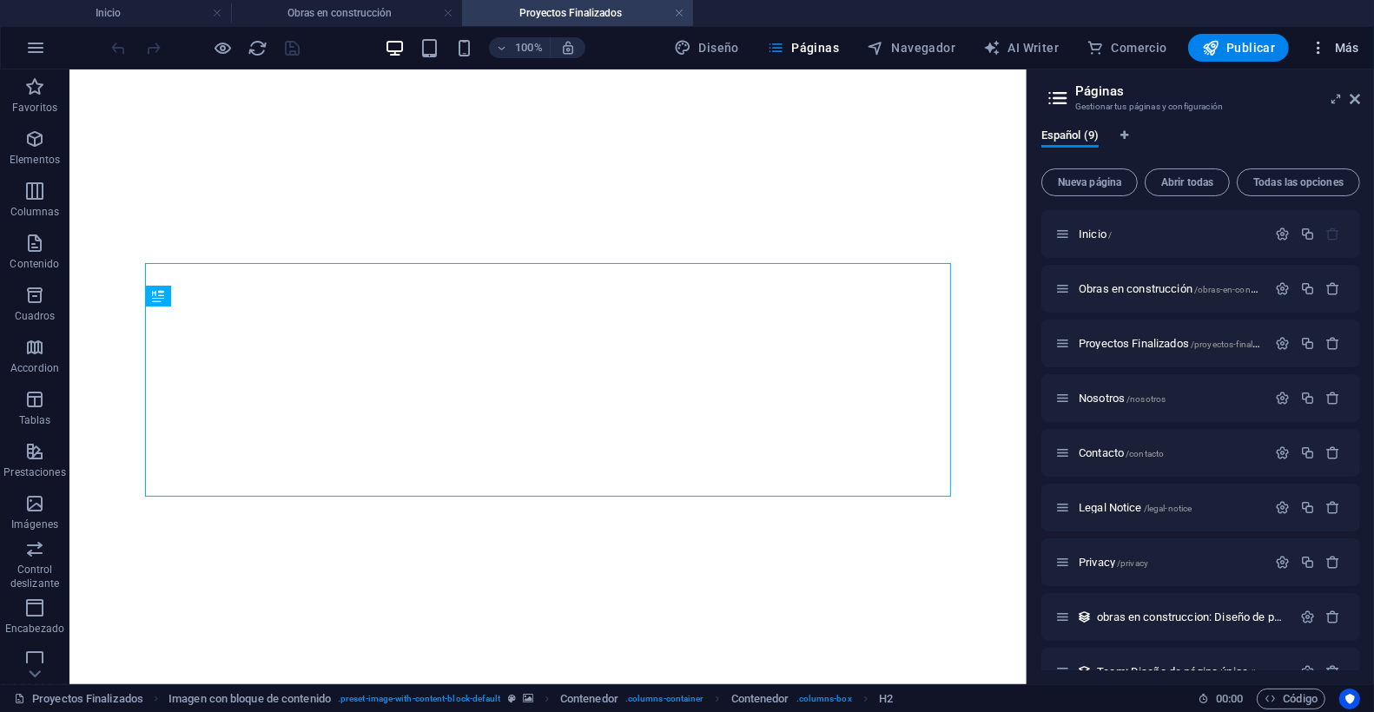
click at [1329, 51] on span "Más" at bounding box center [1335, 47] width 50 height 17
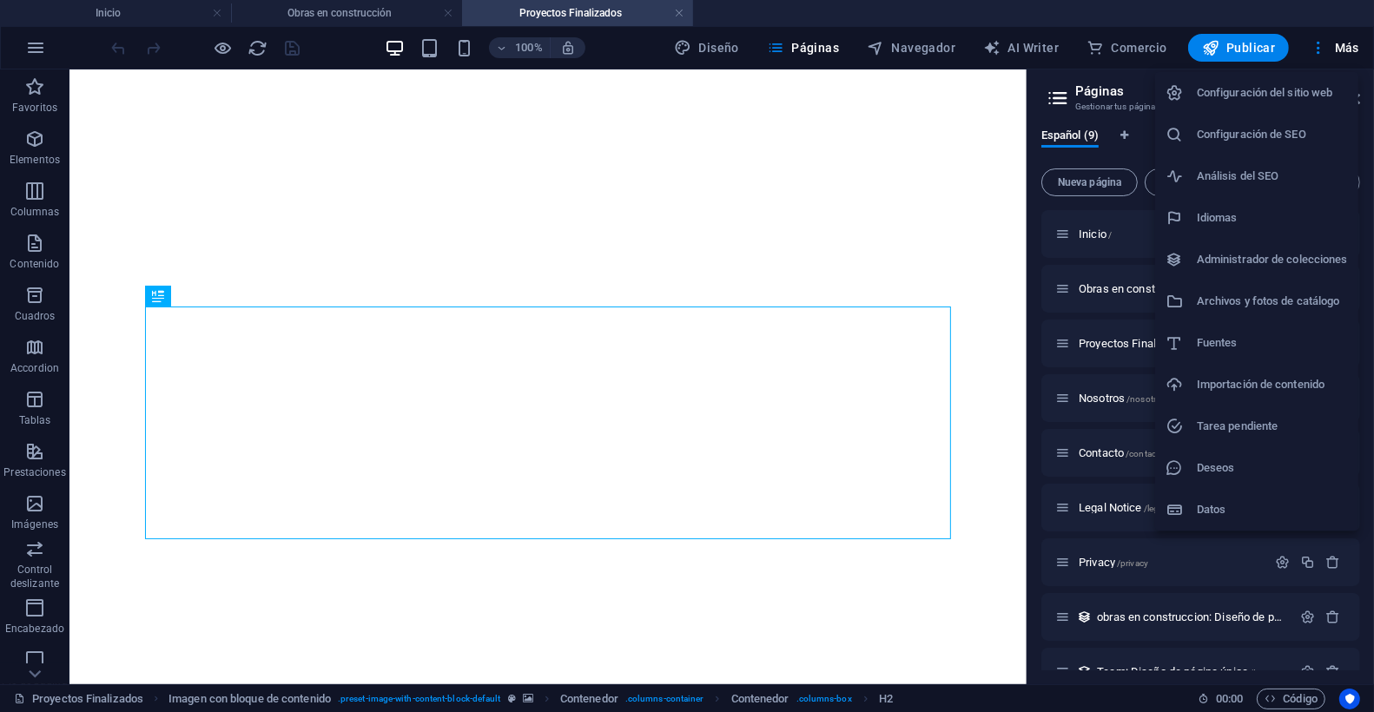
drag, startPoint x: 1113, startPoint y: 326, endPoint x: 1114, endPoint y: 347, distance: 21.7
click at [1113, 325] on div at bounding box center [687, 356] width 1374 height 712
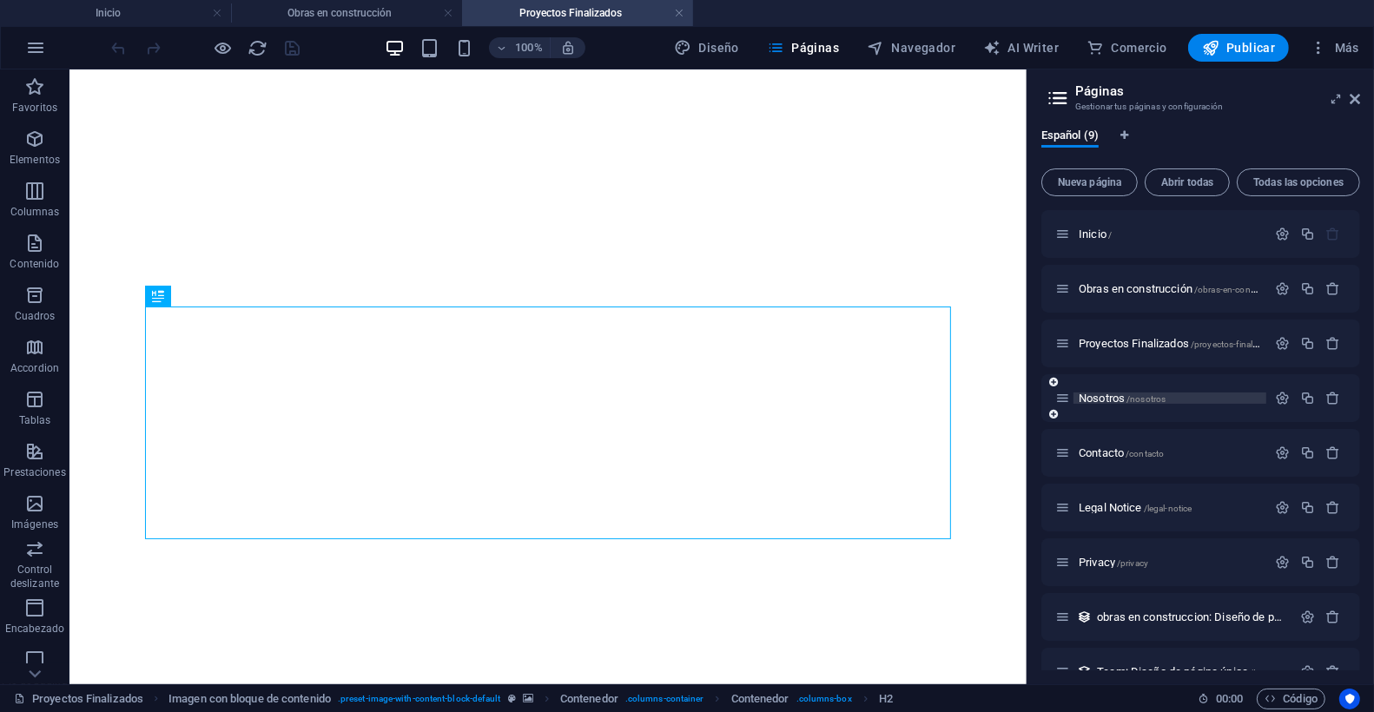
click at [1104, 394] on span "Nosotros /nosotros" at bounding box center [1122, 398] width 87 height 13
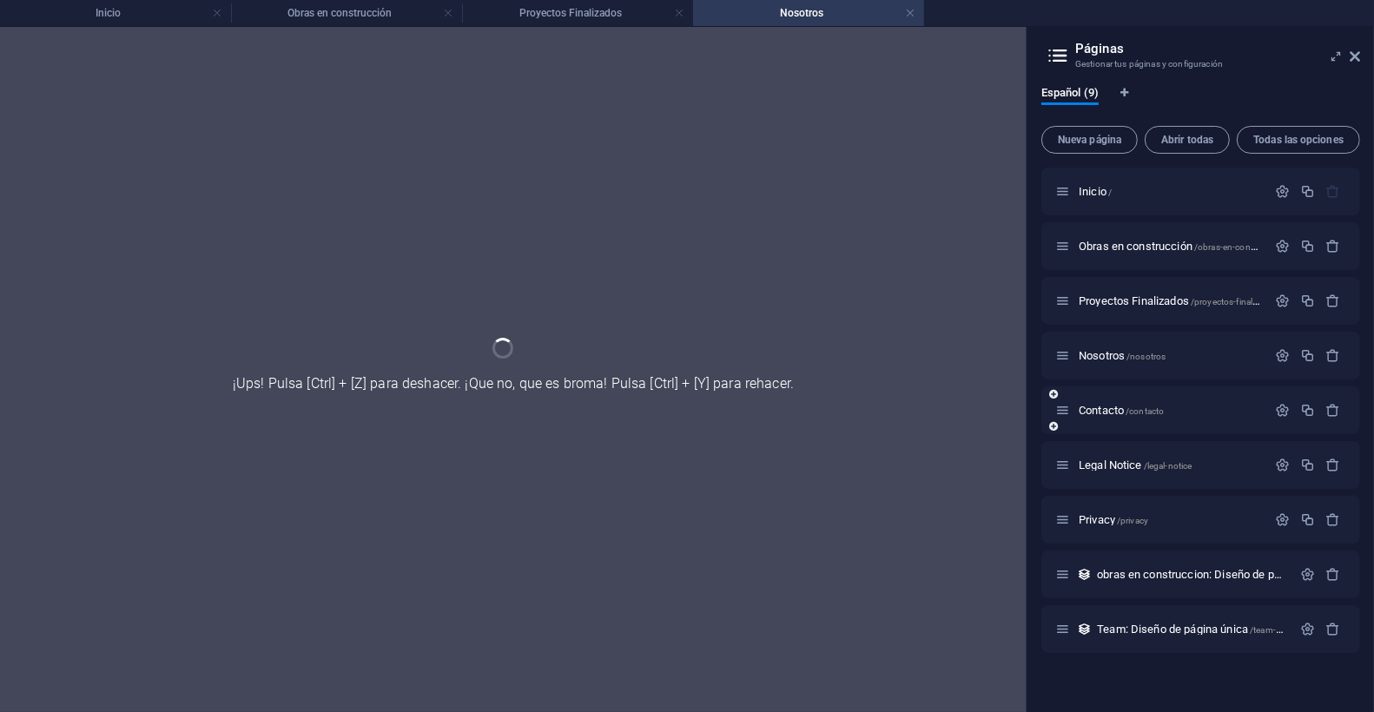
click at [1104, 394] on div "Contacto /contacto" at bounding box center [1200, 411] width 319 height 48
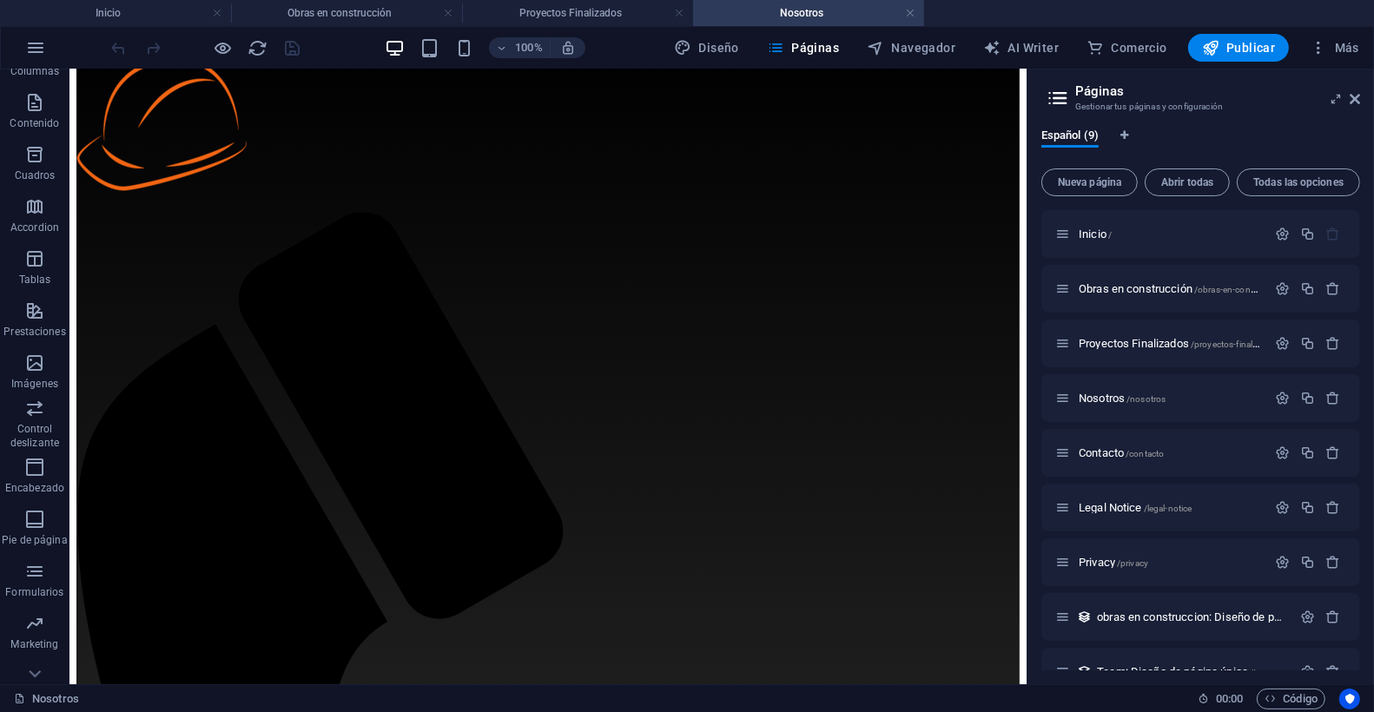
scroll to position [219, 0]
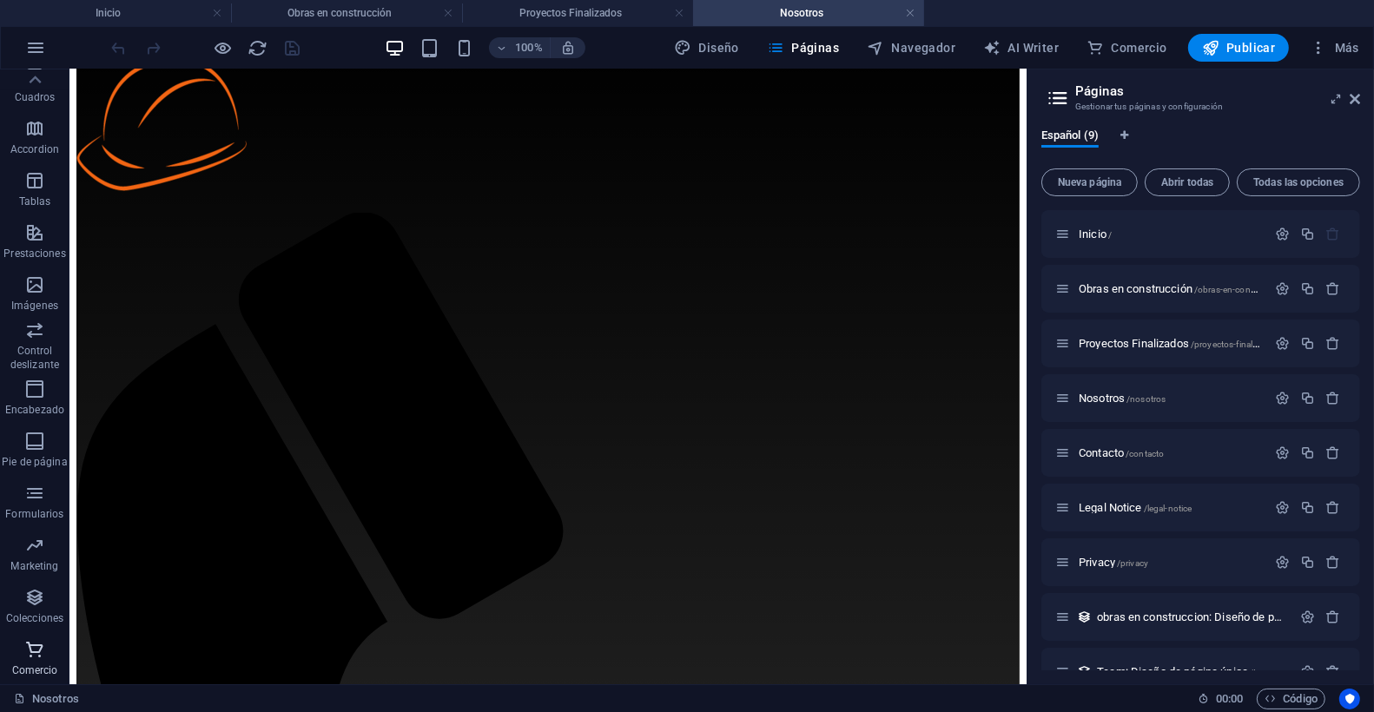
click at [42, 648] on icon "button" at bounding box center [34, 649] width 21 height 21
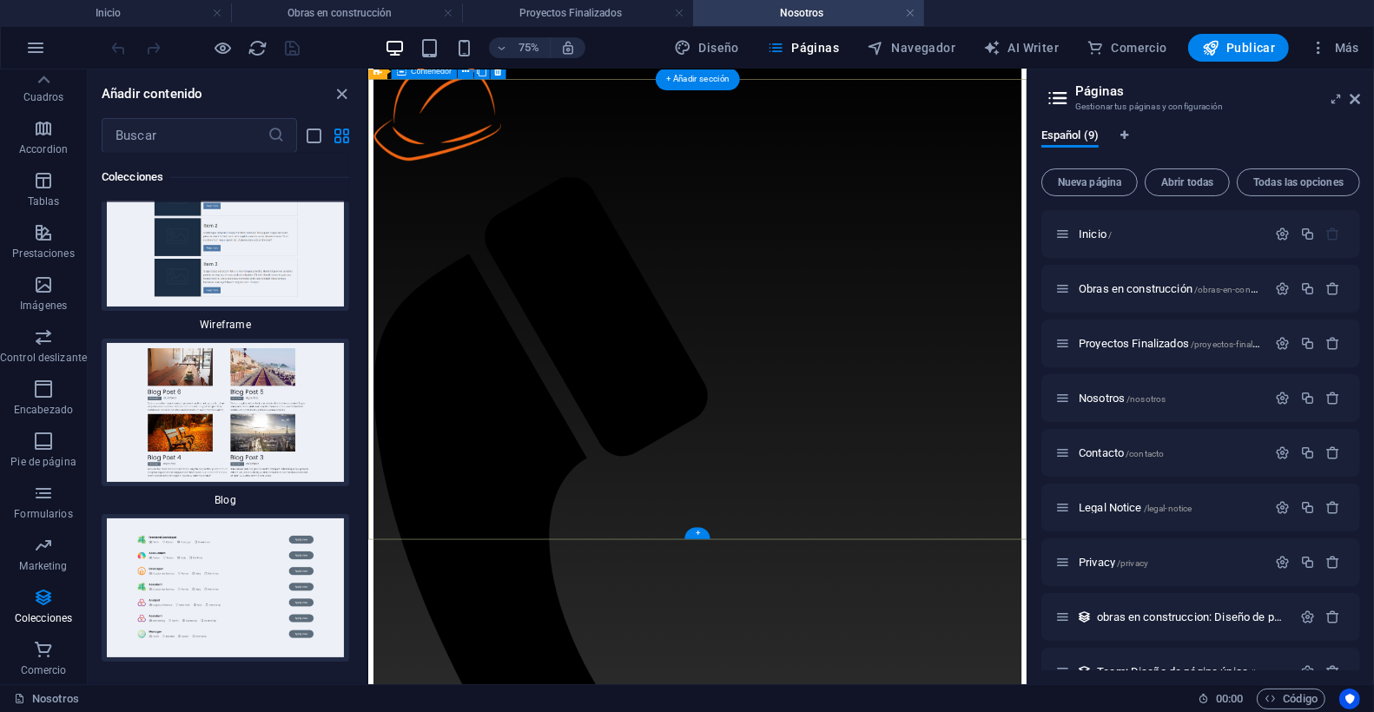
scroll to position [138, 0]
